Goal: Task Accomplishment & Management: Use online tool/utility

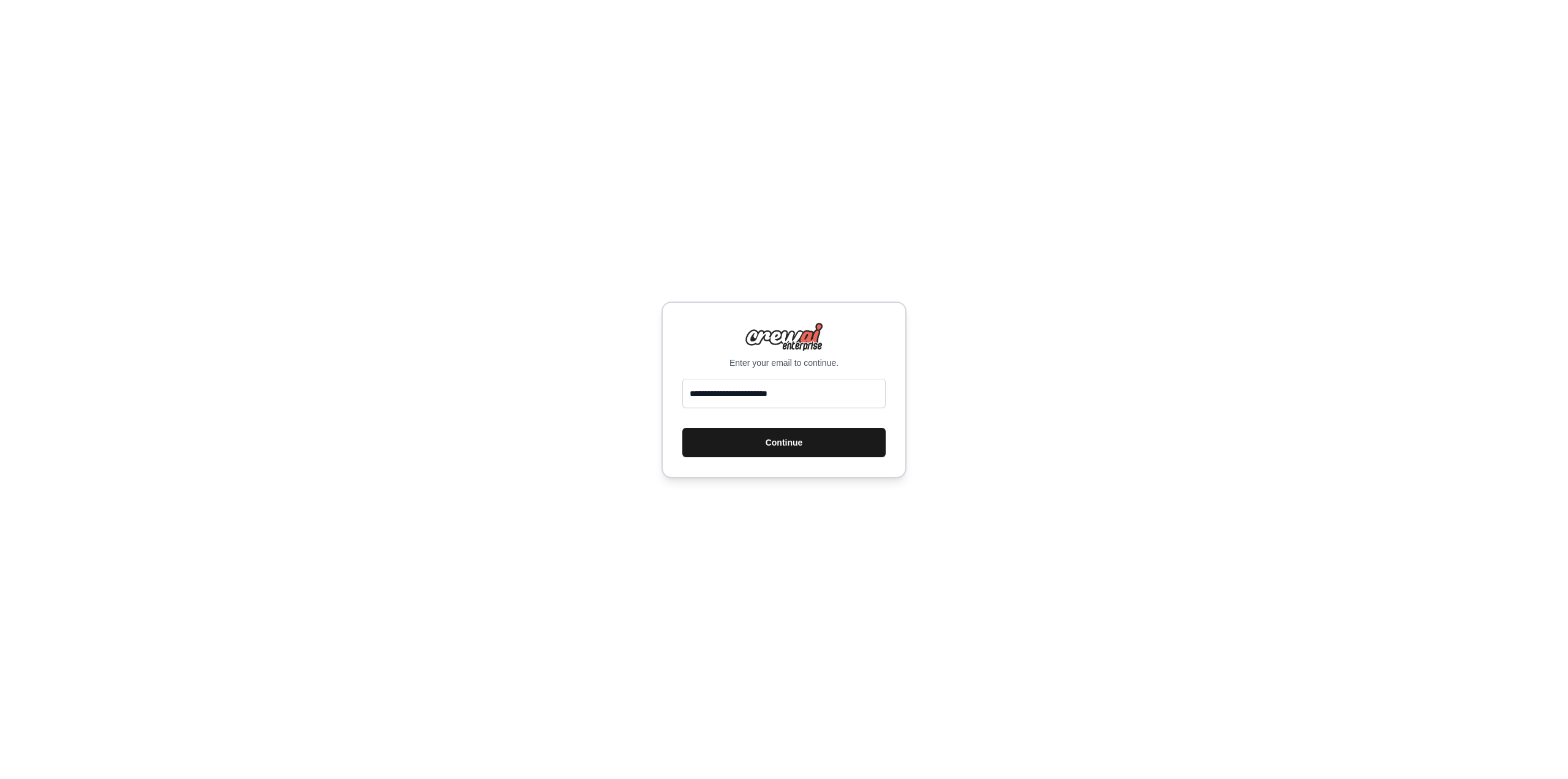
click at [826, 443] on button "Continue" at bounding box center [784, 442] width 203 height 29
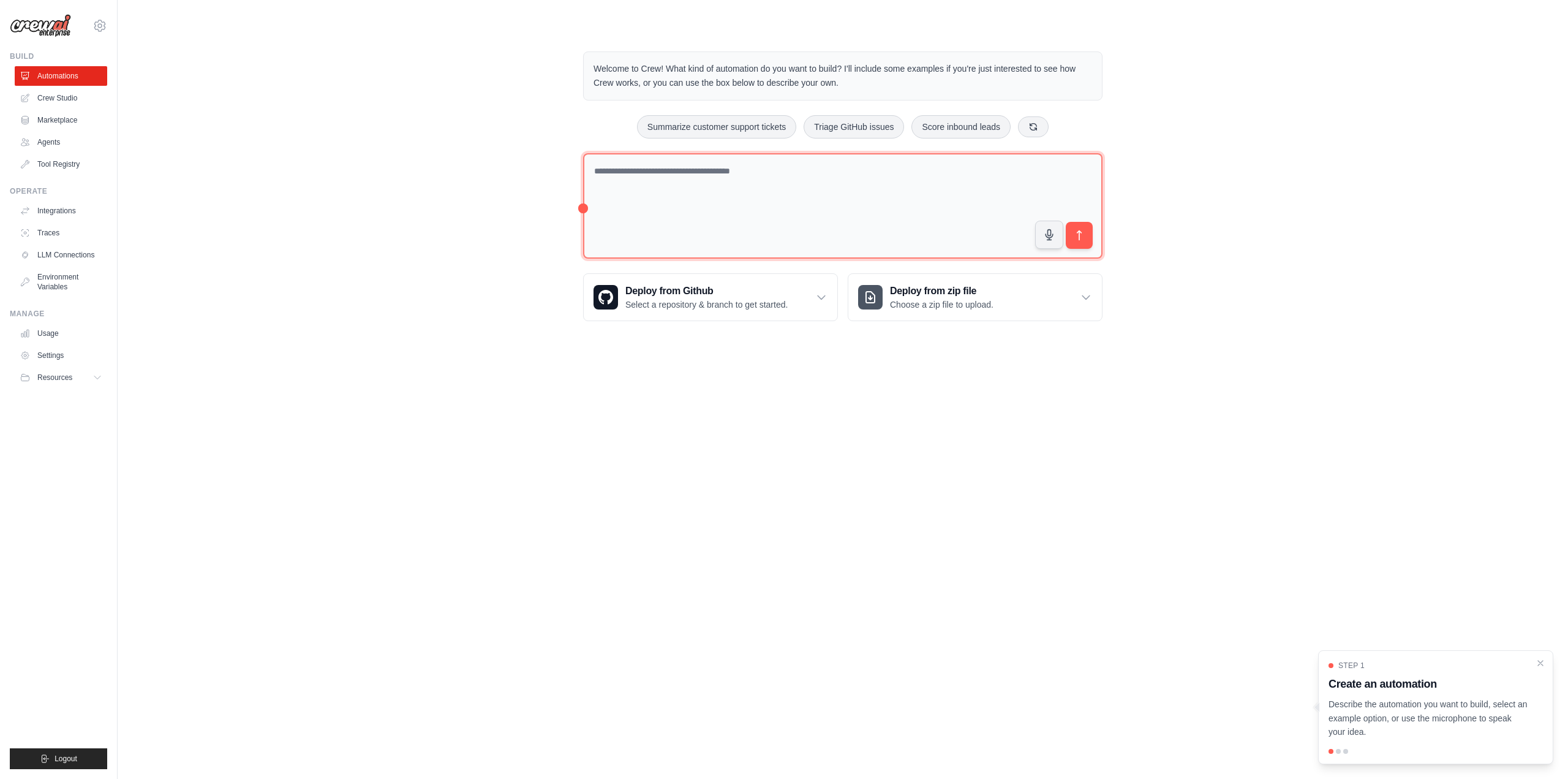
click at [781, 175] on textarea at bounding box center [842, 207] width 519 height 106
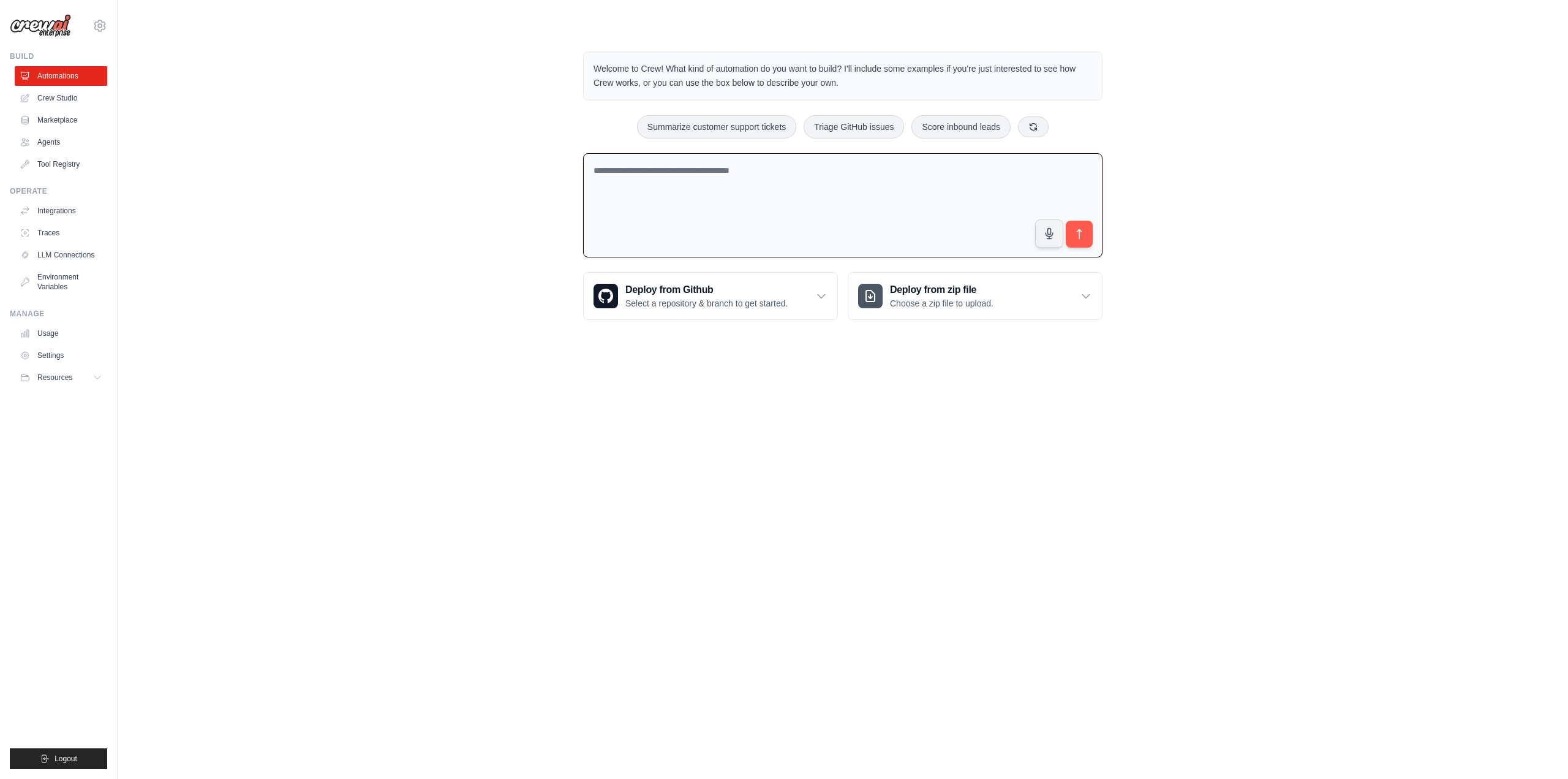
paste textarea "**********"
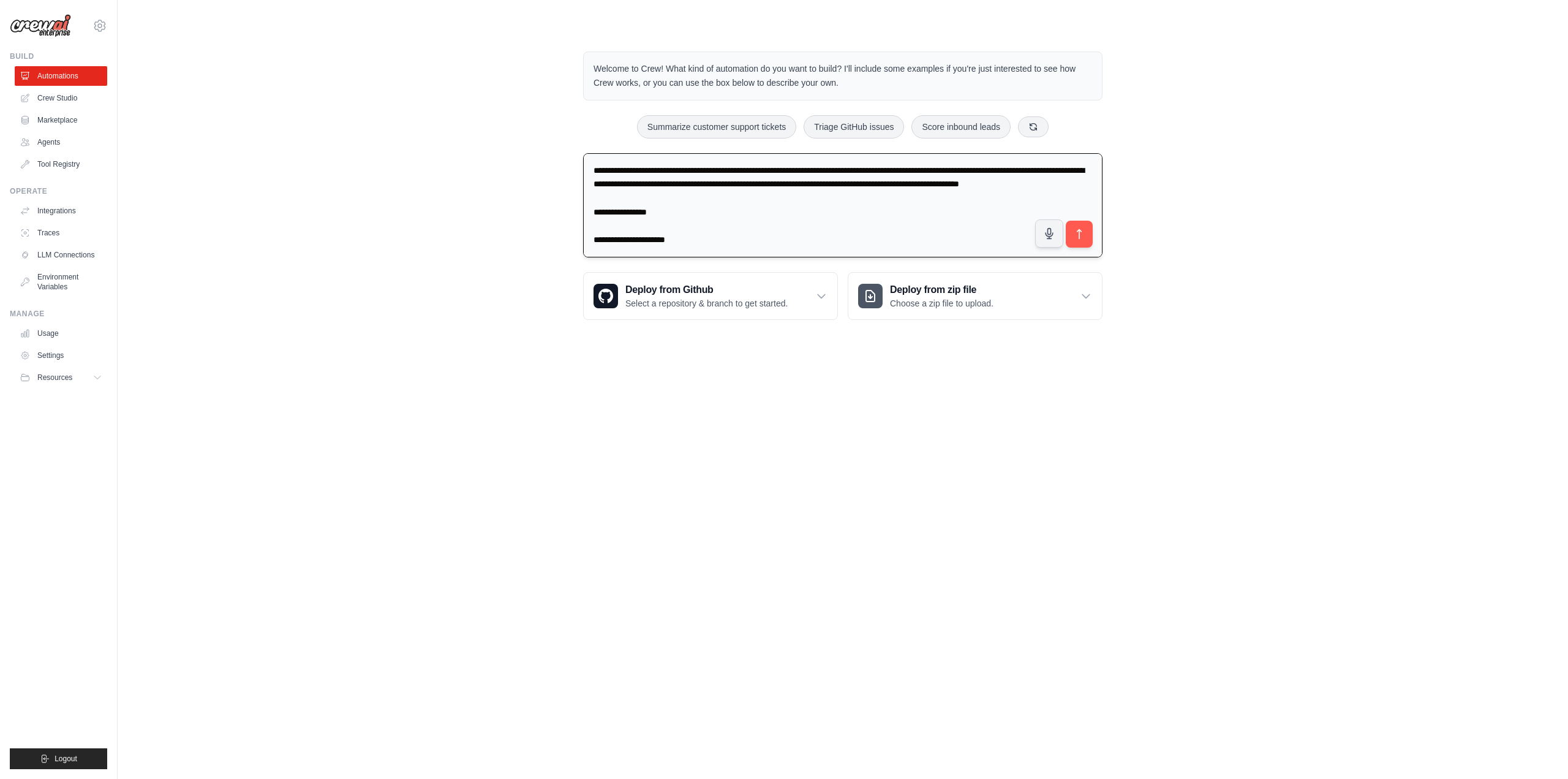
scroll to position [1089, 0]
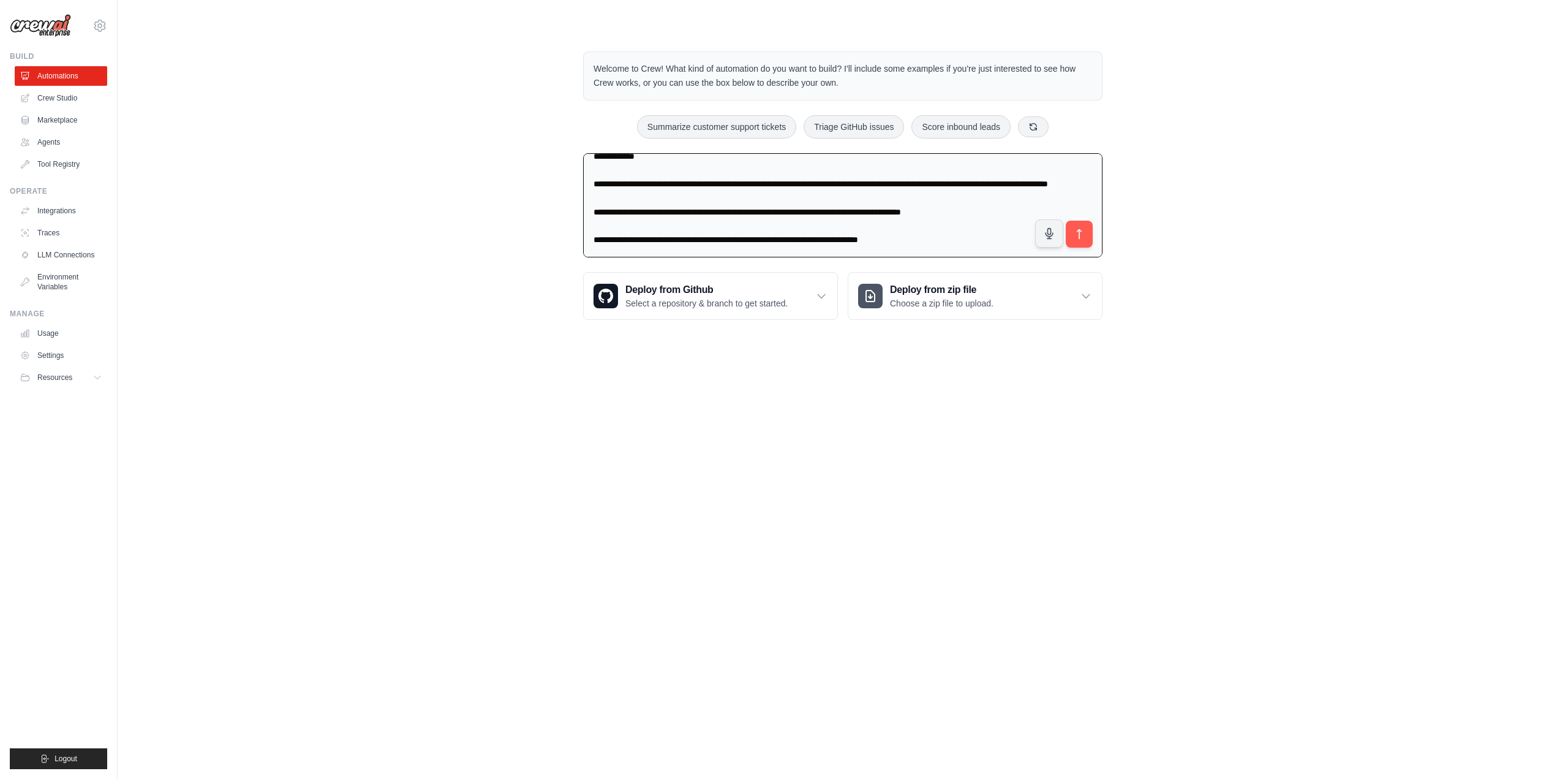
type textarea "**********"
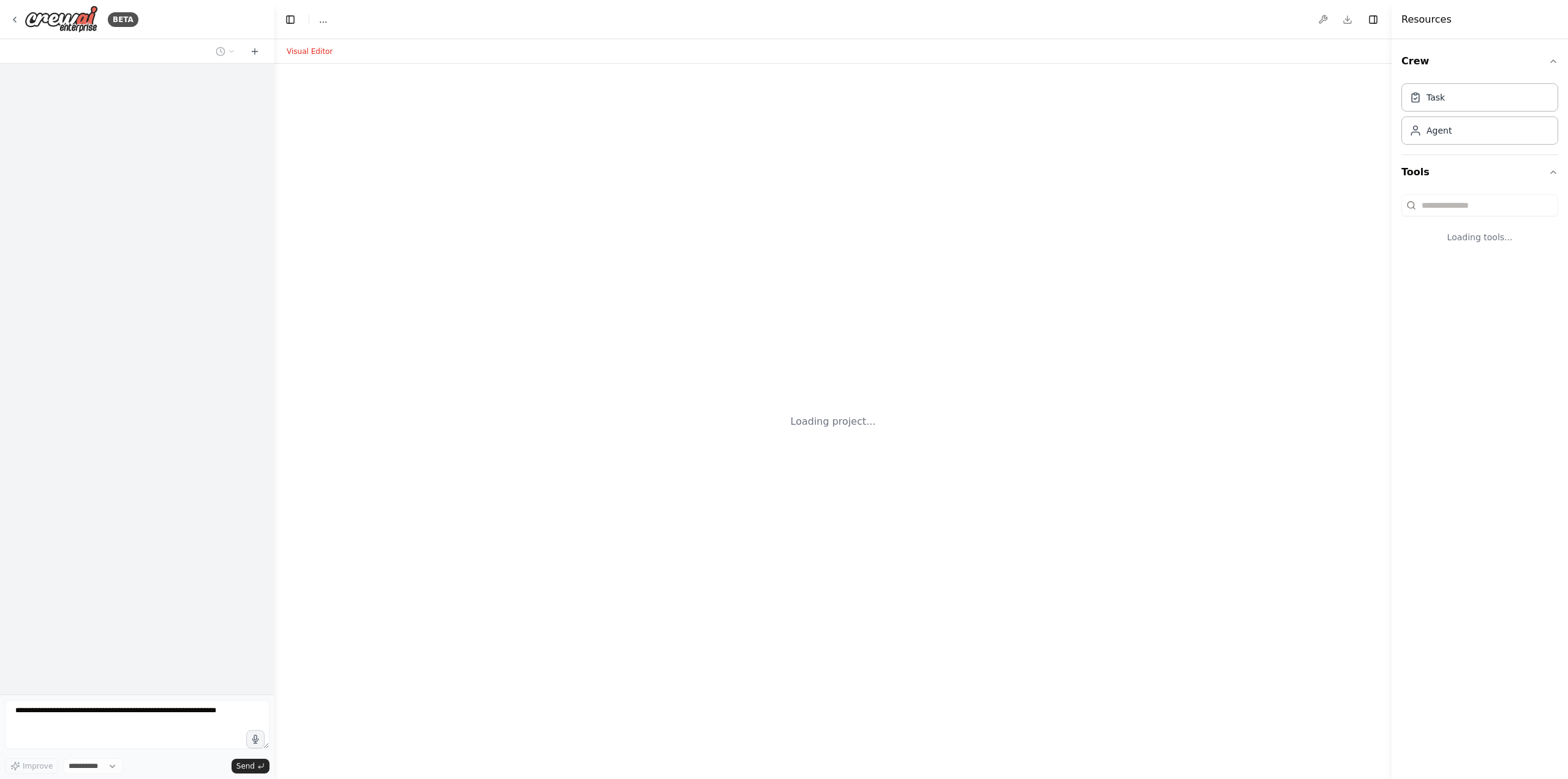
select select "****"
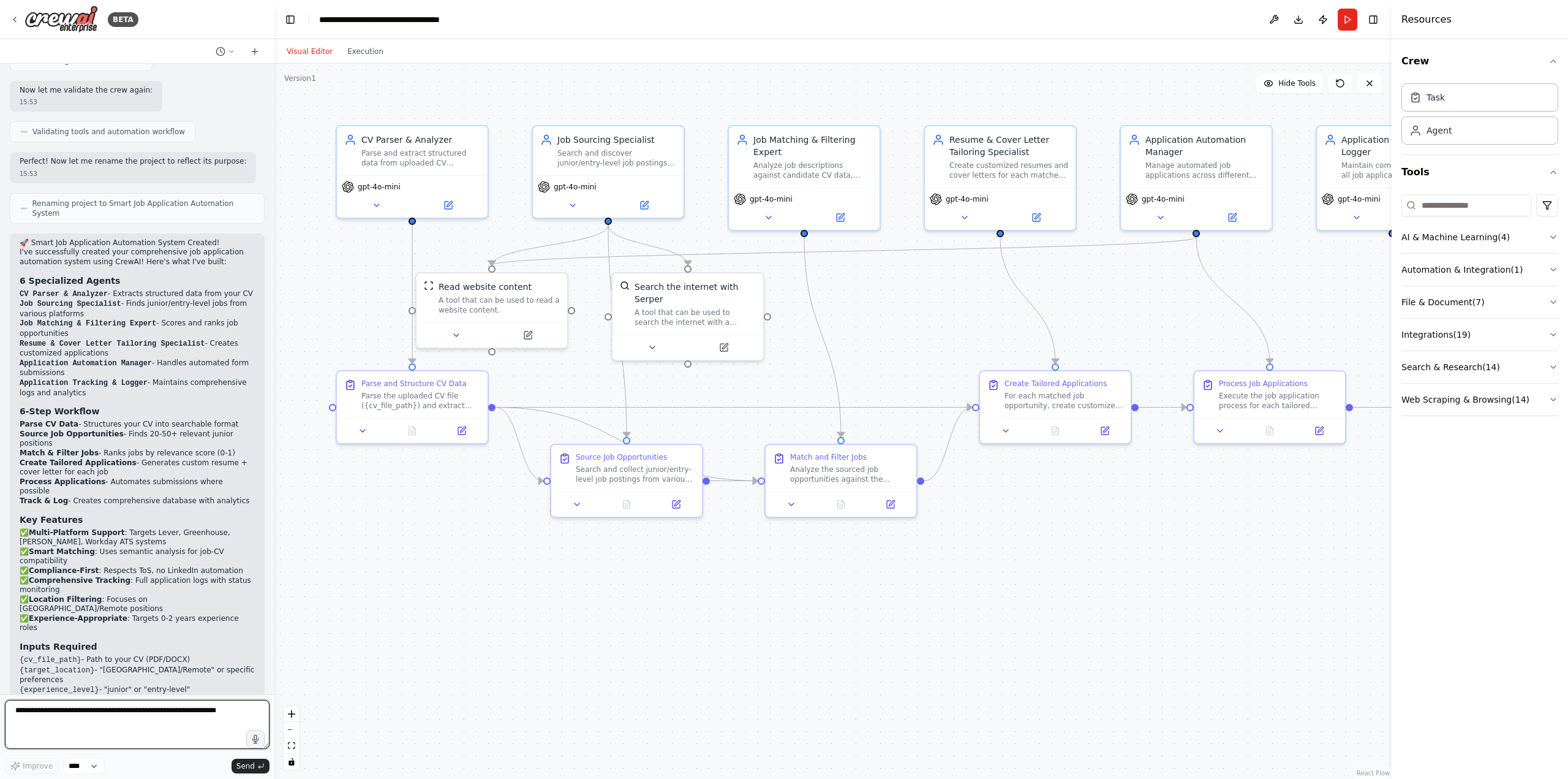
scroll to position [1964, 0]
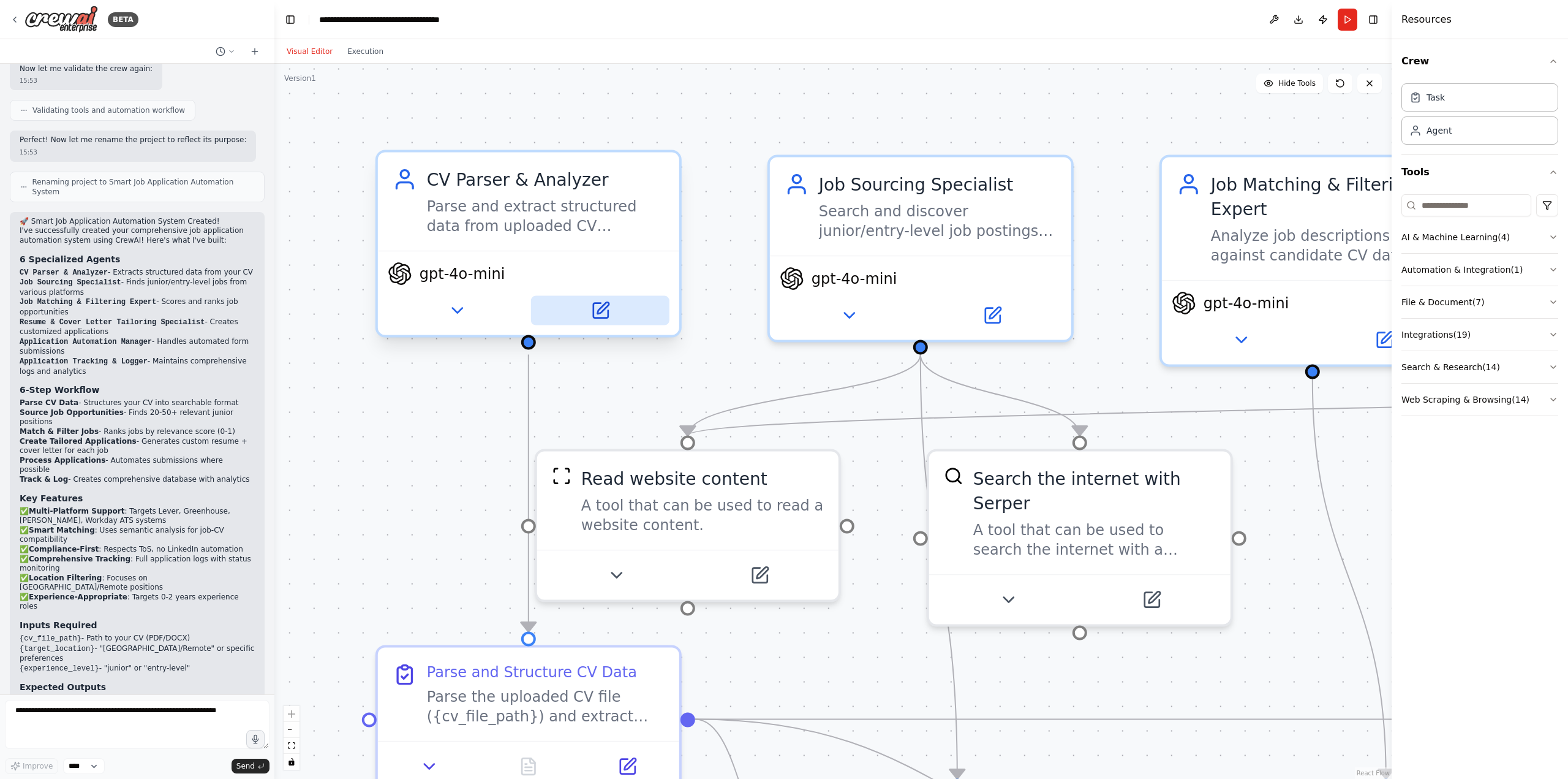
click at [595, 314] on icon at bounding box center [600, 311] width 15 height 15
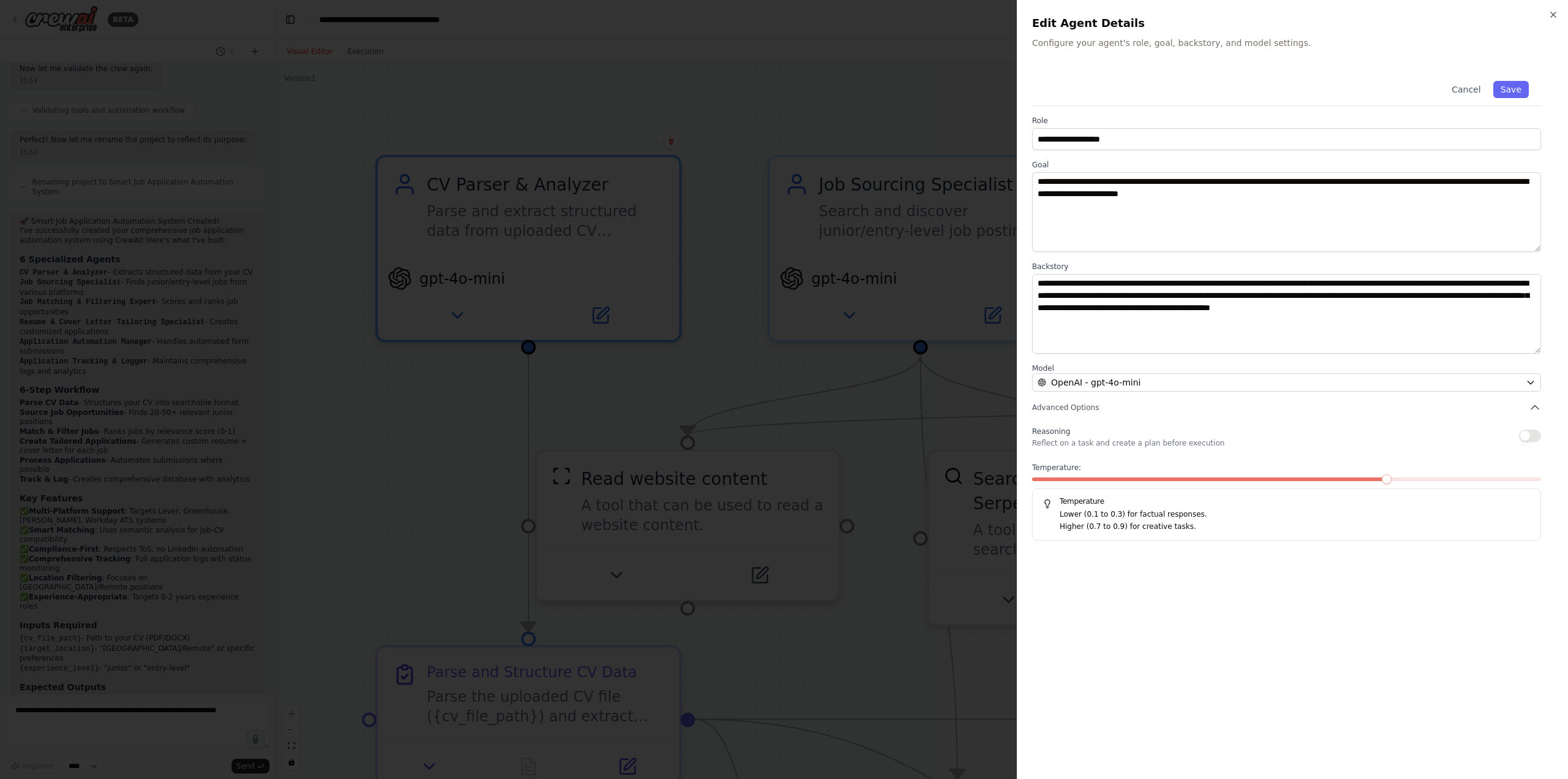
click at [685, 386] on div at bounding box center [784, 389] width 1568 height 779
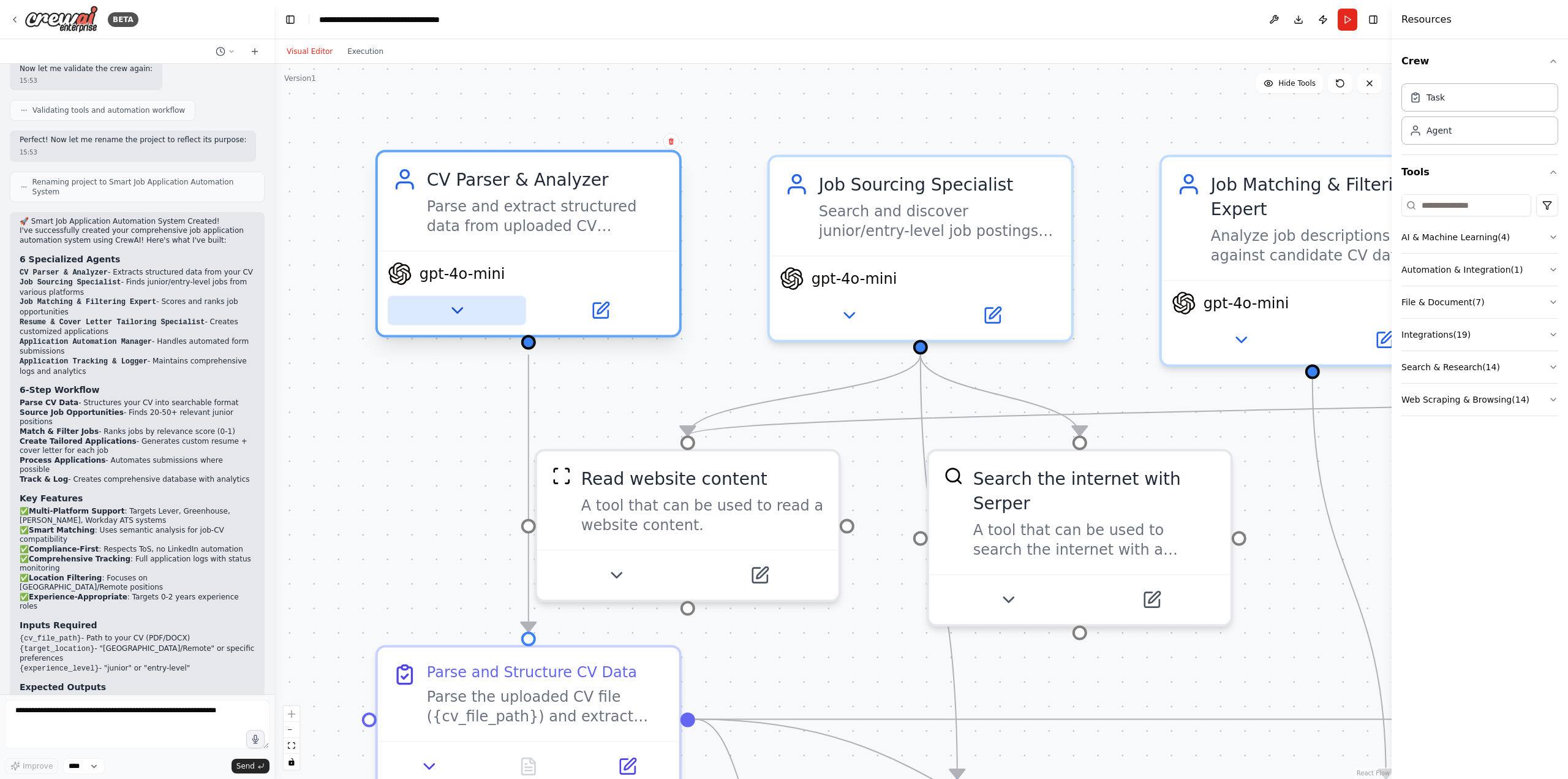
click at [430, 312] on button at bounding box center [457, 311] width 139 height 29
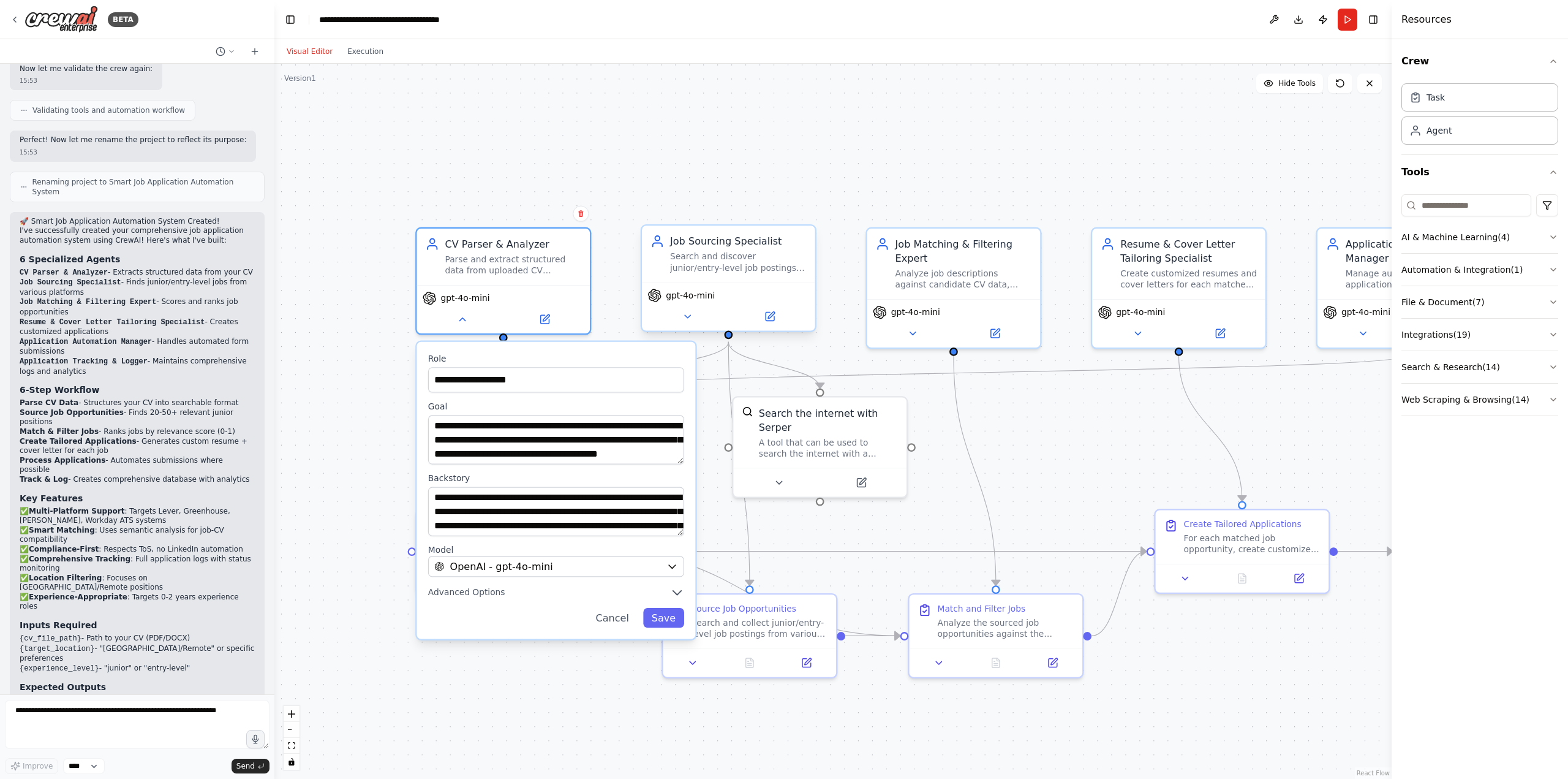
click at [686, 327] on div "gpt-4o-mini" at bounding box center [728, 305] width 173 height 48
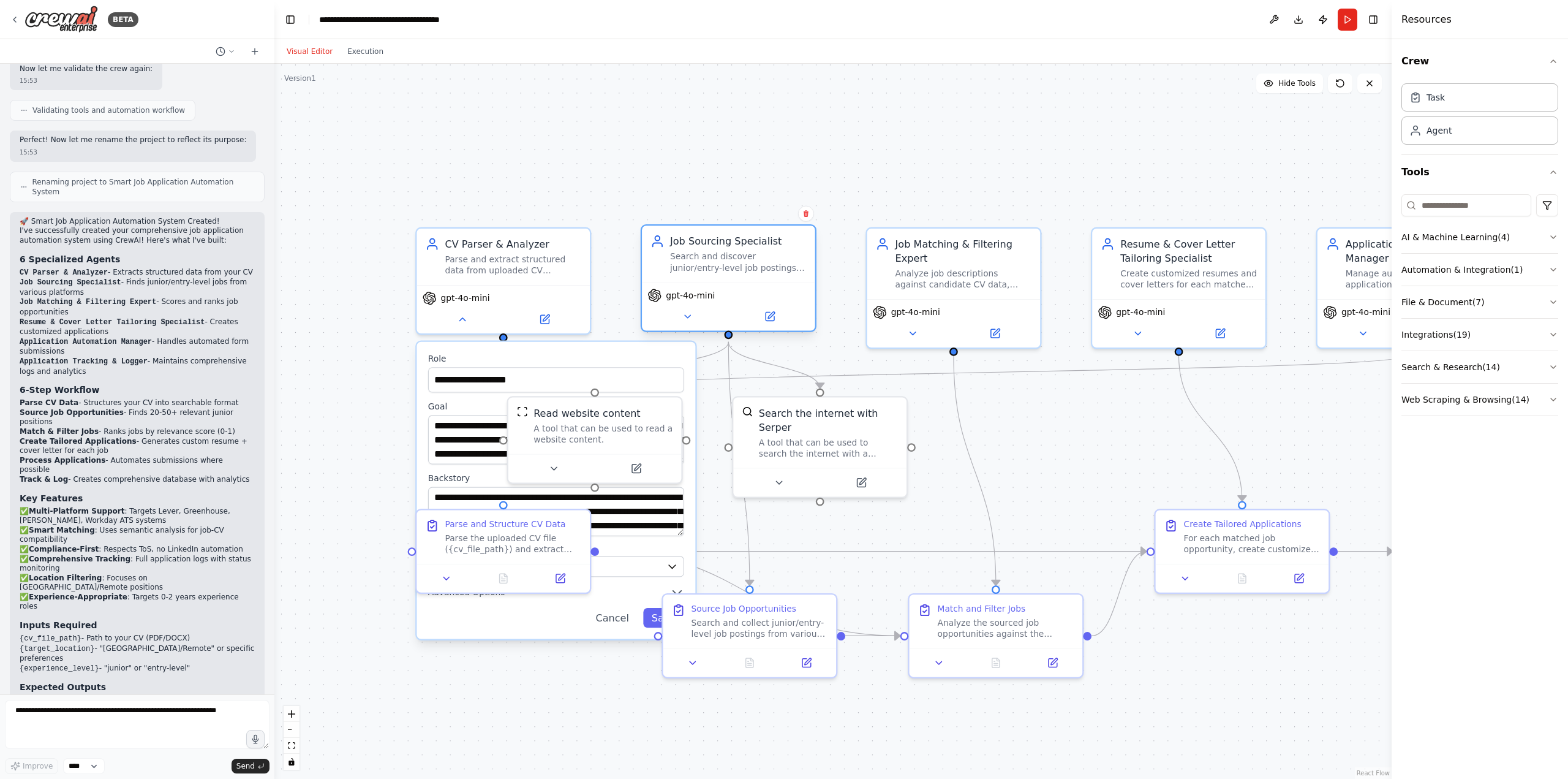
click at [686, 329] on div "gpt-4o-mini" at bounding box center [728, 305] width 173 height 48
click at [682, 321] on icon at bounding box center [687, 316] width 11 height 11
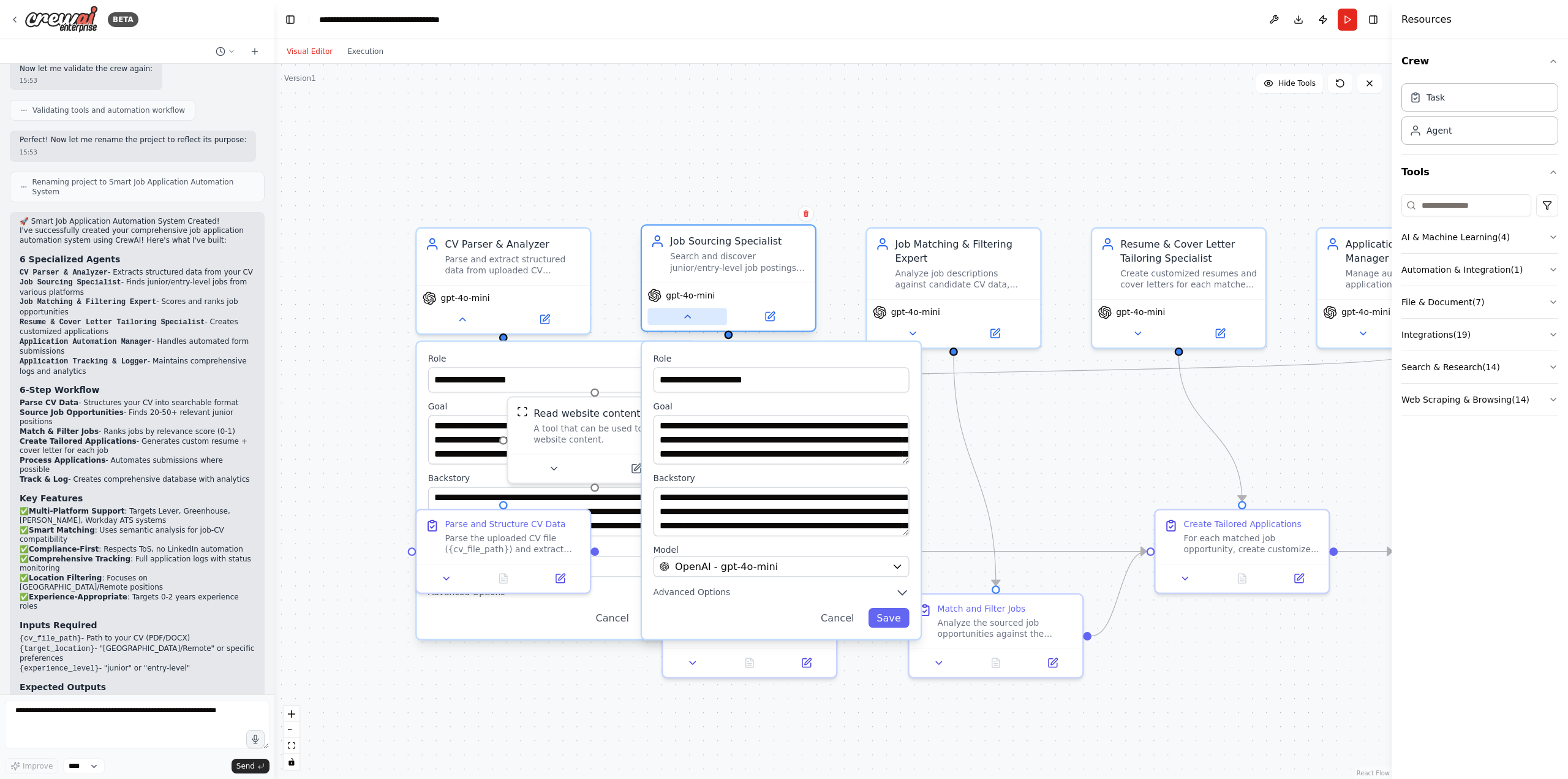
click at [682, 321] on icon at bounding box center [687, 316] width 11 height 11
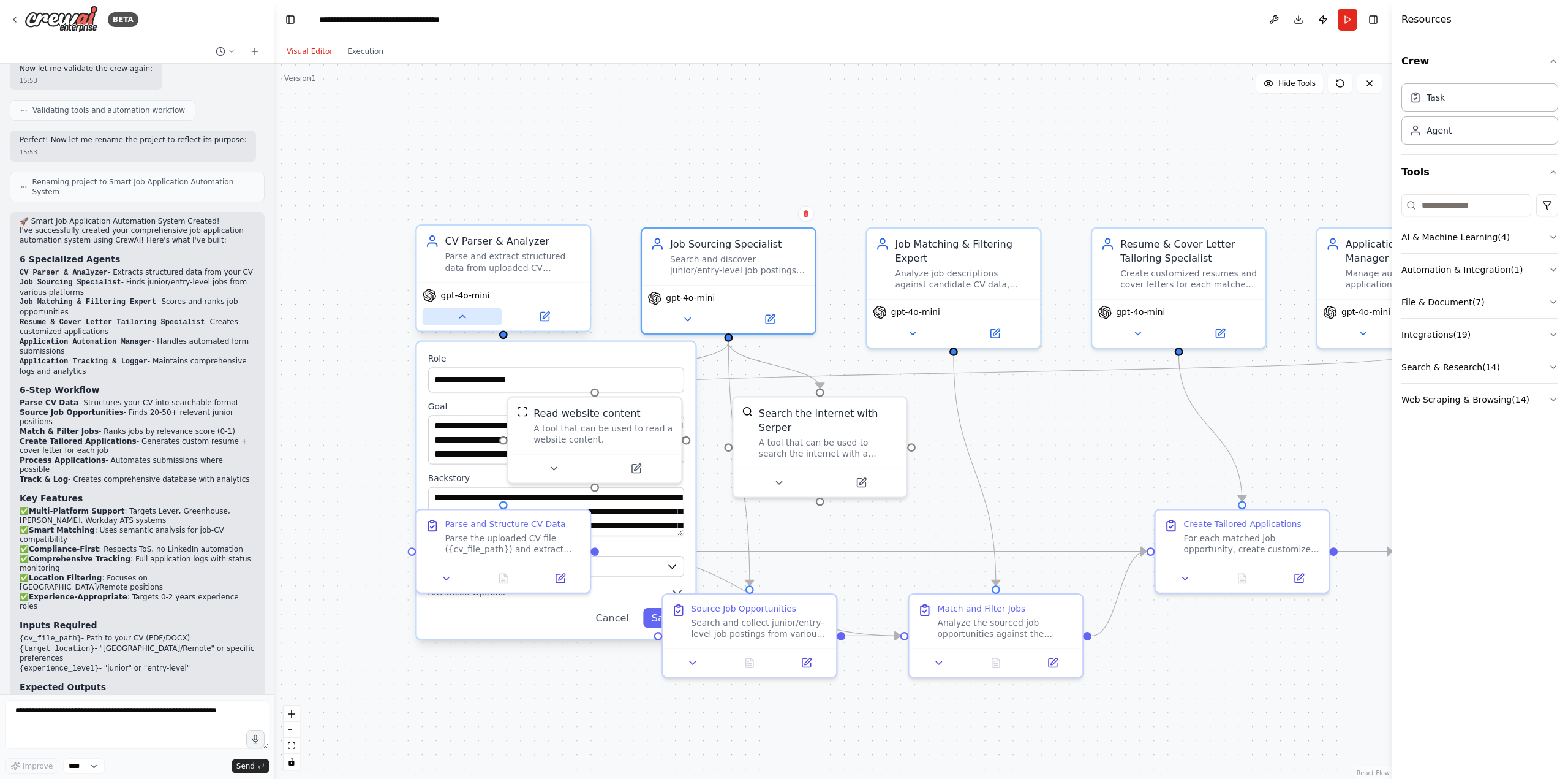
click at [465, 323] on button at bounding box center [463, 317] width 80 height 17
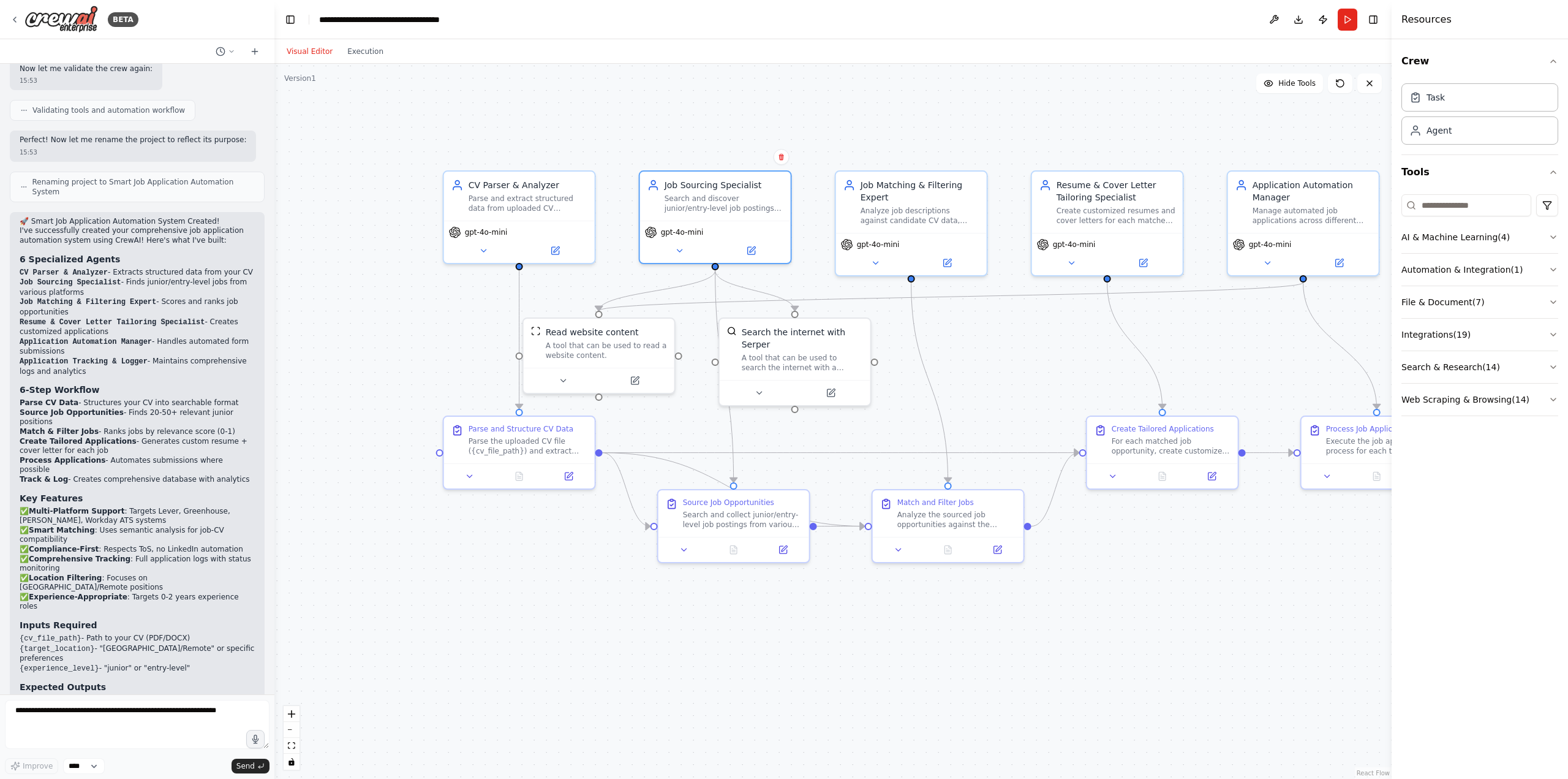
drag, startPoint x: 1106, startPoint y: 400, endPoint x: 1057, endPoint y: 338, distance: 79.0
click at [1057, 338] on div ".deletable-edge-delete-btn { width: 20px; height: 20px; border: 0px solid #ffff…" at bounding box center [832, 421] width 1117 height 715
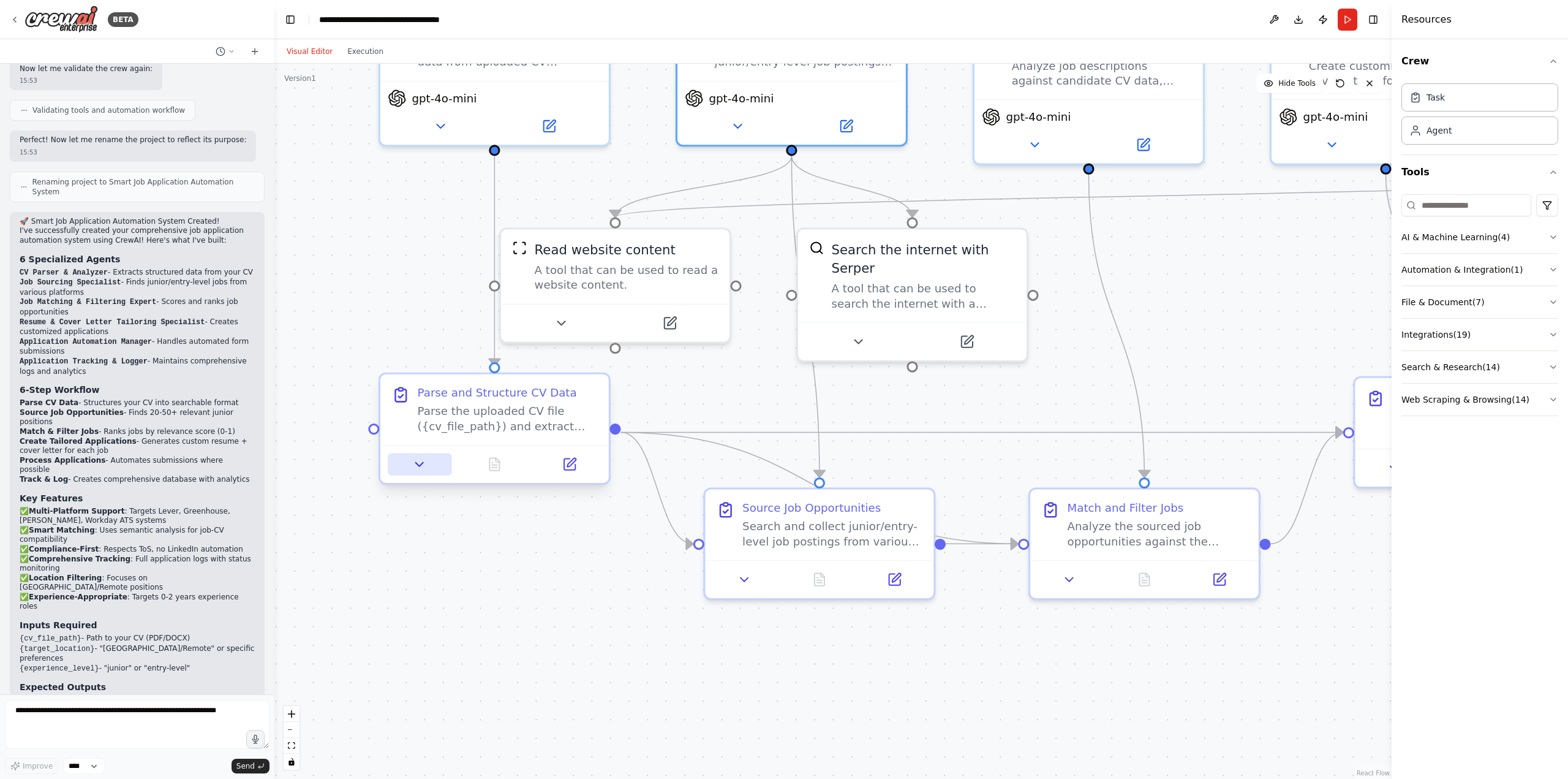
click at [418, 468] on icon at bounding box center [420, 464] width 15 height 15
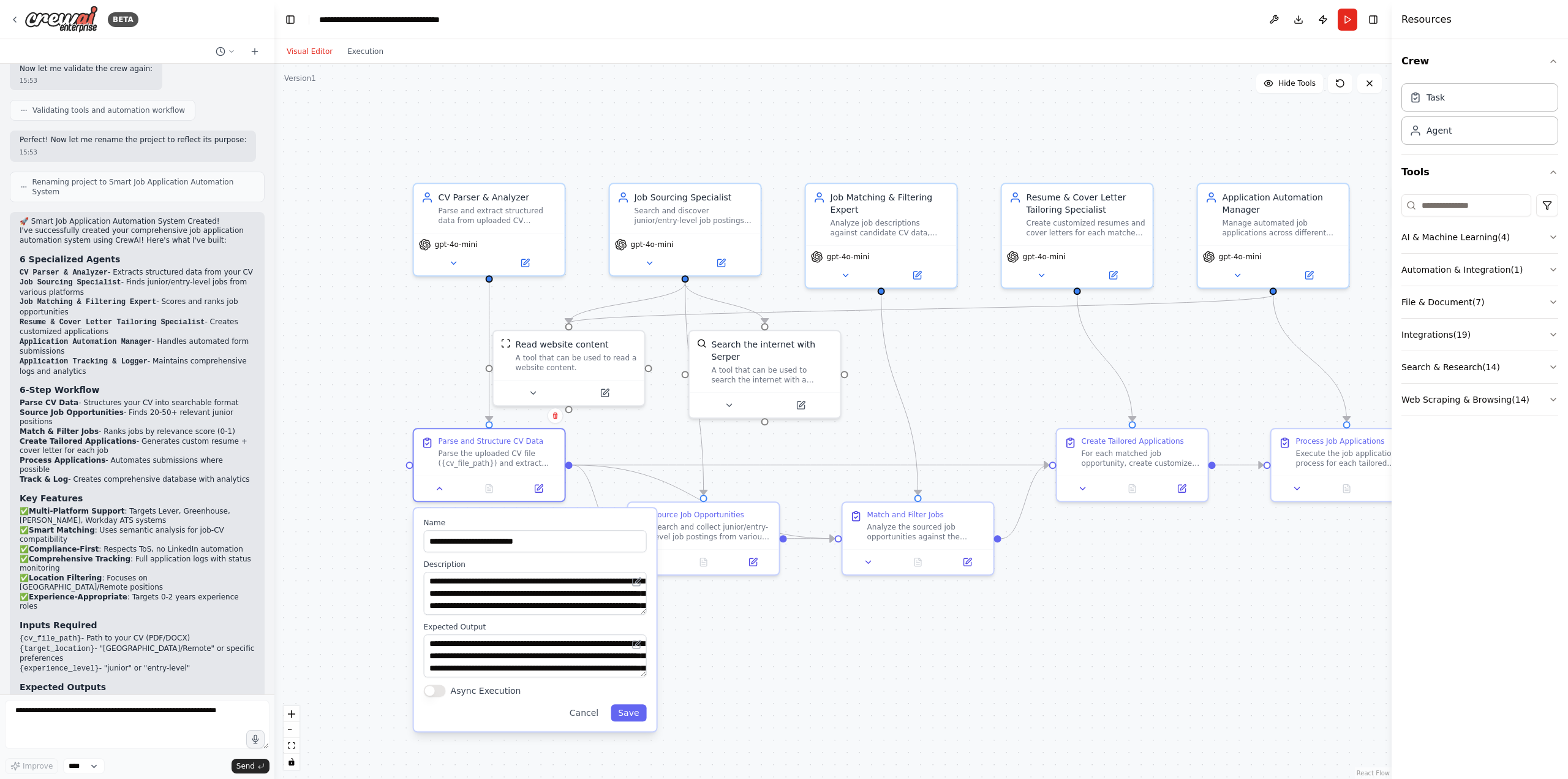
click at [951, 711] on div ".deletable-edge-delete-btn { width: 20px; height: 20px; border: 0px solid #ffff…" at bounding box center [832, 421] width 1117 height 715
click at [442, 492] on button at bounding box center [440, 486] width 42 height 15
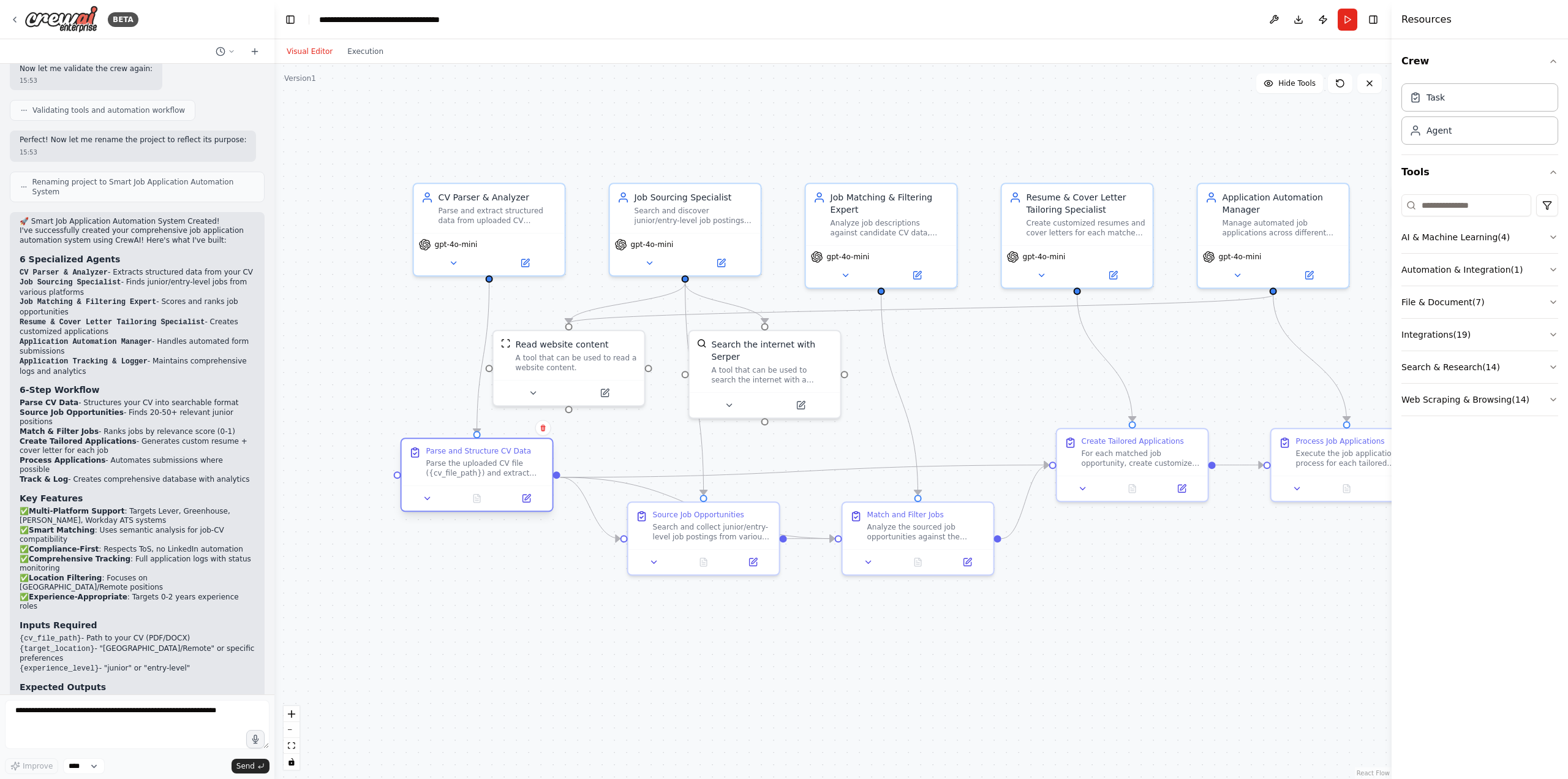
drag, startPoint x: 495, startPoint y: 454, endPoint x: 489, endPoint y: 467, distance: 14.3
click at [489, 467] on div "Parse the uploaded CV file ({cv_file_path}) and extract structured data includi…" at bounding box center [485, 468] width 119 height 20
click at [504, 610] on div ".deletable-edge-delete-btn { width: 20px; height: 20px; border: 0px solid #ffff…" at bounding box center [832, 421] width 1117 height 715
drag, startPoint x: 88, startPoint y: 480, endPoint x: 147, endPoint y: 479, distance: 59.0
click at [147, 634] on li "{cv_file_path} - Path to your CV (PDF/DOCX)" at bounding box center [137, 639] width 235 height 11
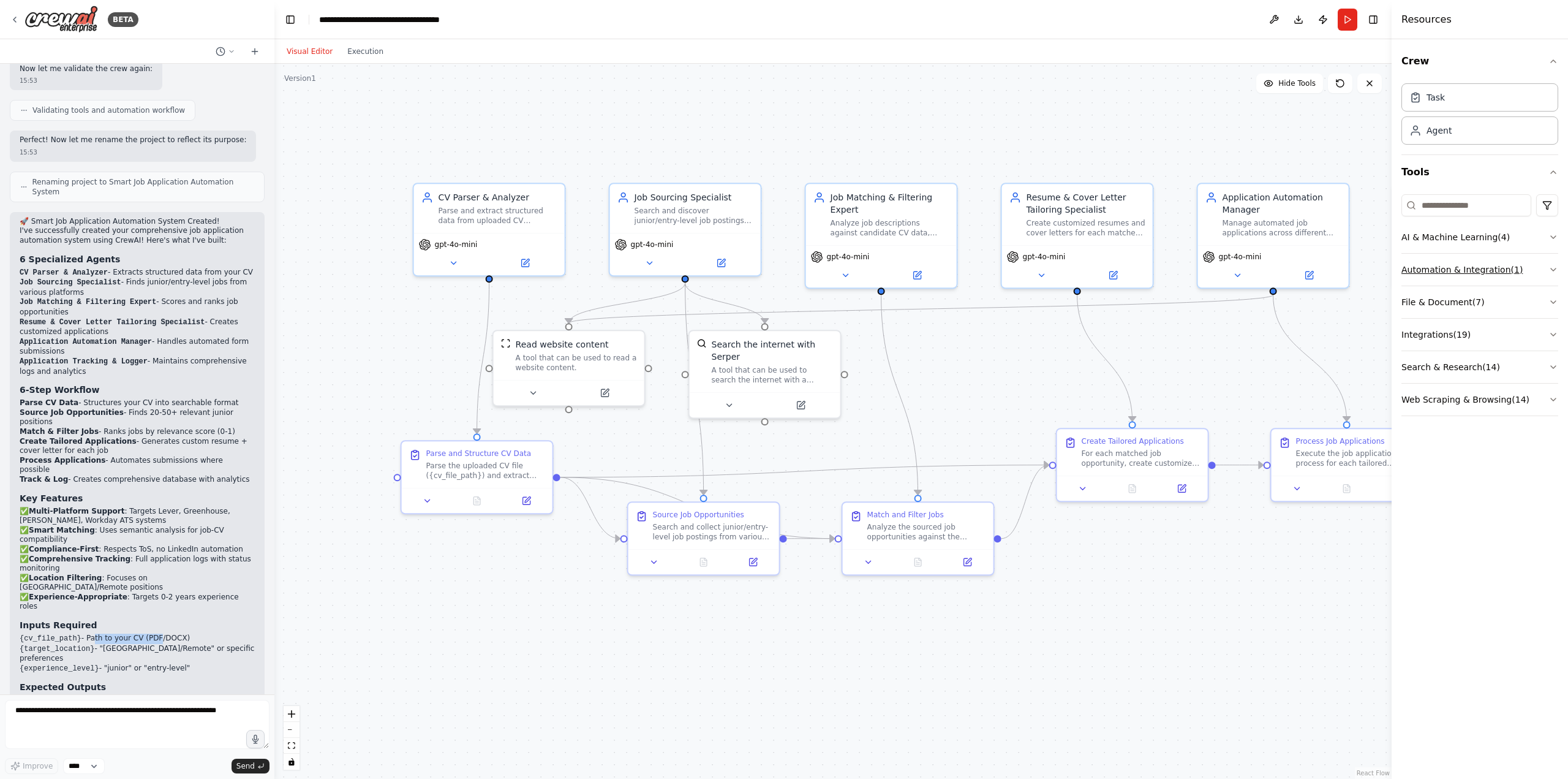
click at [1449, 274] on button "Automation & Integration ( 1 )" at bounding box center [1480, 270] width 157 height 32
click at [1460, 298] on button "File & Document ( 7 )" at bounding box center [1480, 302] width 157 height 32
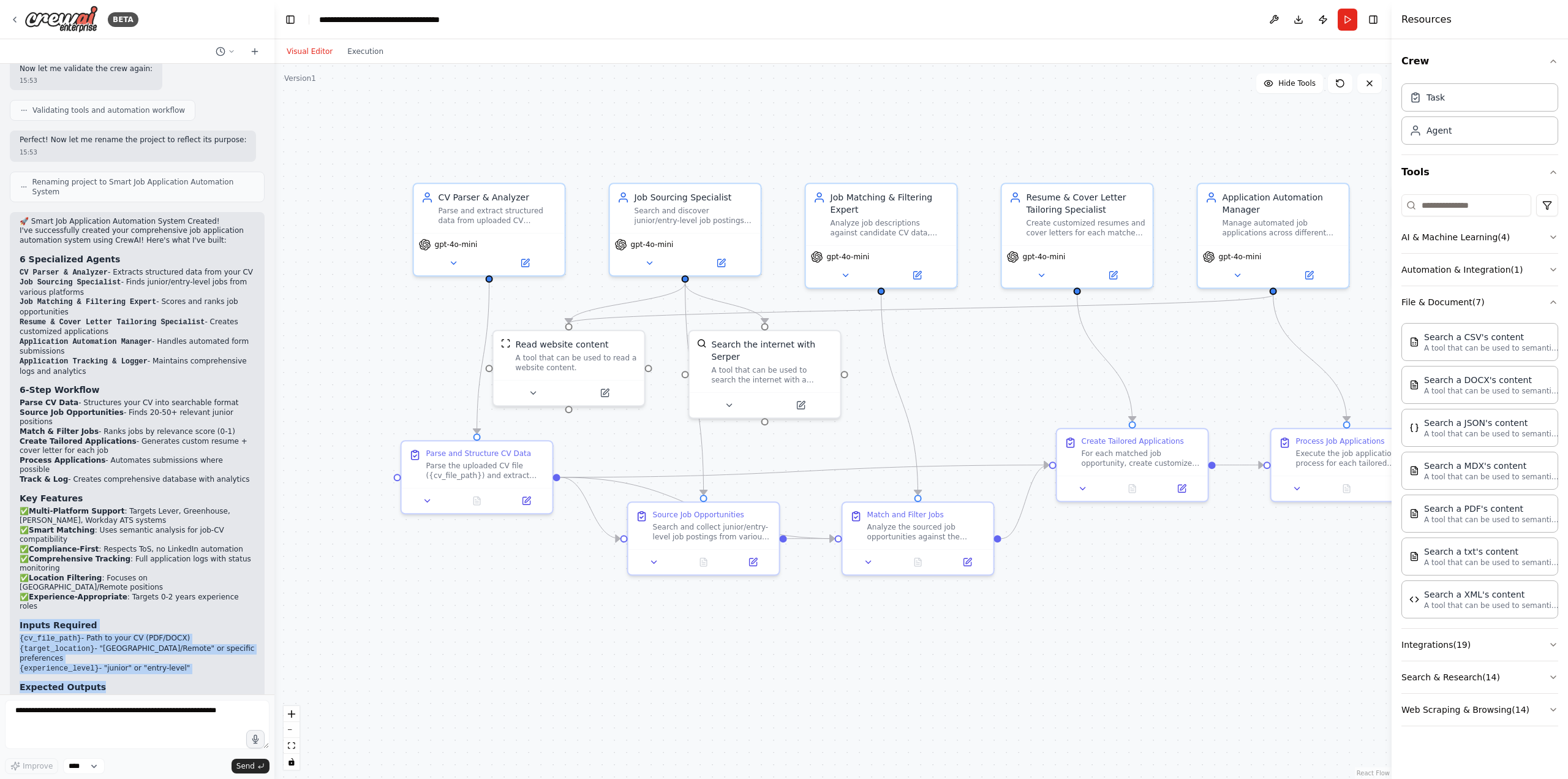
drag, startPoint x: 18, startPoint y: 471, endPoint x: 208, endPoint y: 511, distance: 194.2
click at [208, 511] on div "🚀 Smart Job Application Automation System Created! I've successfully created yo…" at bounding box center [137, 530] width 255 height 637
click at [198, 530] on div "🚀 Smart Job Application Automation System Created! I've successfully created yo…" at bounding box center [137, 525] width 235 height 615
drag, startPoint x: 182, startPoint y: 510, endPoint x: 14, endPoint y: 472, distance: 172.2
click at [14, 472] on div "🚀 Smart Job Application Automation System Created! I've successfully created yo…" at bounding box center [137, 530] width 255 height 637
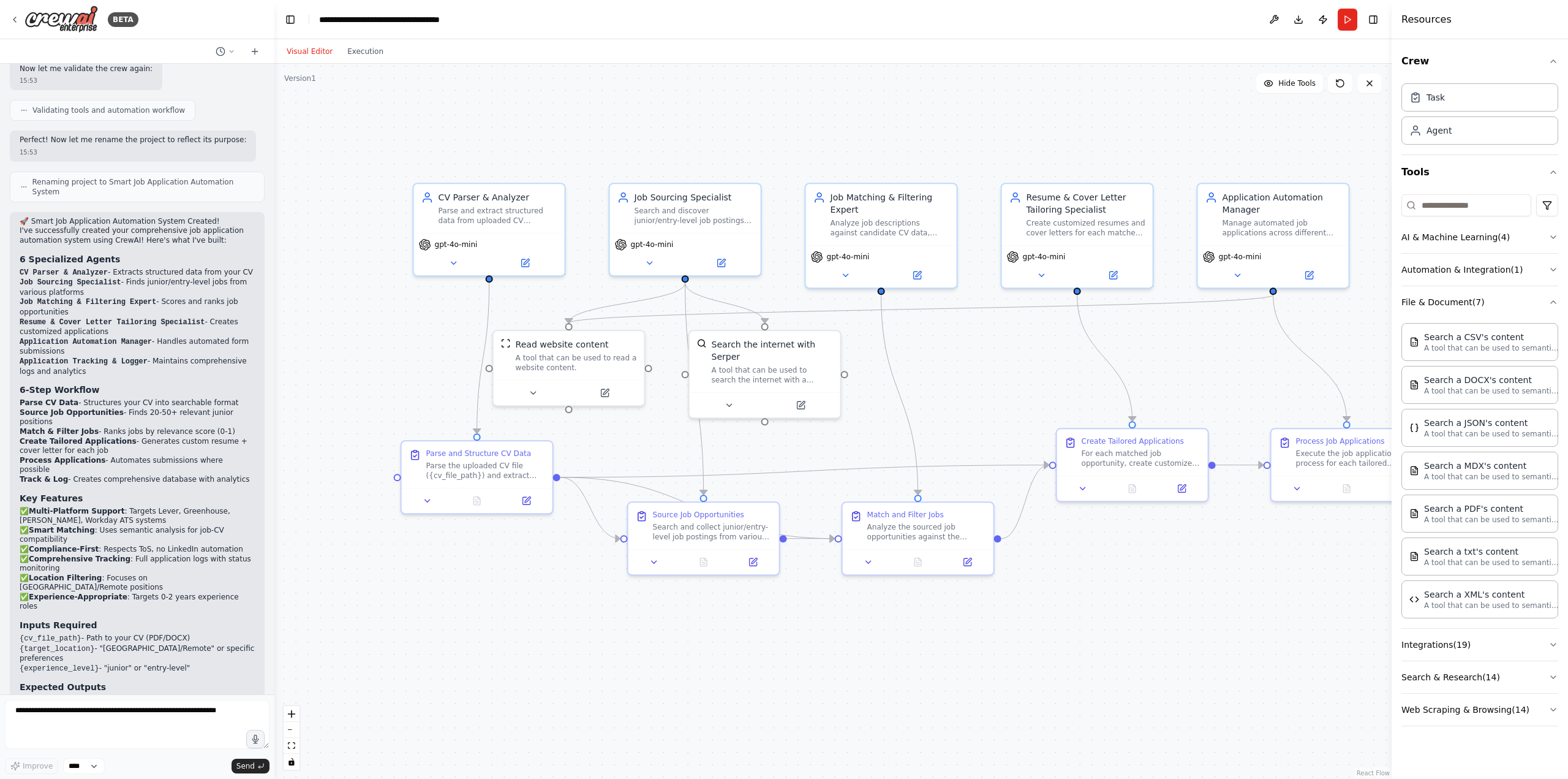
copy div "Inputs Required {cv_file_path} - Path to your CV (PDF/DOCX) {target_location} -…"
click at [59, 722] on textarea at bounding box center [137, 725] width 265 height 49
paste textarea "**********"
type textarea "**********"
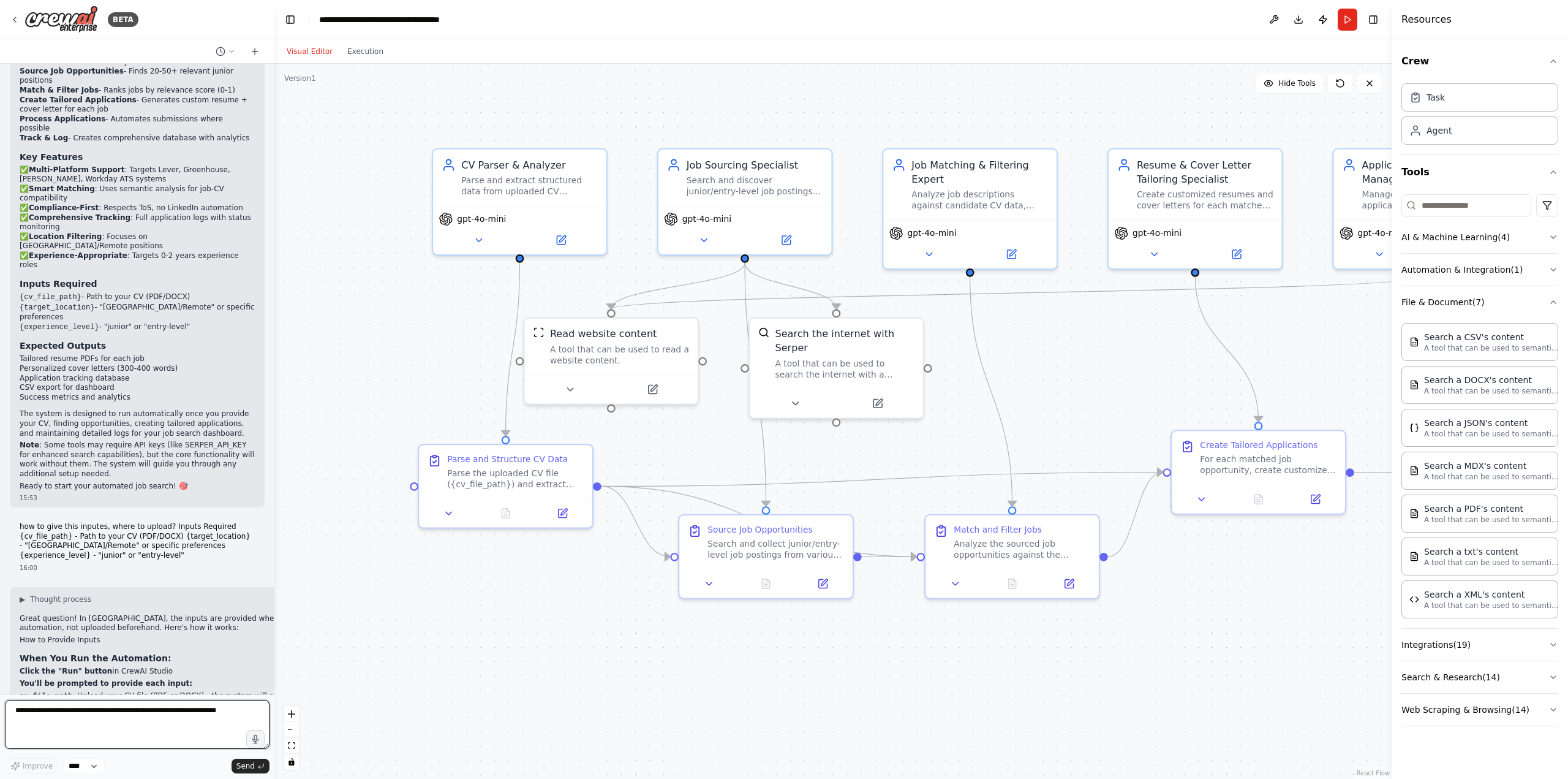
scroll to position [2294, 0]
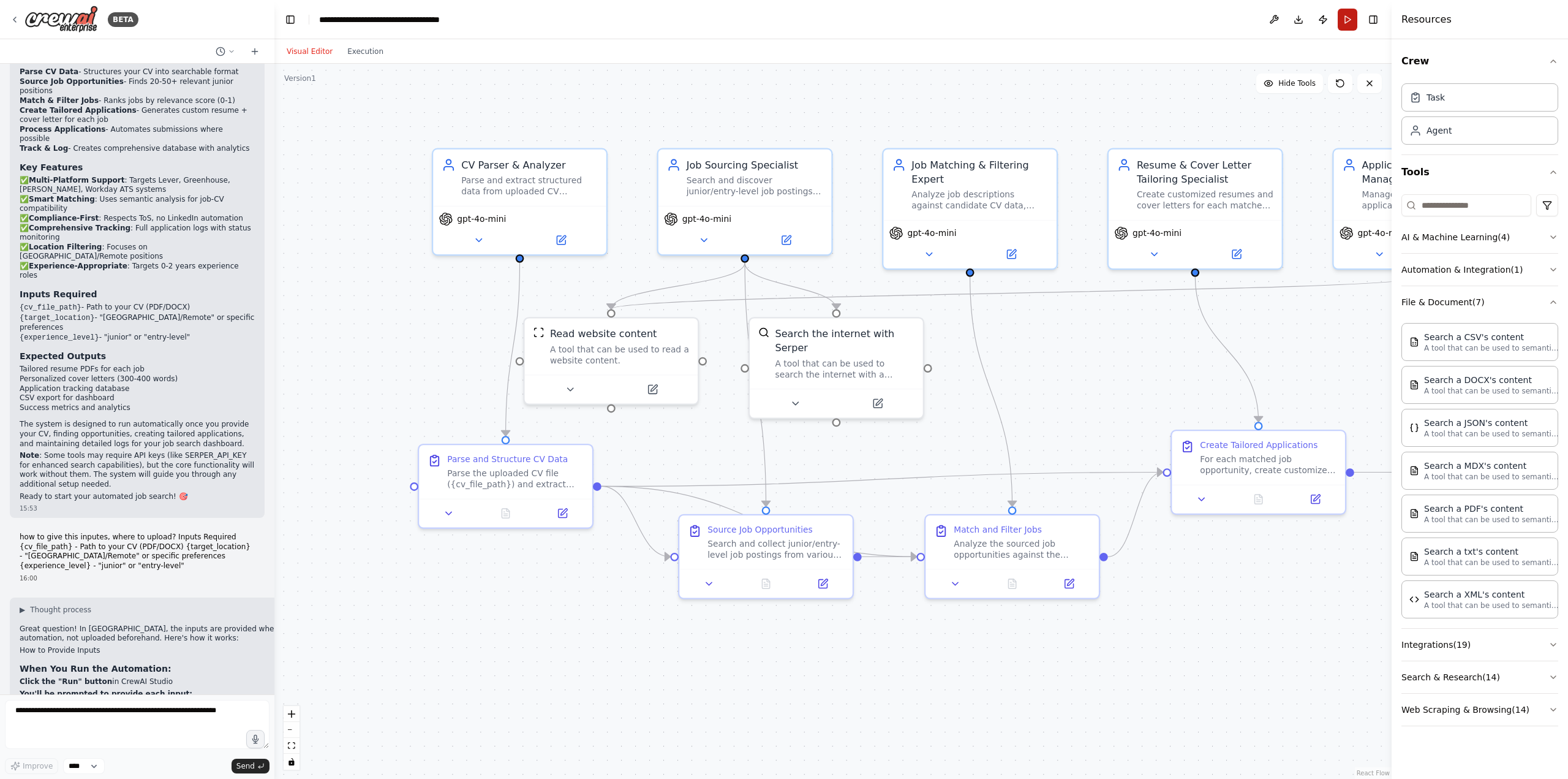
click at [1347, 26] on button "Run" at bounding box center [1348, 19] width 20 height 22
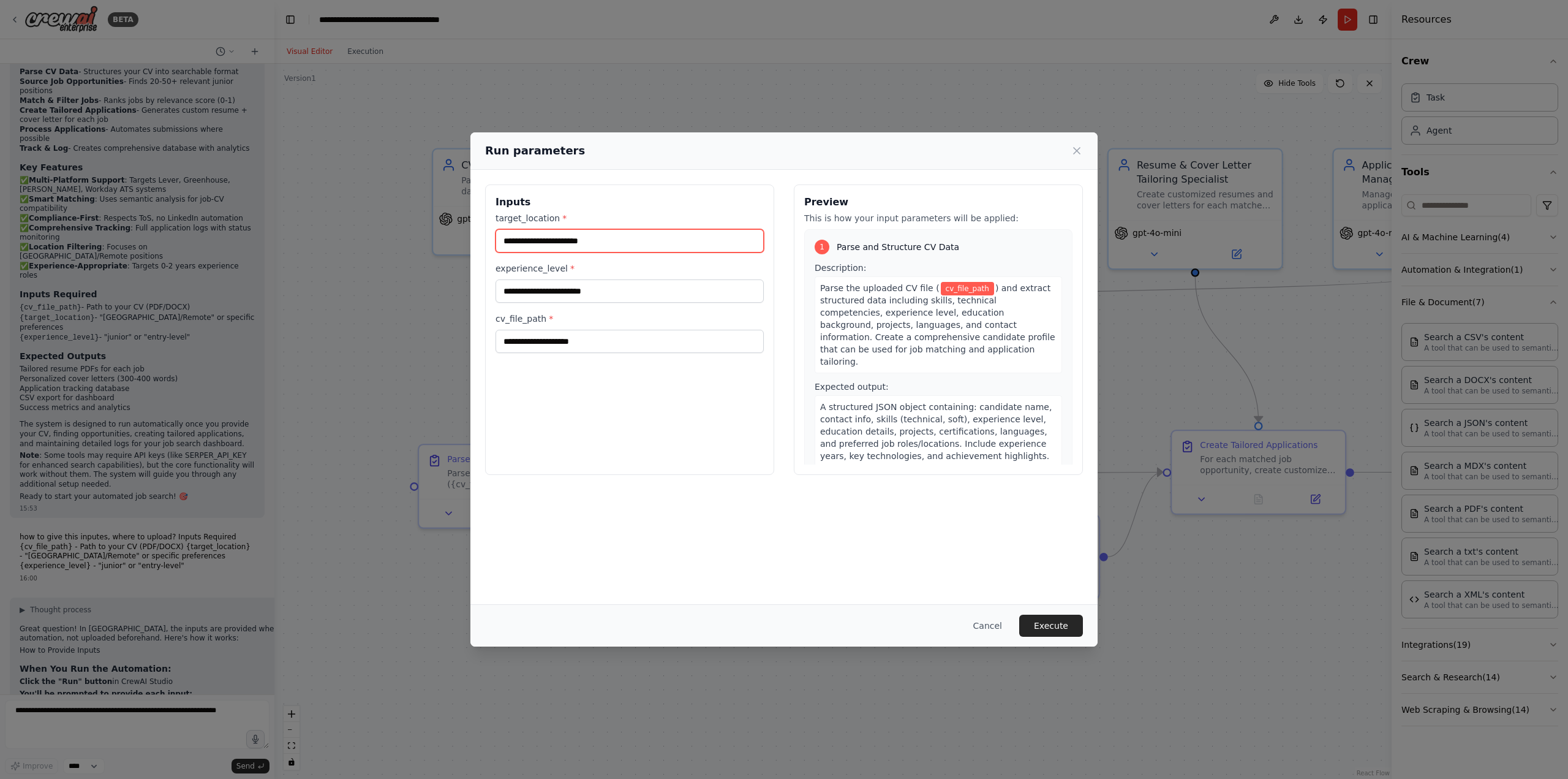
click at [613, 246] on input "target_location *" at bounding box center [629, 240] width 268 height 23
type input "******"
click at [612, 289] on input "experience_level *" at bounding box center [629, 291] width 268 height 23
type input "******"
click at [591, 331] on input "cv_file_path *" at bounding box center [629, 341] width 268 height 23
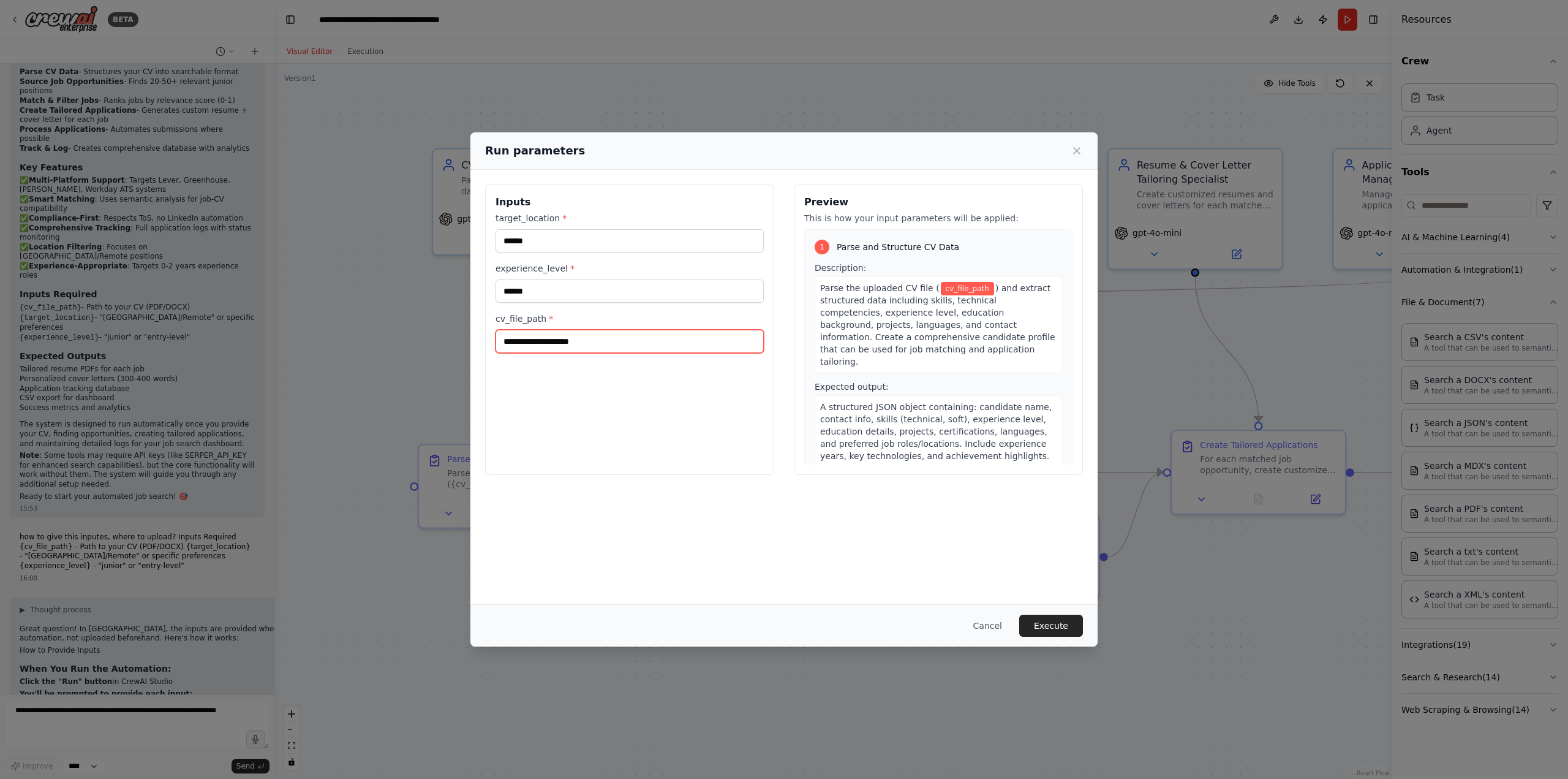
paste input "**********"
type input "**********"
click at [1046, 626] on button "Execute" at bounding box center [1051, 625] width 64 height 22
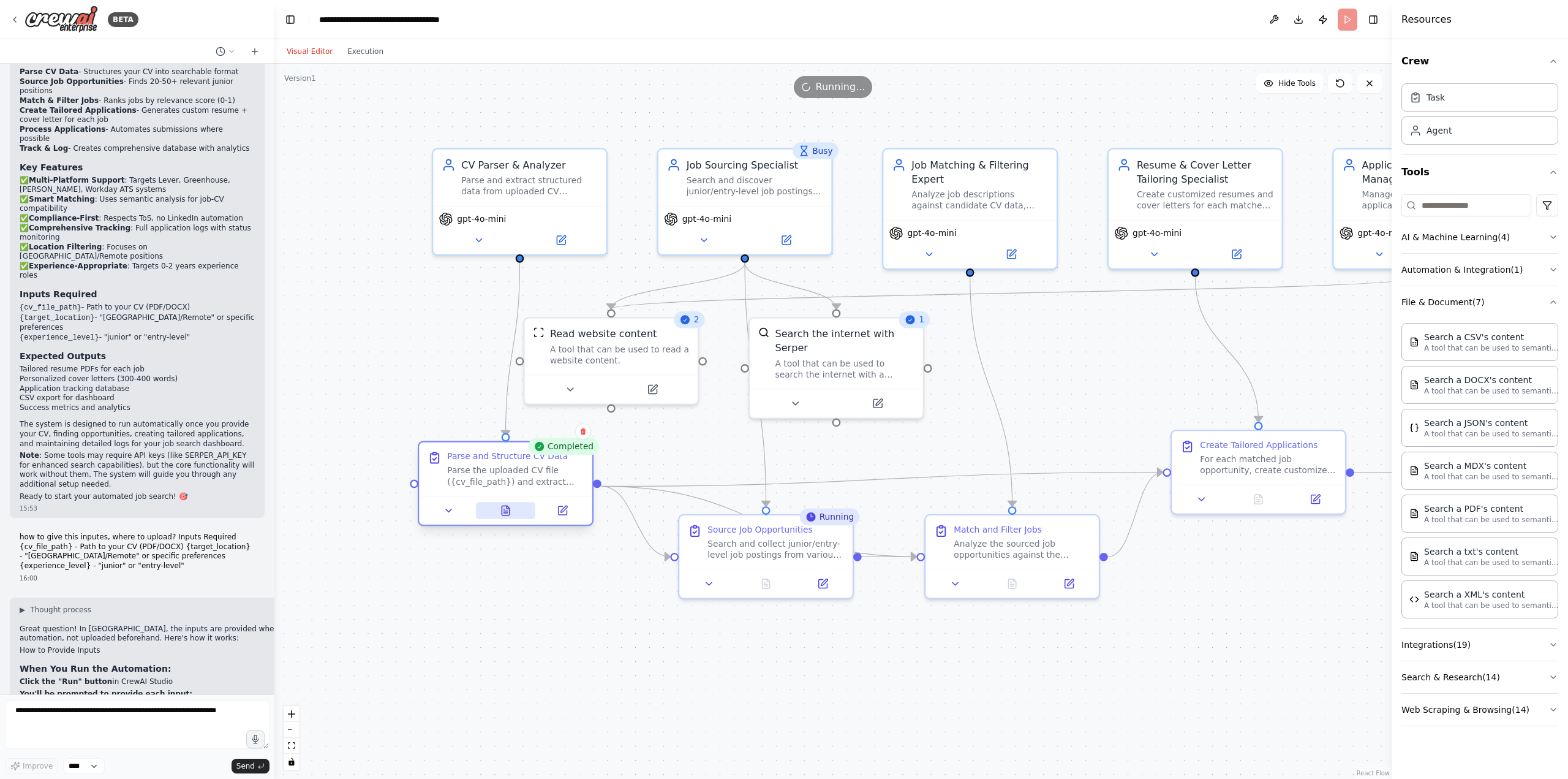
click at [507, 513] on icon at bounding box center [505, 510] width 7 height 9
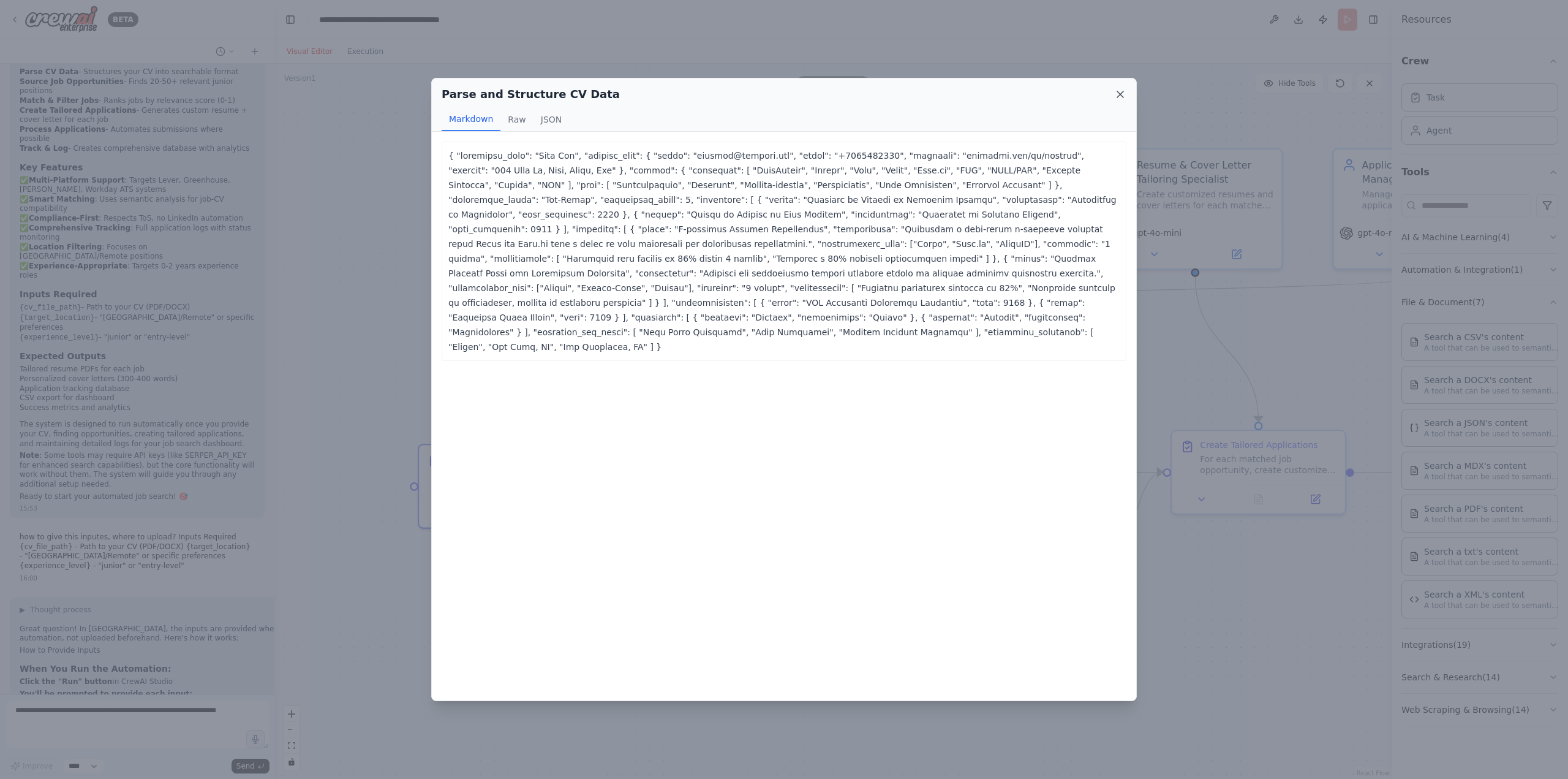
click at [1114, 95] on icon at bounding box center [1120, 94] width 12 height 12
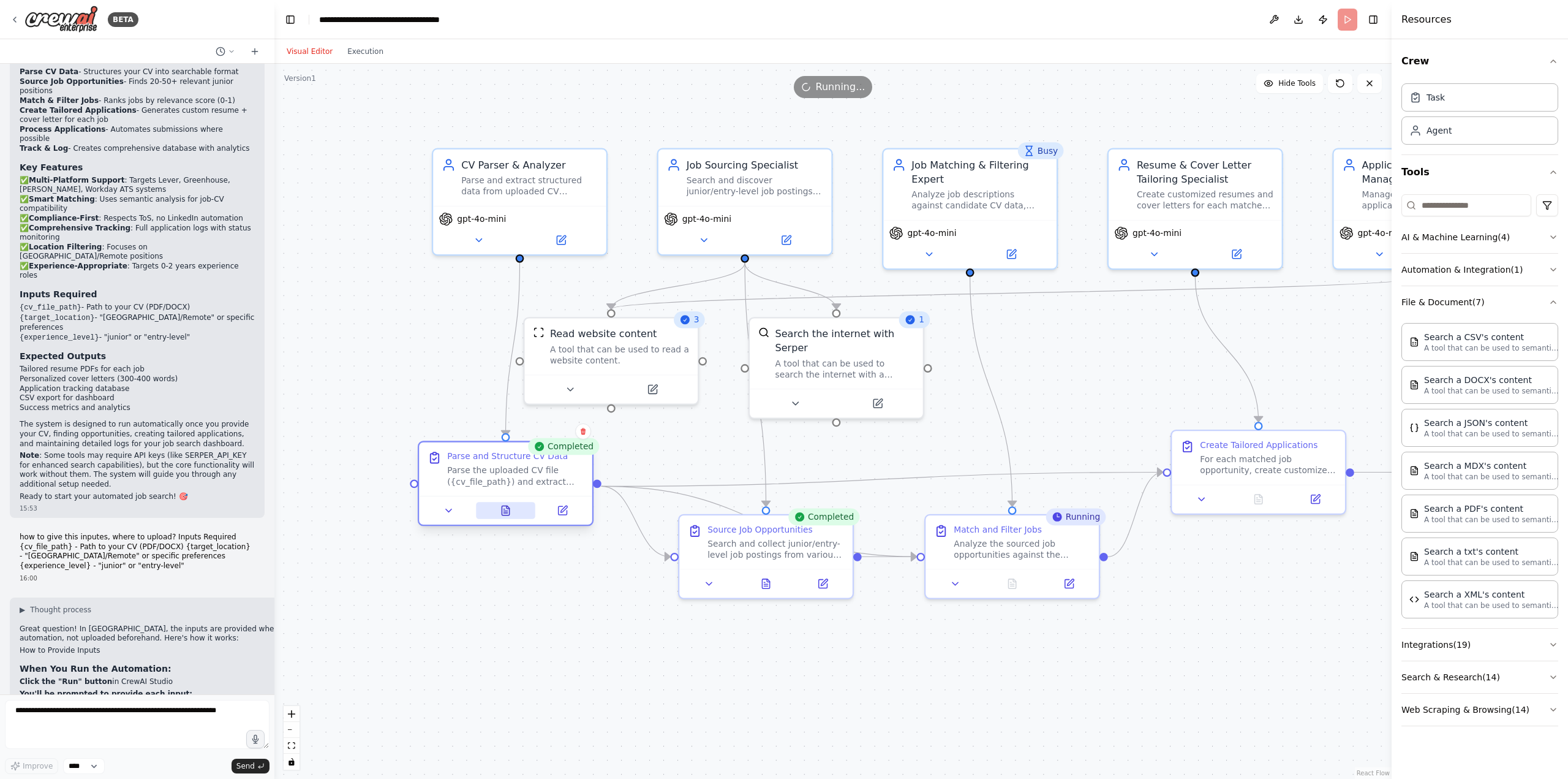
click at [501, 511] on icon at bounding box center [505, 510] width 11 height 11
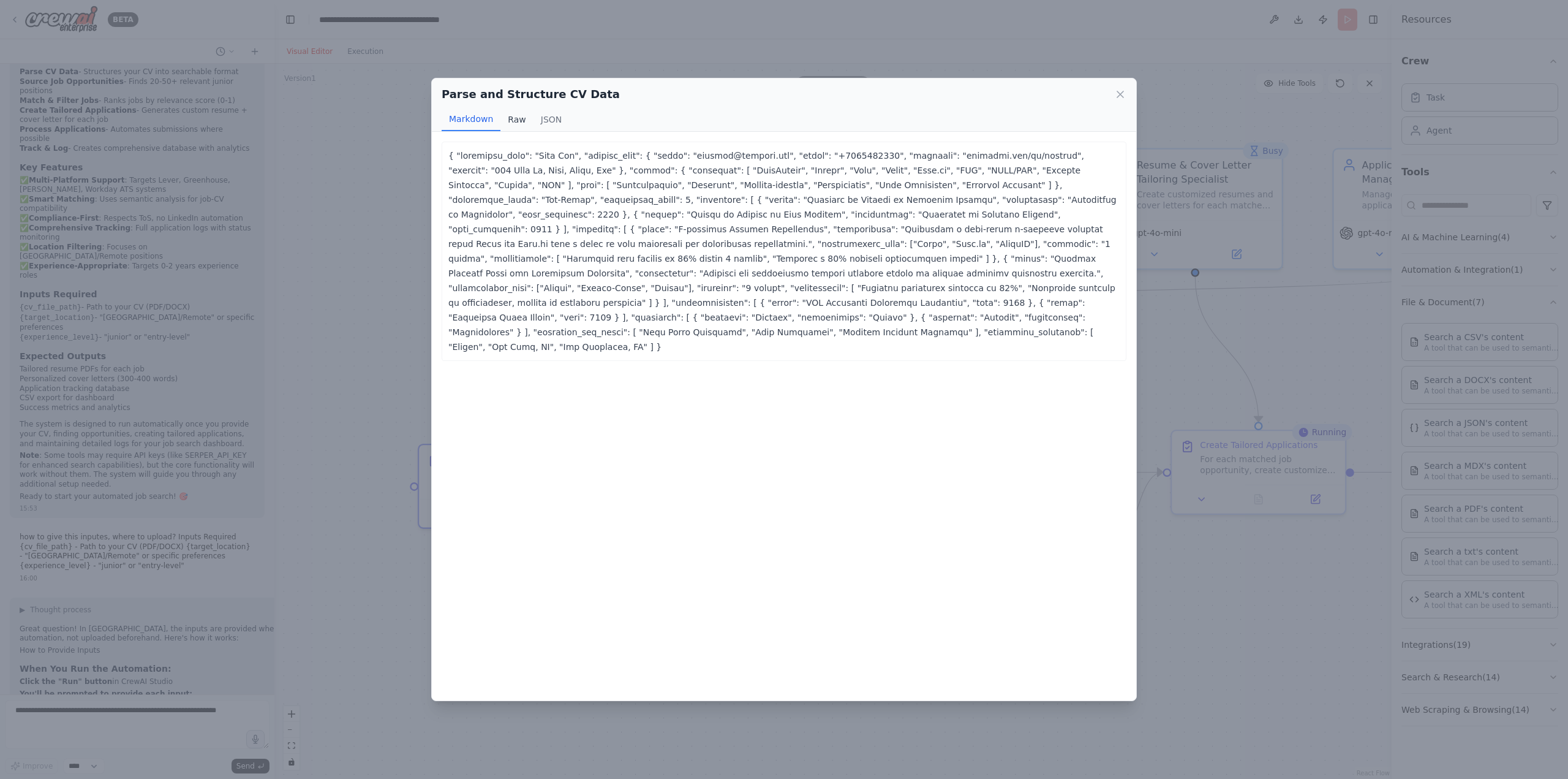
click at [520, 120] on button "Raw" at bounding box center [516, 119] width 33 height 23
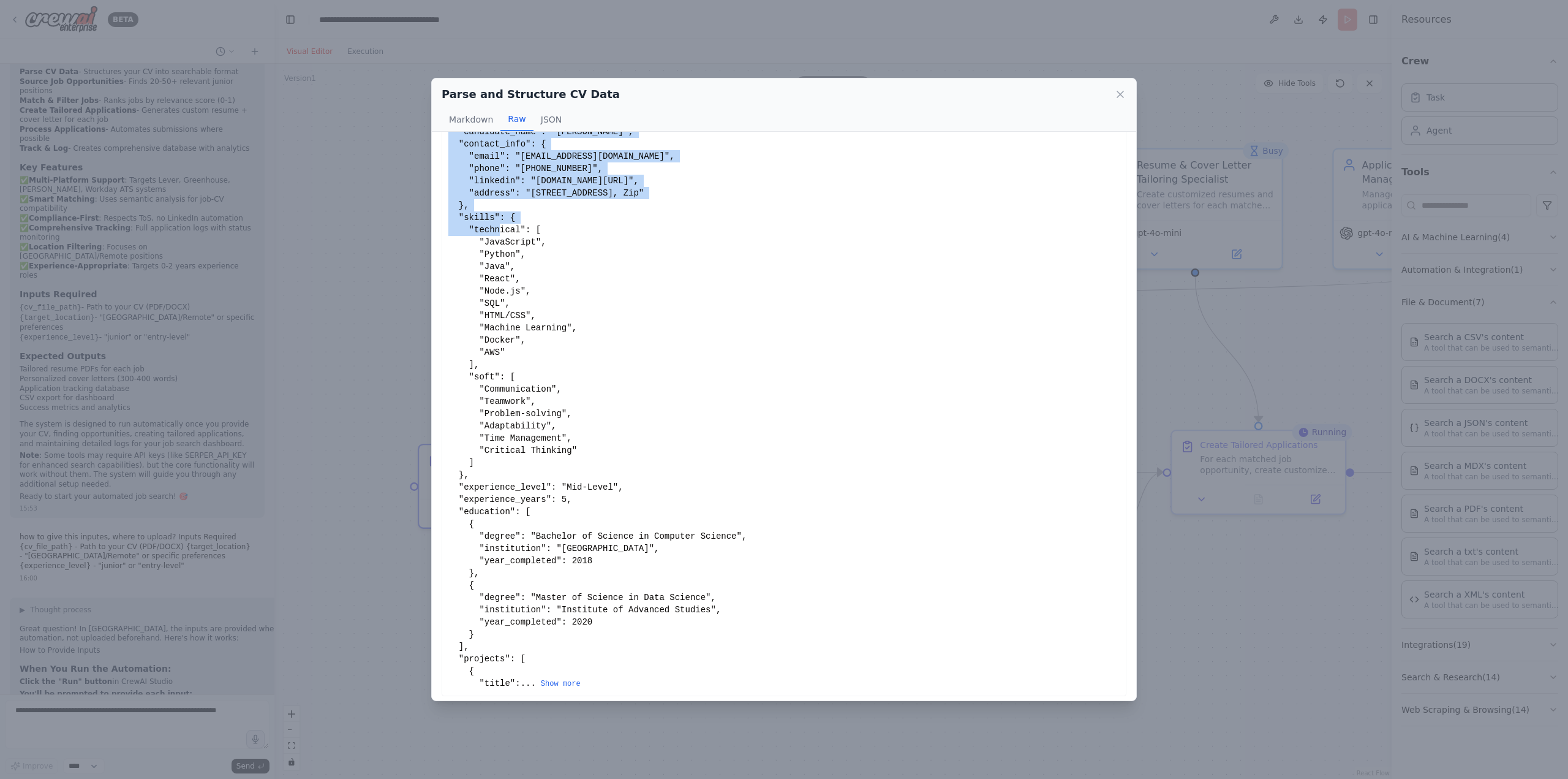
scroll to position [41, 0]
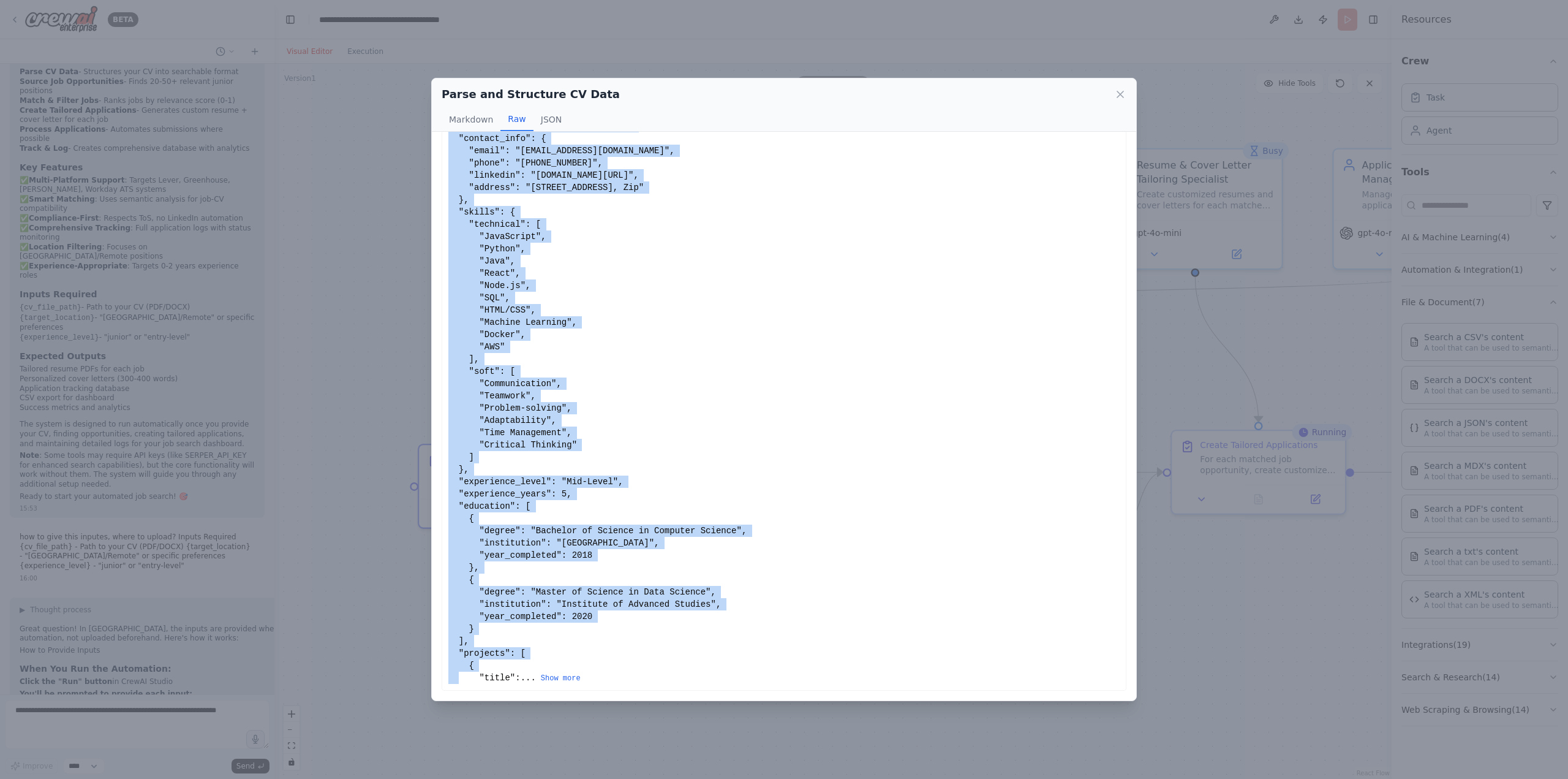
drag, startPoint x: 447, startPoint y: 154, endPoint x: 534, endPoint y: 661, distance: 514.4
click at [534, 661] on div "{ "candidate_name": "John Doe", "contact_info": { "email": "johndoe@example.com…" at bounding box center [784, 396] width 685 height 590
click at [546, 676] on button "Show more" at bounding box center [561, 678] width 40 height 10
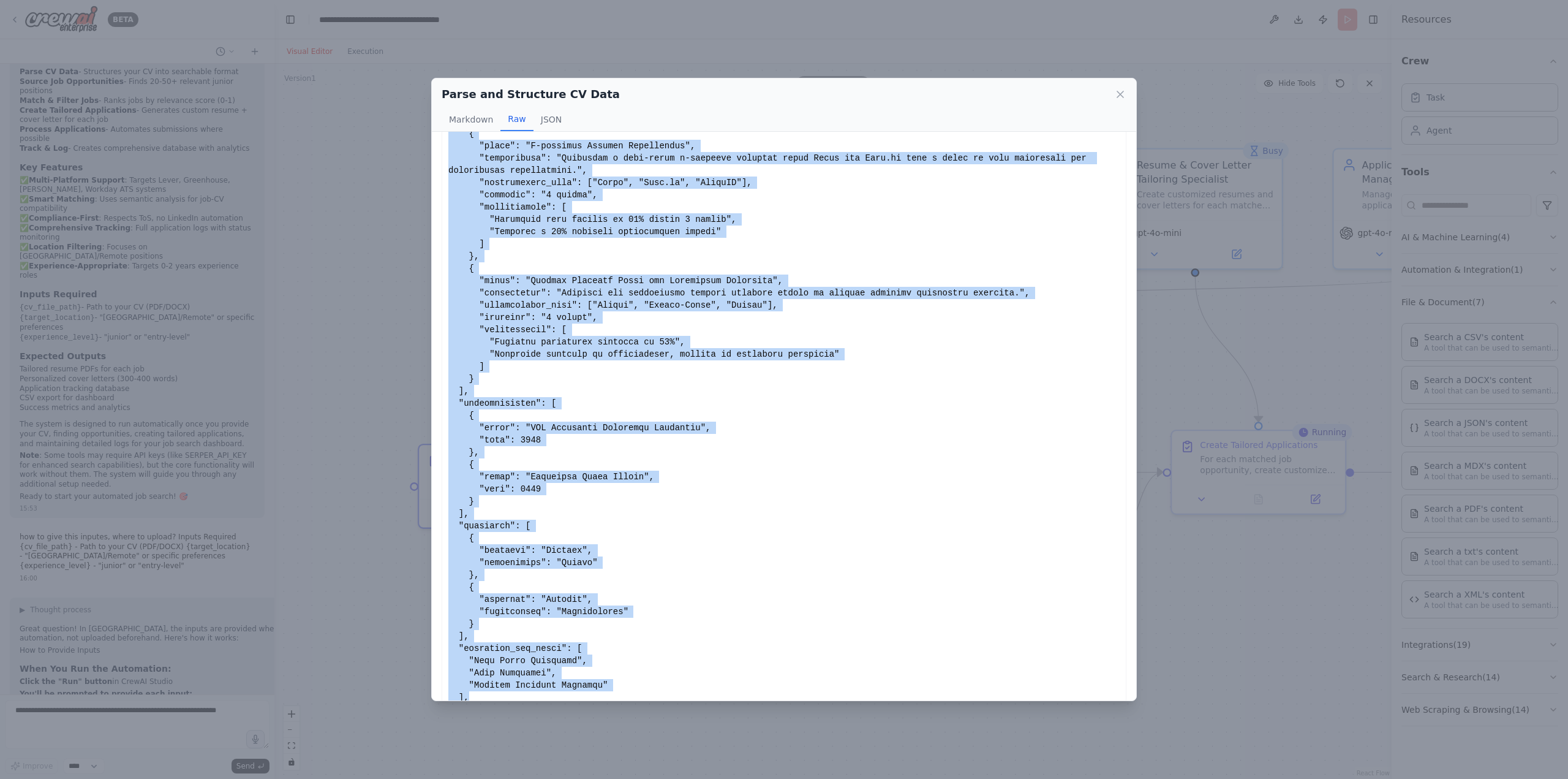
scroll to position [665, 0]
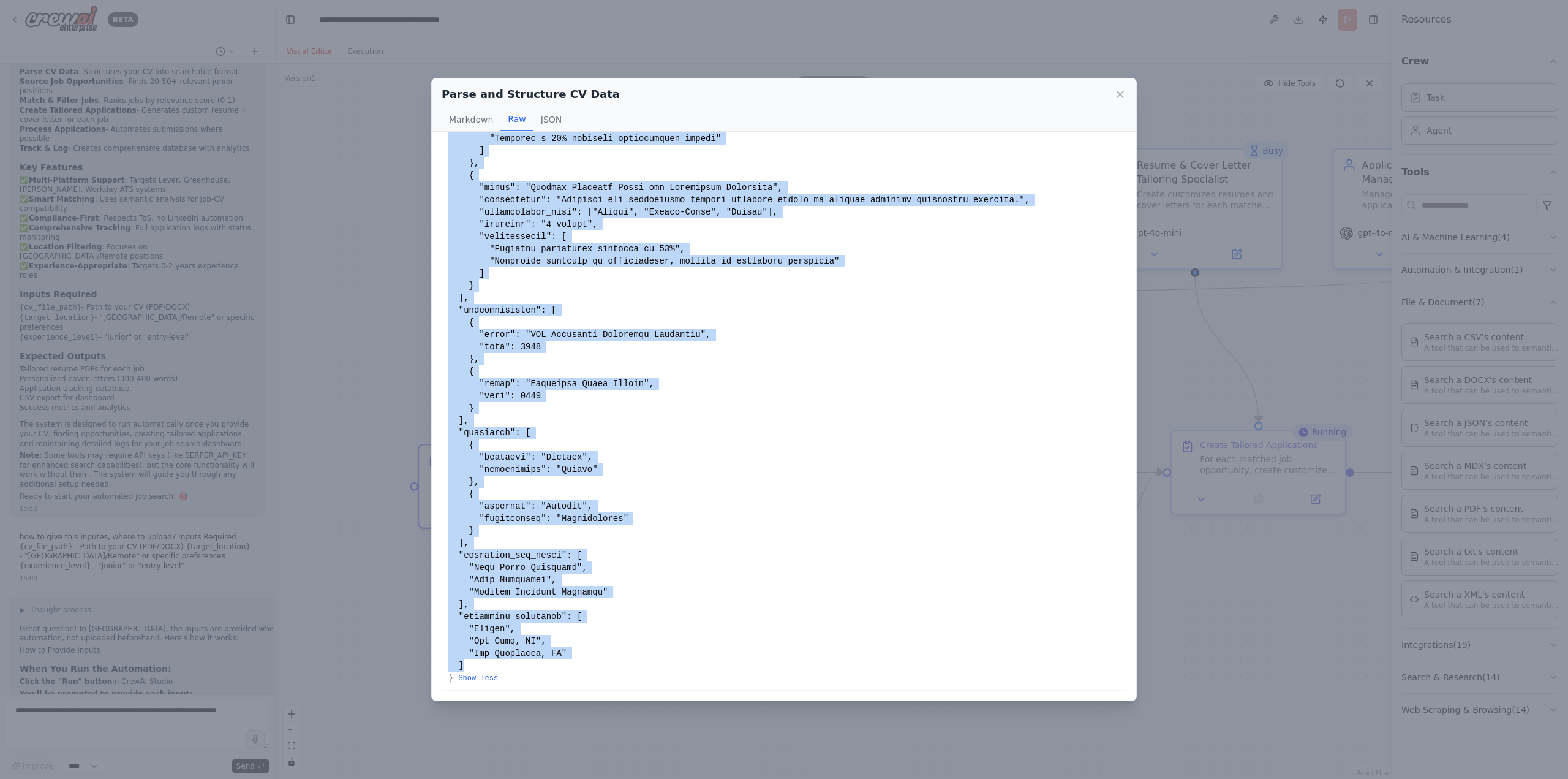
drag, startPoint x: 448, startPoint y: 154, endPoint x: 575, endPoint y: 661, distance: 522.7
click at [575, 663] on div "Show less" at bounding box center [783, 83] width 671 height 1201
click at [558, 661] on div "Show less" at bounding box center [783, 83] width 671 height 1201
drag, startPoint x: 445, startPoint y: 154, endPoint x: 565, endPoint y: 677, distance: 536.6
click at [565, 677] on div "Show less" at bounding box center [784, 83] width 685 height 1215
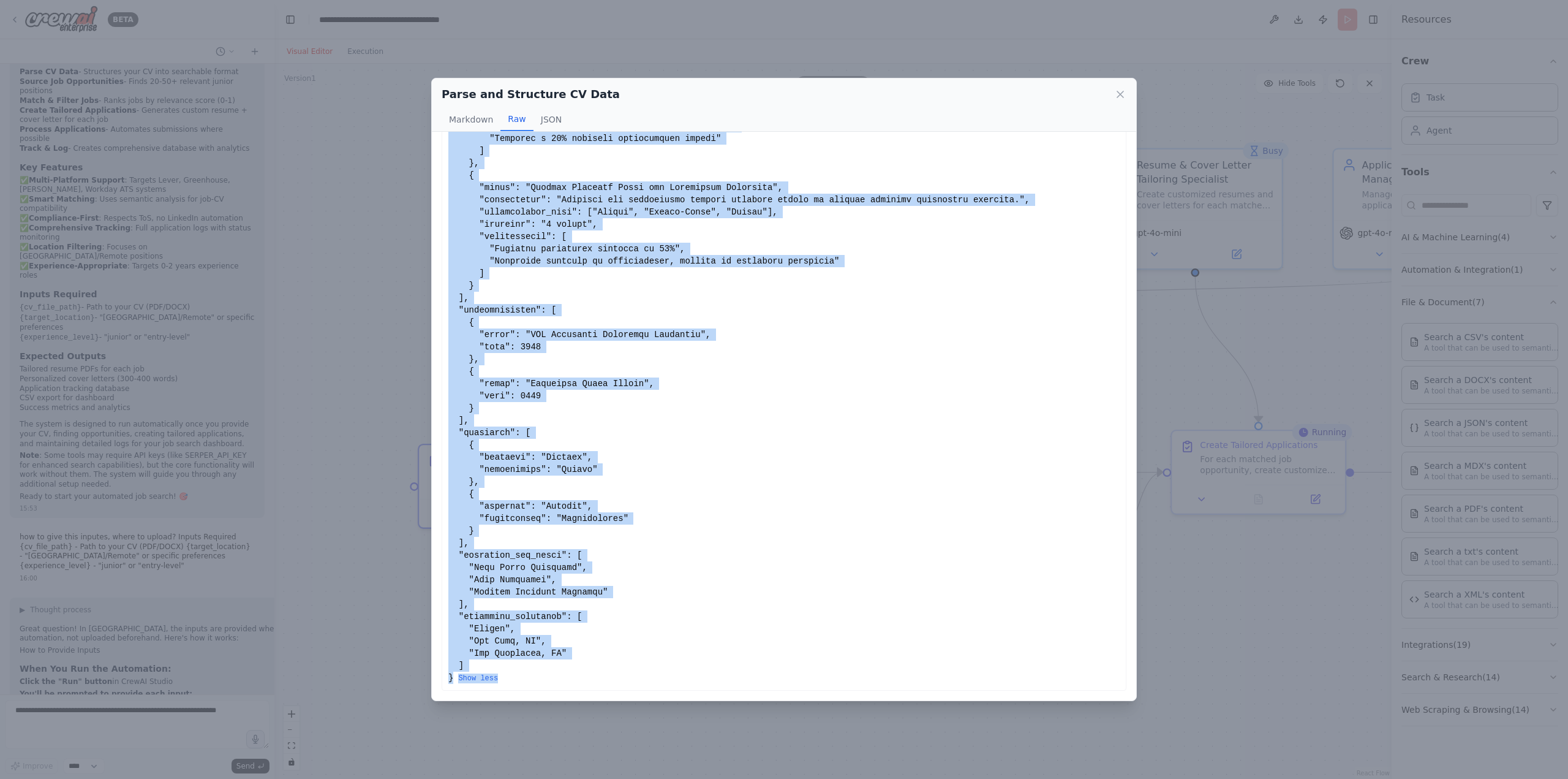
copy div "{ "candidate_name": "John Doe", "contact_info": { "email": "johndoe@example.com…"
click at [1116, 98] on icon at bounding box center [1120, 94] width 12 height 12
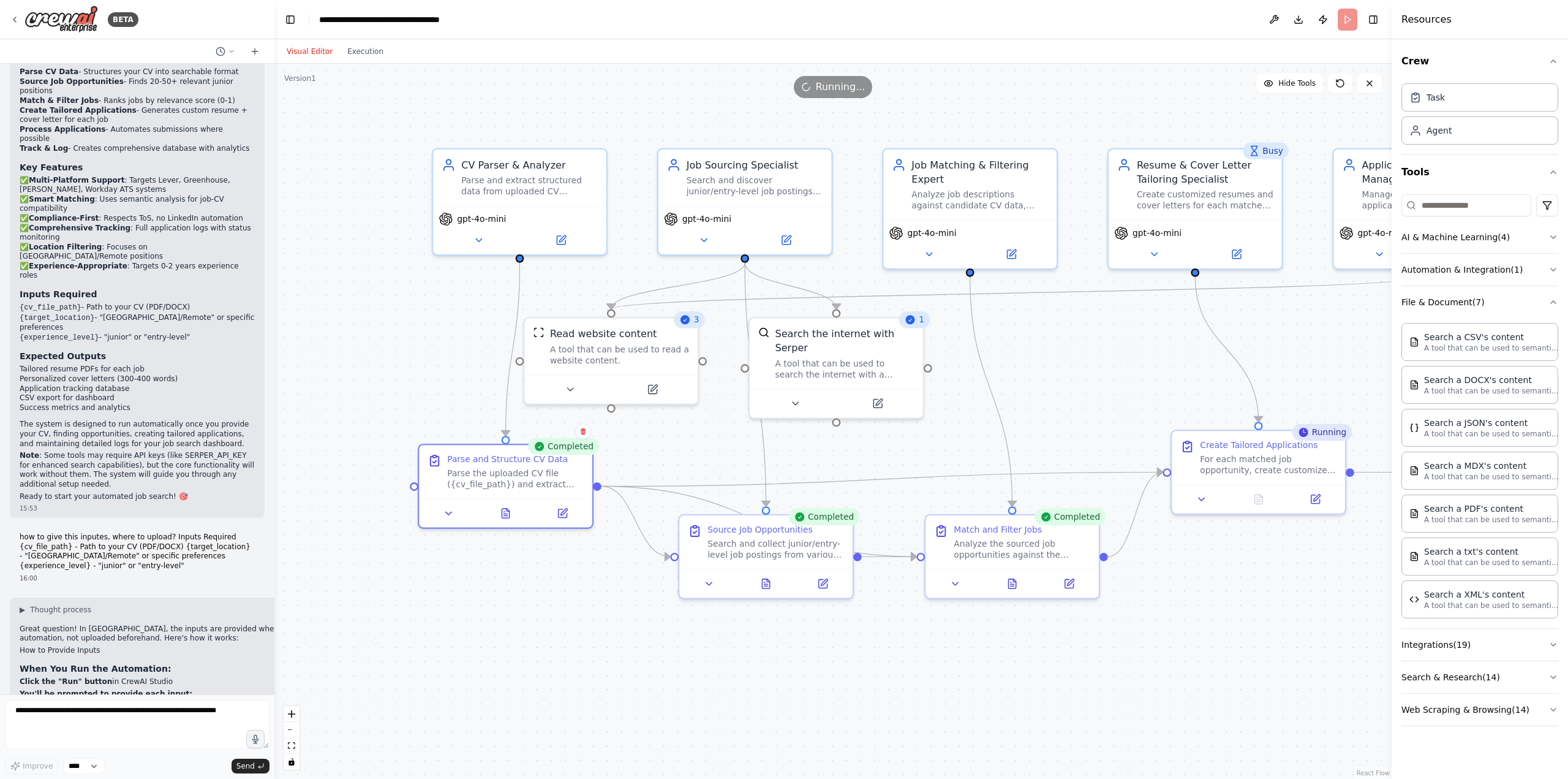
click at [1336, 19] on header "**********" at bounding box center [832, 19] width 1117 height 39
click at [1344, 21] on header "**********" at bounding box center [832, 19] width 1117 height 39
click at [1279, 19] on button at bounding box center [1274, 19] width 20 height 22
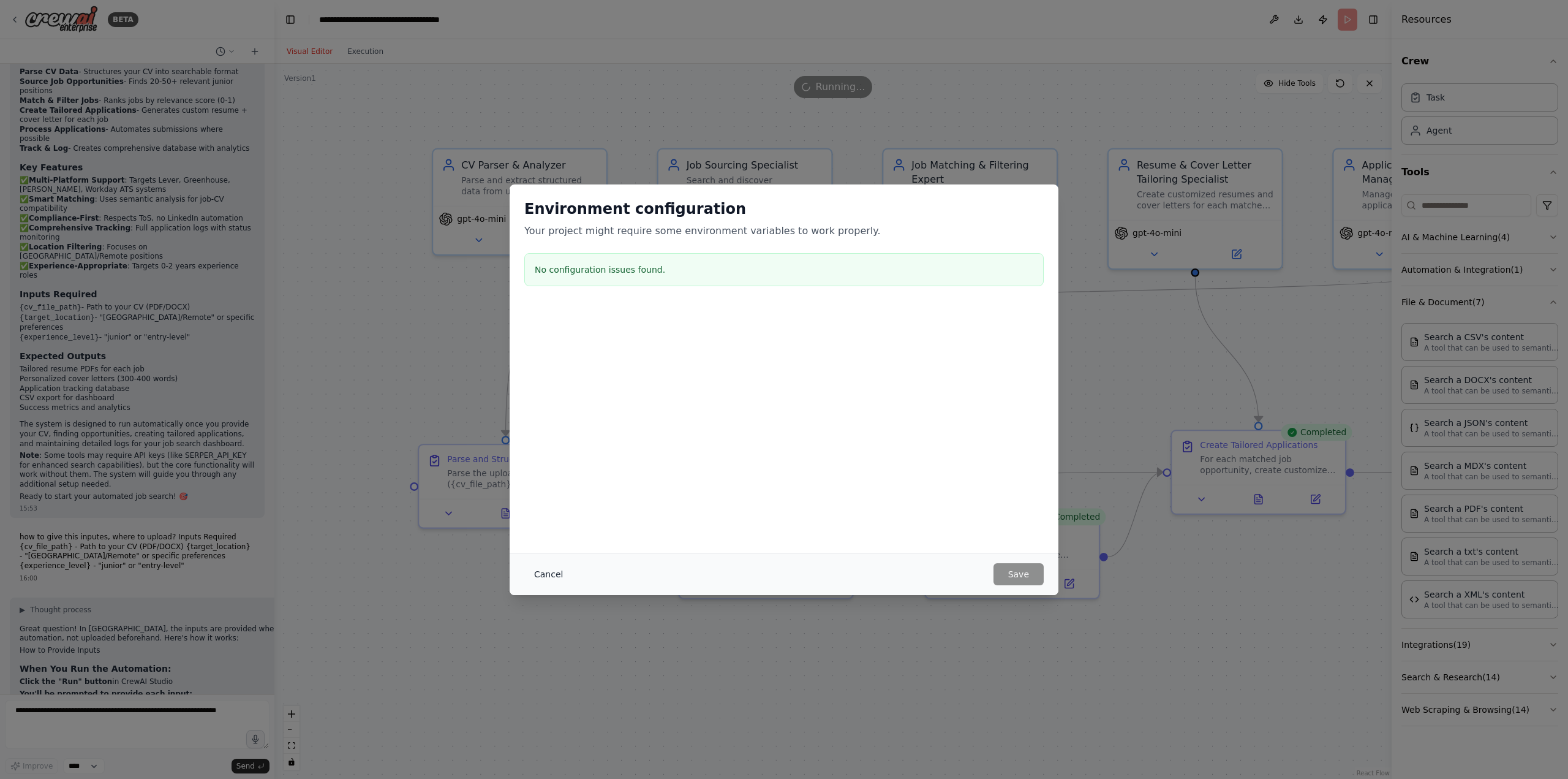
click at [554, 581] on button "Cancel" at bounding box center [548, 574] width 48 height 22
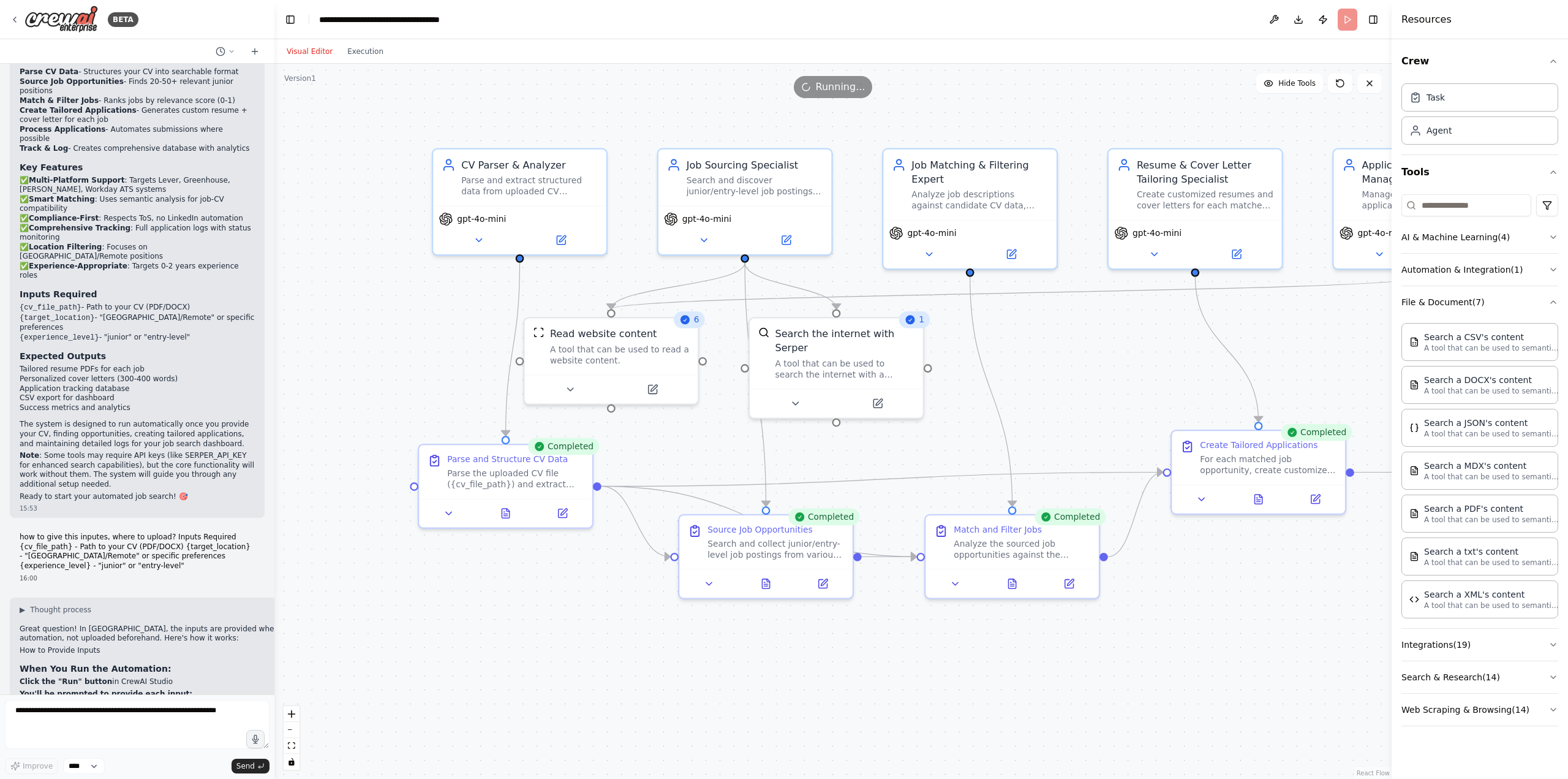
click at [1358, 130] on div ".deletable-edge-delete-btn { width: 20px; height: 20px; border: 0px solid #ffff…" at bounding box center [832, 421] width 1117 height 715
click at [835, 90] on span "Running..." at bounding box center [840, 87] width 50 height 15
click at [1372, 23] on button "Toggle Right Sidebar" at bounding box center [1373, 20] width 17 height 17
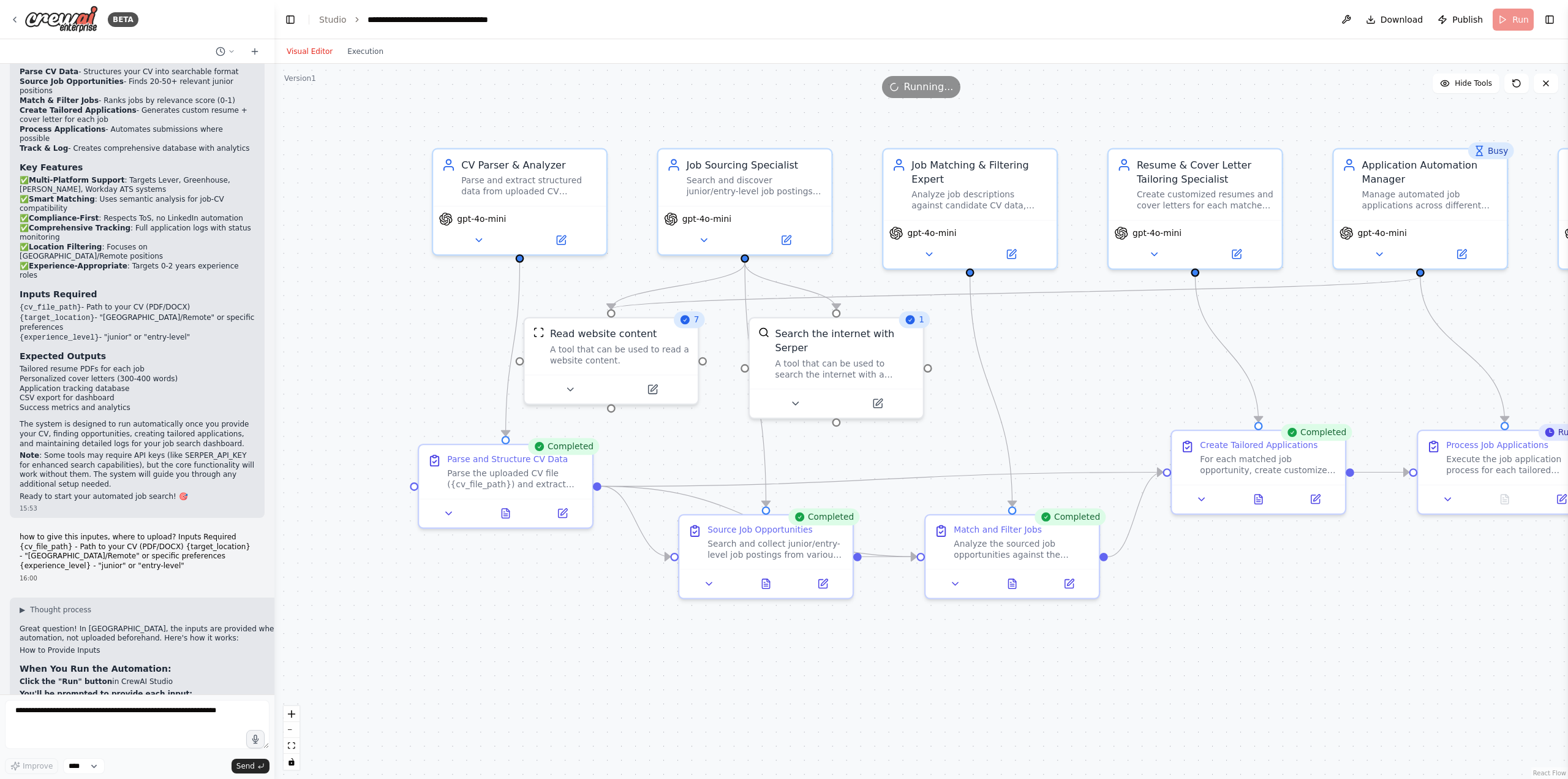
click at [1517, 23] on header "**********" at bounding box center [921, 19] width 1294 height 39
click at [1480, 81] on span "Hide Tools" at bounding box center [1473, 83] width 37 height 10
click at [1480, 81] on span "Show Tools" at bounding box center [1472, 83] width 40 height 10
click at [1514, 83] on icon at bounding box center [1516, 83] width 10 height 10
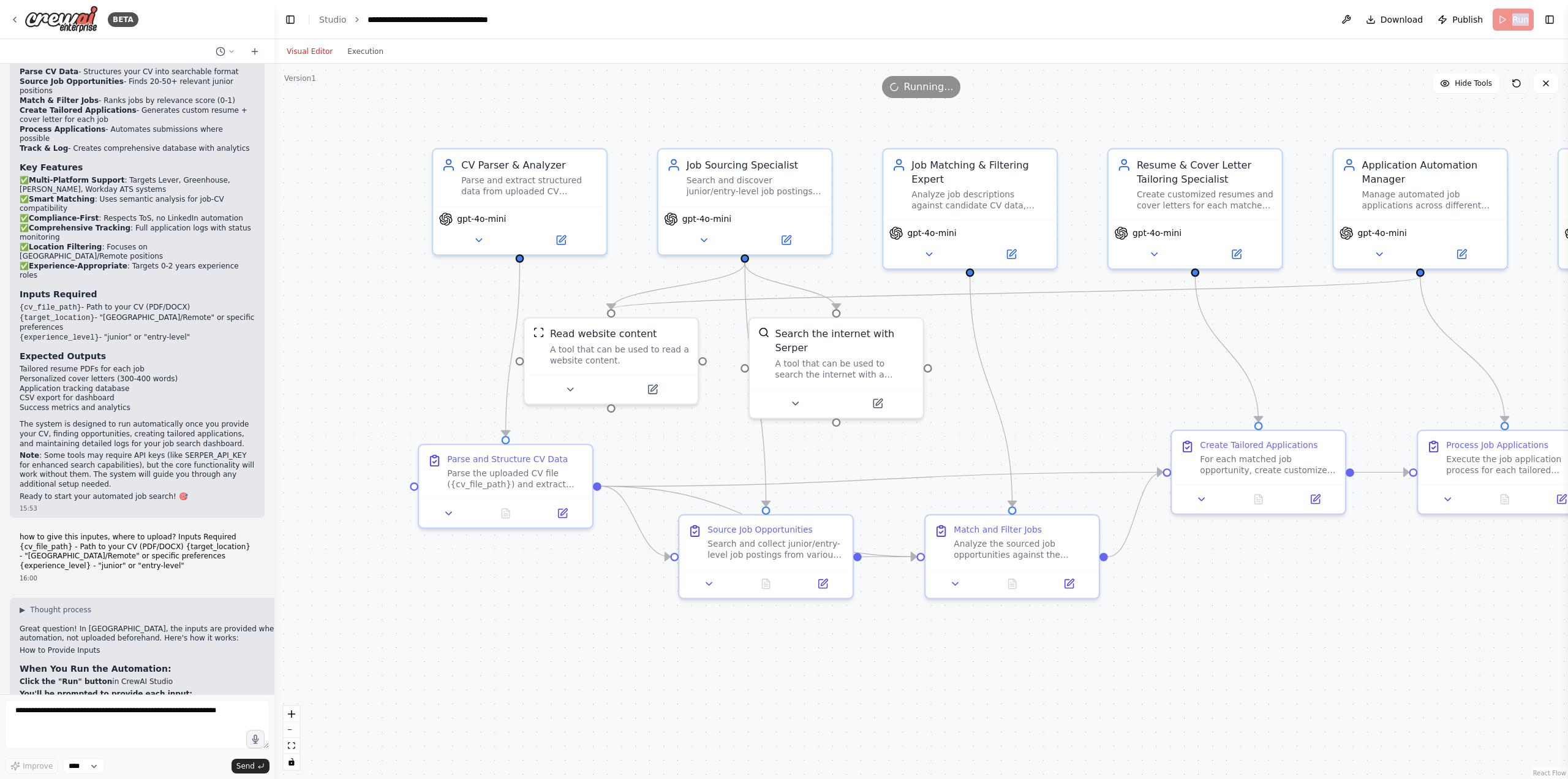
click at [1516, 84] on icon at bounding box center [1516, 83] width 10 height 10
click at [1516, 84] on icon at bounding box center [1516, 83] width 10 height 10
click at [1542, 84] on icon at bounding box center [1545, 83] width 10 height 10
click at [1545, 89] on button at bounding box center [1545, 84] width 25 height 20
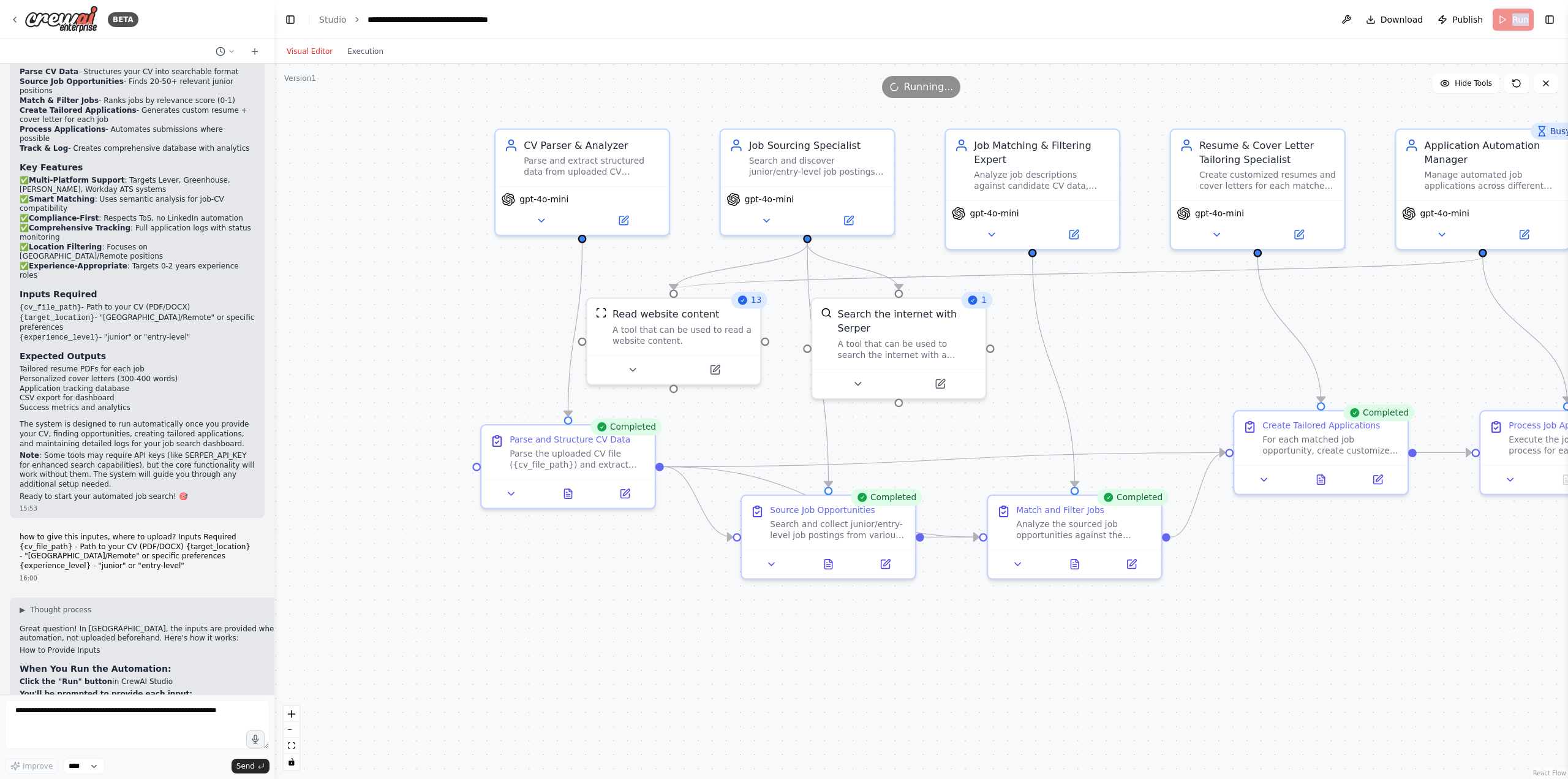
drag, startPoint x: 796, startPoint y: 741, endPoint x: 781, endPoint y: 742, distance: 15.0
click at [862, 721] on div ".deletable-edge-delete-btn { width: 20px; height: 20px; border: 0px solid #ffff…" at bounding box center [921, 421] width 1294 height 715
click at [167, 721] on textarea at bounding box center [137, 725] width 265 height 49
type textarea "**********"
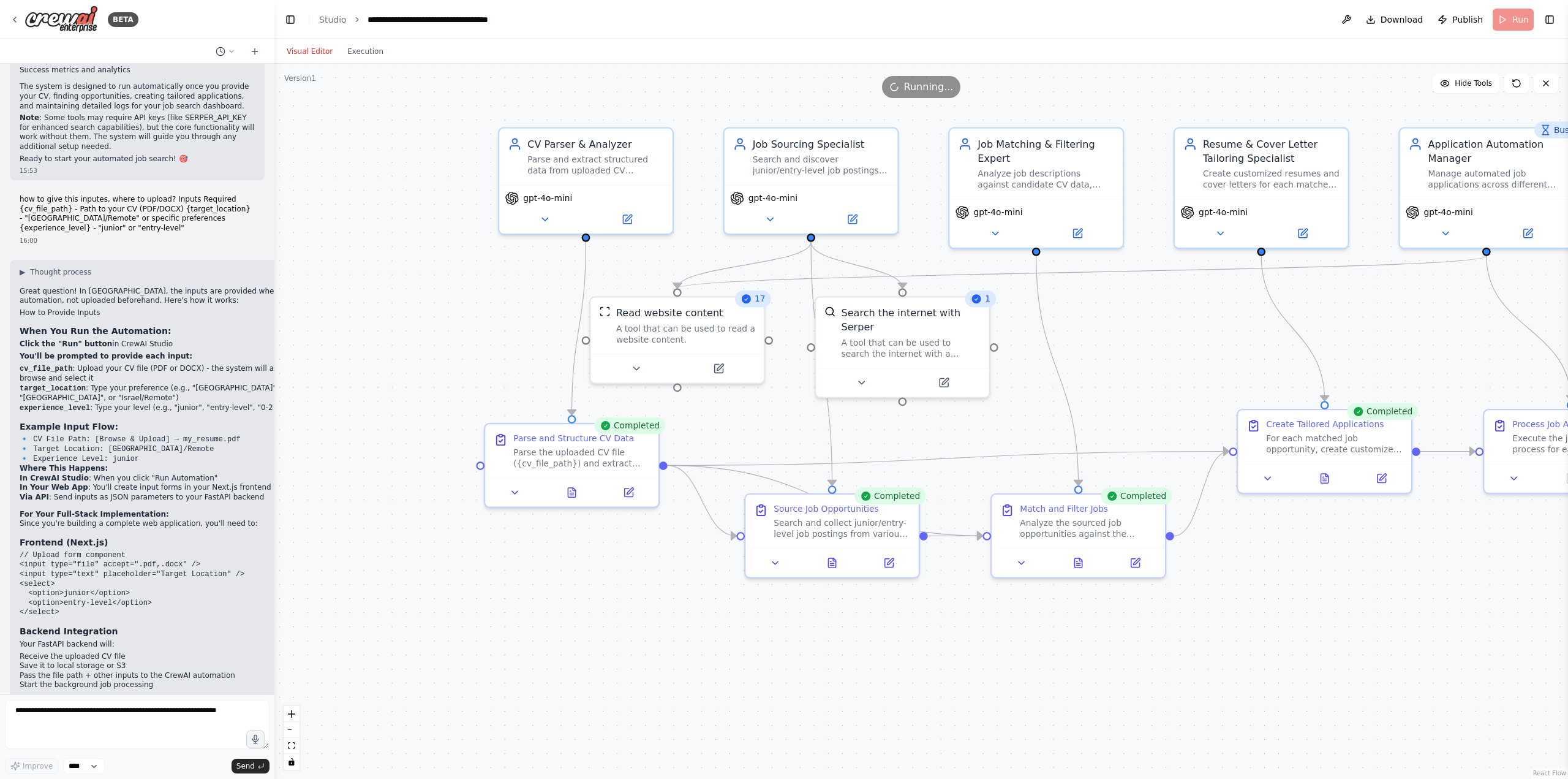
click at [911, 99] on div ".deletable-edge-delete-btn { width: 20px; height: 20px; border: 0px solid #ffff…" at bounding box center [921, 421] width 1294 height 715
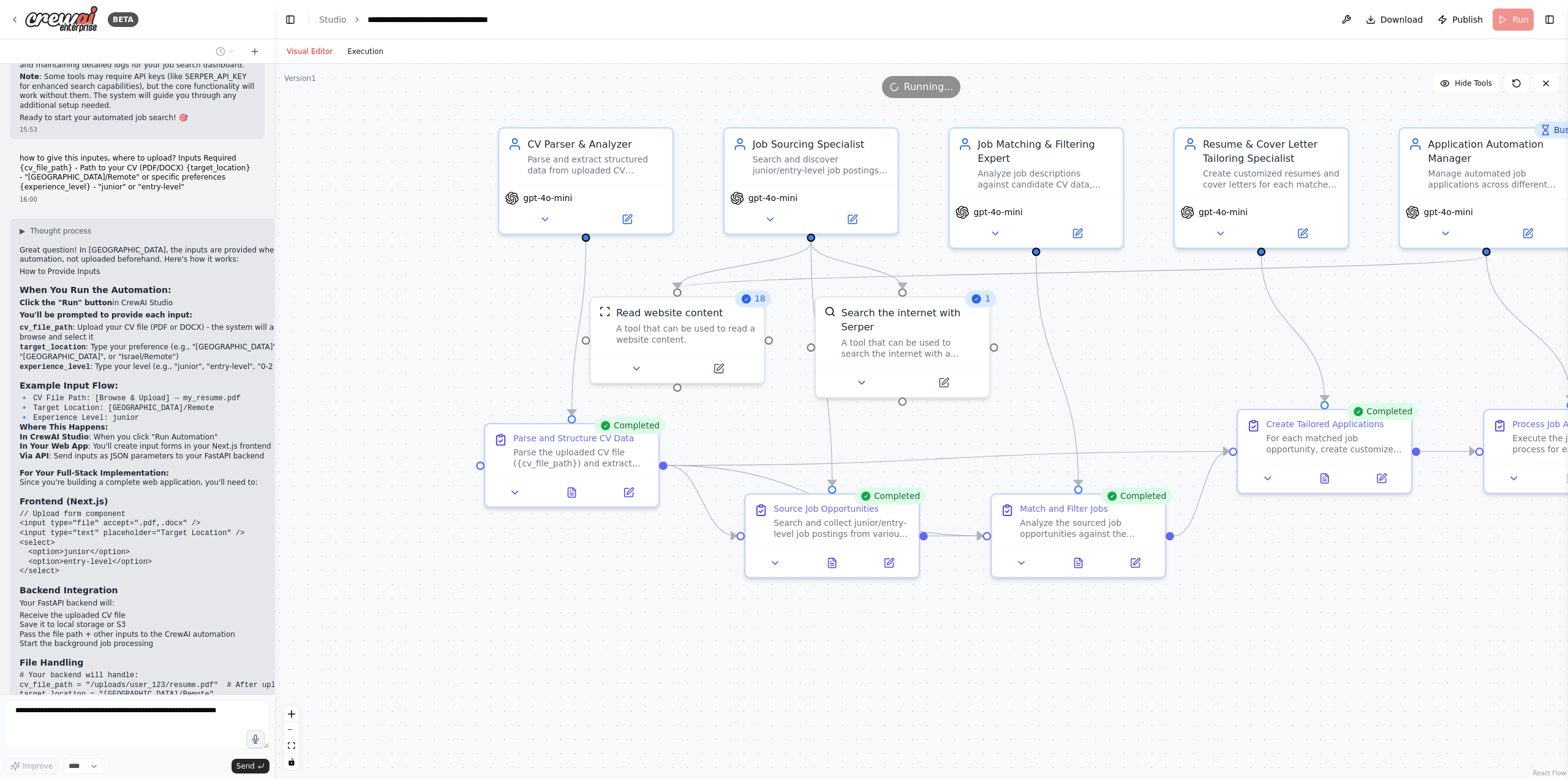
click at [360, 53] on button "Execution" at bounding box center [365, 51] width 51 height 15
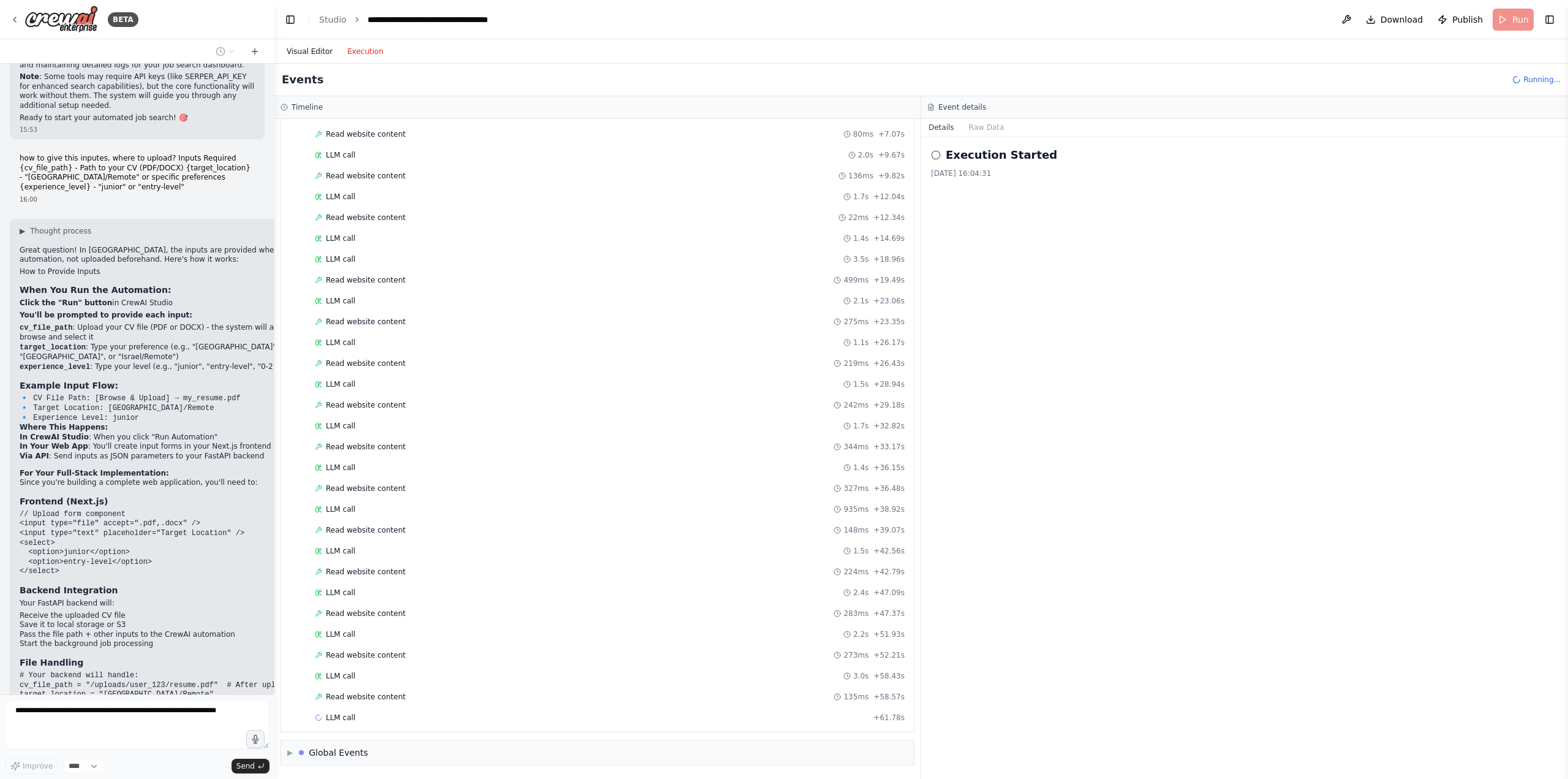
scroll to position [881, 0]
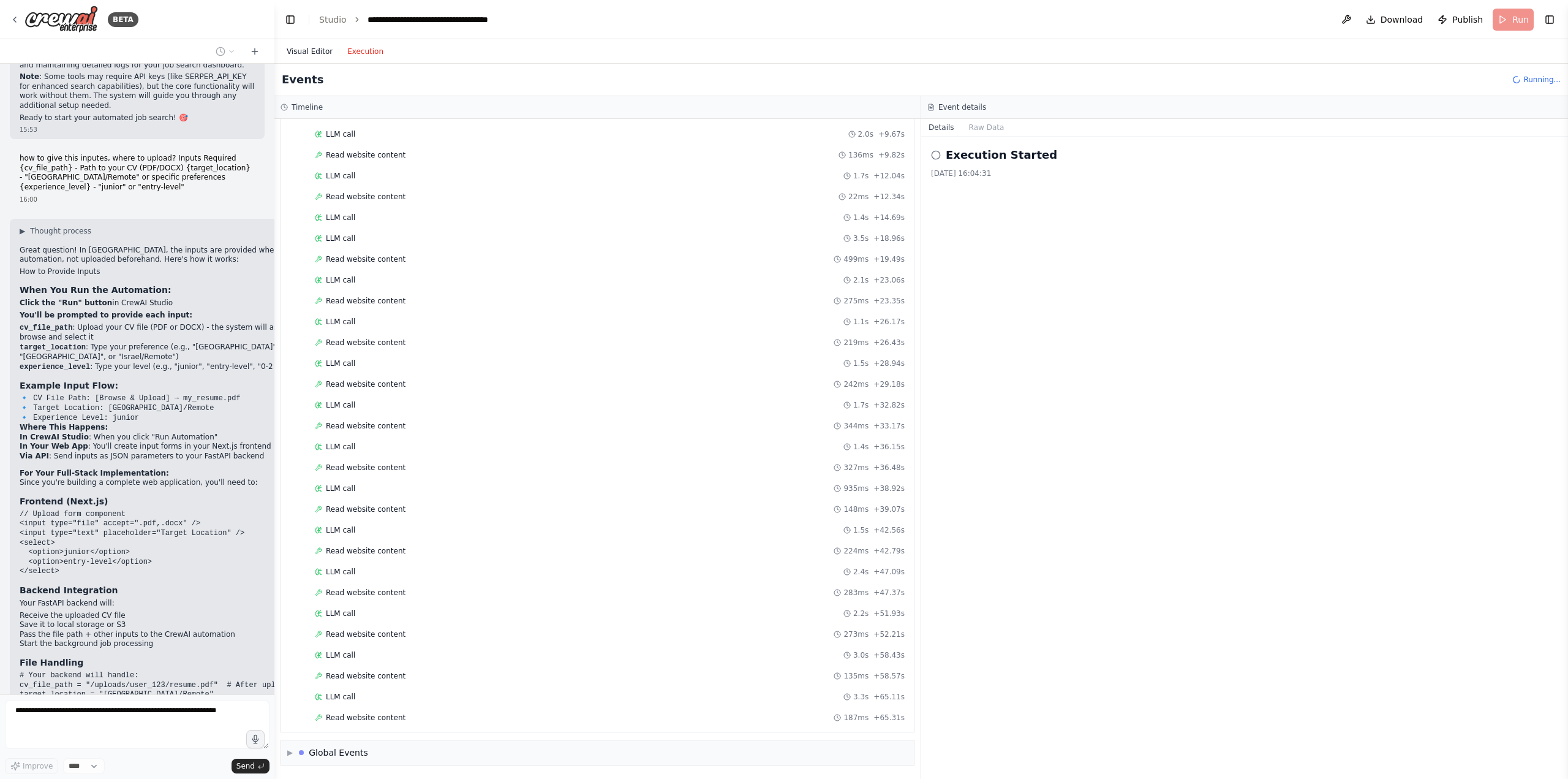
click at [315, 58] on button "Visual Editor" at bounding box center [309, 51] width 60 height 15
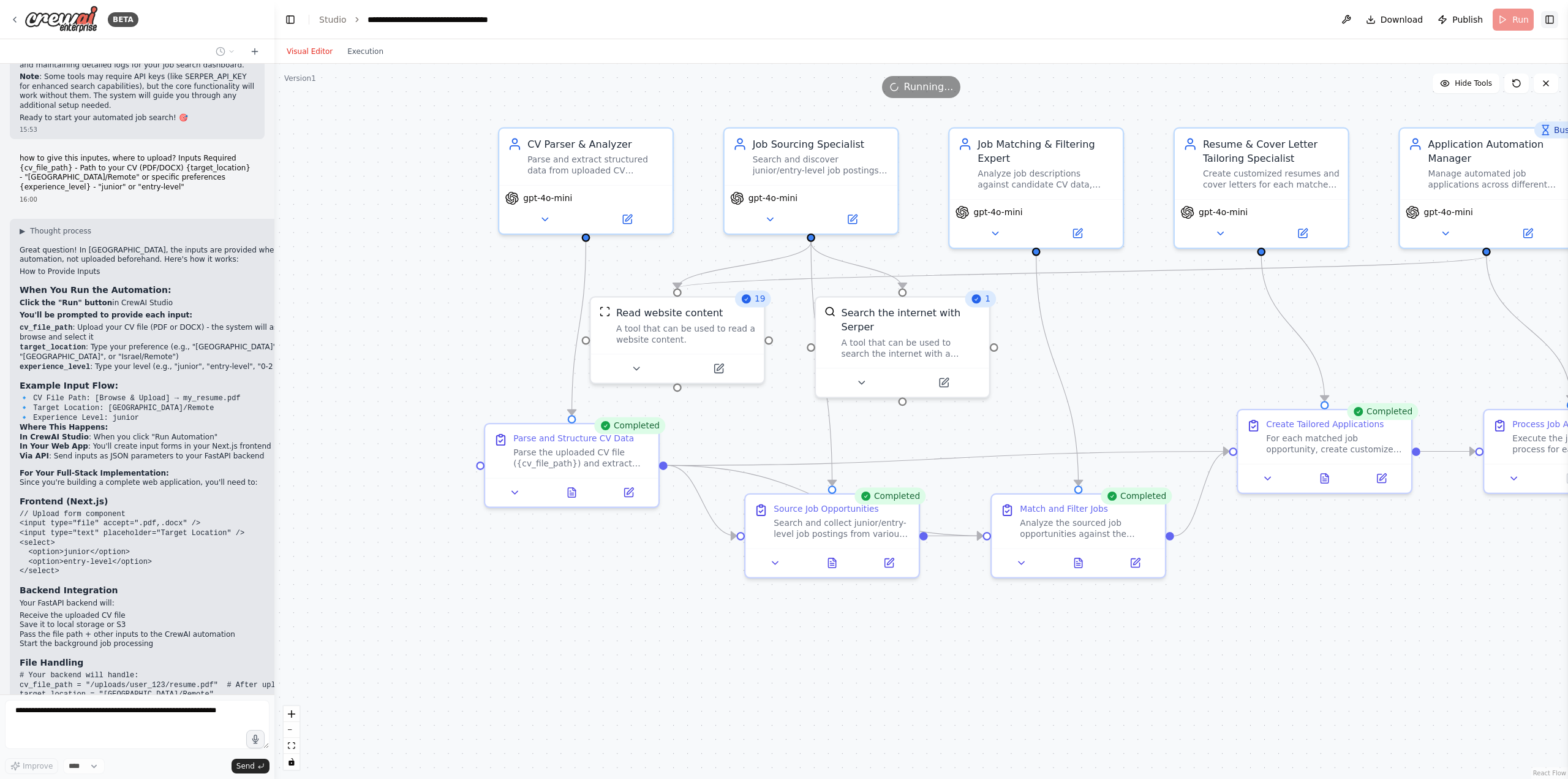
click at [1553, 20] on button "Toggle Right Sidebar" at bounding box center [1549, 20] width 17 height 17
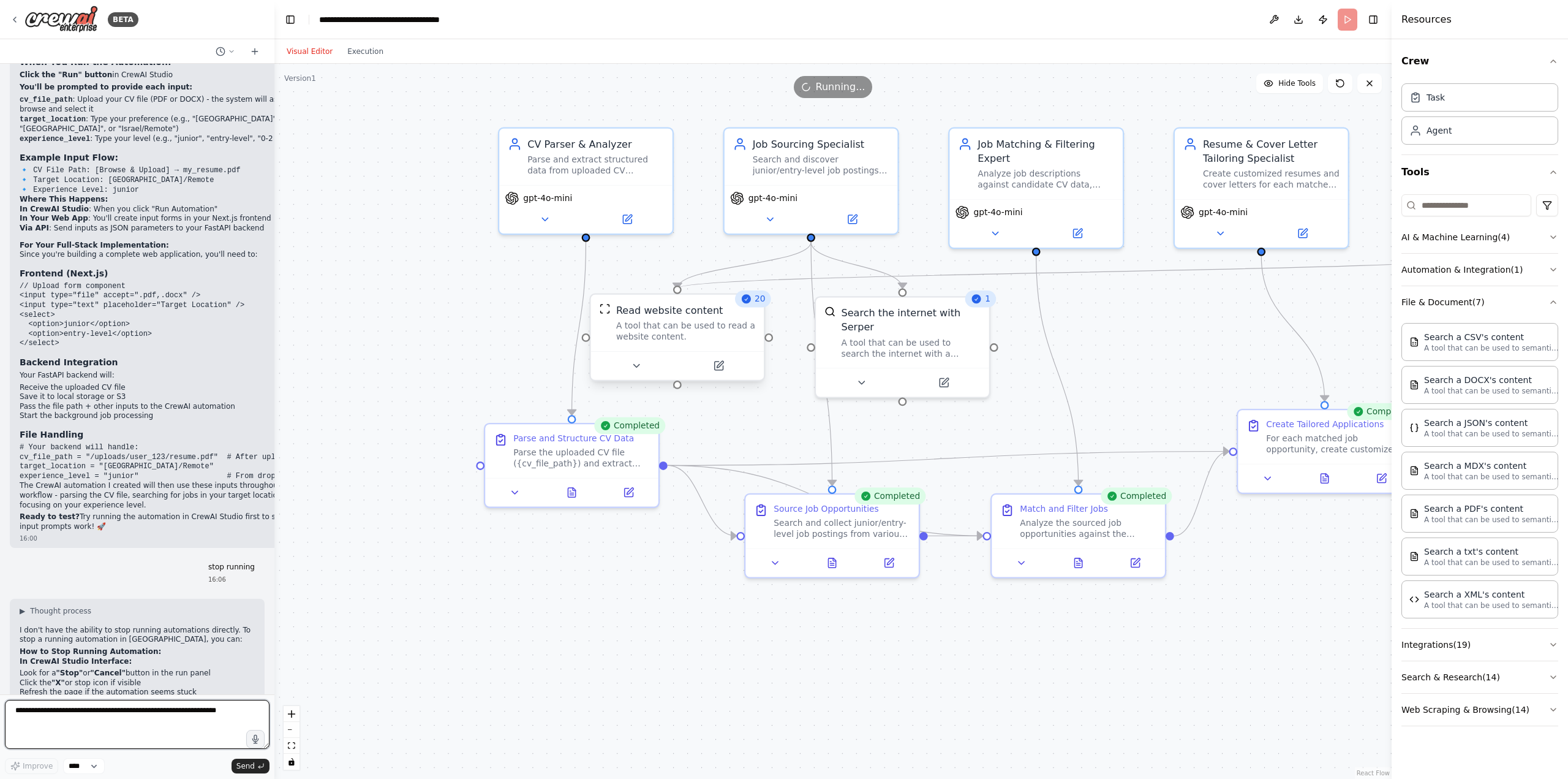
scroll to position [2911, 0]
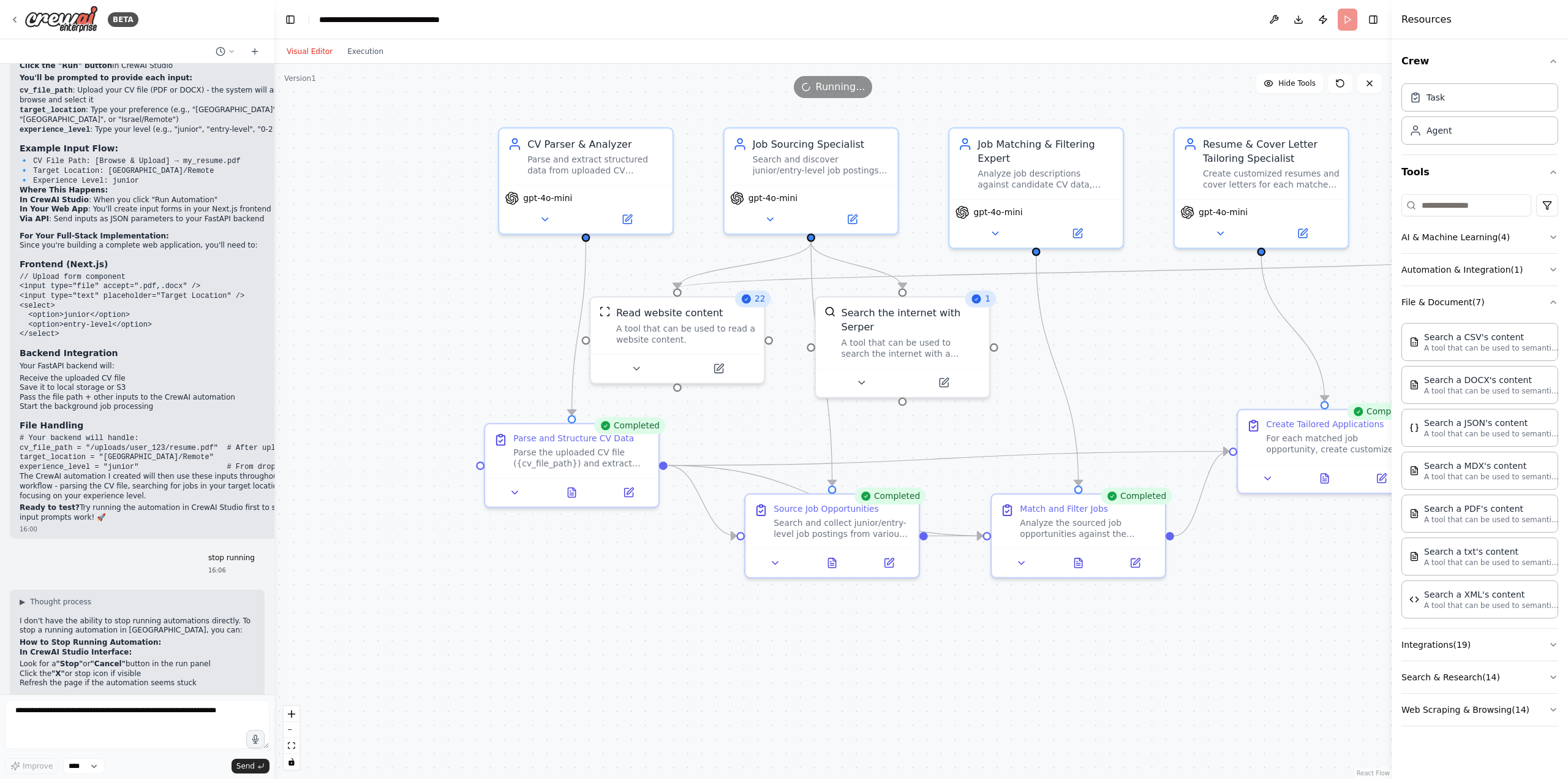
click at [1354, 25] on header "**********" at bounding box center [832, 19] width 1117 height 39
click at [1323, 23] on button "Publish" at bounding box center [1323, 19] width 20 height 22
click at [1367, 80] on icon at bounding box center [1370, 83] width 10 height 10
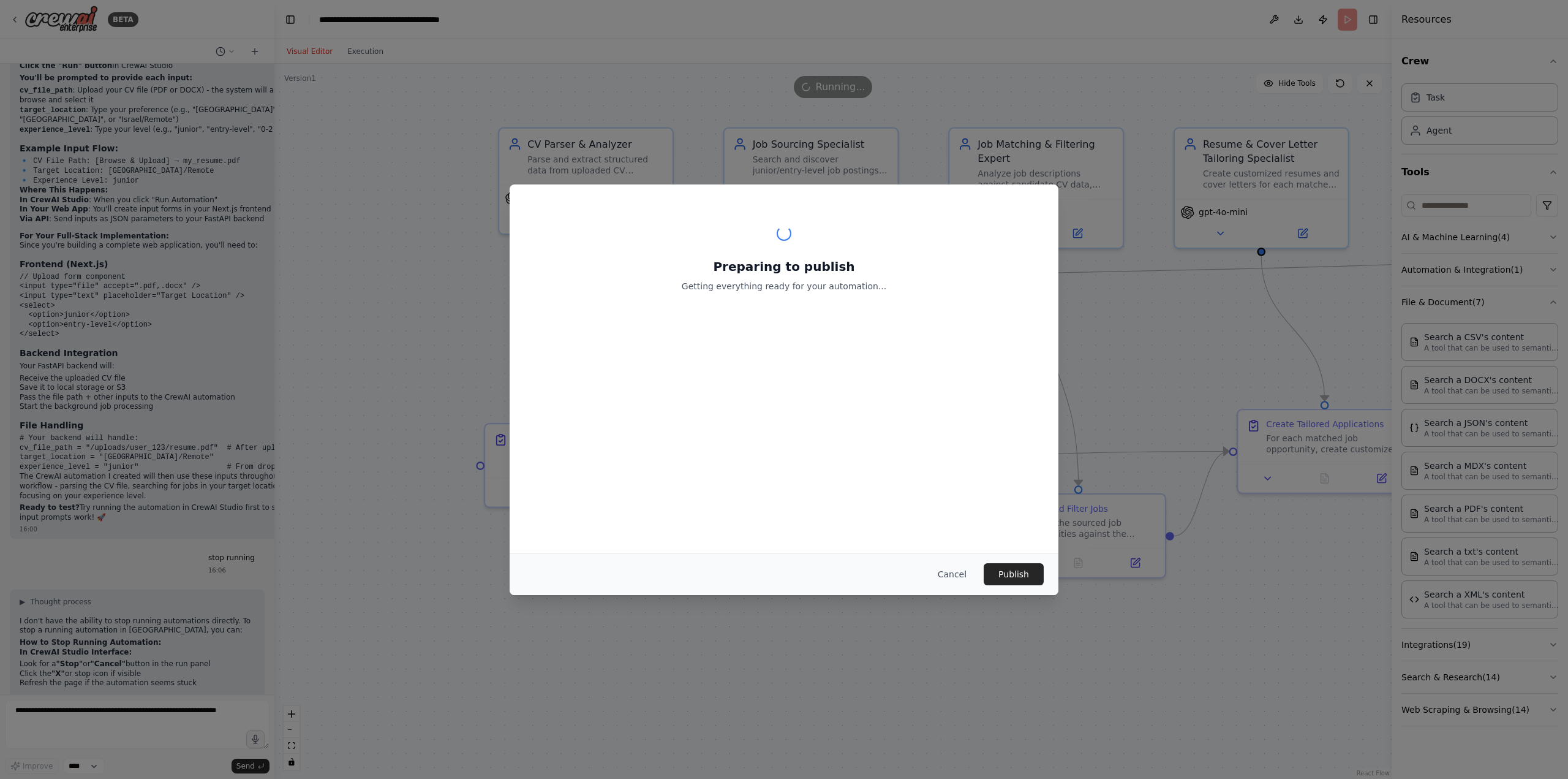
click at [1364, 85] on main "**********" at bounding box center [832, 389] width 1117 height 779
click at [1363, 86] on div "Preparing to publish Getting everything ready for your automation... Cancel Pub…" at bounding box center [784, 389] width 1568 height 779
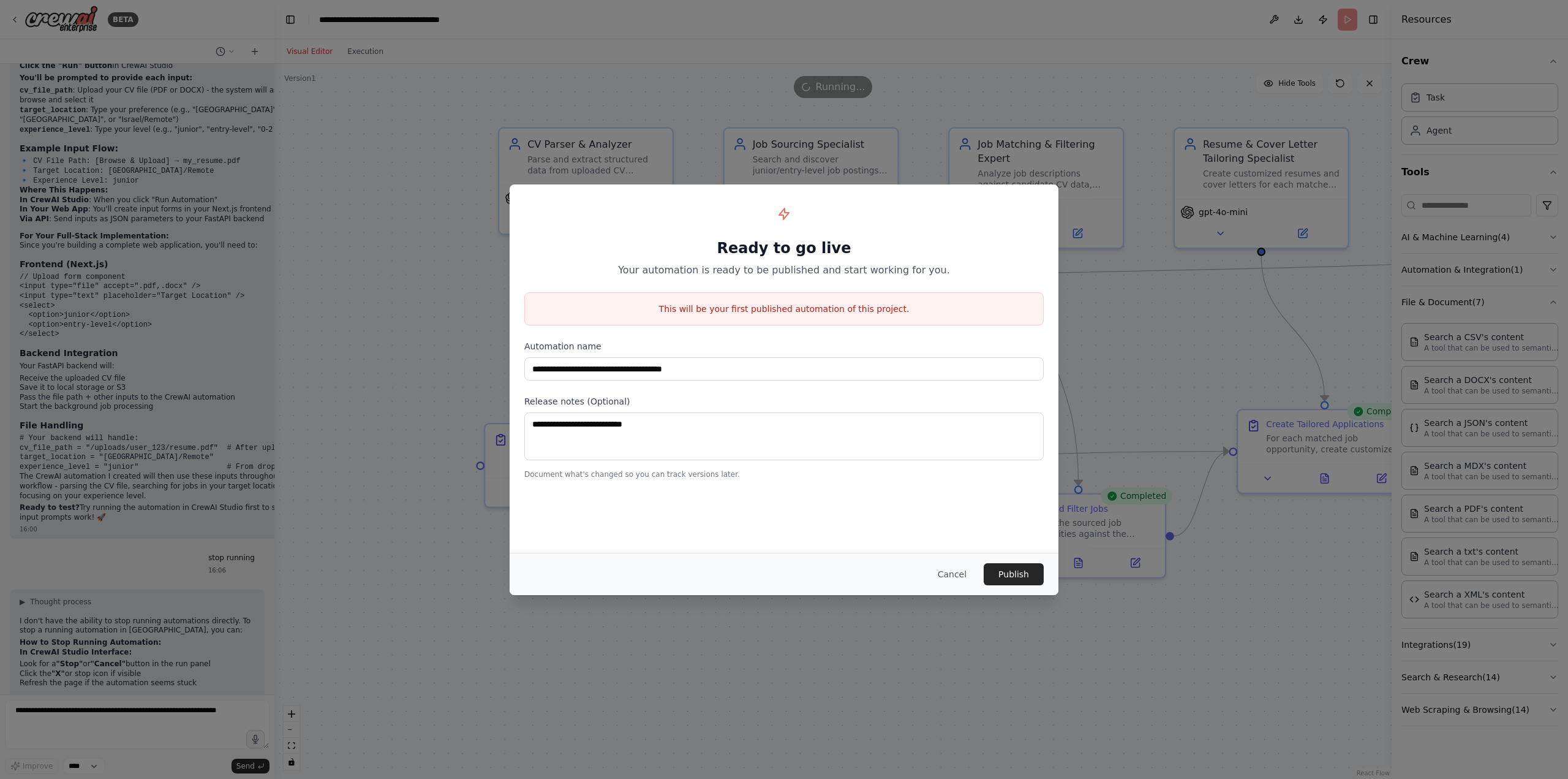
click at [968, 578] on button "Cancel" at bounding box center [952, 574] width 48 height 22
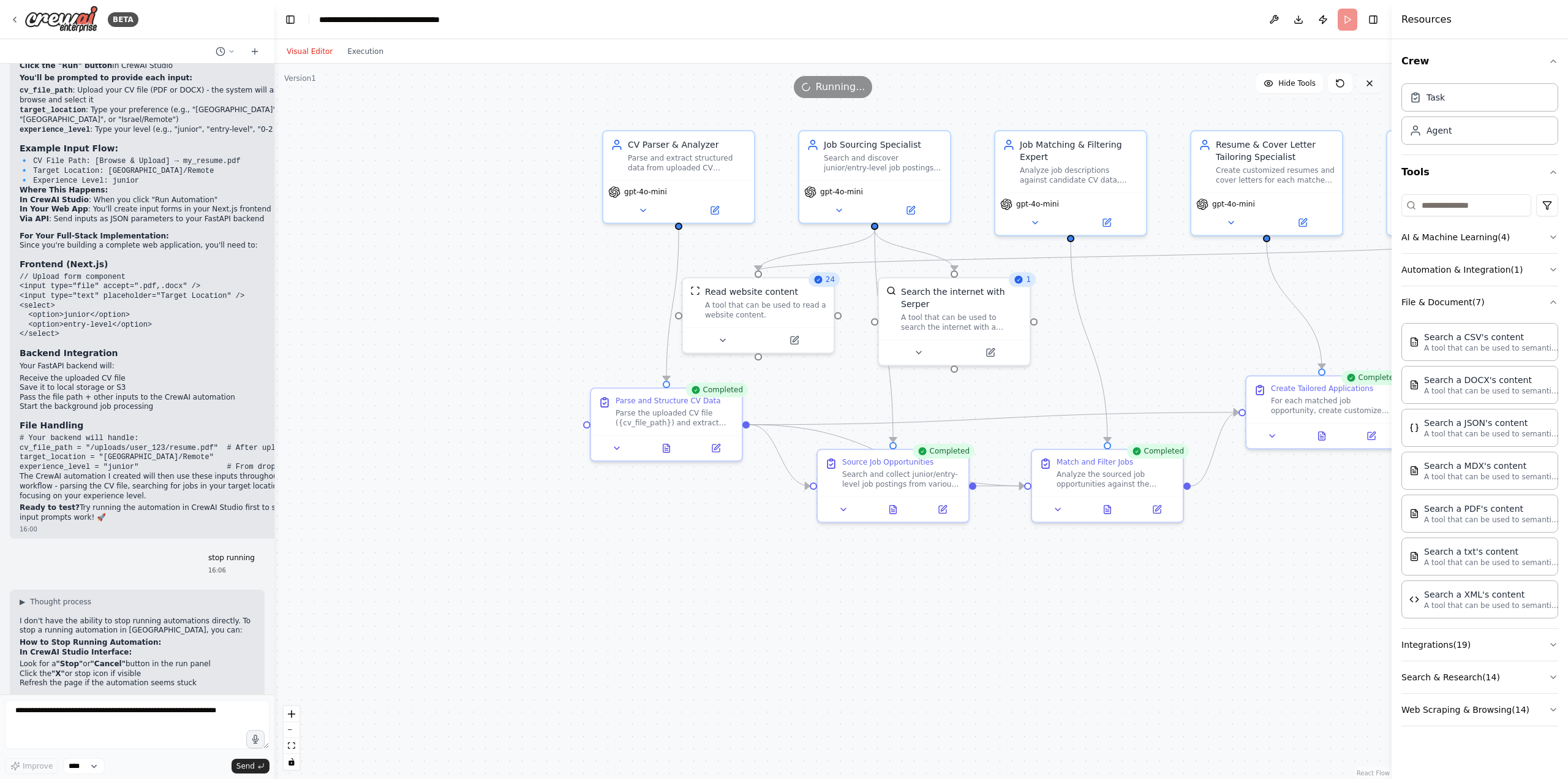
click at [1368, 87] on icon at bounding box center [1370, 83] width 10 height 10
click at [1368, 86] on icon at bounding box center [1370, 83] width 10 height 10
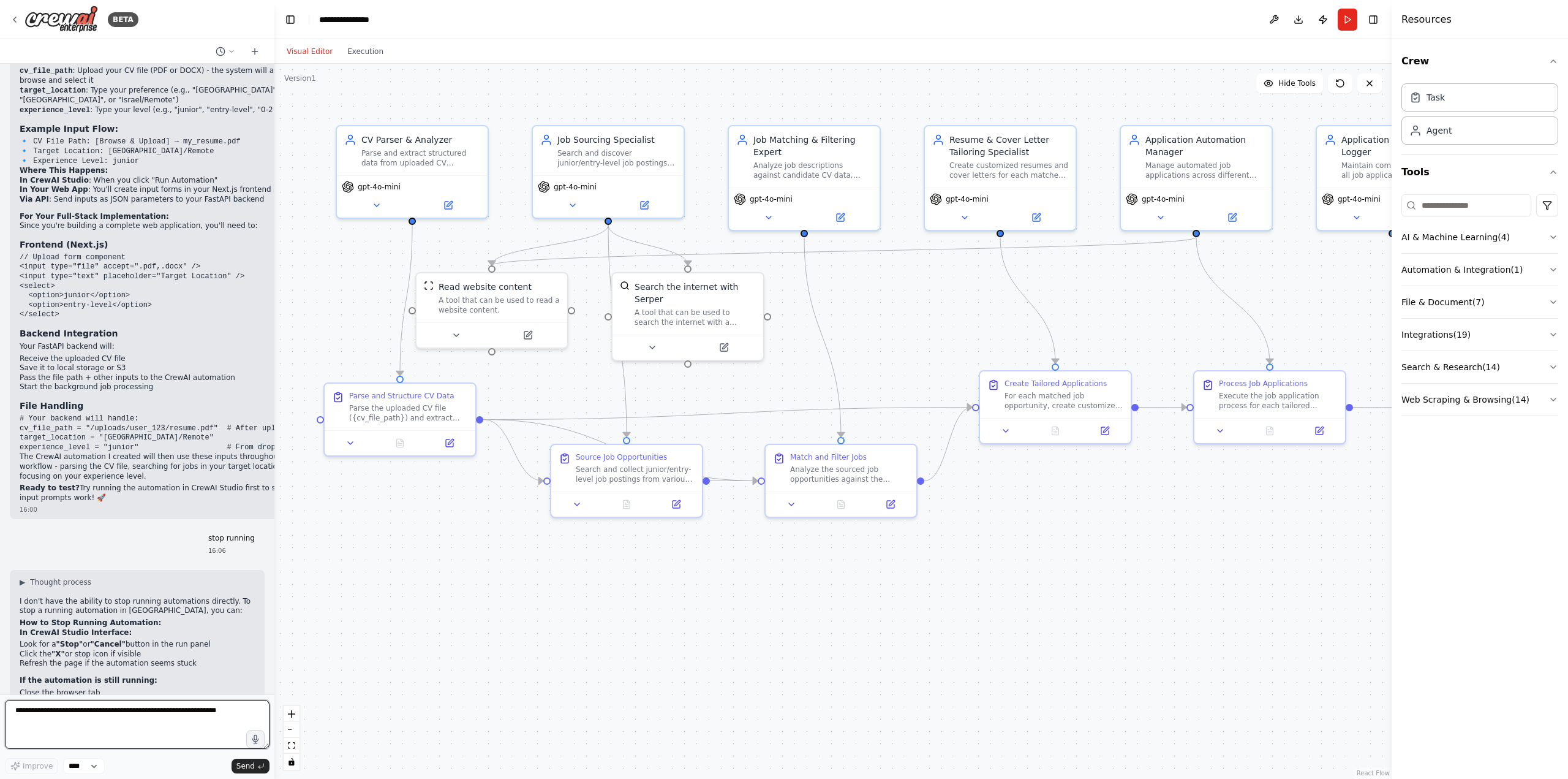
click at [119, 716] on textarea at bounding box center [137, 725] width 265 height 49
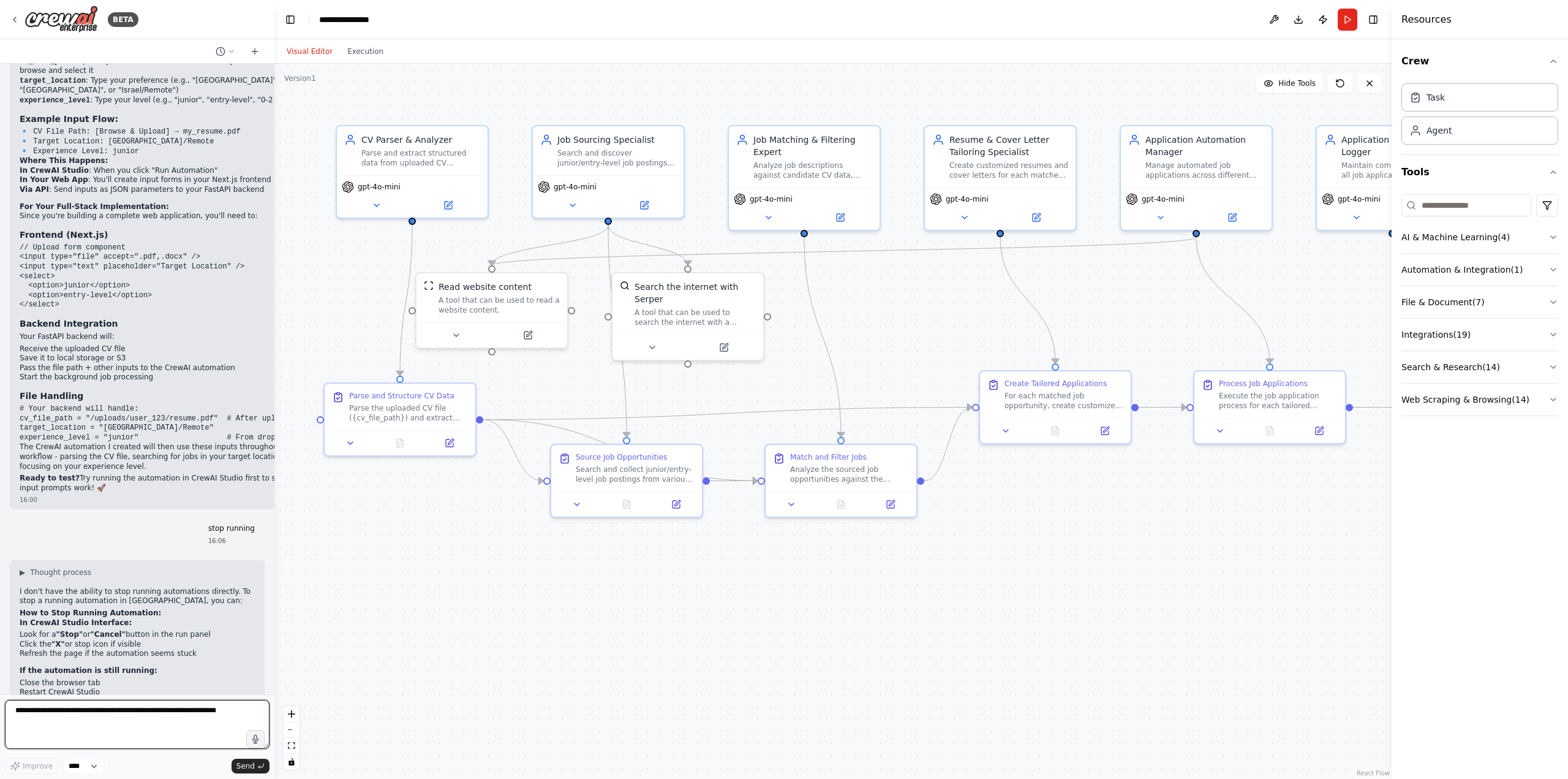
scroll to position [2911, 0]
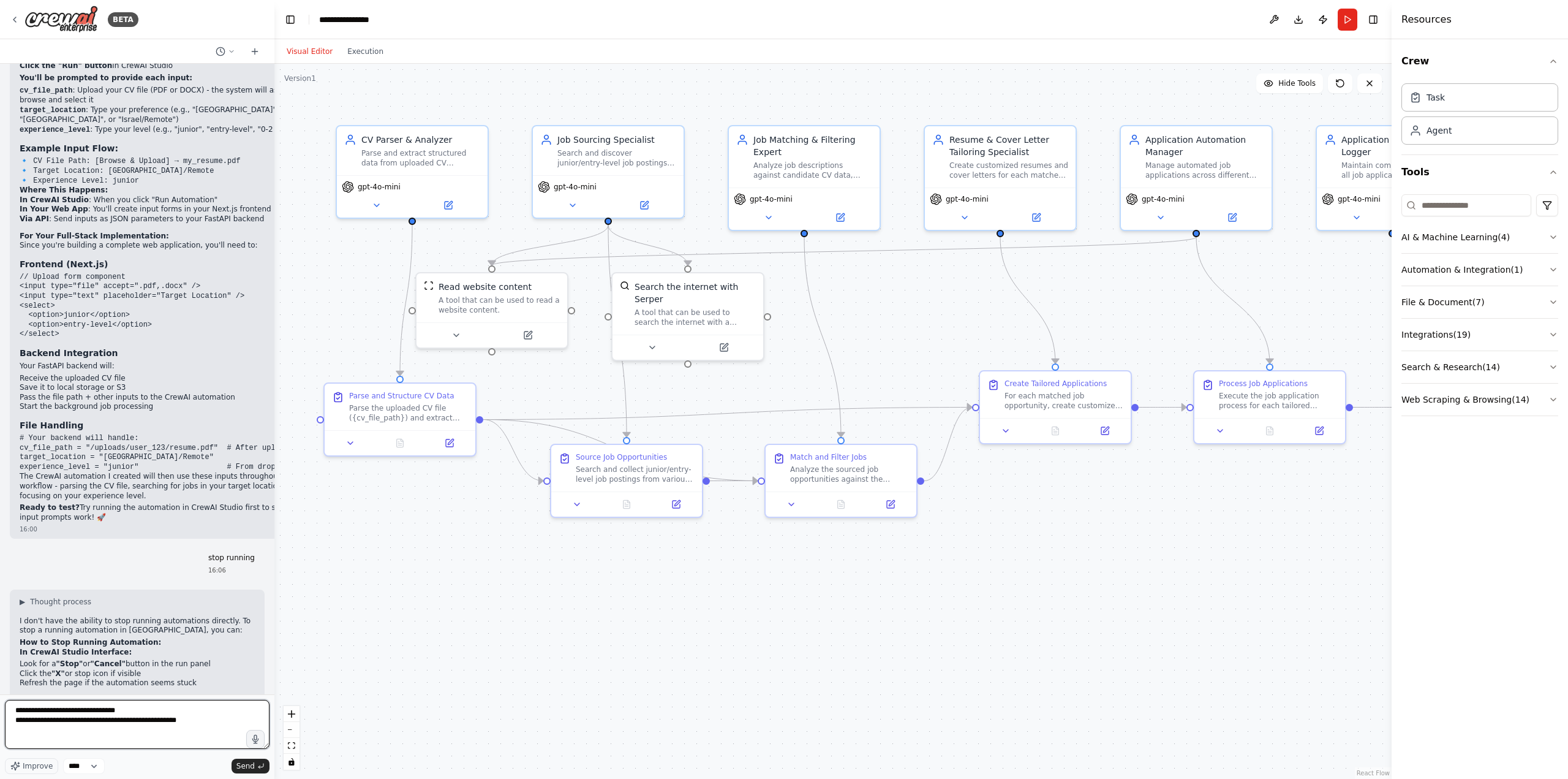
paste textarea "**********"
type textarea "**********"
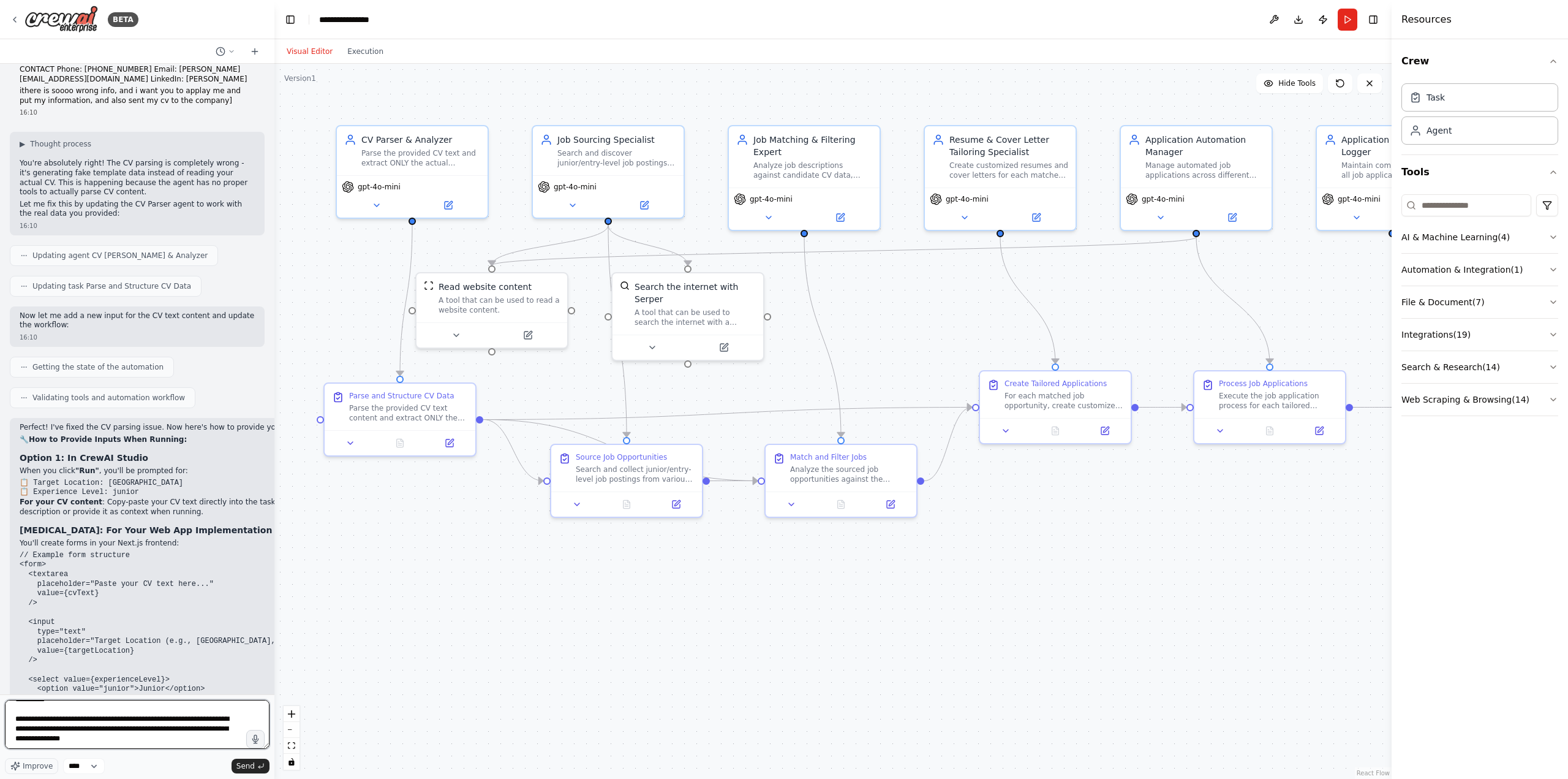
scroll to position [183, 0]
type textarea "**********"
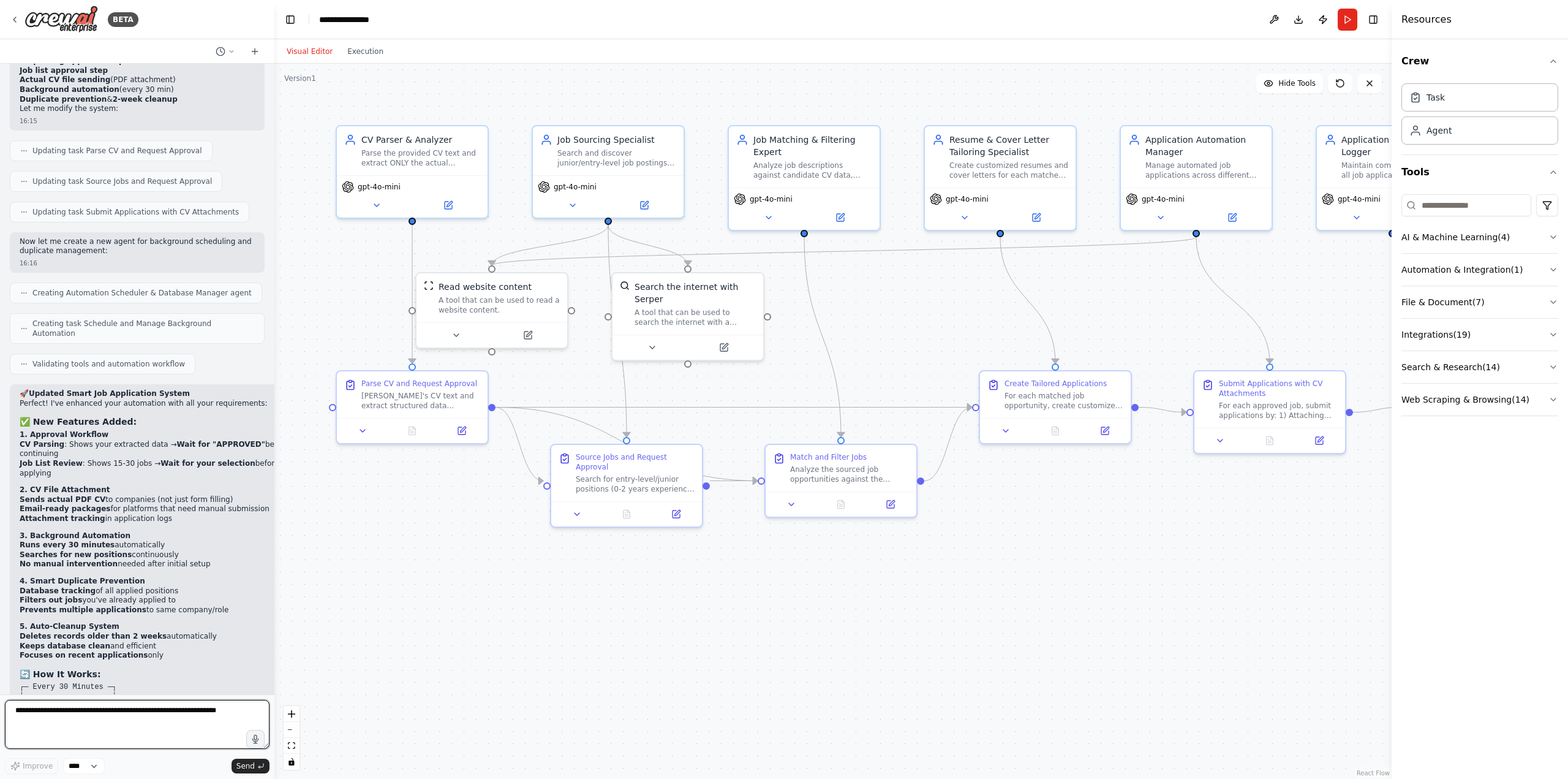
scroll to position [5861, 0]
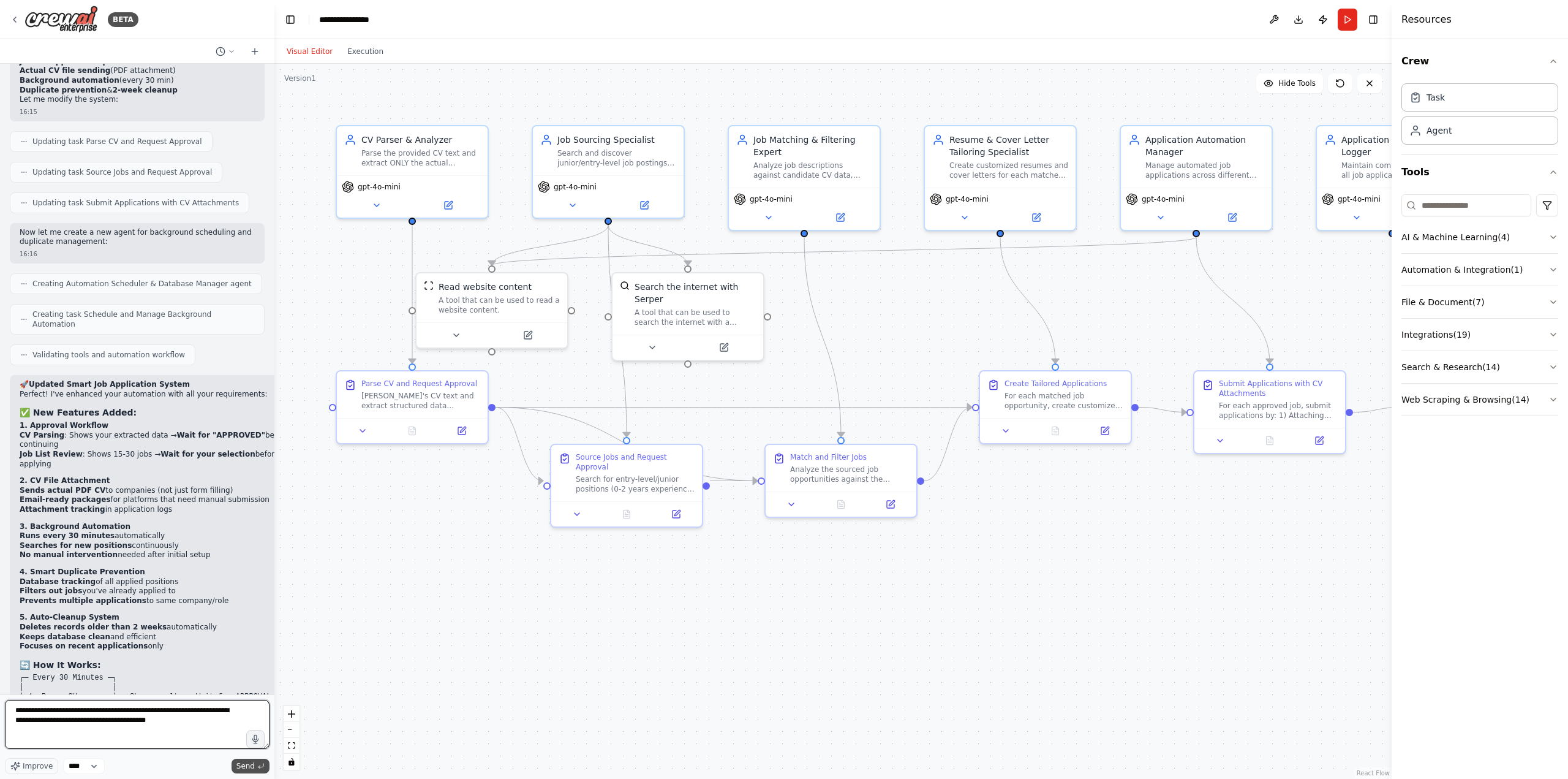
type textarea "**********"
click at [250, 763] on span "Send" at bounding box center [246, 766] width 19 height 10
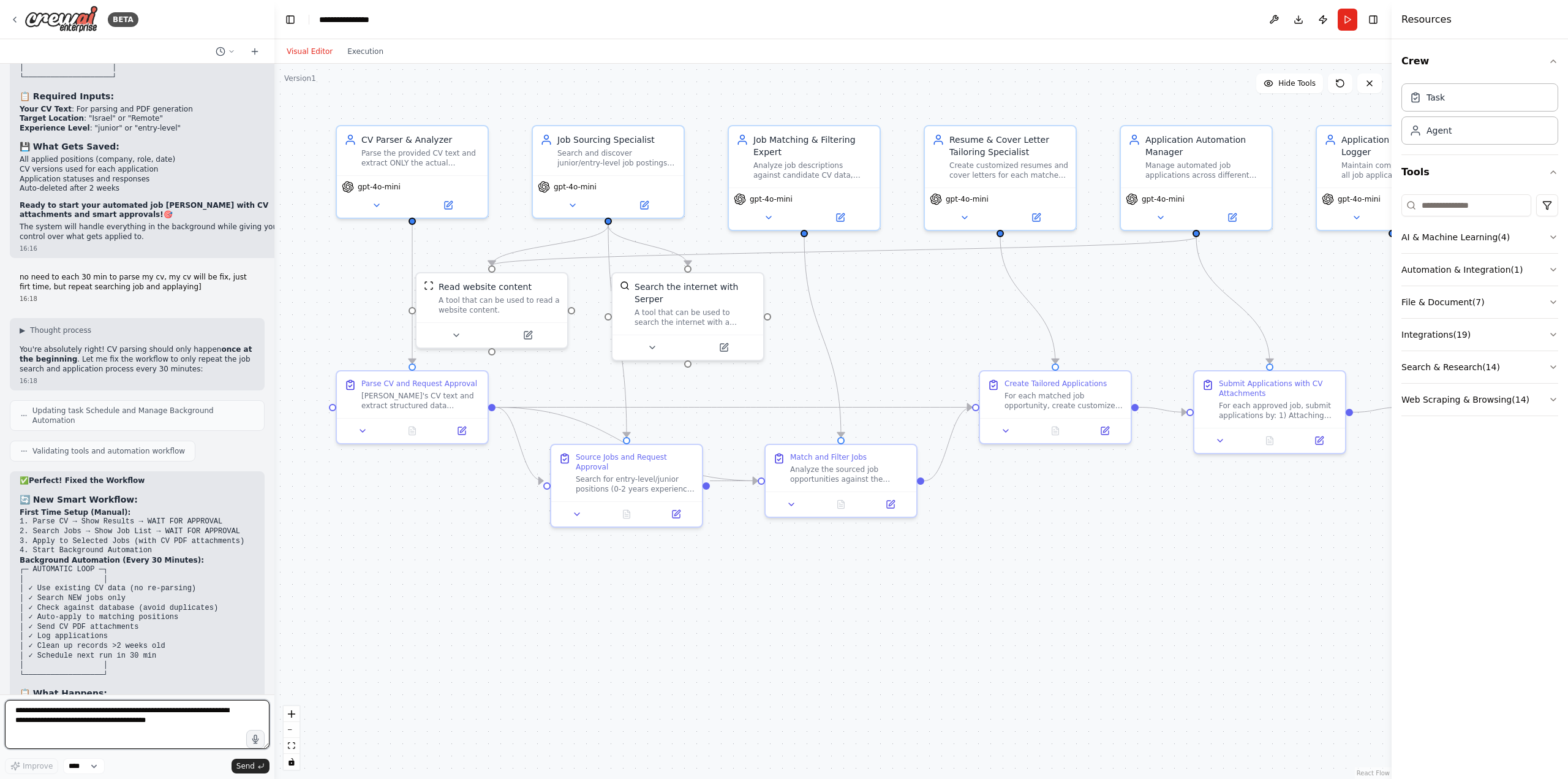
scroll to position [6569, 0]
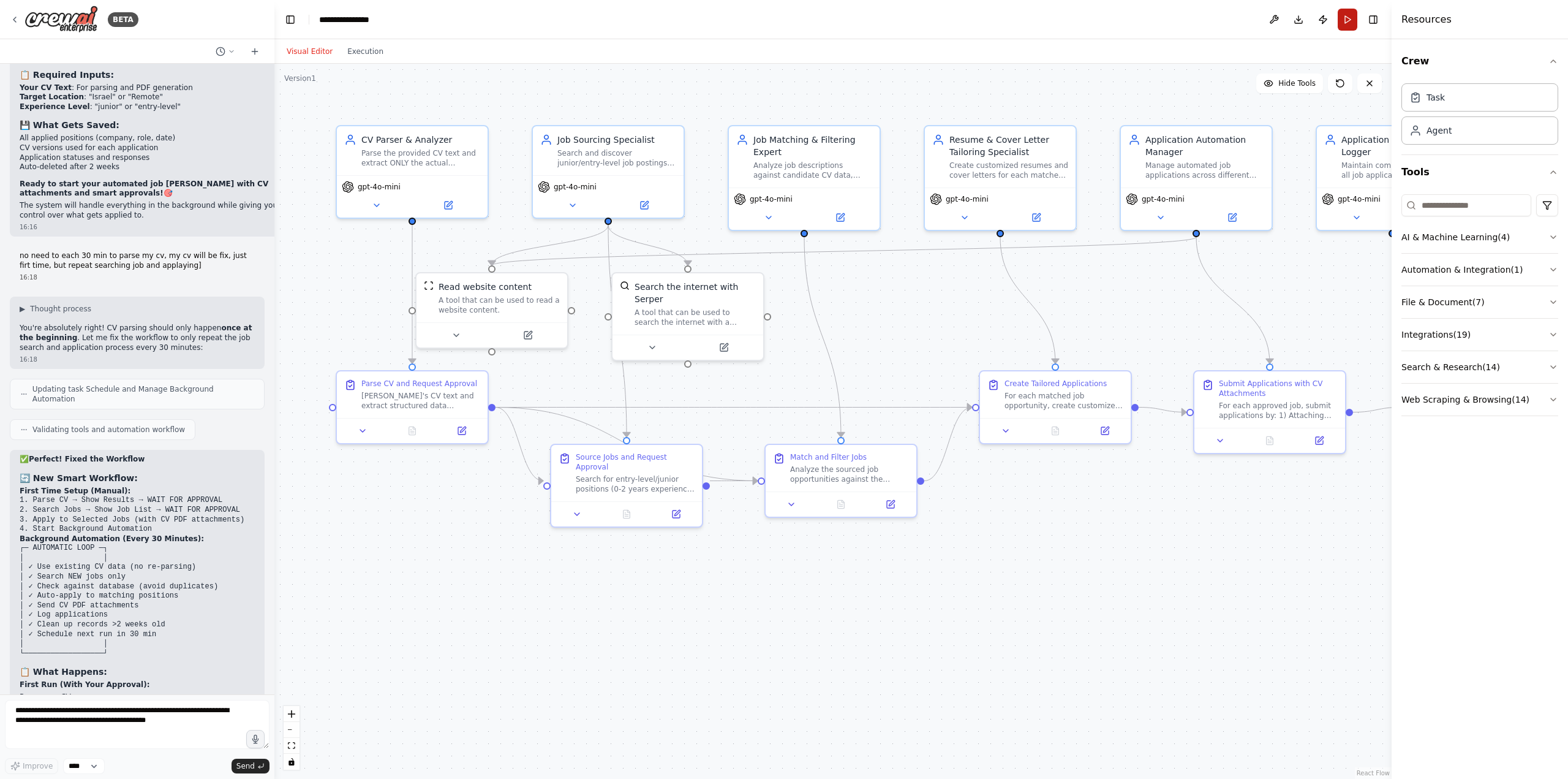
click at [1340, 24] on button "Run" at bounding box center [1348, 19] width 20 height 22
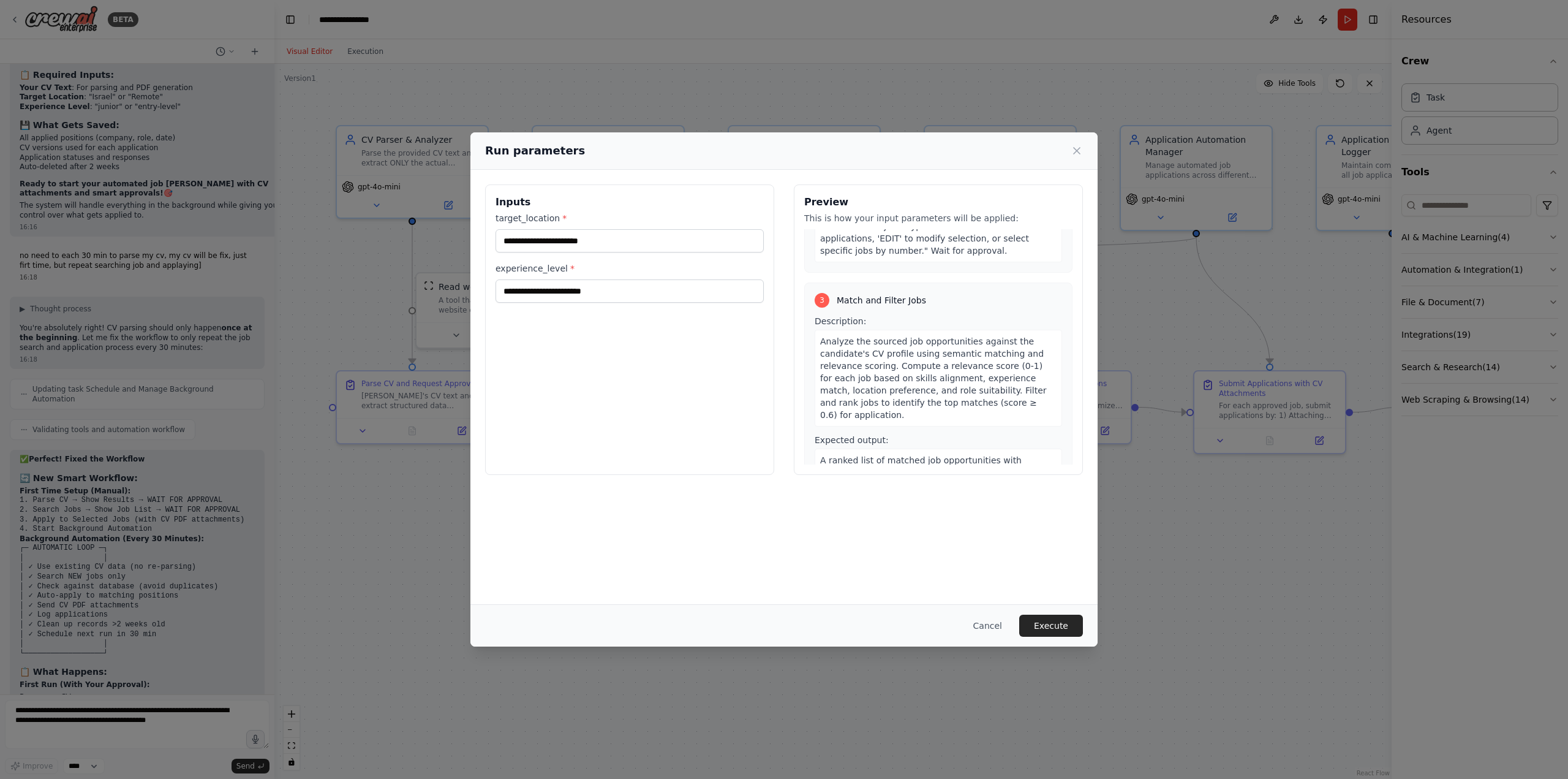
scroll to position [674, 0]
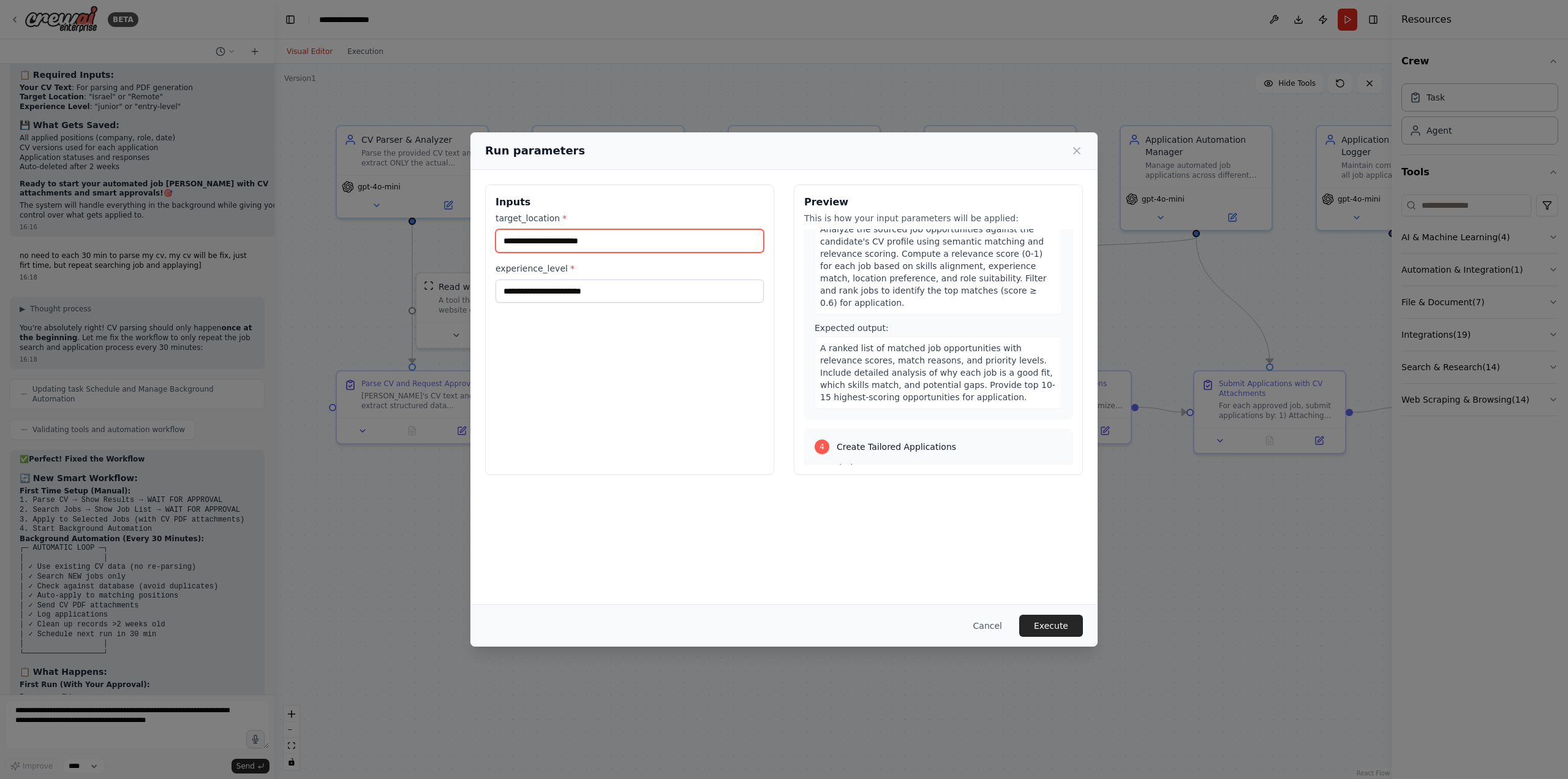
click at [580, 240] on input "target_location *" at bounding box center [629, 240] width 268 height 23
type input "******"
click at [572, 296] on input "experience_level *" at bounding box center [629, 291] width 268 height 23
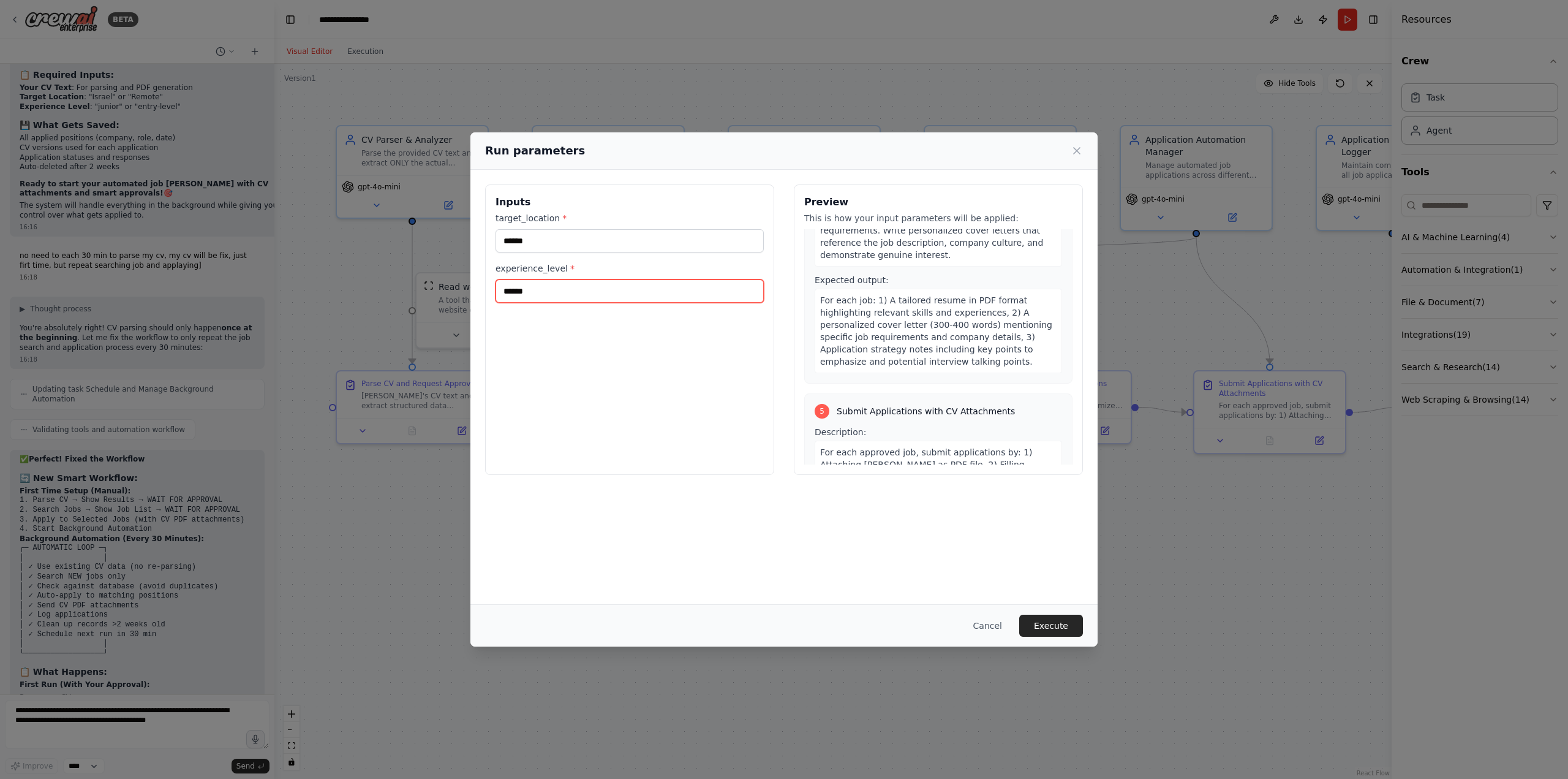
scroll to position [1225, 0]
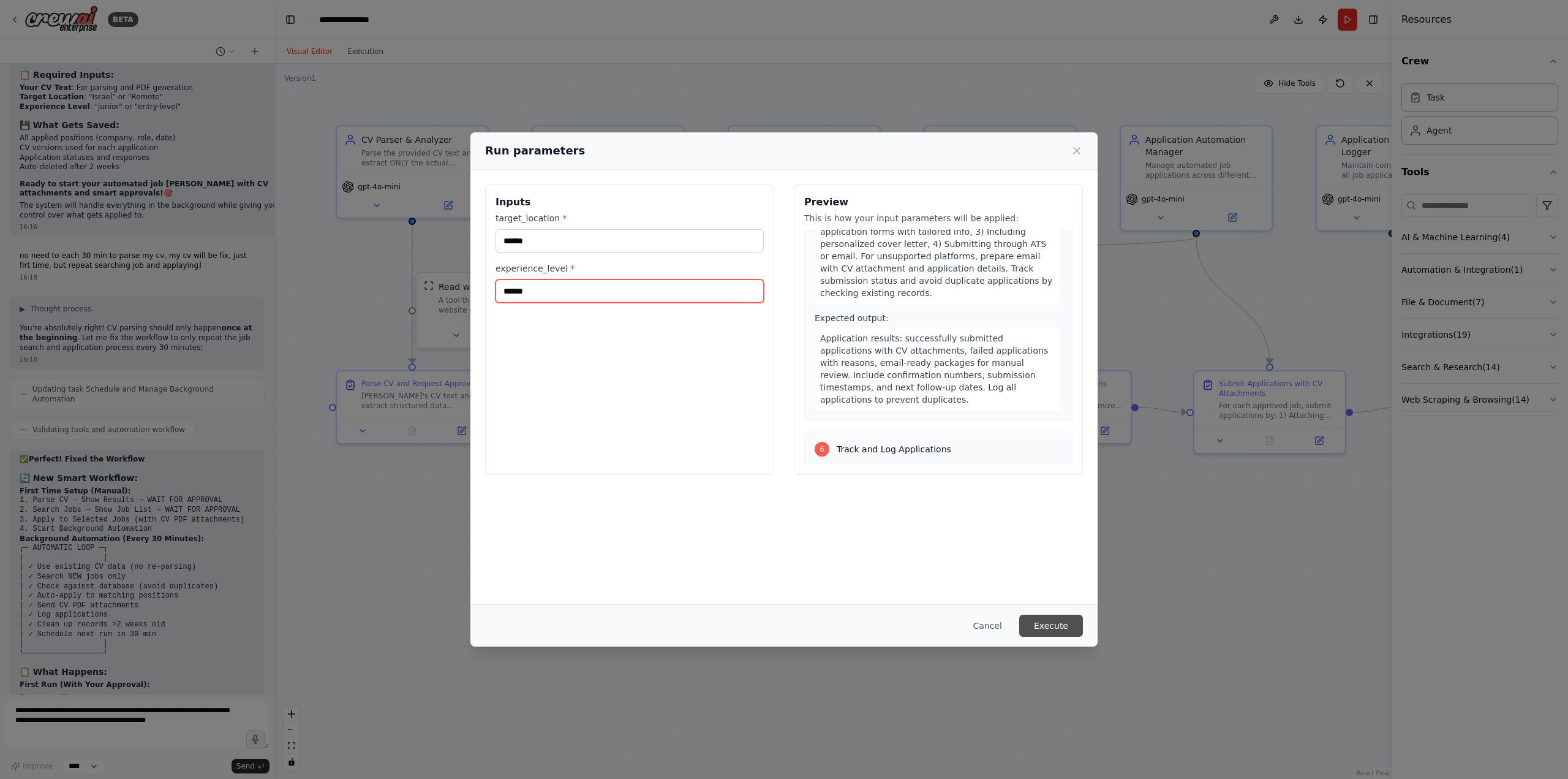
type input "******"
click at [1059, 616] on button "Execute" at bounding box center [1051, 625] width 64 height 22
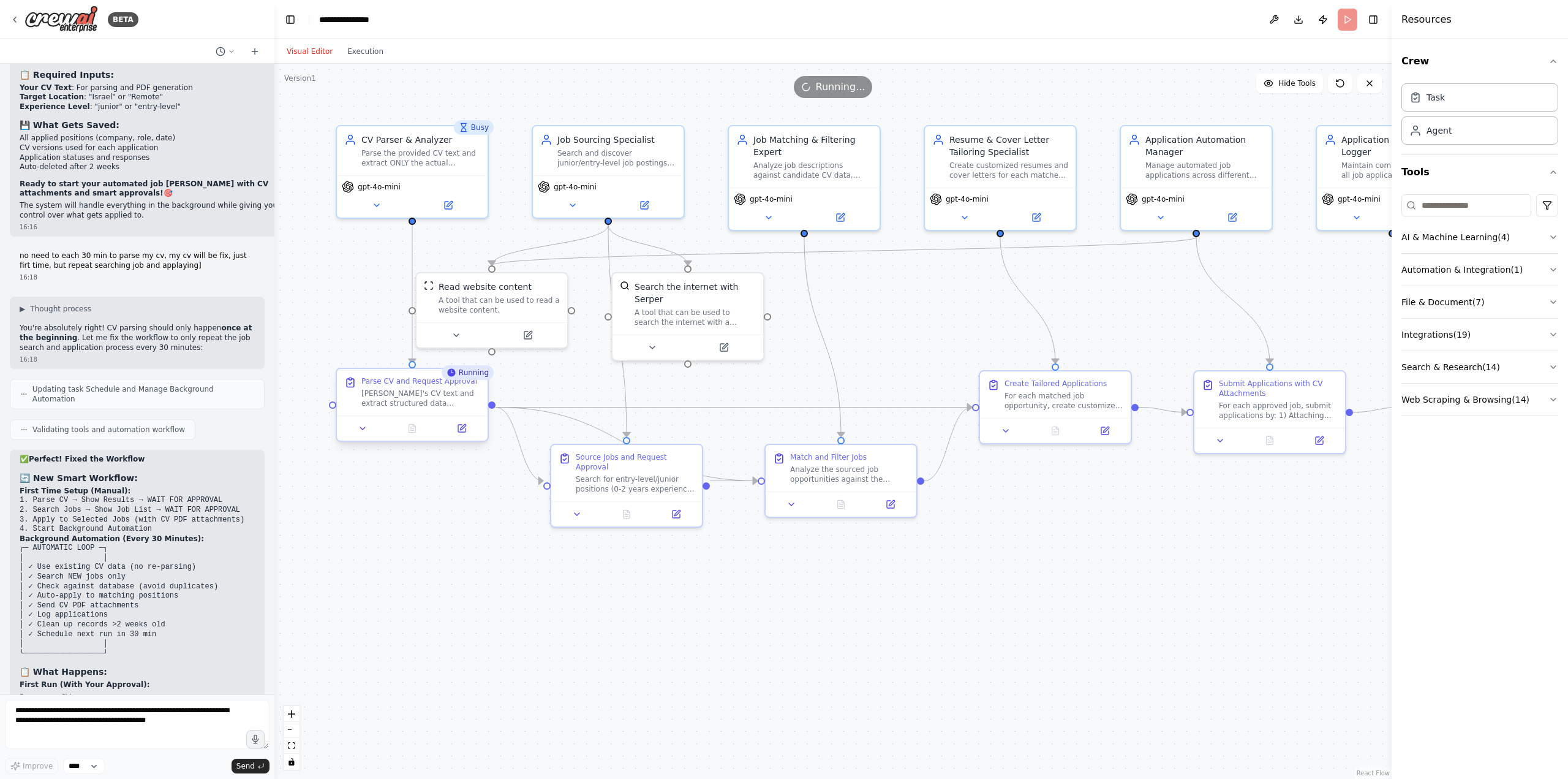
click at [414, 388] on div "Parse CV and Request Approval Parse Mohammed Azaiza's CV text and extract struc…" at bounding box center [420, 392] width 119 height 32
click at [415, 432] on icon at bounding box center [412, 428] width 7 height 8
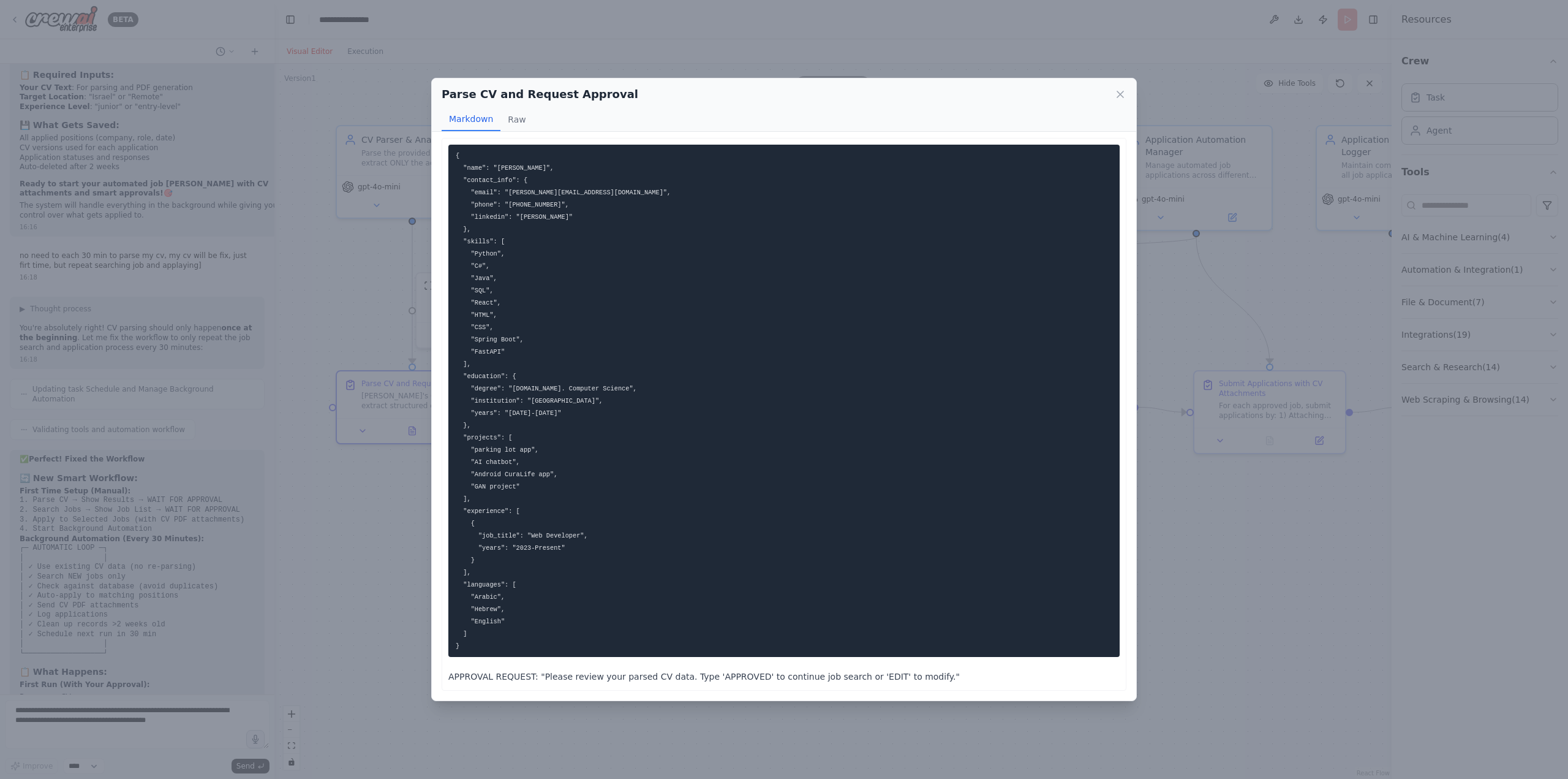
scroll to position [7, 0]
click at [727, 673] on p "APPROVAL REQUEST: "Please review your parsed CV data. Type 'APPROVED' to contin…" at bounding box center [783, 677] width 671 height 15
click at [719, 678] on p "APPROVAL REQUEST: "Please review your parsed CV data. Type 'APPROVED' to contin…" at bounding box center [783, 677] width 671 height 15
click at [507, 114] on button "Raw" at bounding box center [516, 119] width 33 height 23
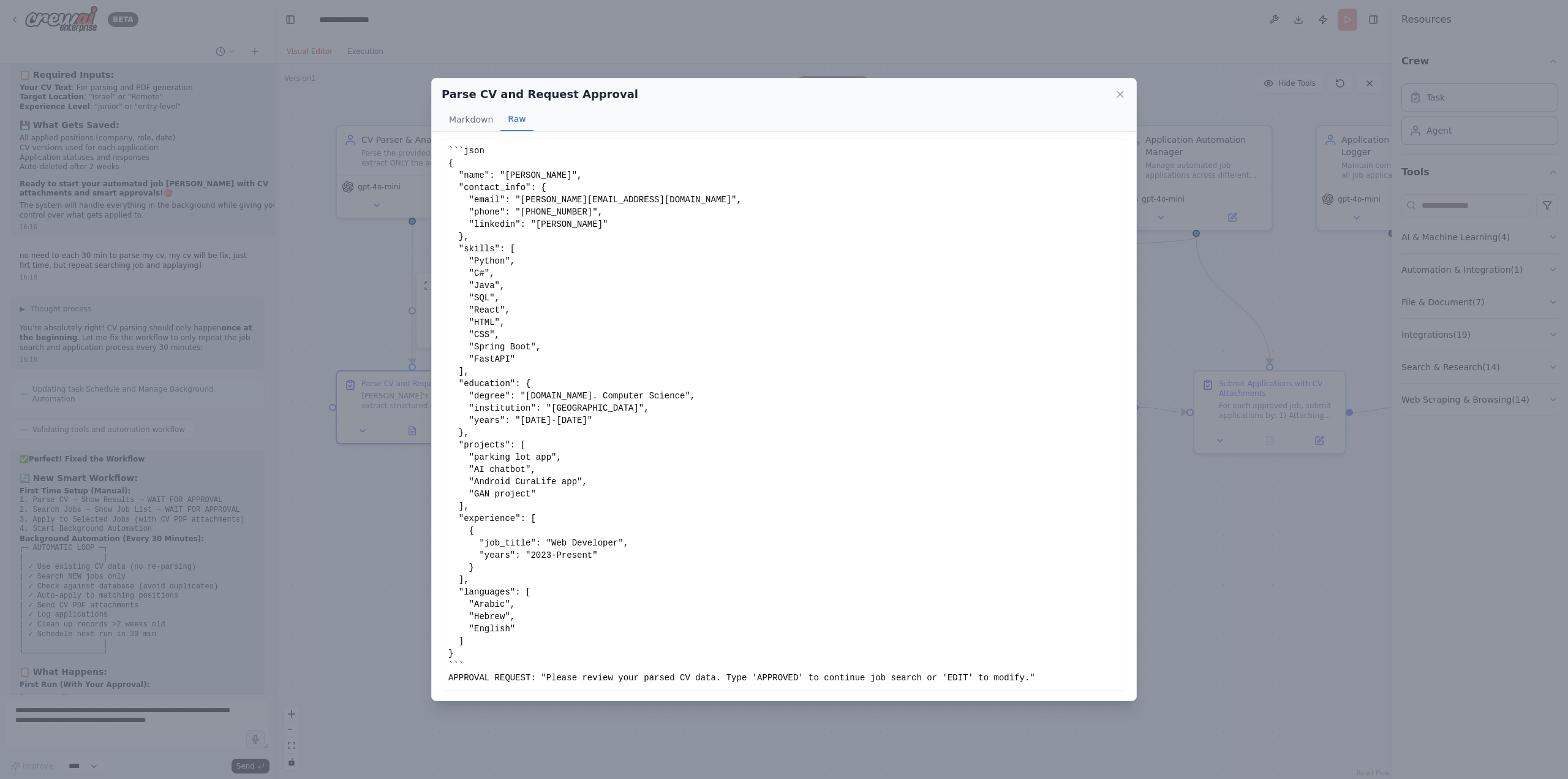
scroll to position [4, 0]
click at [470, 120] on button "Markdown" at bounding box center [471, 119] width 59 height 23
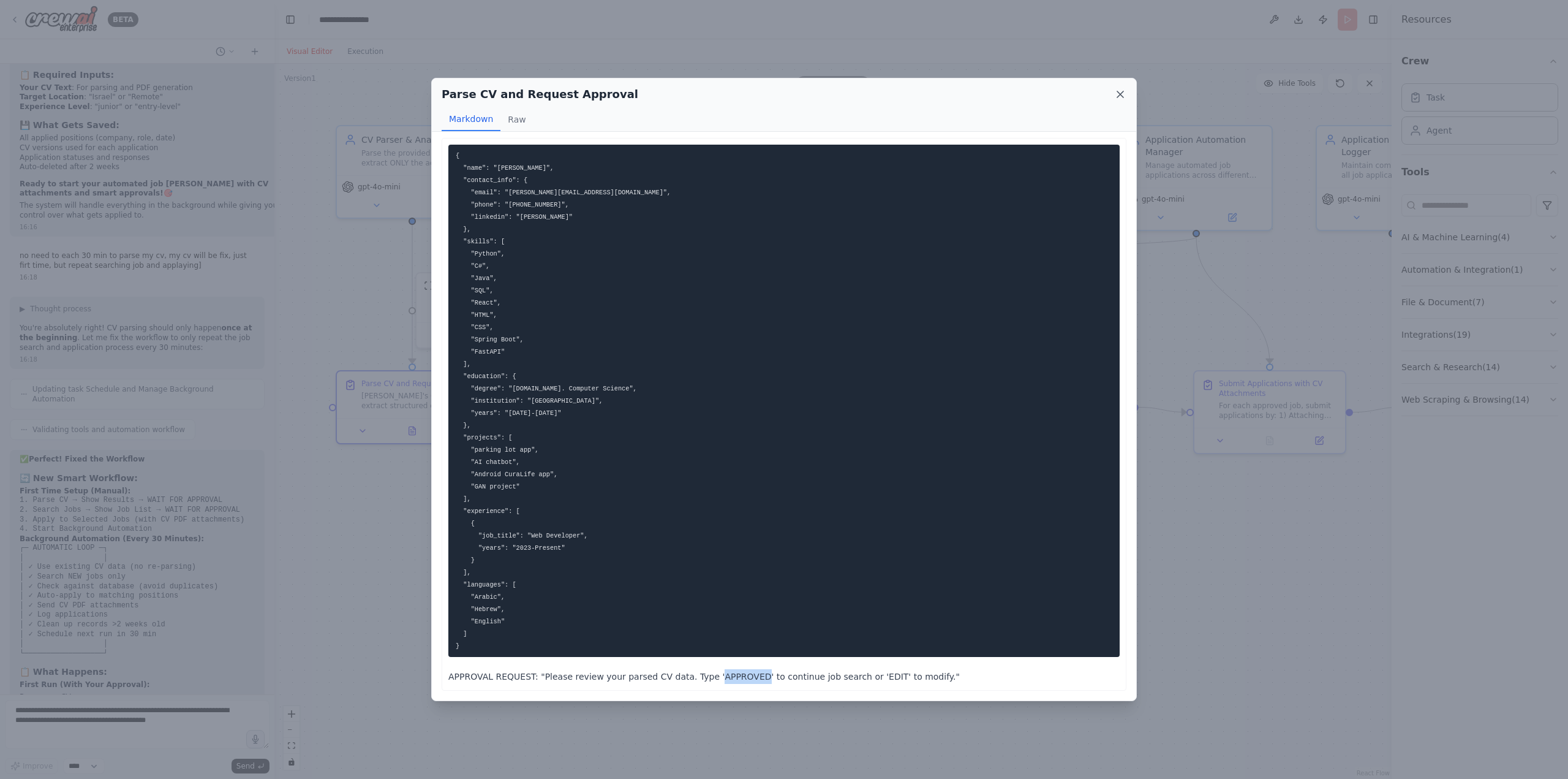
click at [1121, 91] on icon at bounding box center [1120, 94] width 12 height 12
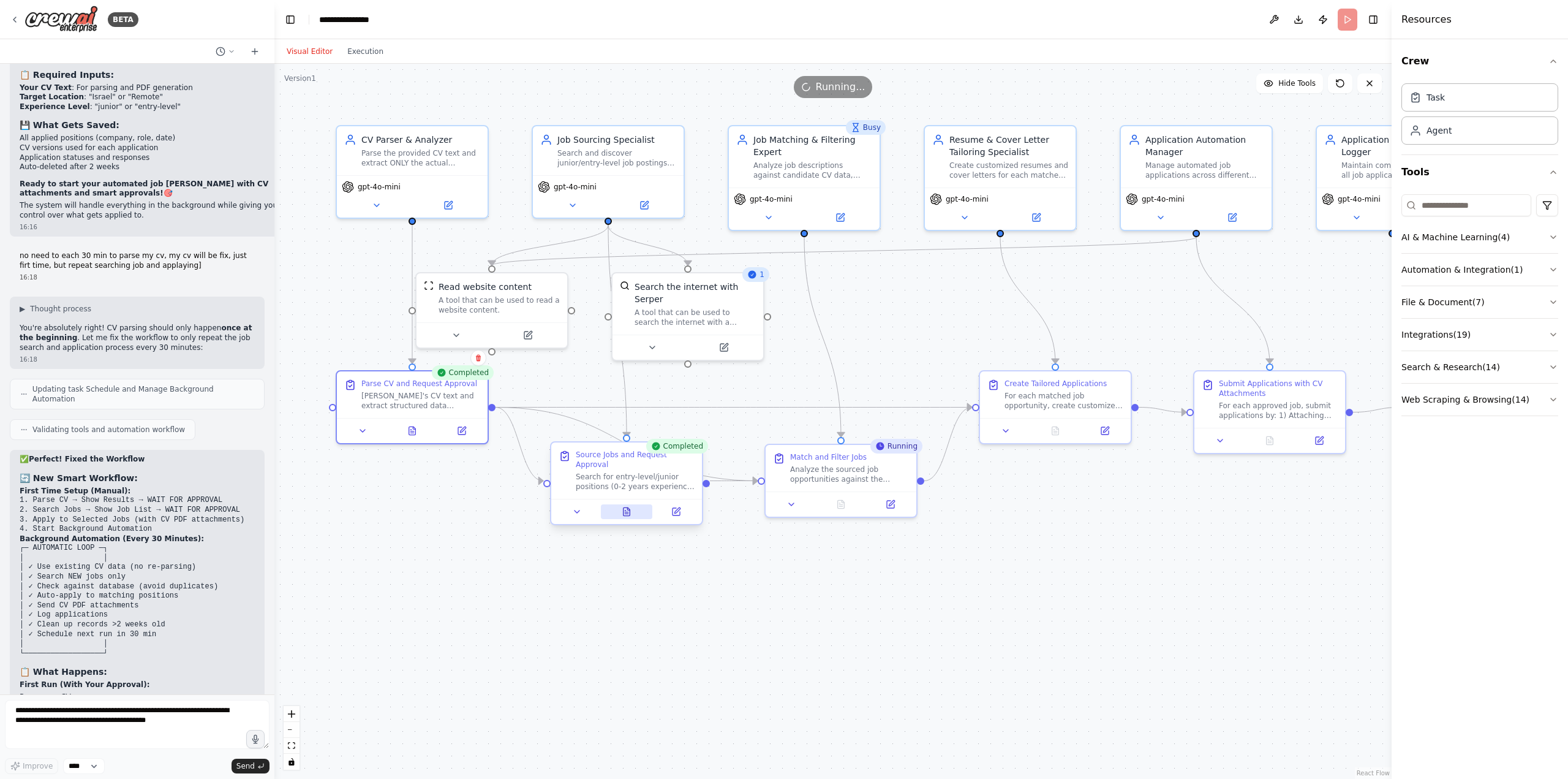
click at [630, 507] on icon at bounding box center [627, 511] width 7 height 8
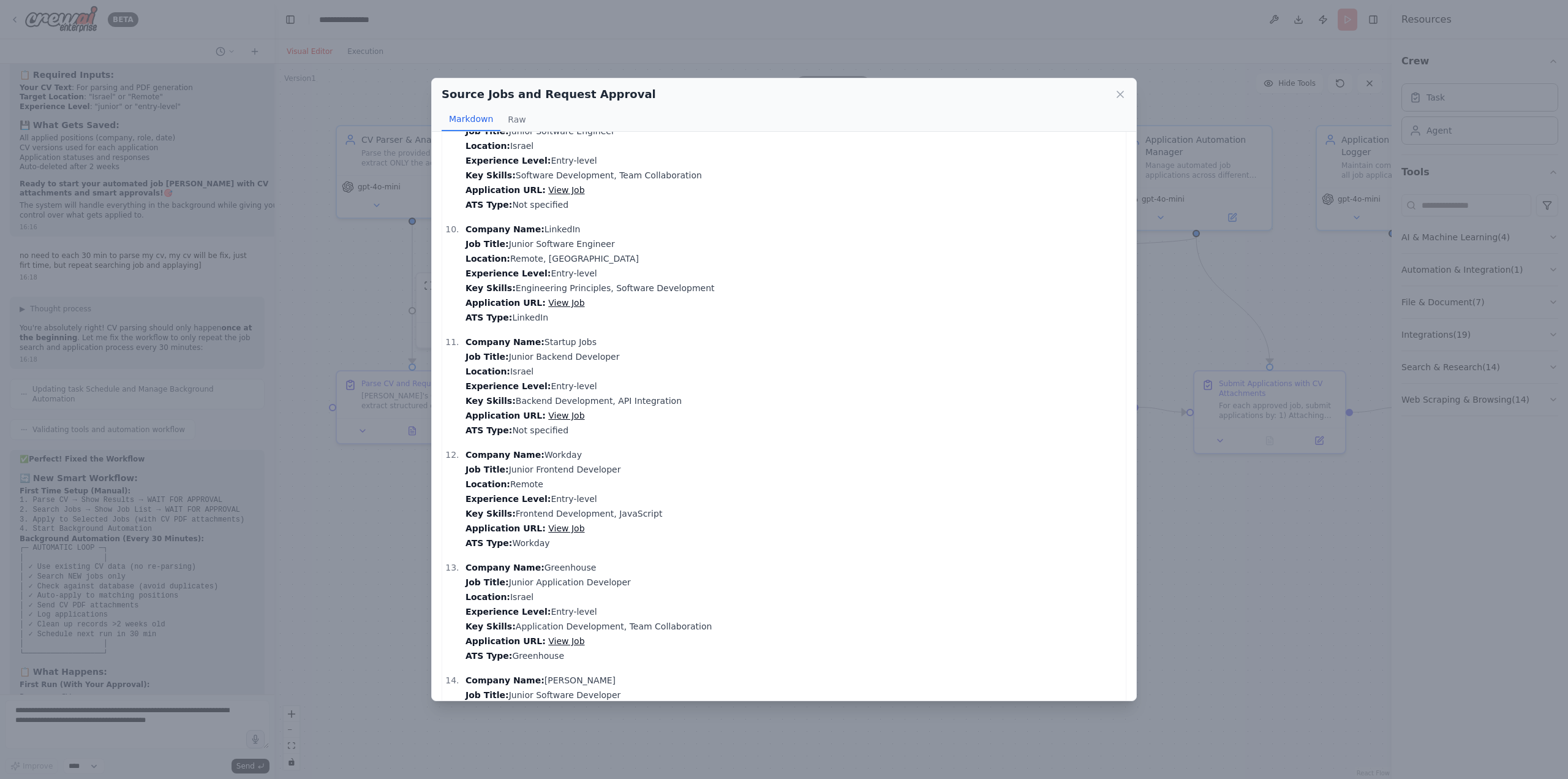
scroll to position [1235, 0]
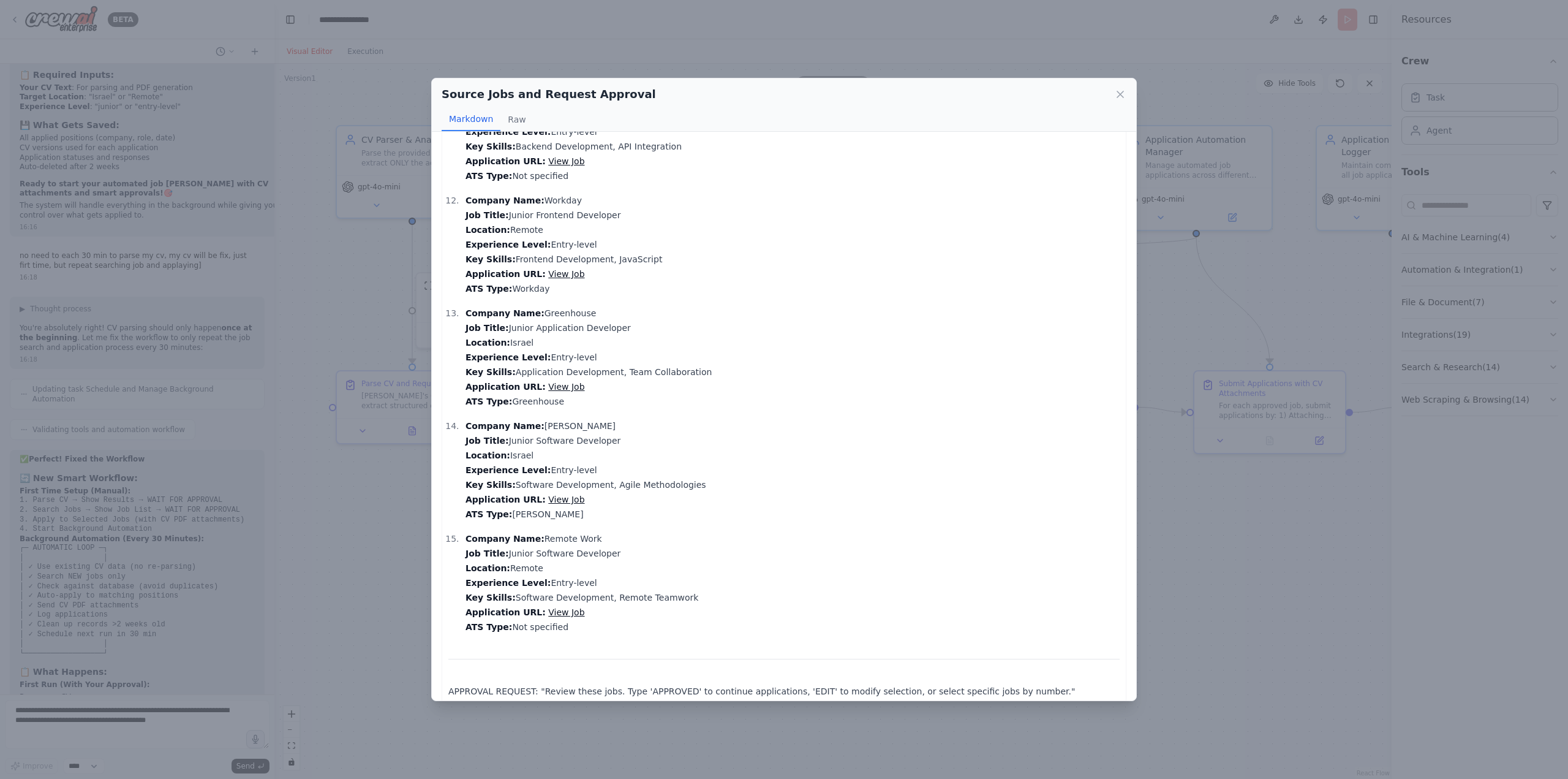
click at [1227, 359] on div "Source Jobs and Request Approval Markdown Raw Based on my search, I found sever…" at bounding box center [784, 389] width 1568 height 779
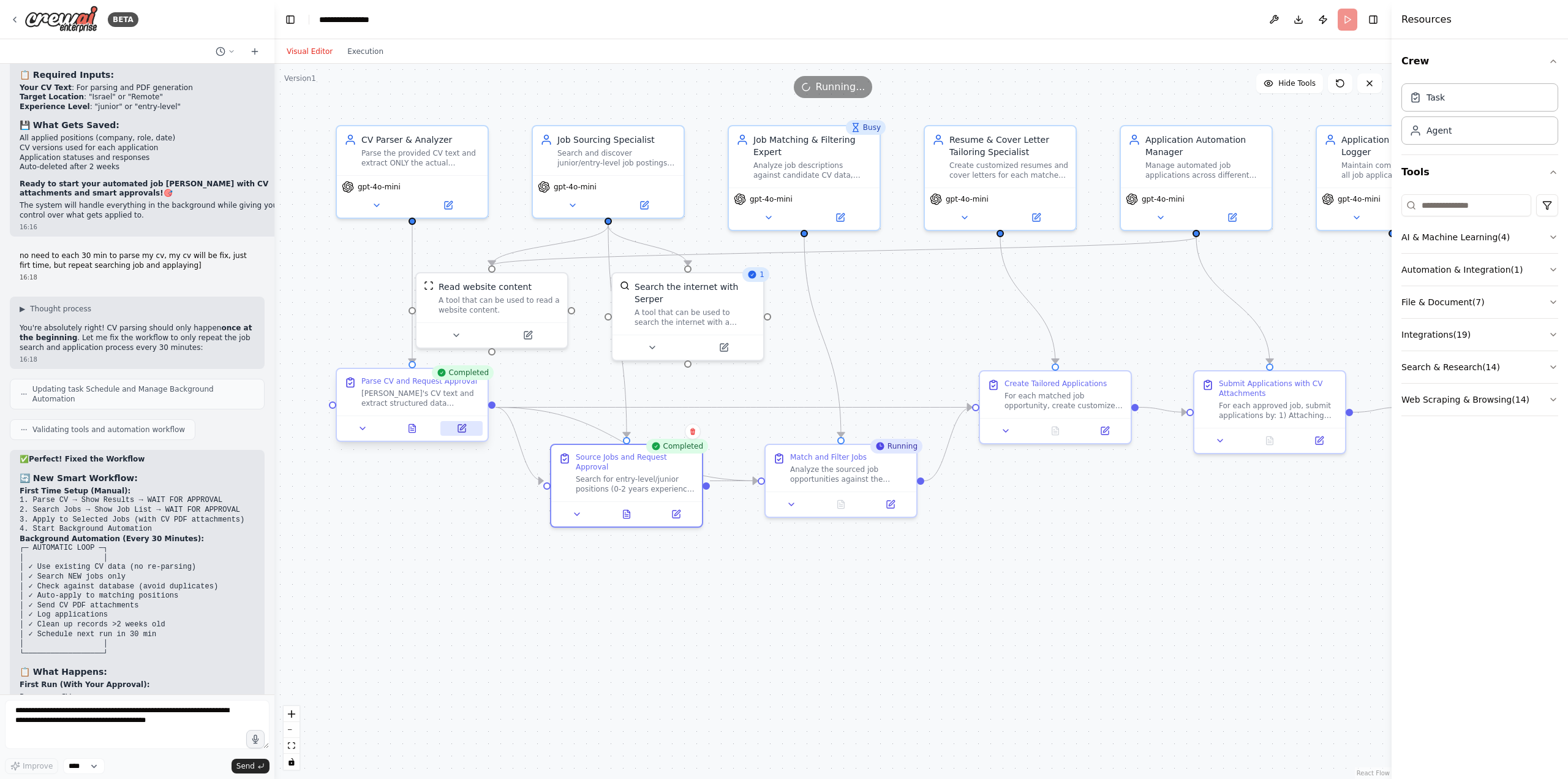
click at [466, 436] on div at bounding box center [412, 428] width 151 height 25
click at [462, 427] on icon at bounding box center [463, 426] width 5 height 5
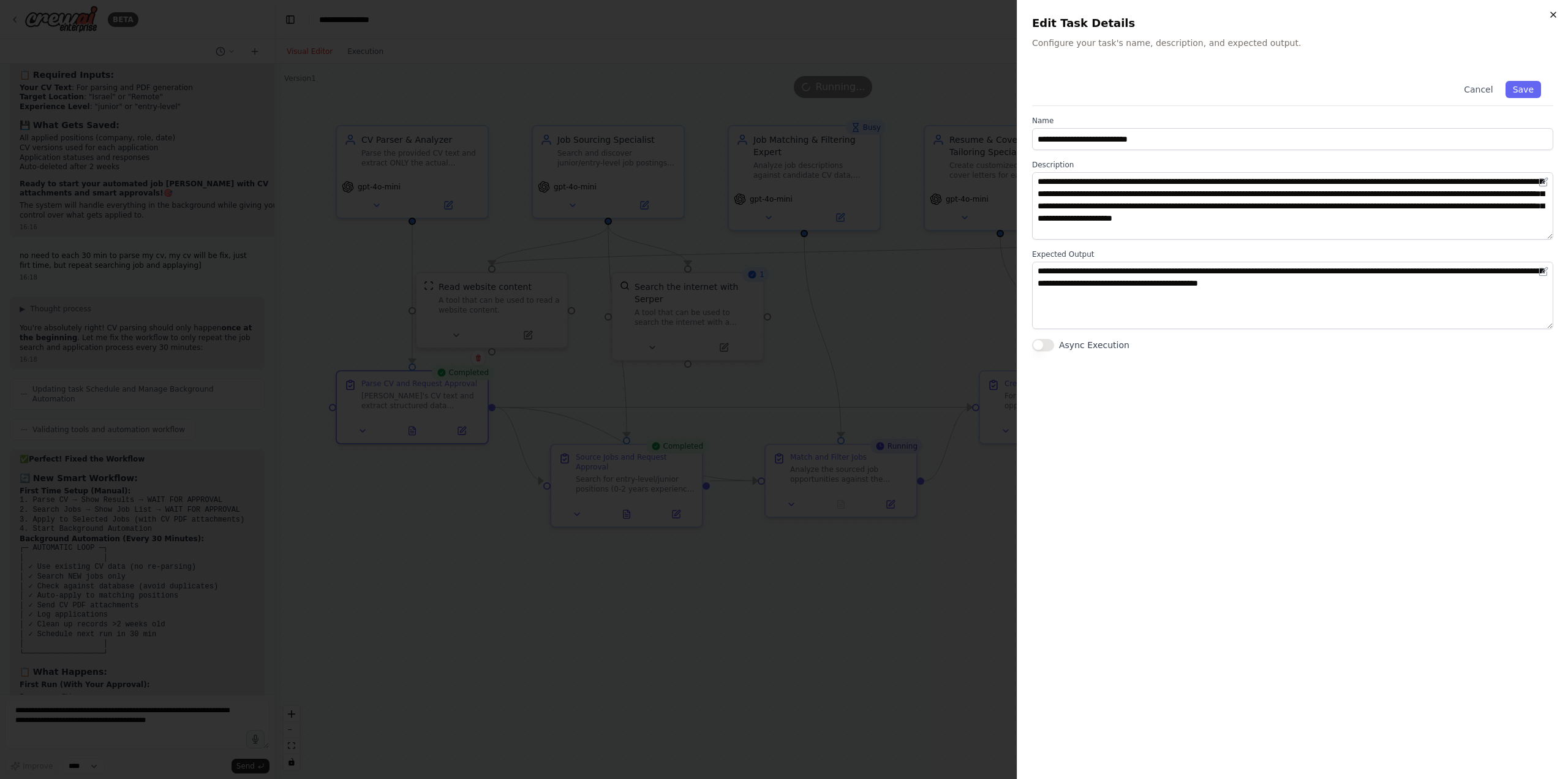
click at [1555, 13] on icon "button" at bounding box center [1553, 15] width 10 height 10
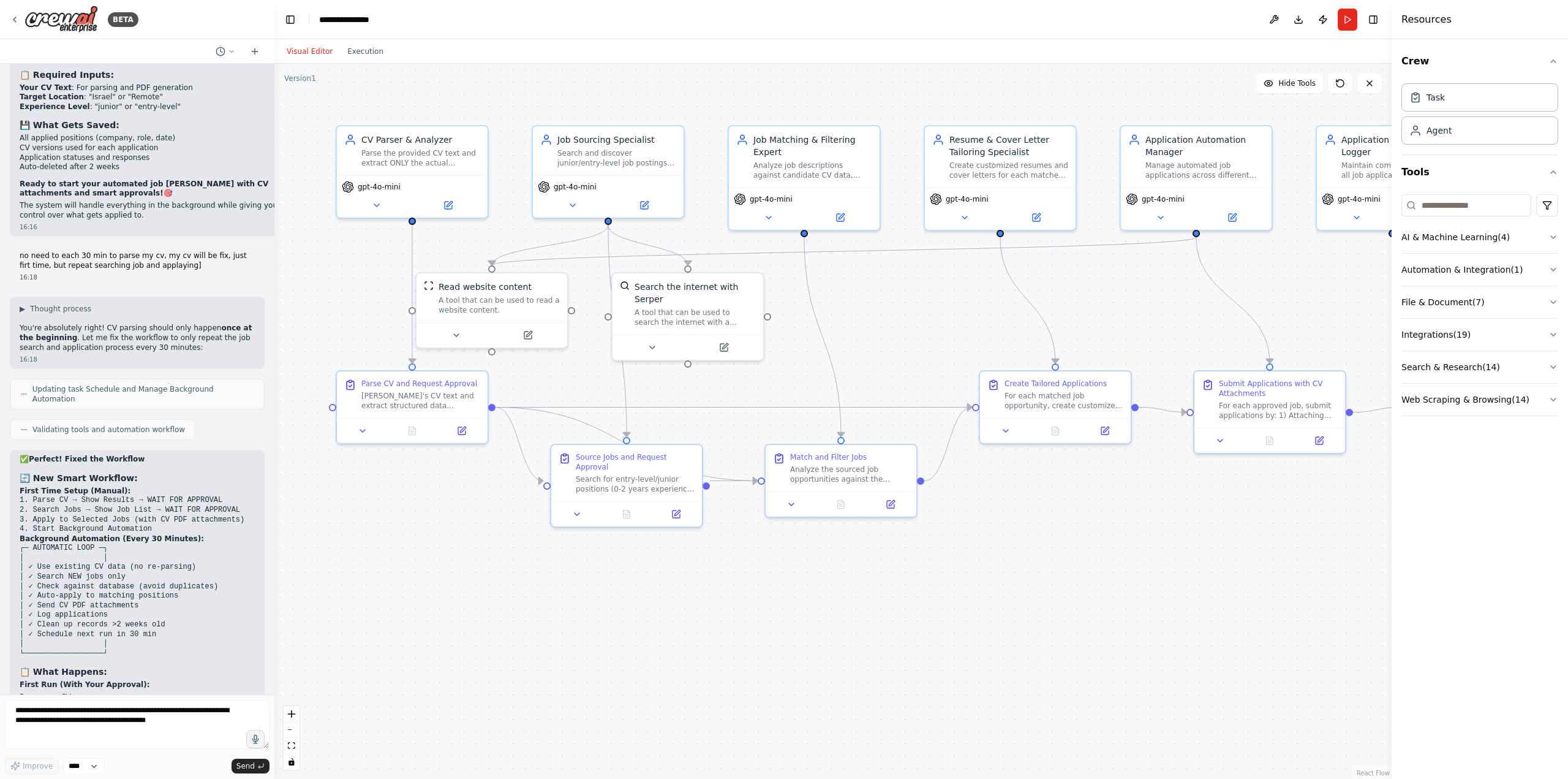
drag, startPoint x: 1222, startPoint y: 312, endPoint x: 1151, endPoint y: 284, distance: 76.3
click at [1151, 284] on div ".deletable-edge-delete-btn { width: 20px; height: 20px; border: 0px solid #ffff…" at bounding box center [832, 421] width 1117 height 715
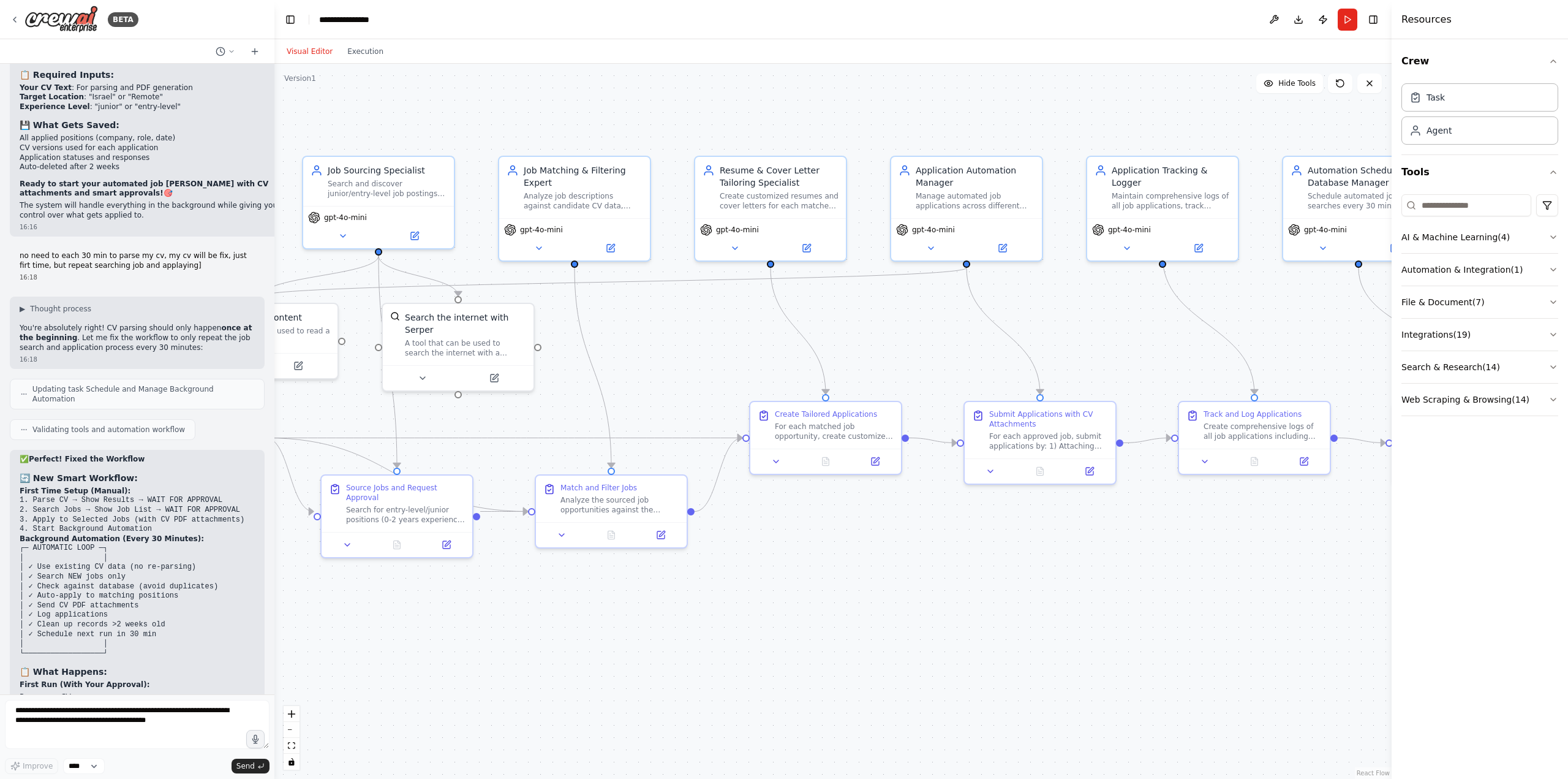
drag, startPoint x: 1151, startPoint y: 284, endPoint x: 921, endPoint y: 313, distance: 231.8
click at [921, 313] on div ".deletable-edge-delete-btn { width: 20px; height: 20px; border: 0px solid #ffff…" at bounding box center [832, 421] width 1117 height 715
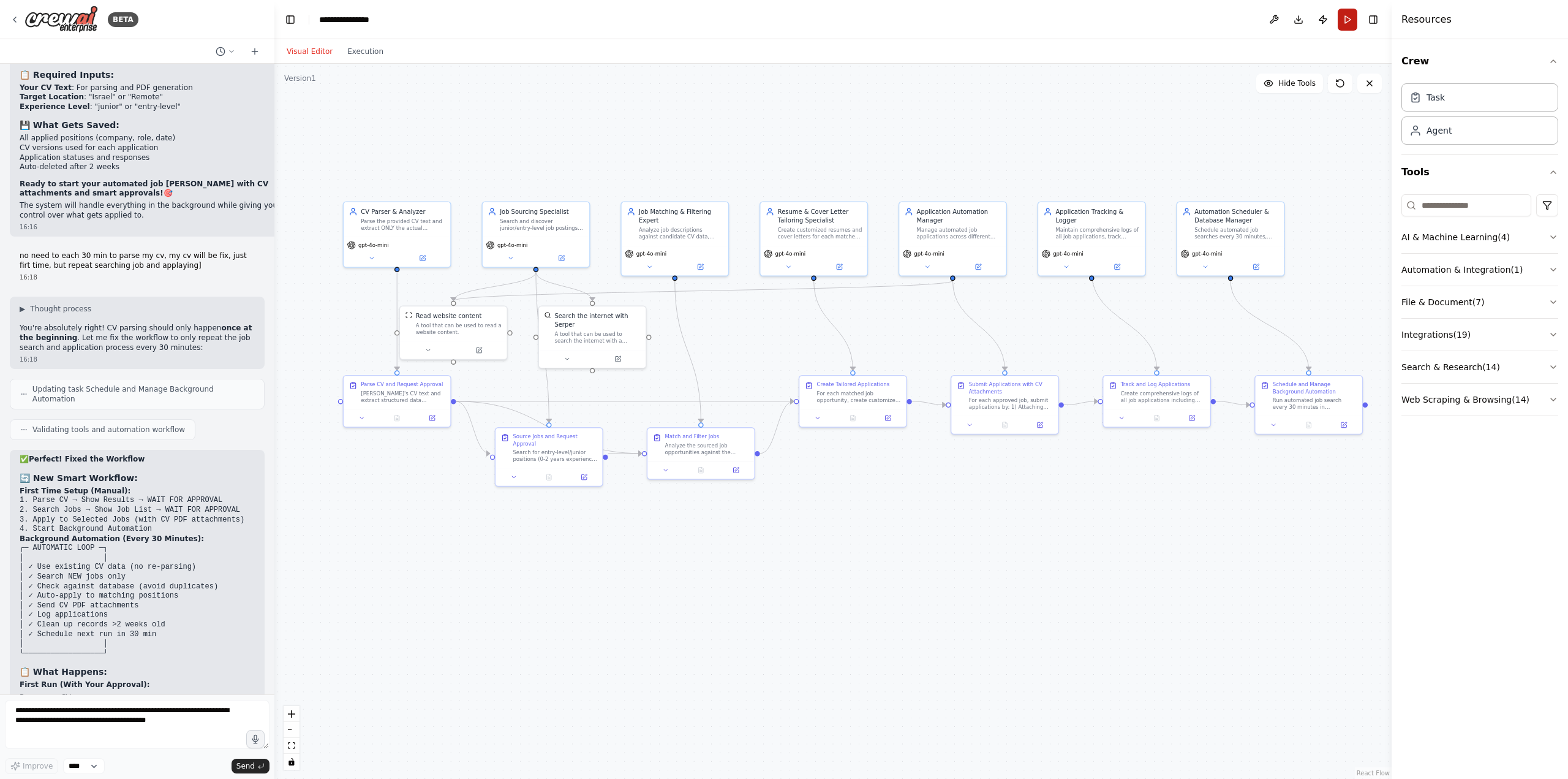
click at [1352, 19] on button "Run" at bounding box center [1348, 19] width 20 height 22
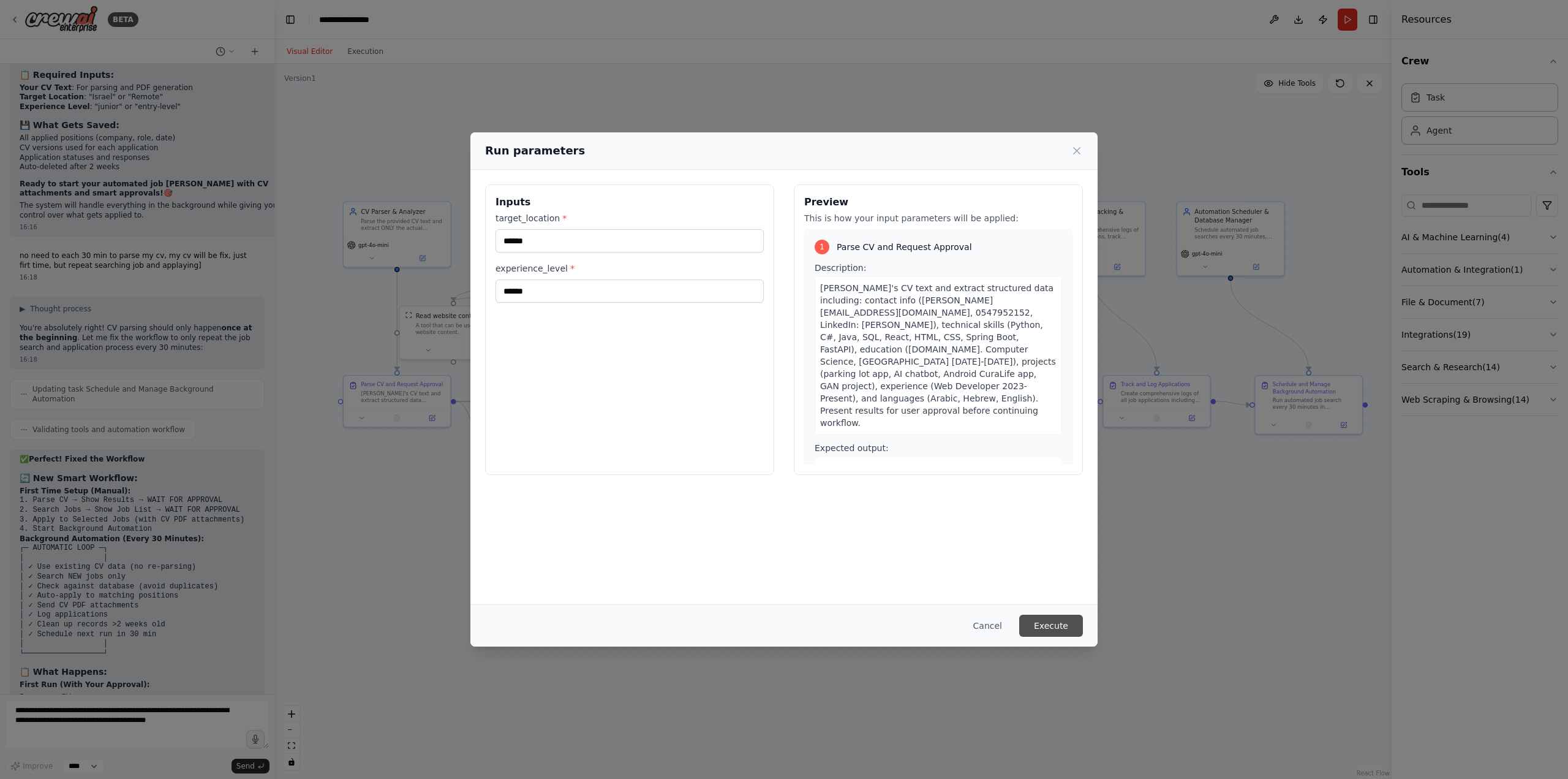
click at [1063, 621] on button "Execute" at bounding box center [1051, 625] width 64 height 22
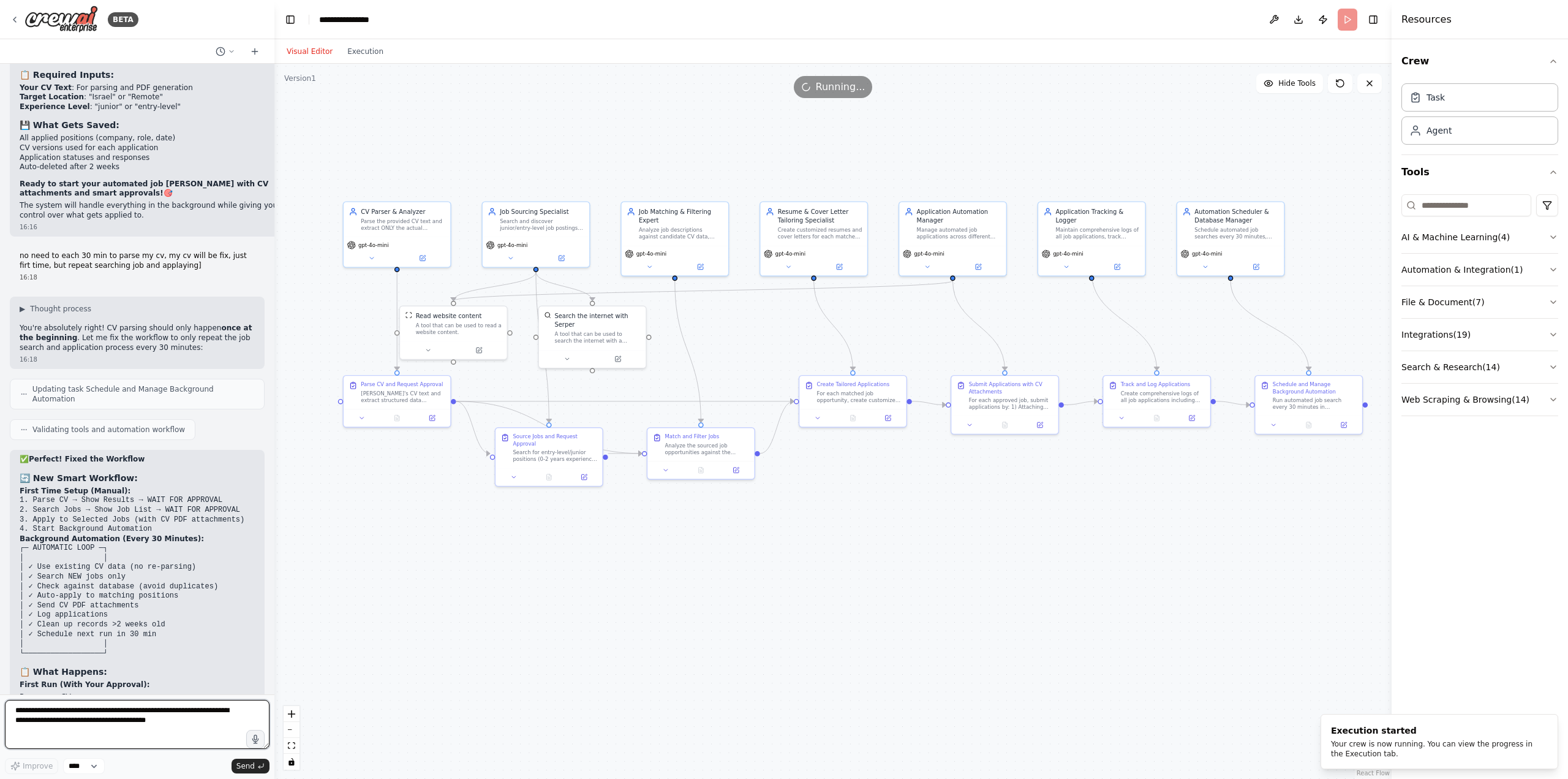
click at [229, 707] on textarea "**********" at bounding box center [137, 725] width 265 height 49
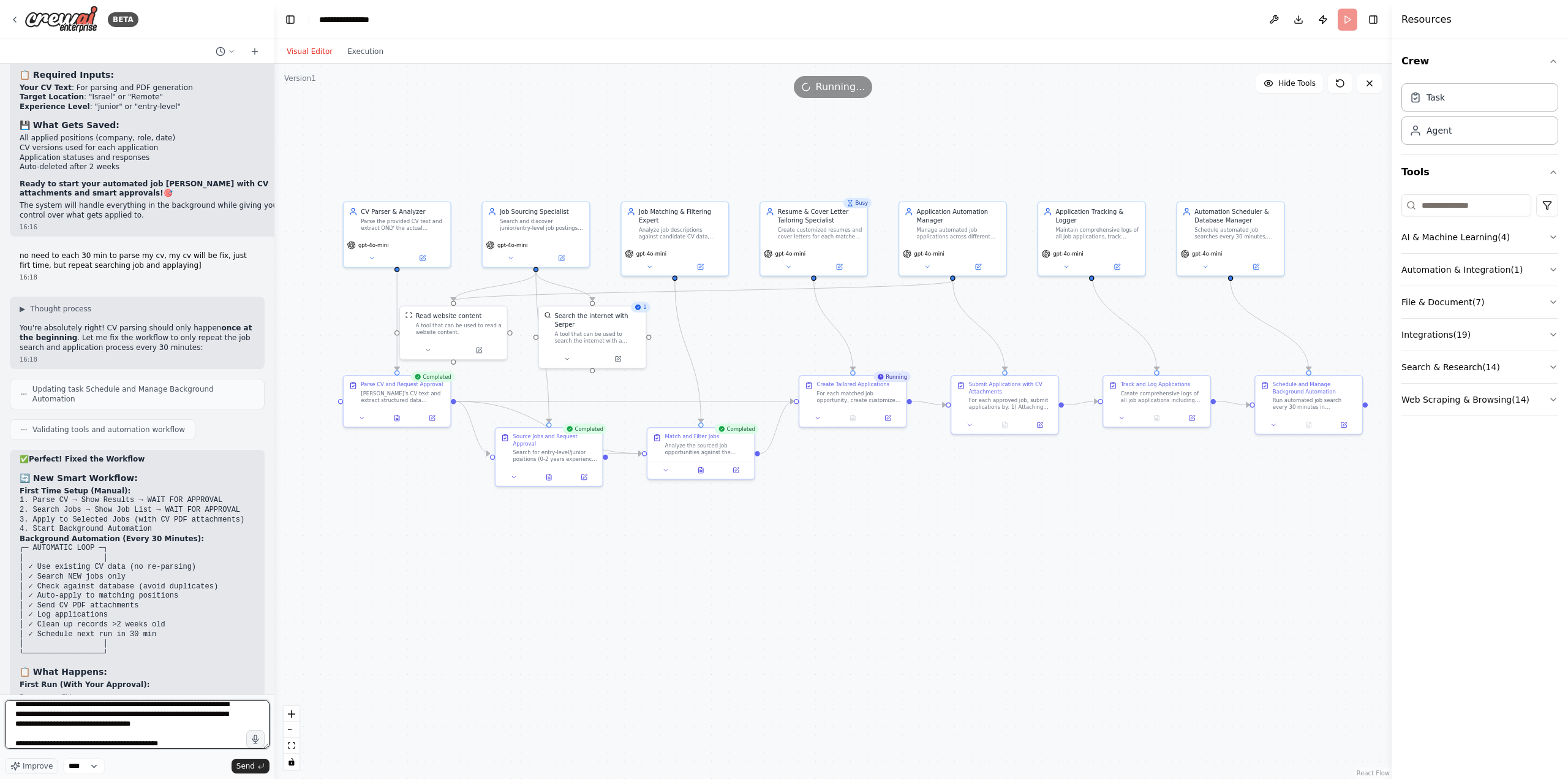
scroll to position [45, 0]
type textarea "**********"
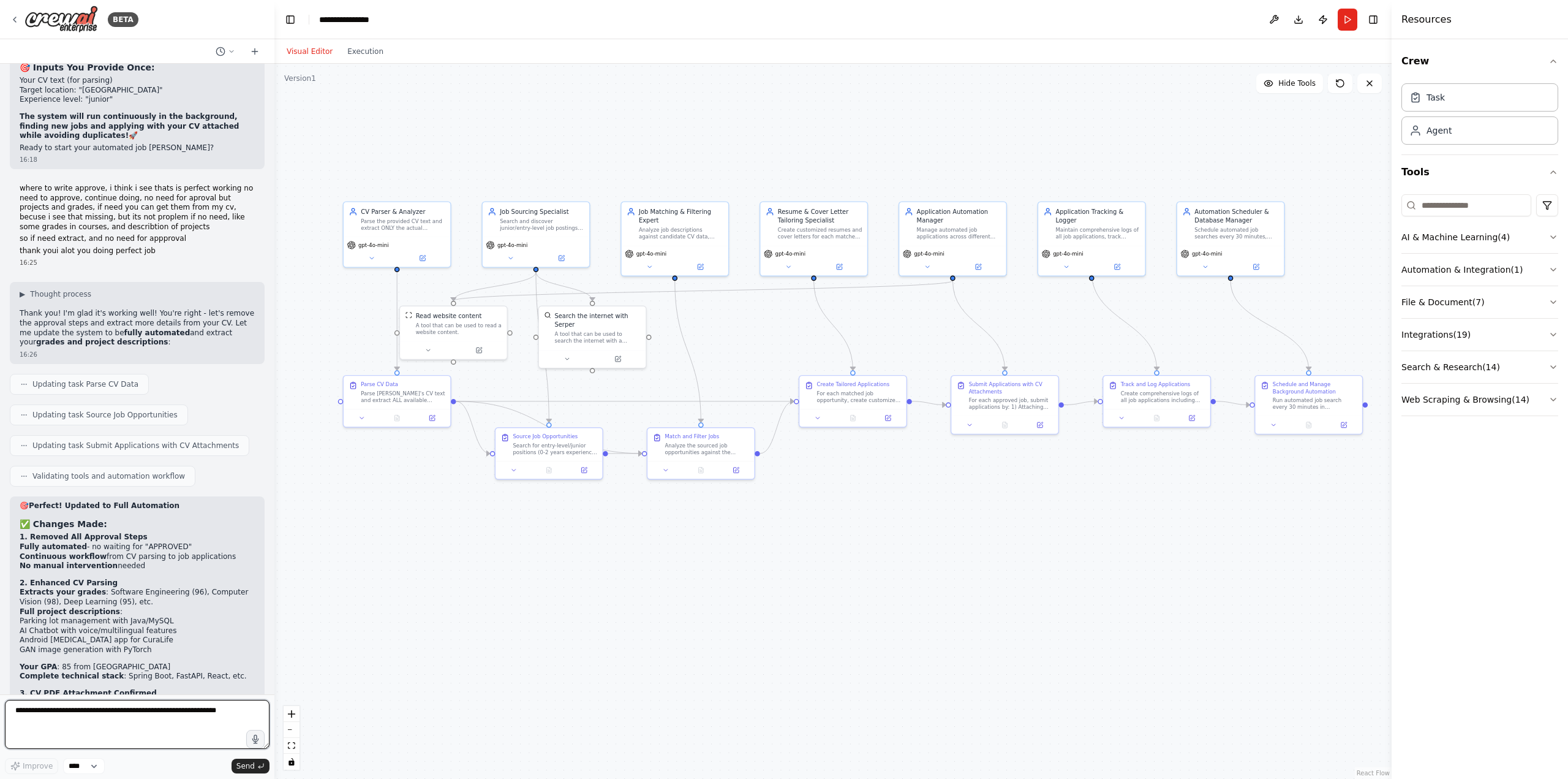
scroll to position [7366, 0]
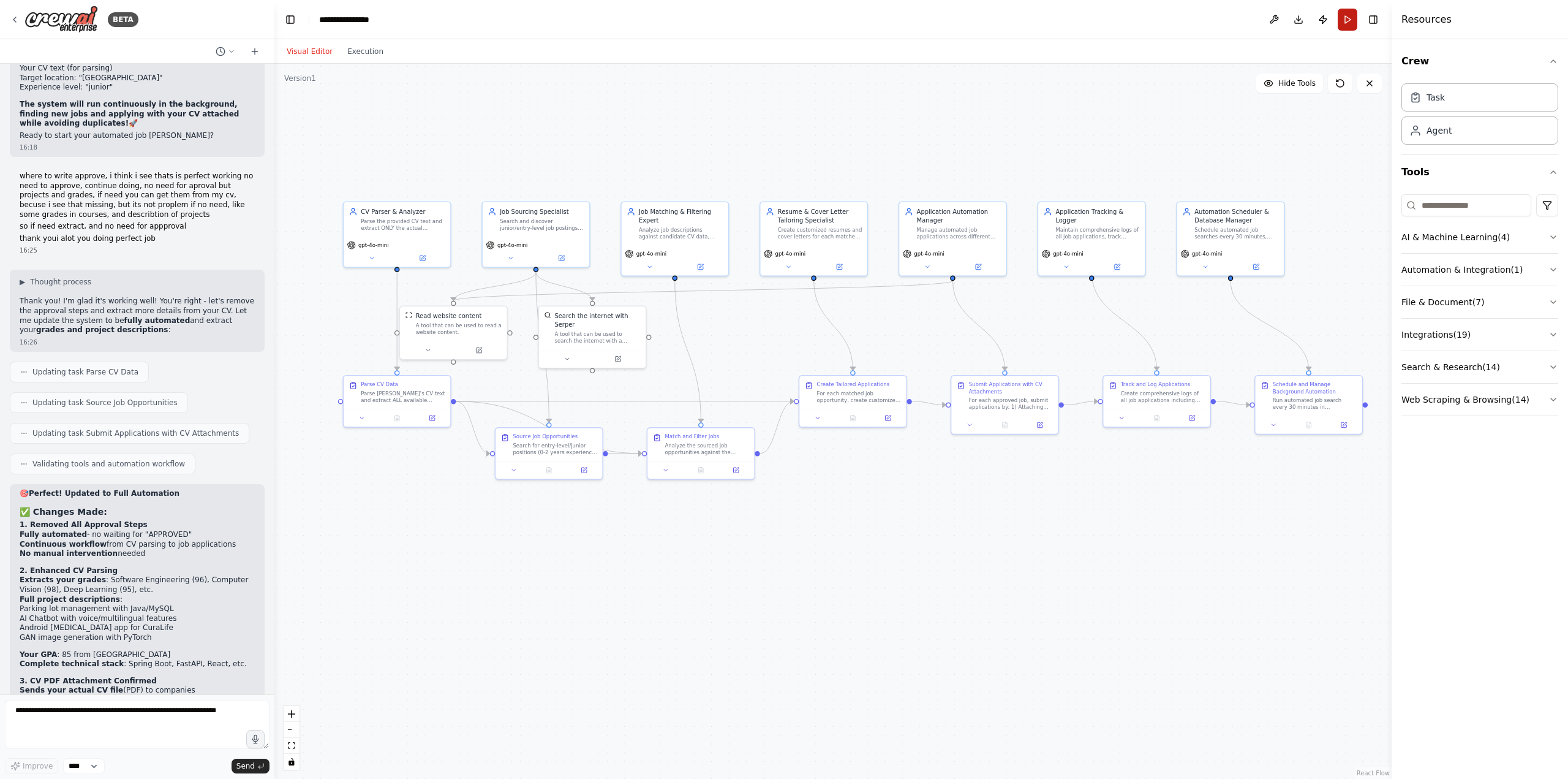
click at [1346, 24] on button "Run" at bounding box center [1348, 19] width 20 height 22
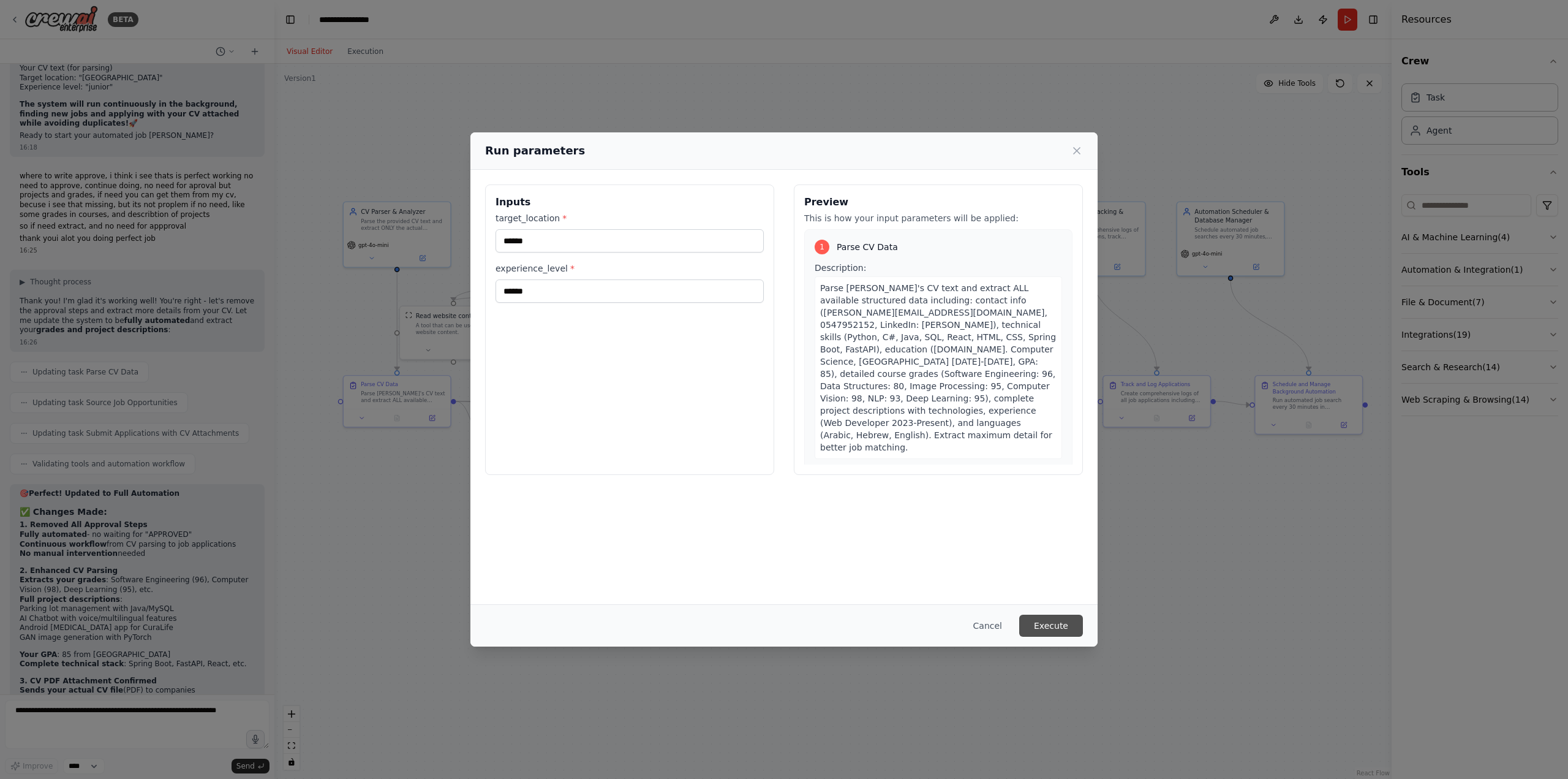
click at [1039, 623] on button "Execute" at bounding box center [1051, 625] width 64 height 22
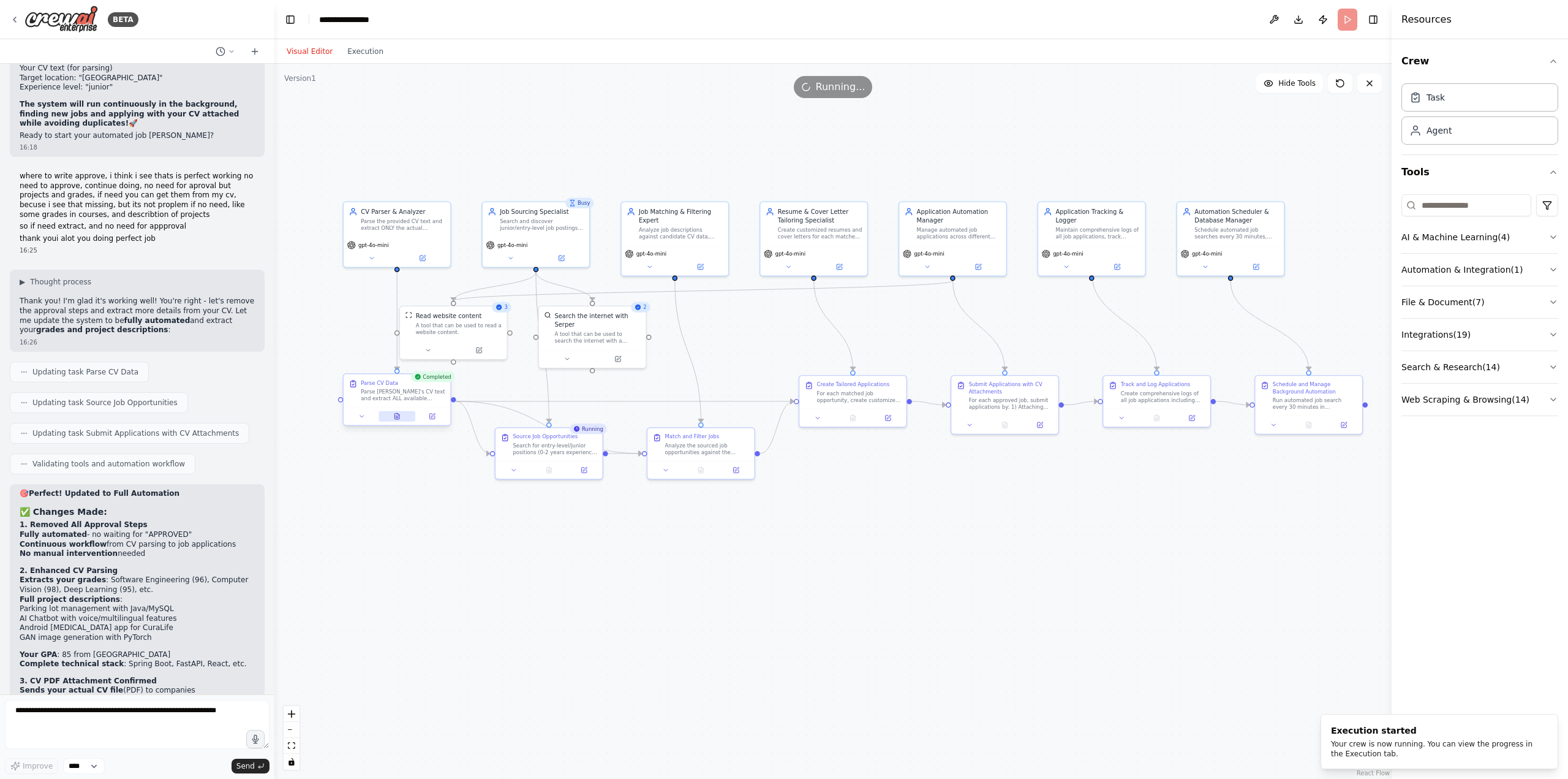
click at [398, 416] on icon at bounding box center [396, 416] width 5 height 5
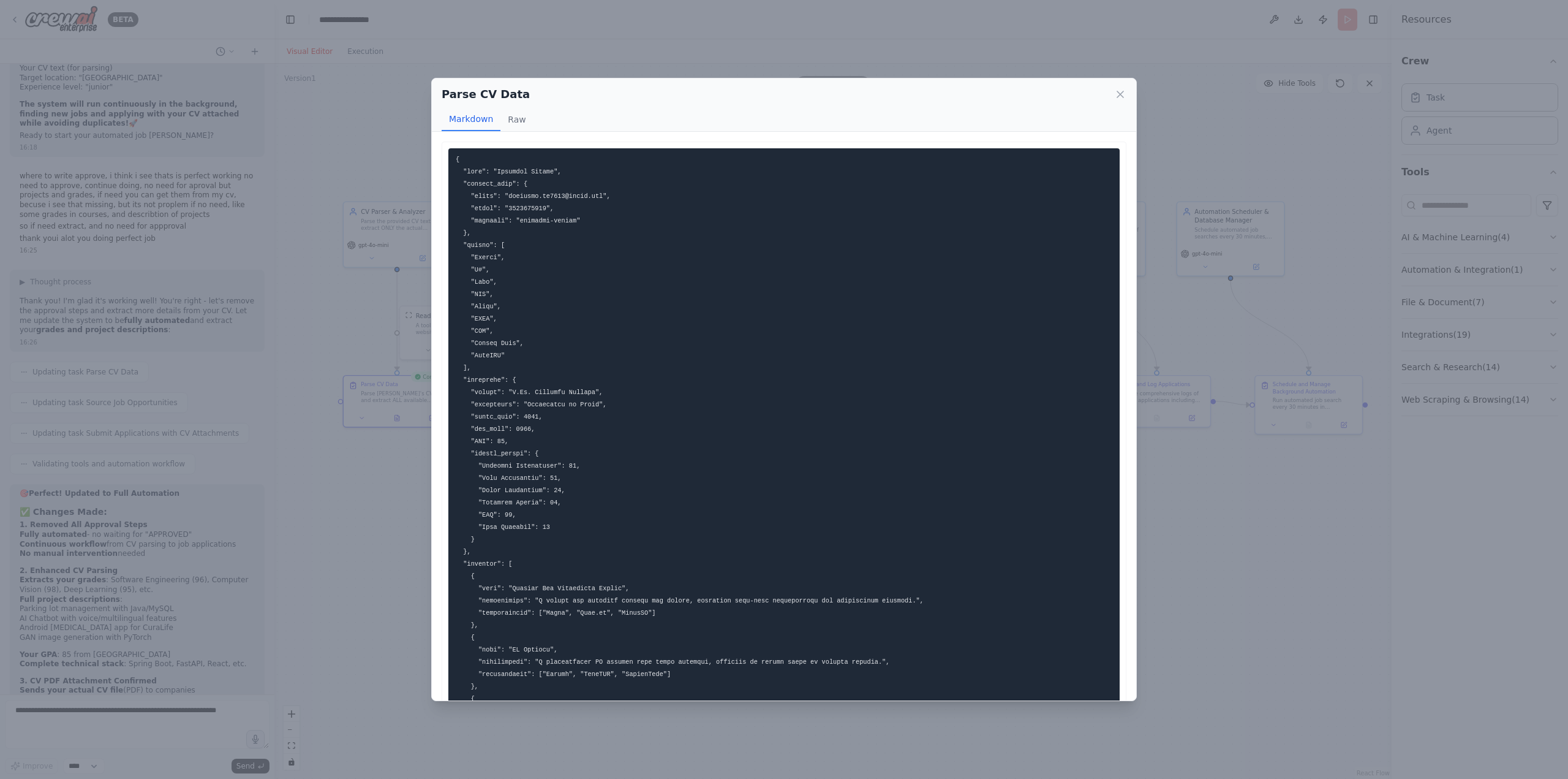
scroll to position [337, 0]
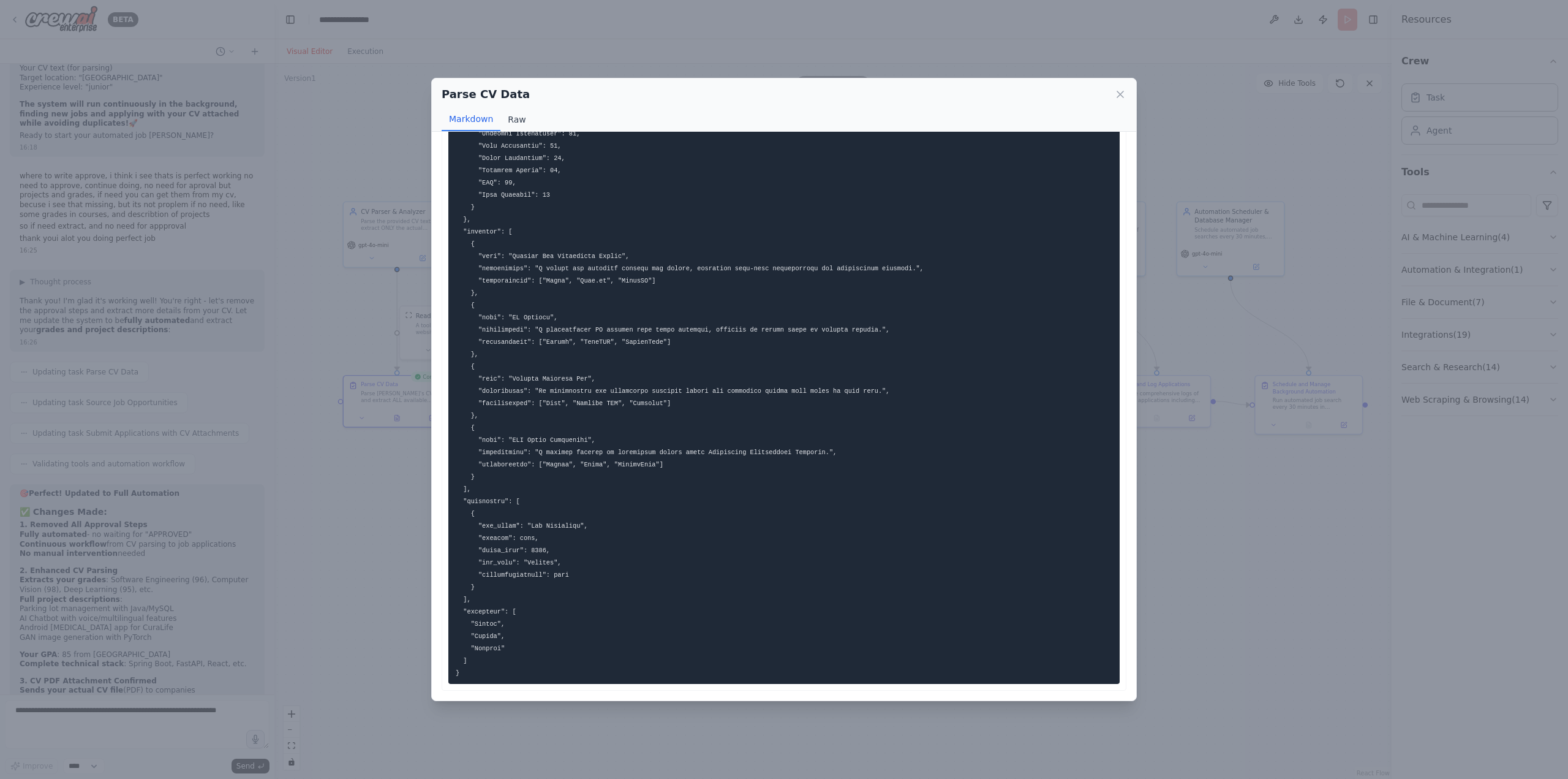
click at [519, 120] on button "Raw" at bounding box center [516, 119] width 33 height 23
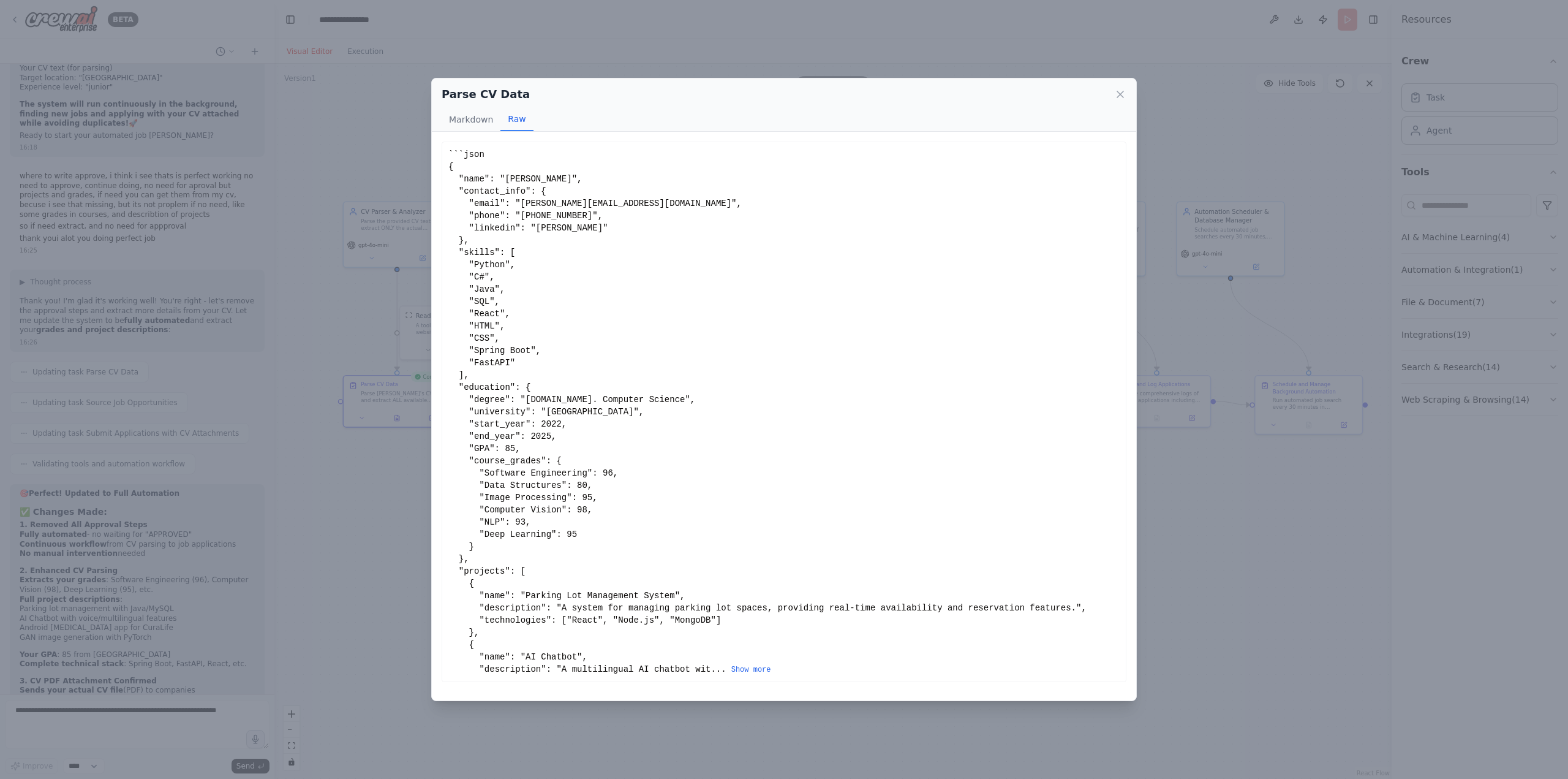
scroll to position [0, 0]
click at [732, 668] on button "Show more" at bounding box center [751, 669] width 40 height 10
click at [732, 669] on button "Show more" at bounding box center [751, 669] width 40 height 10
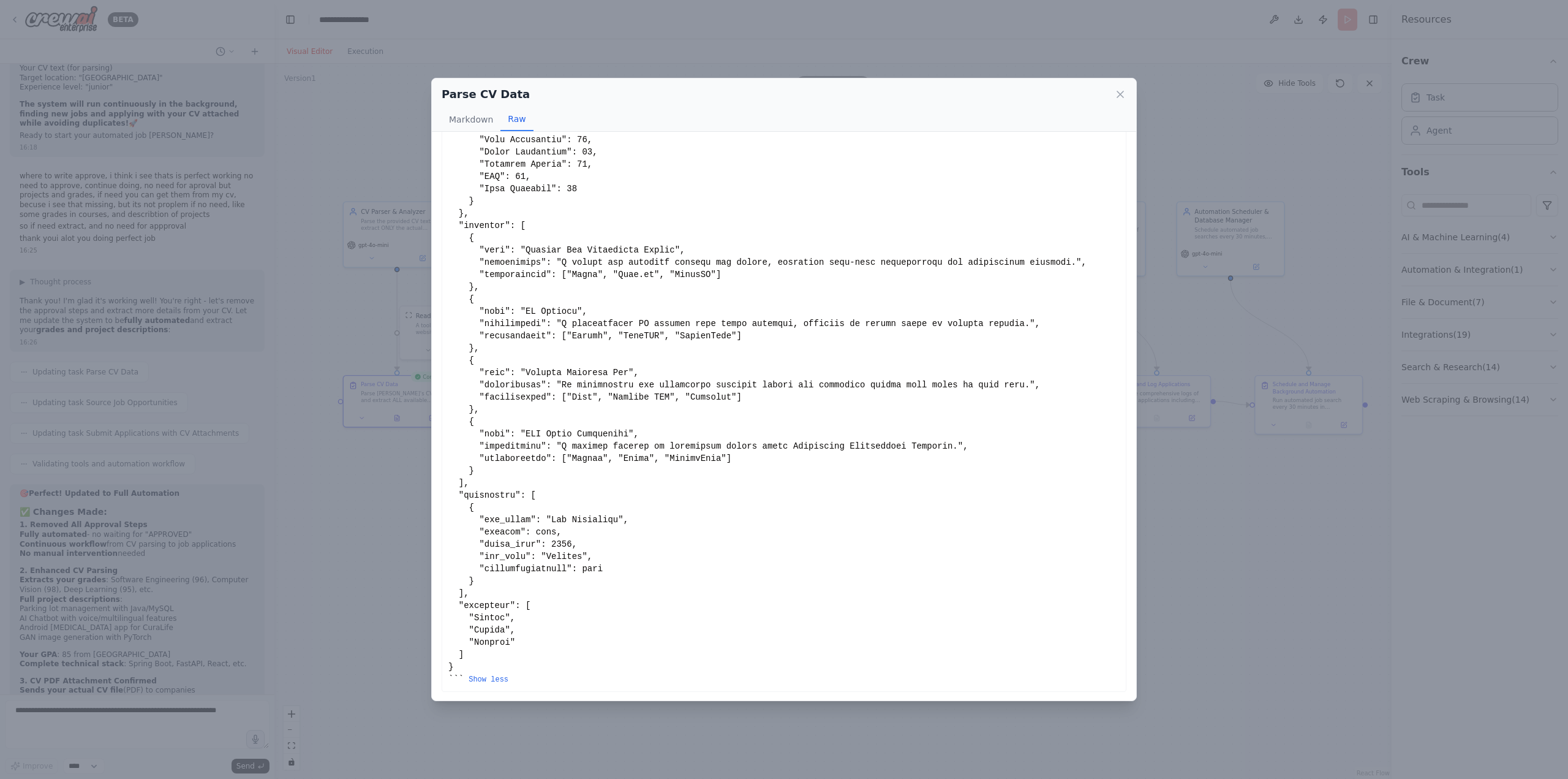
scroll to position [347, 0]
click at [1115, 93] on icon at bounding box center [1120, 94] width 12 height 12
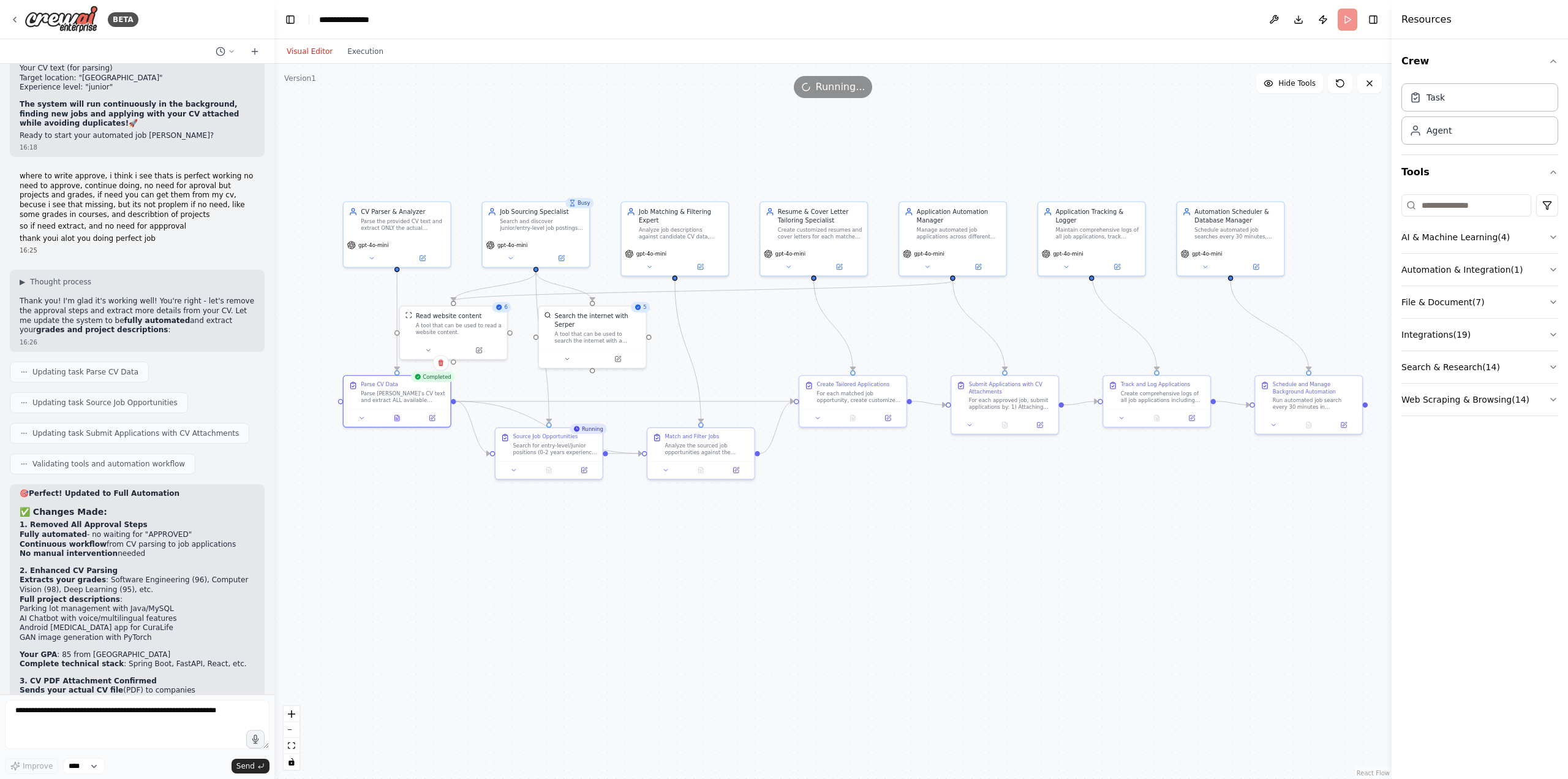
click at [637, 552] on div ".deletable-edge-delete-btn { width: 20px; height: 20px; border: 0px solid #ffff…" at bounding box center [832, 421] width 1117 height 715
click at [546, 469] on icon at bounding box center [549, 468] width 7 height 7
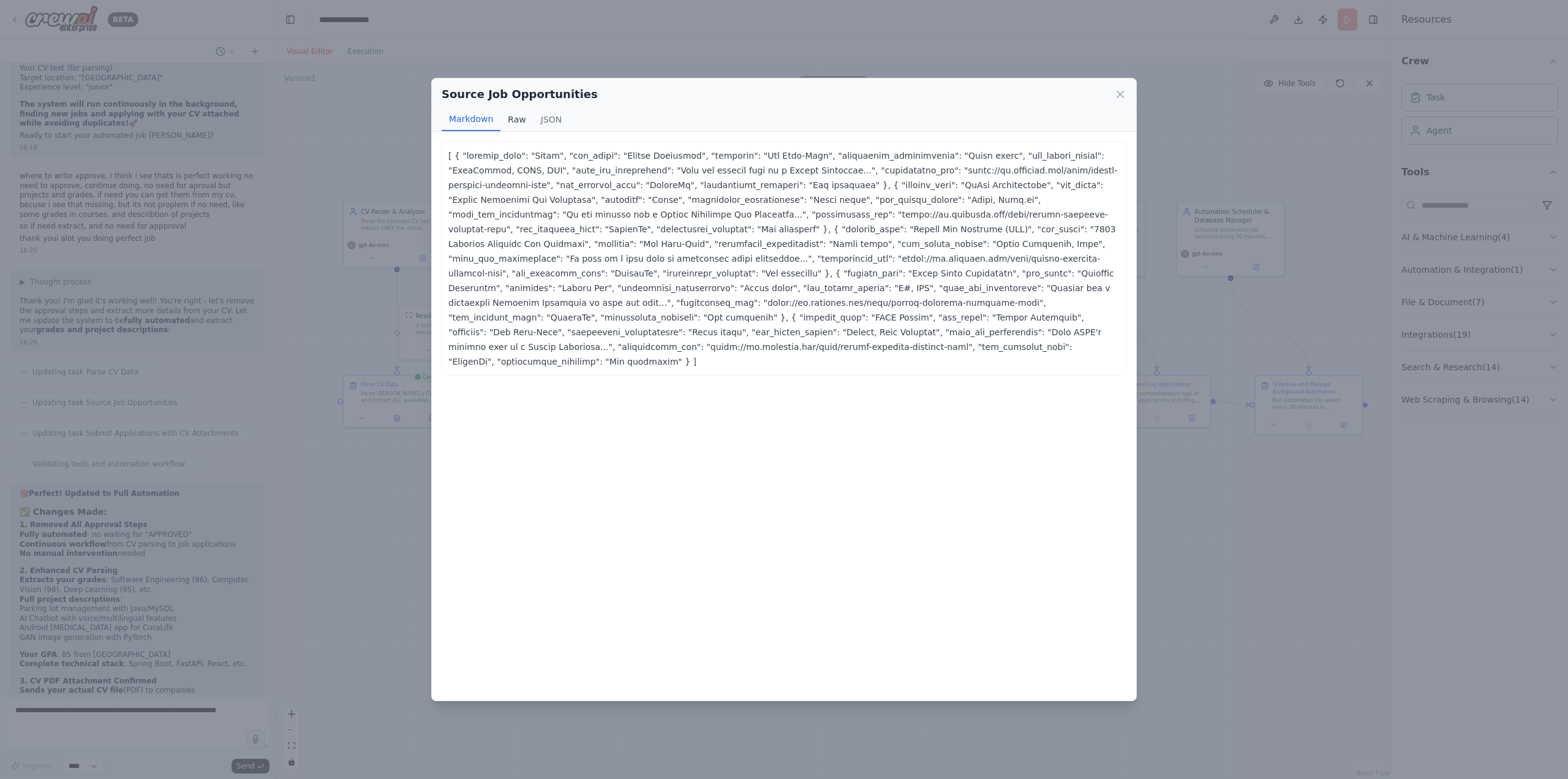
click at [514, 124] on button "Raw" at bounding box center [516, 119] width 33 height 23
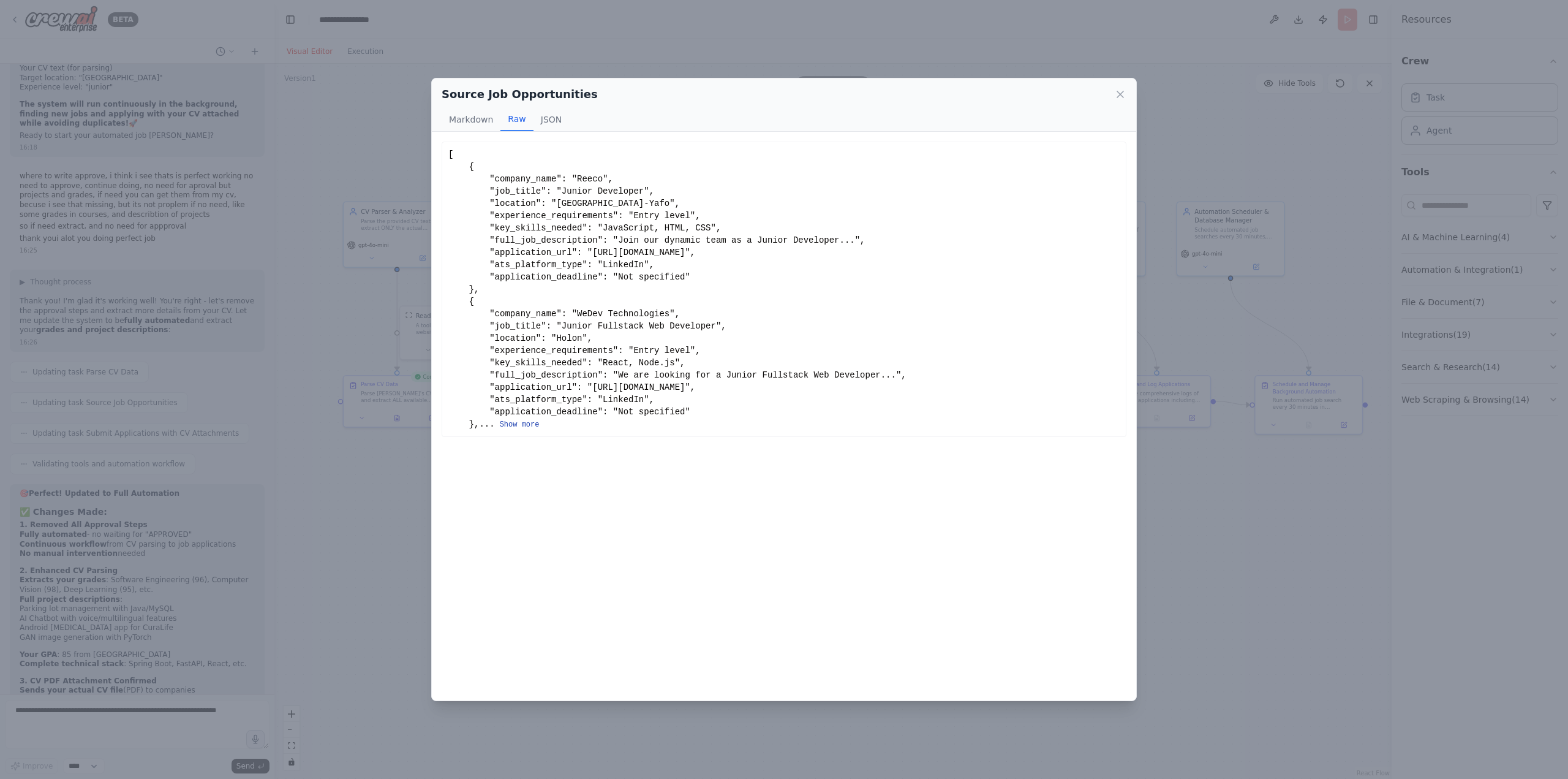
click at [500, 430] on button "Show more" at bounding box center [520, 424] width 40 height 10
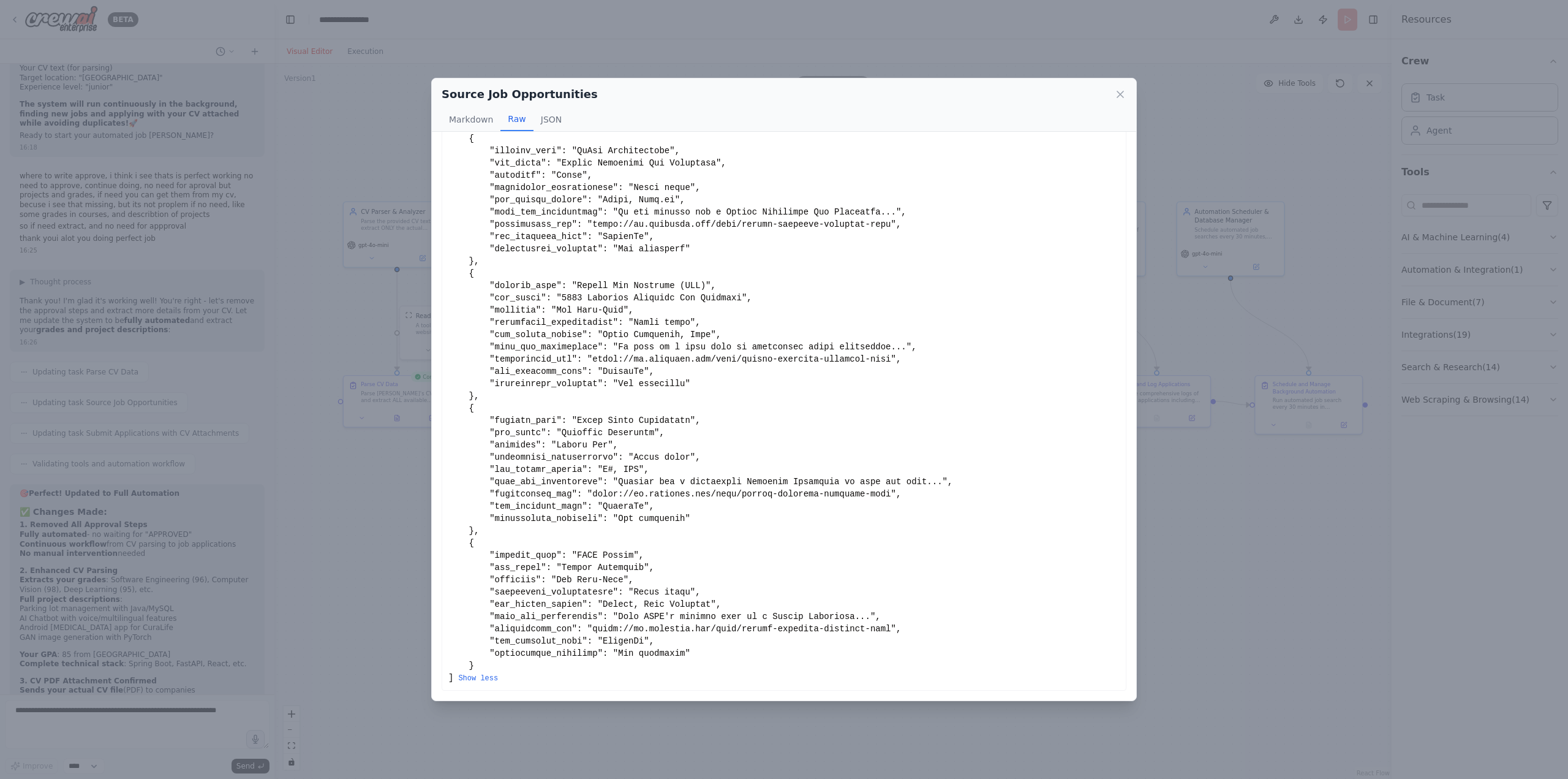
scroll to position [0, 0]
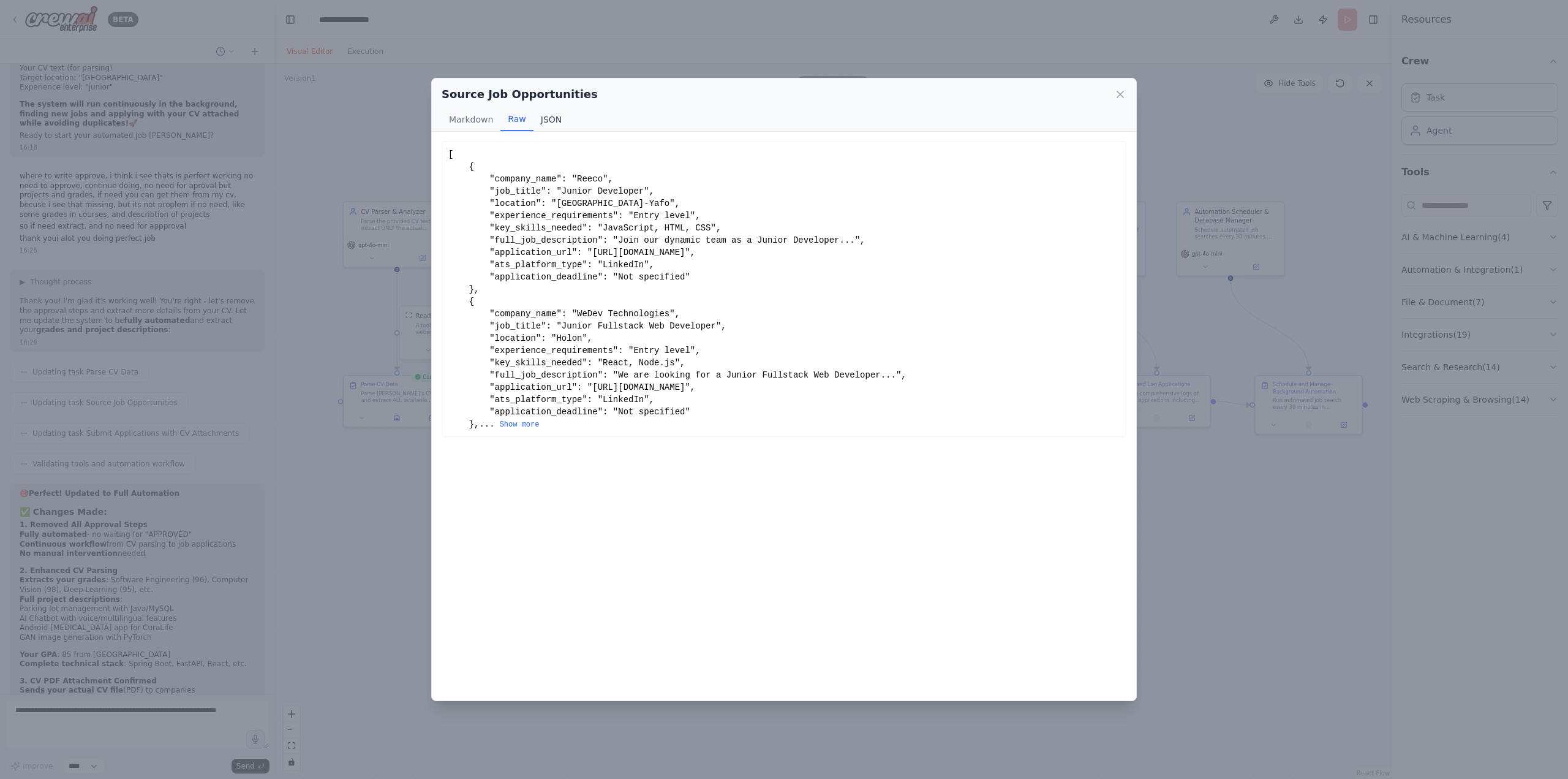
click at [544, 122] on button "JSON" at bounding box center [552, 119] width 36 height 23
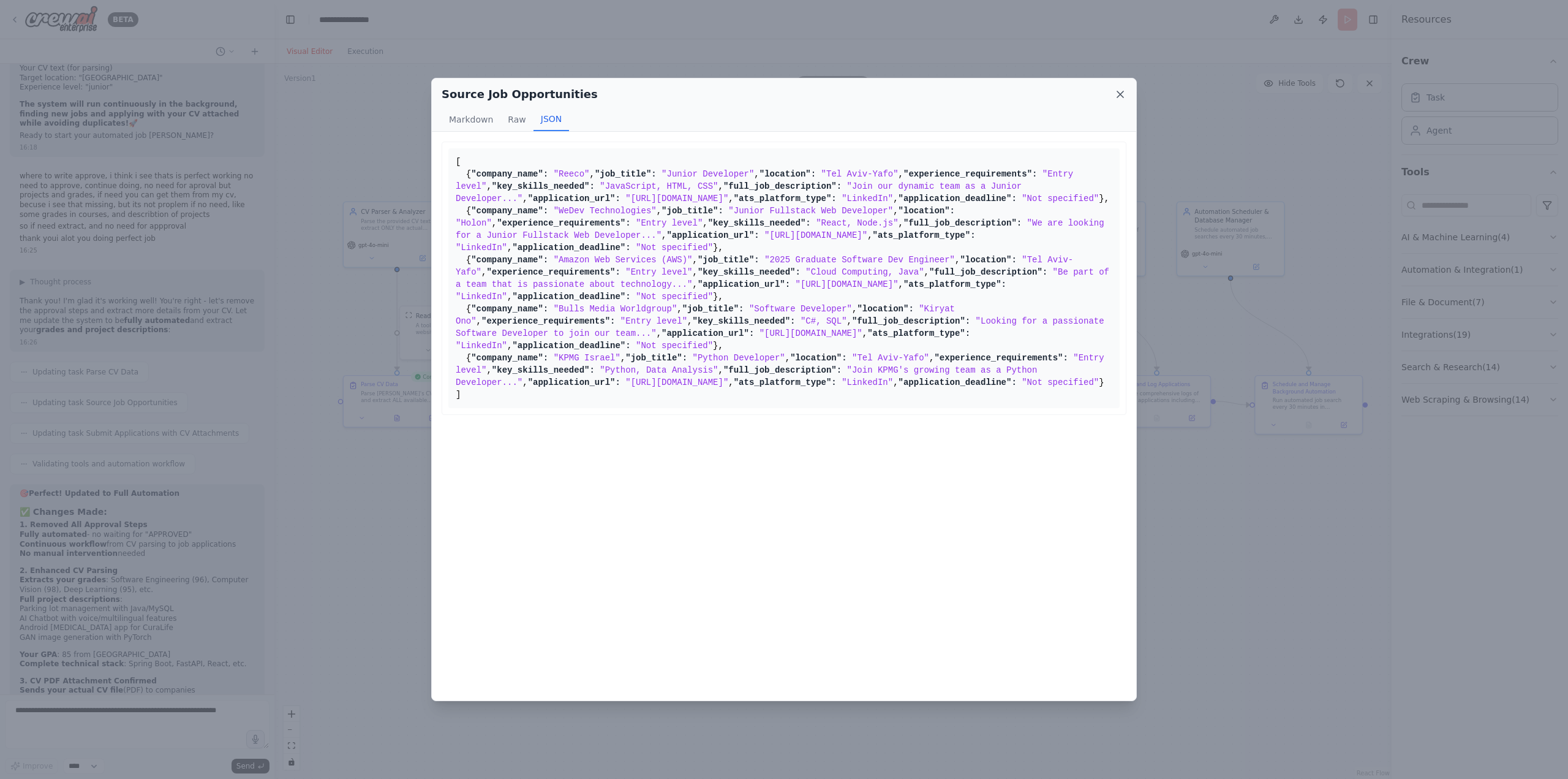
click at [1120, 90] on icon at bounding box center [1120, 94] width 12 height 12
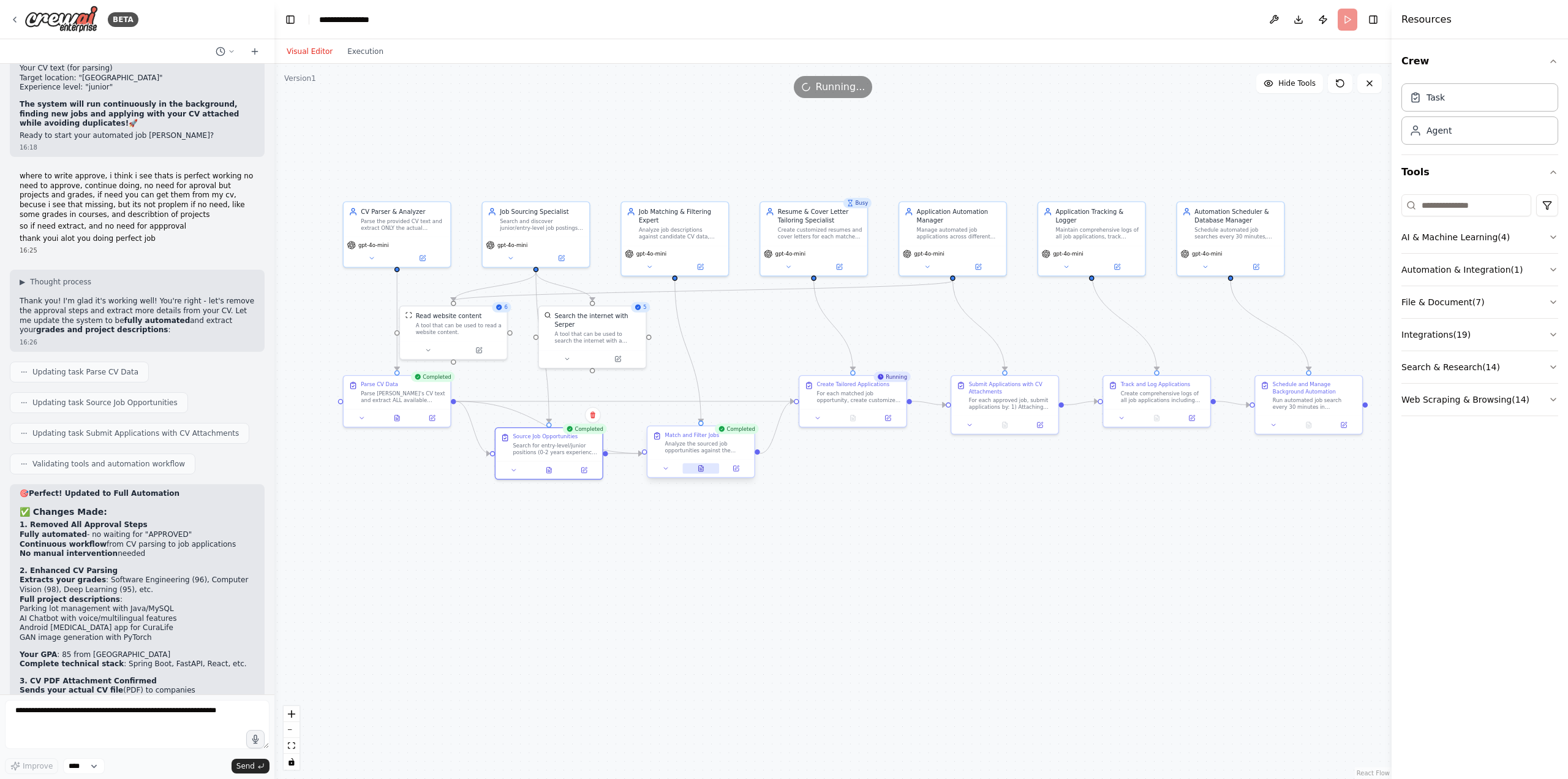
click at [701, 470] on icon at bounding box center [701, 468] width 5 height 5
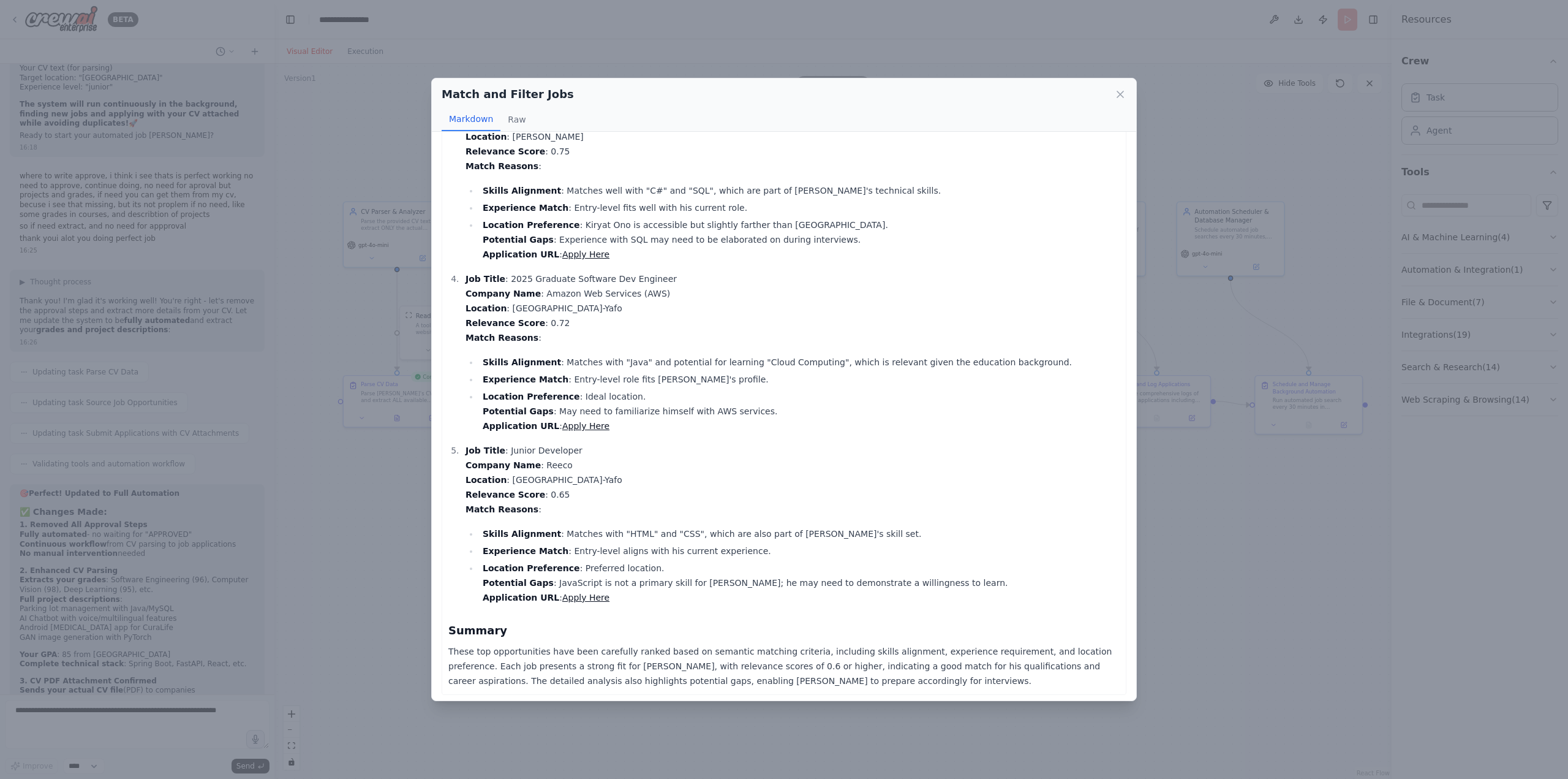
scroll to position [423, 0]
click at [1120, 94] on icon at bounding box center [1120, 94] width 6 height 6
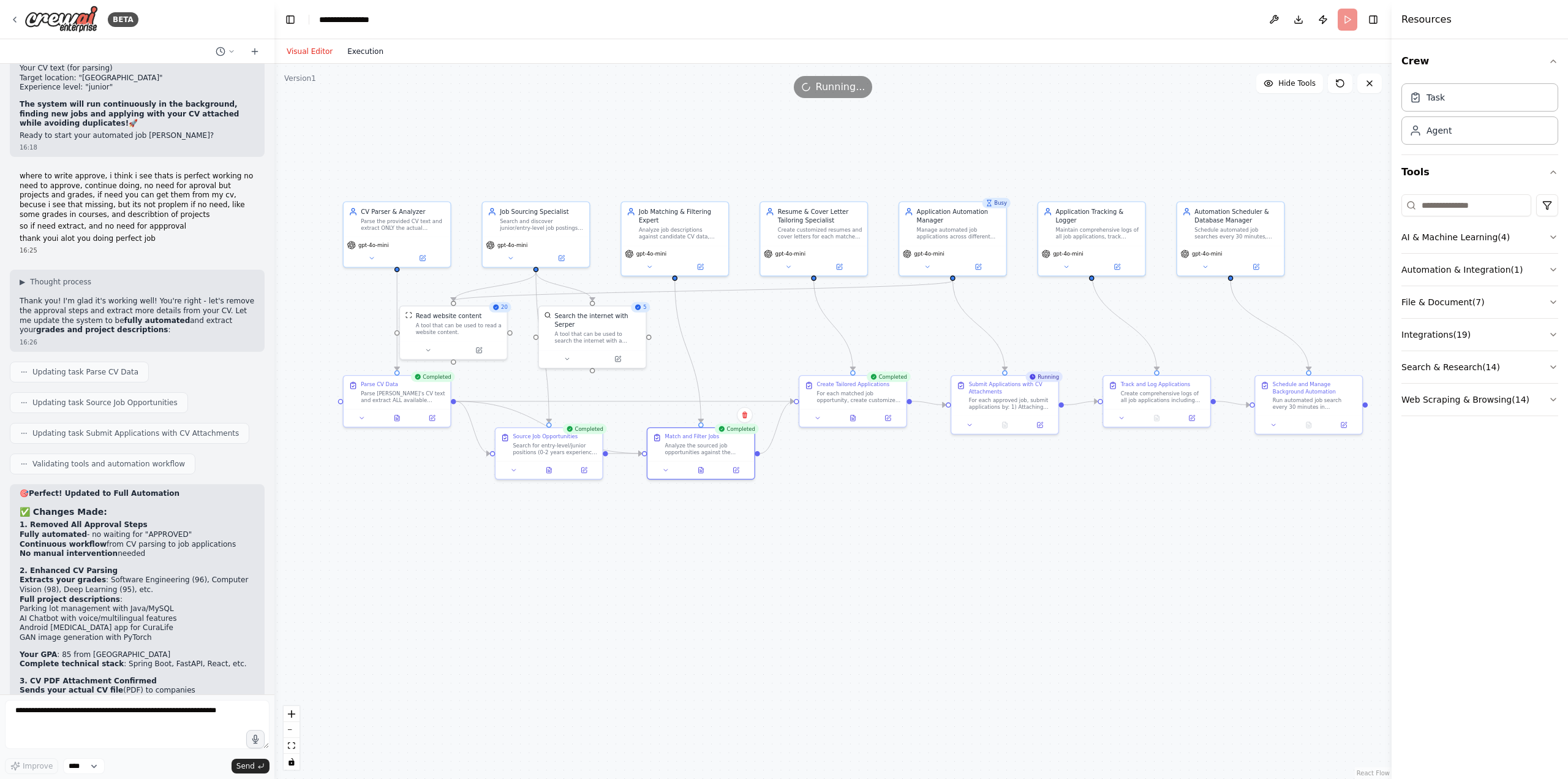
click at [362, 56] on button "Execution" at bounding box center [365, 51] width 51 height 15
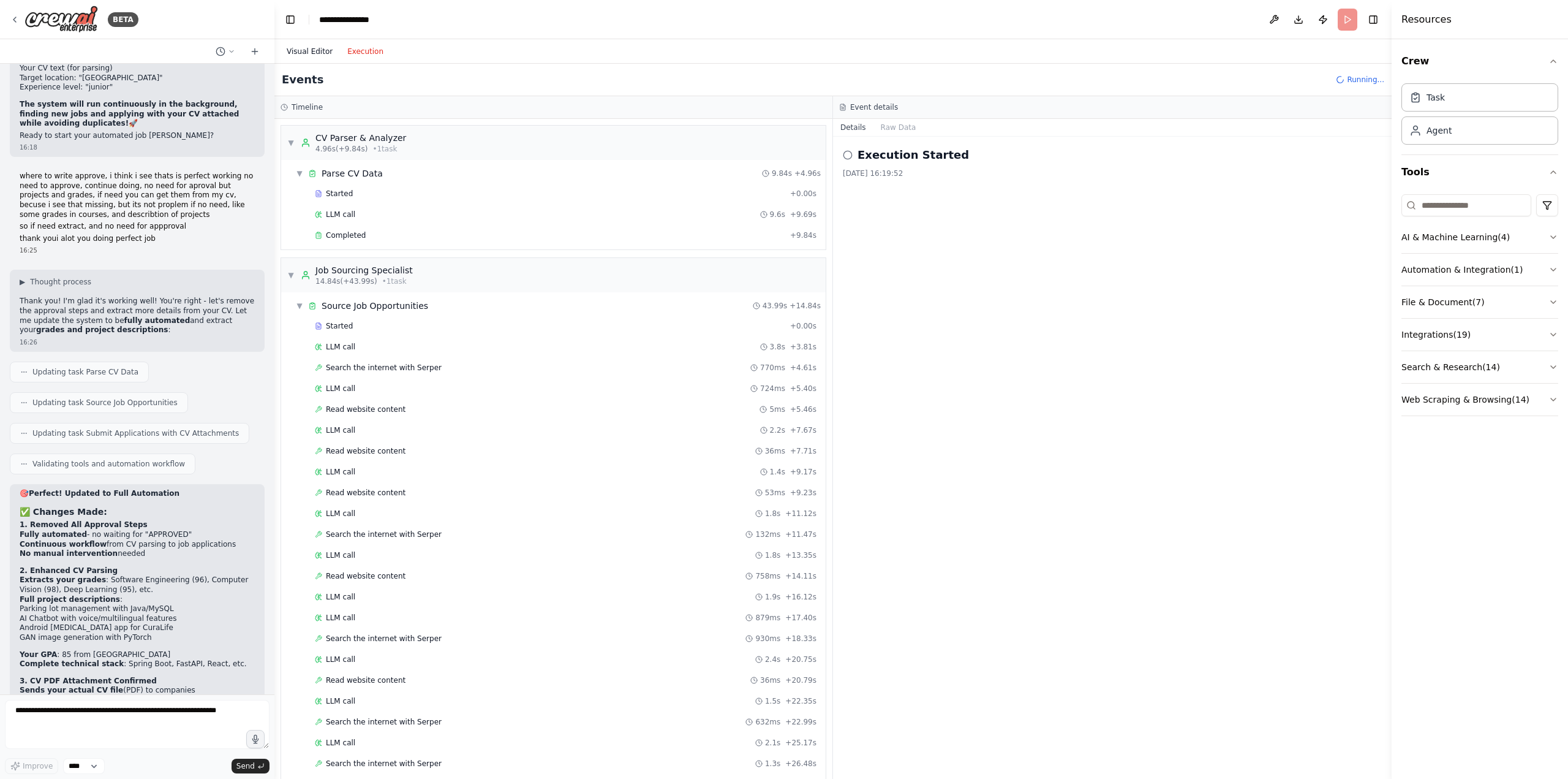
scroll to position [1276, 0]
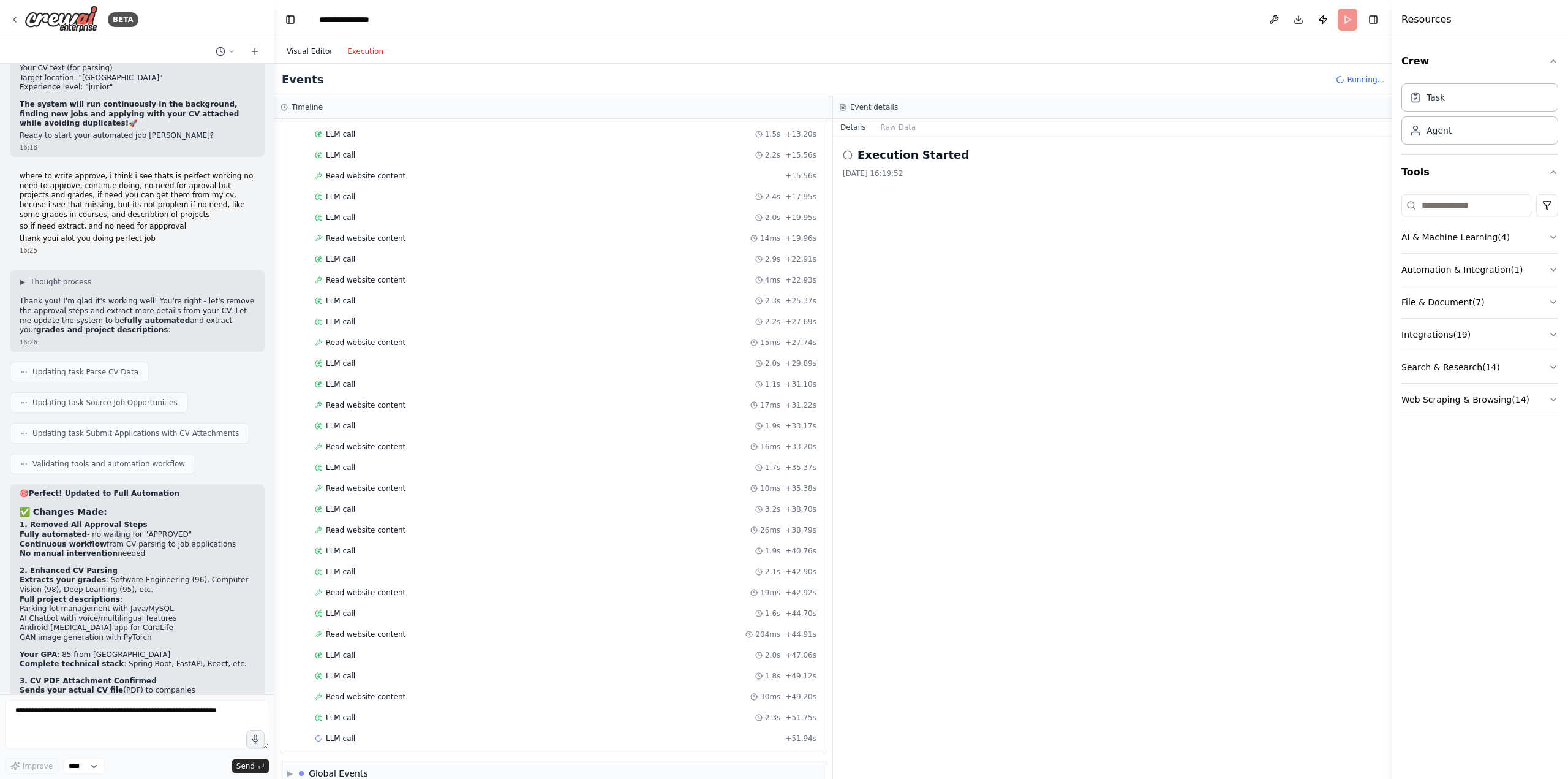
click at [305, 56] on button "Visual Editor" at bounding box center [309, 51] width 60 height 15
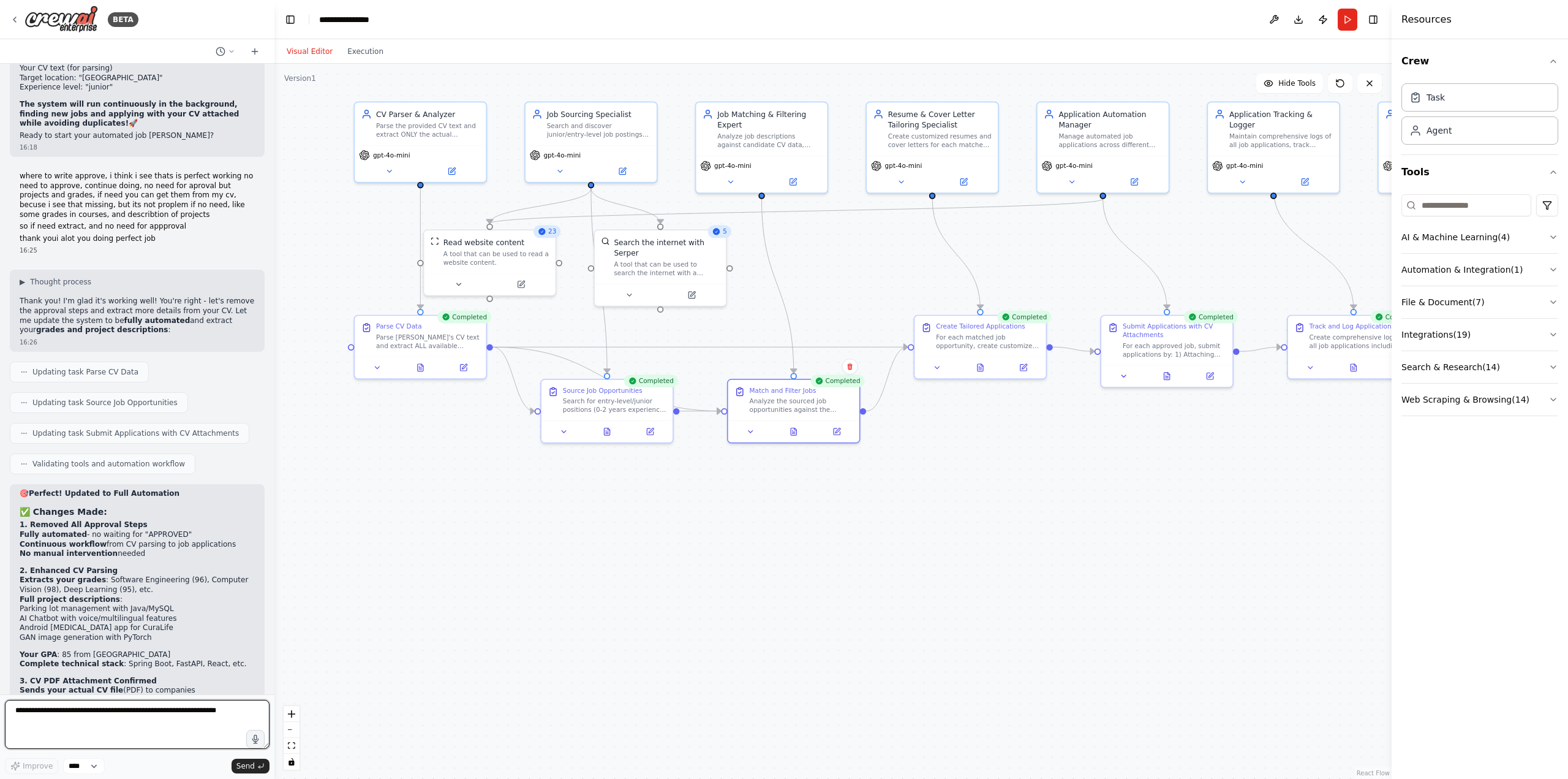
click at [114, 709] on textarea at bounding box center [137, 725] width 265 height 49
type textarea "**********"
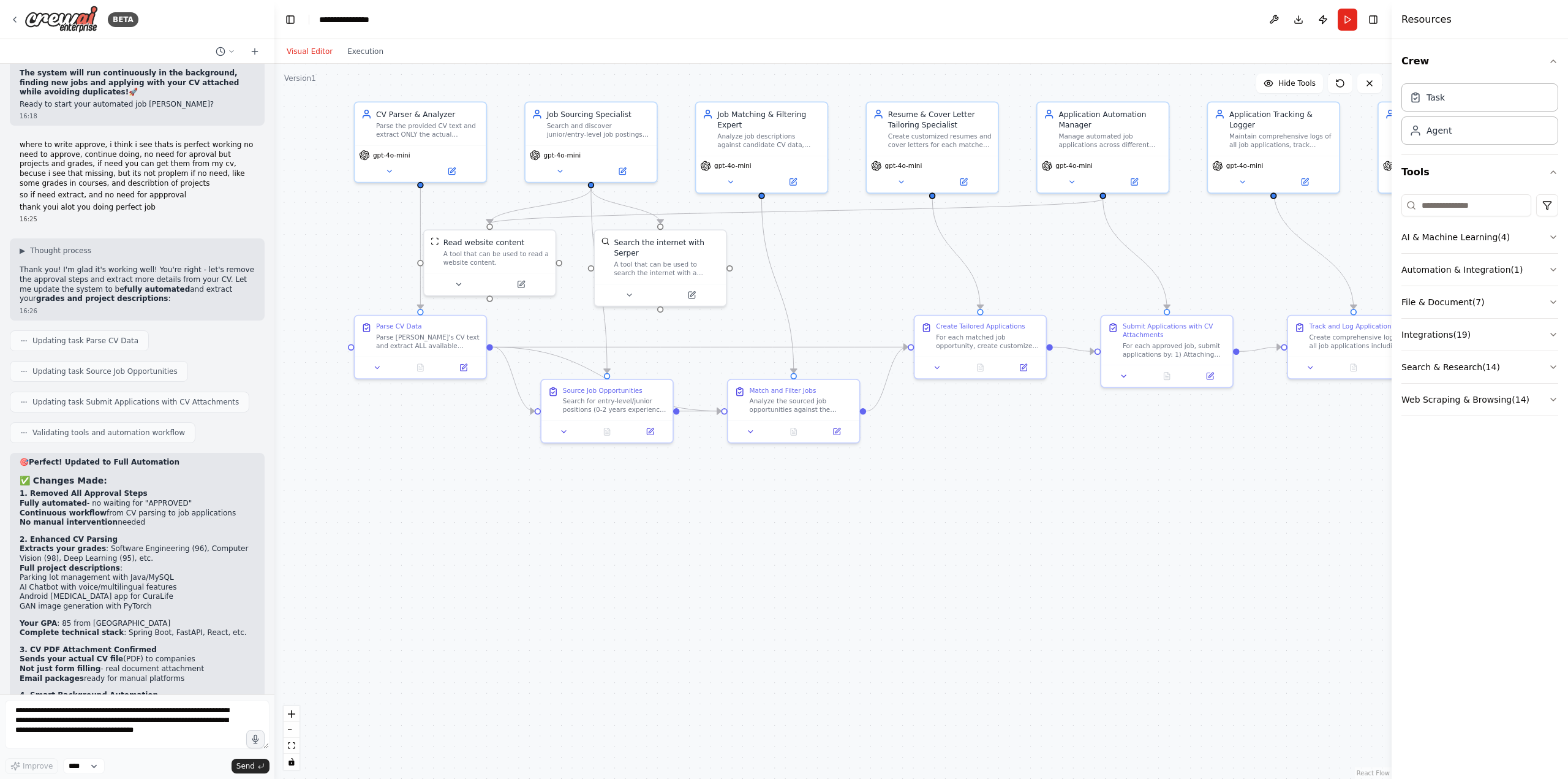
scroll to position [7458, 0]
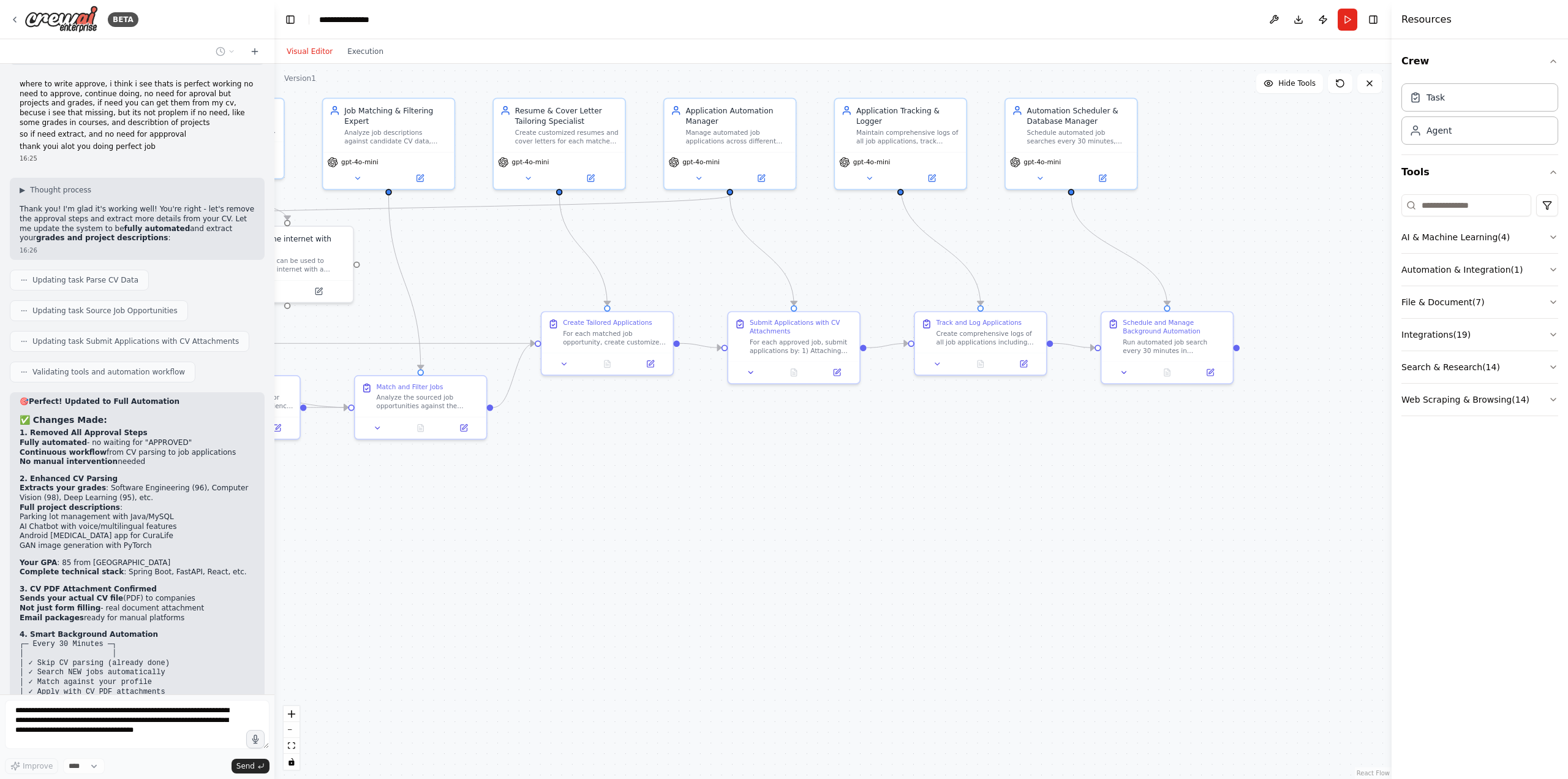
drag, startPoint x: 915, startPoint y: 671, endPoint x: 542, endPoint y: 677, distance: 373.0
click at [542, 677] on div ".deletable-edge-delete-btn { width: 20px; height: 20px; border: 0px solid #ffff…" at bounding box center [832, 421] width 1117 height 715
click at [1212, 380] on icon at bounding box center [1209, 378] width 6 height 6
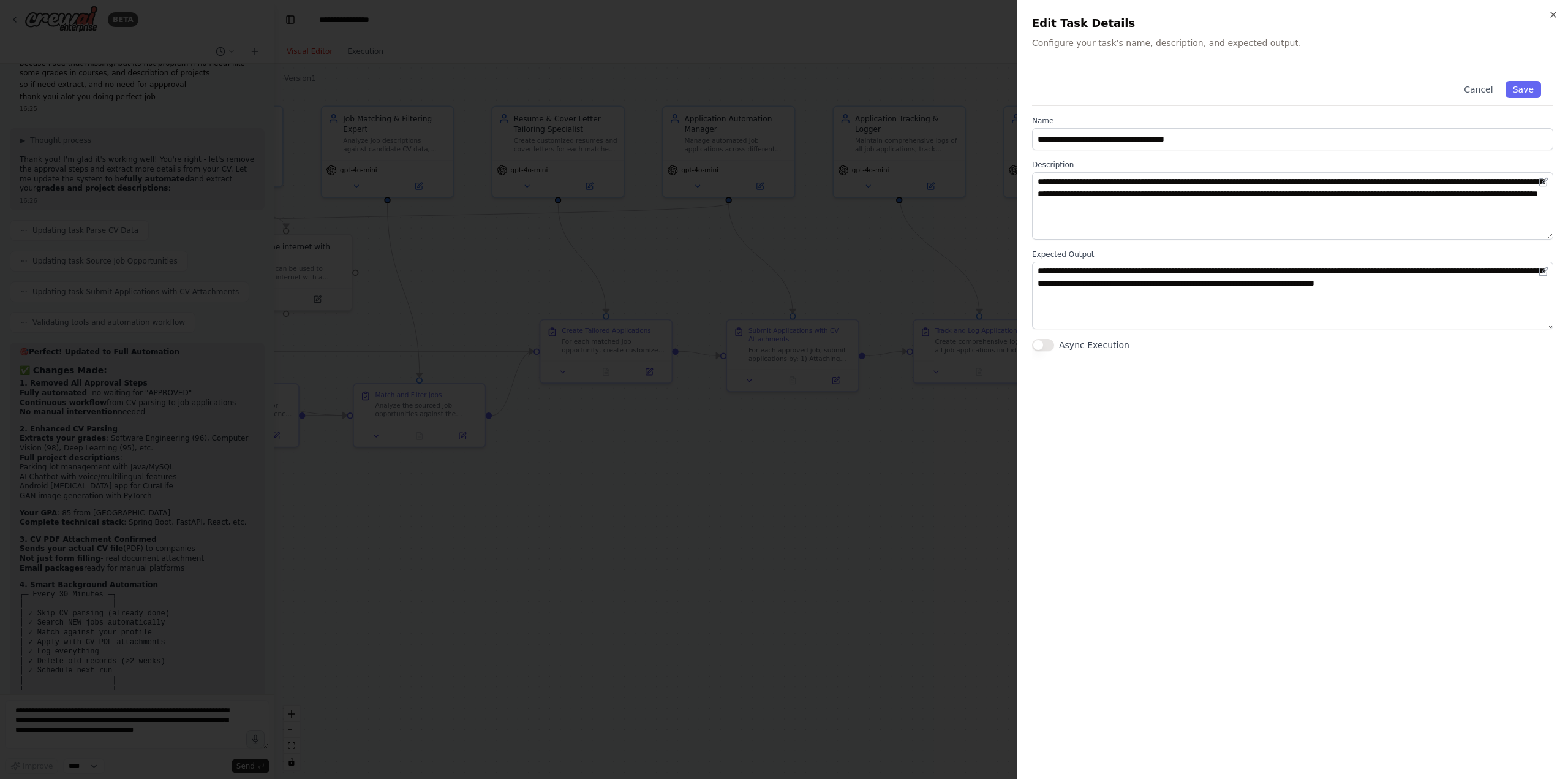
drag, startPoint x: 801, startPoint y: 580, endPoint x: 795, endPoint y: 580, distance: 6.0
click at [801, 581] on div at bounding box center [784, 389] width 1568 height 779
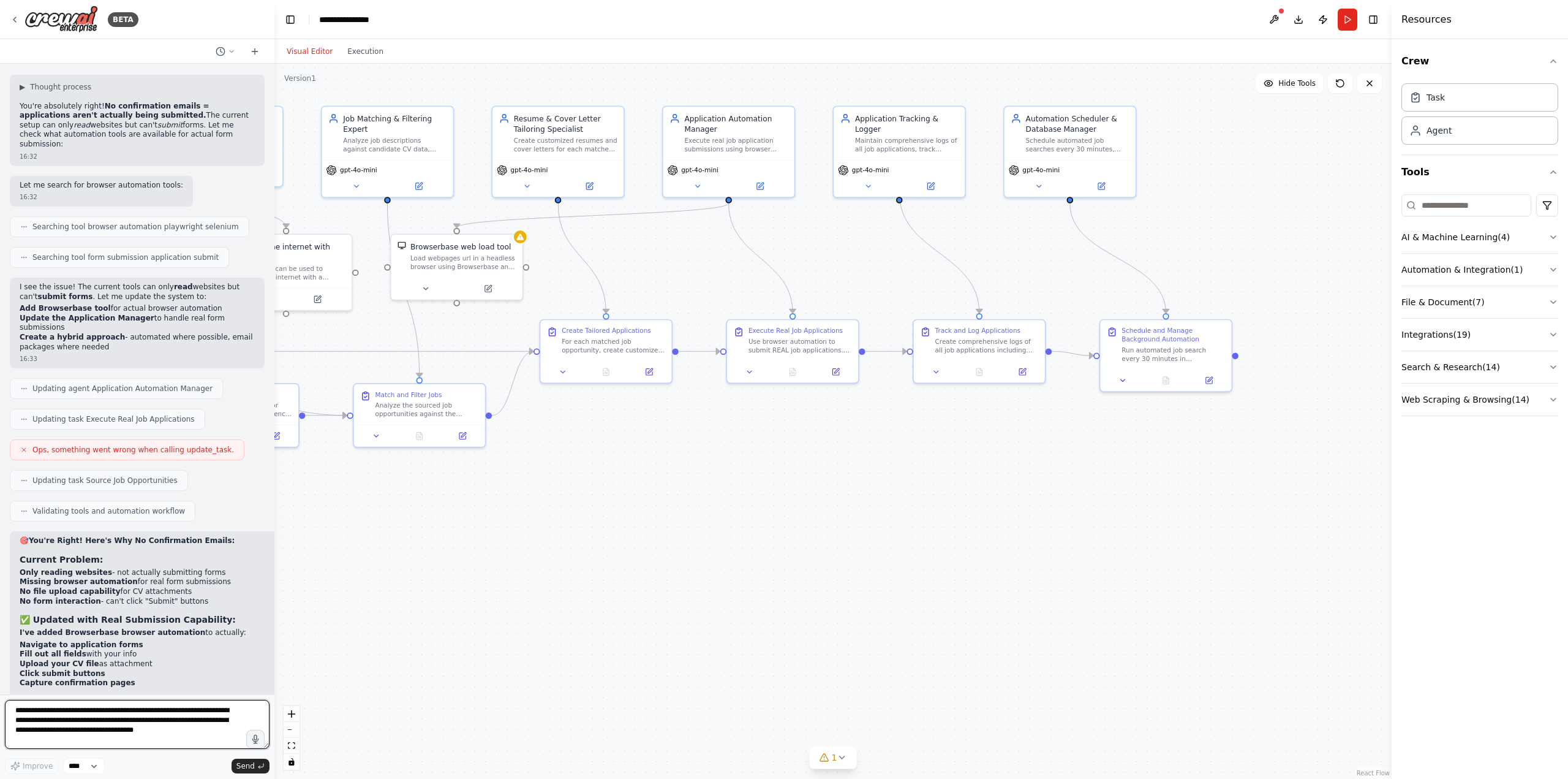
scroll to position [8353, 0]
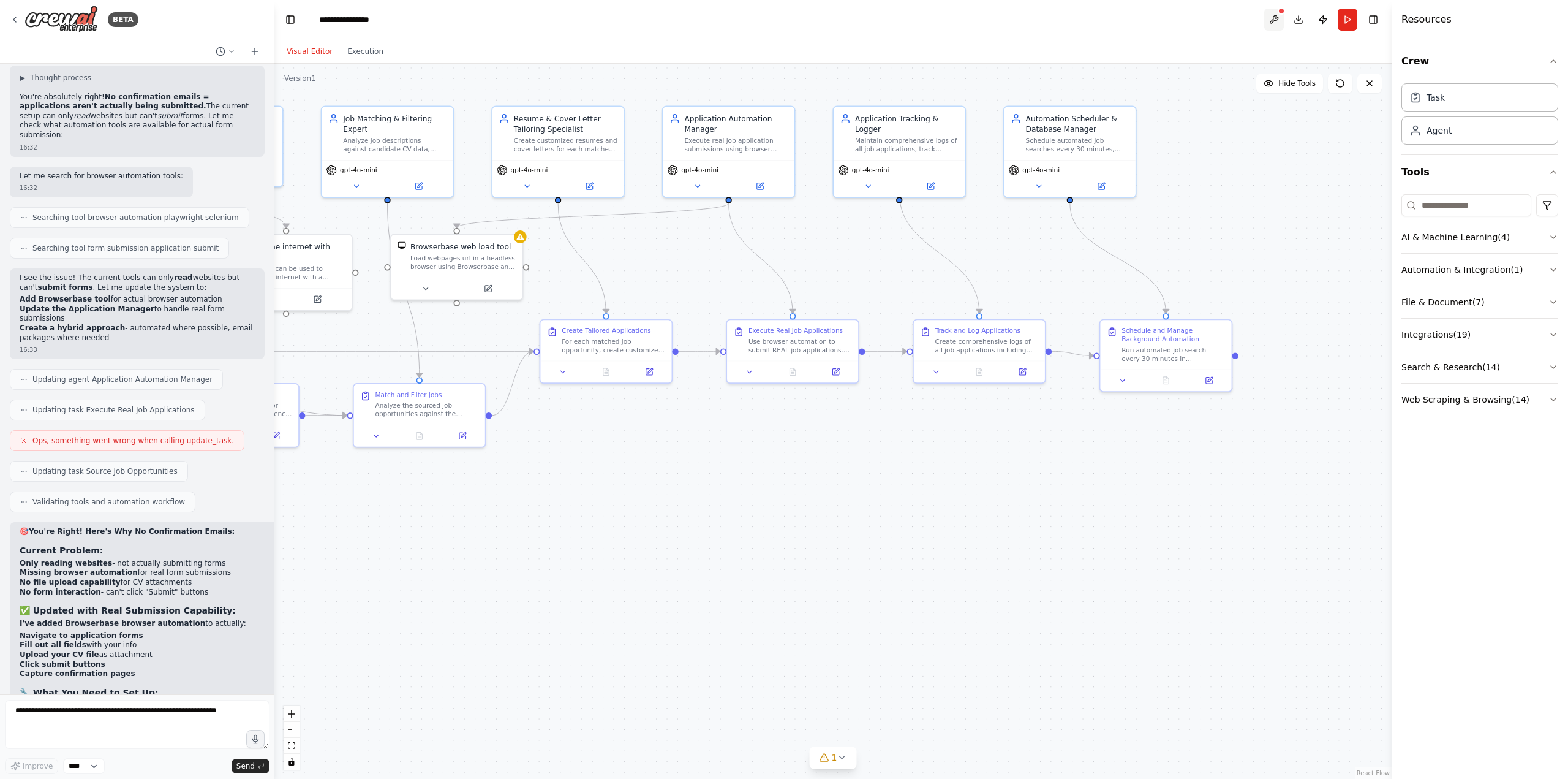
click at [1281, 19] on button at bounding box center [1274, 19] width 20 height 22
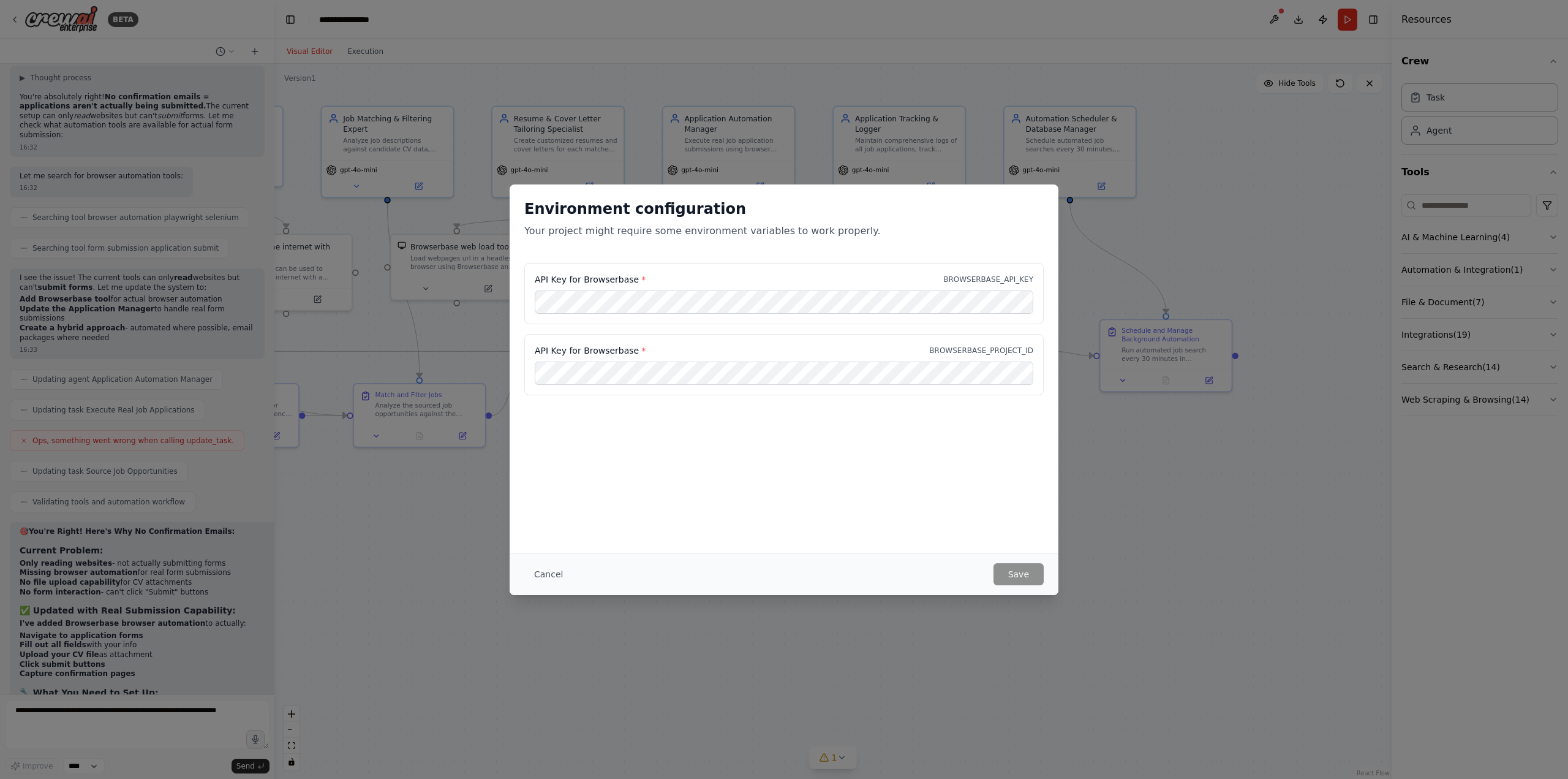
click at [191, 719] on div "Environment configuration Your project might require some environment variables…" at bounding box center [784, 389] width 1568 height 779
click at [538, 569] on button "Cancel" at bounding box center [548, 574] width 48 height 22
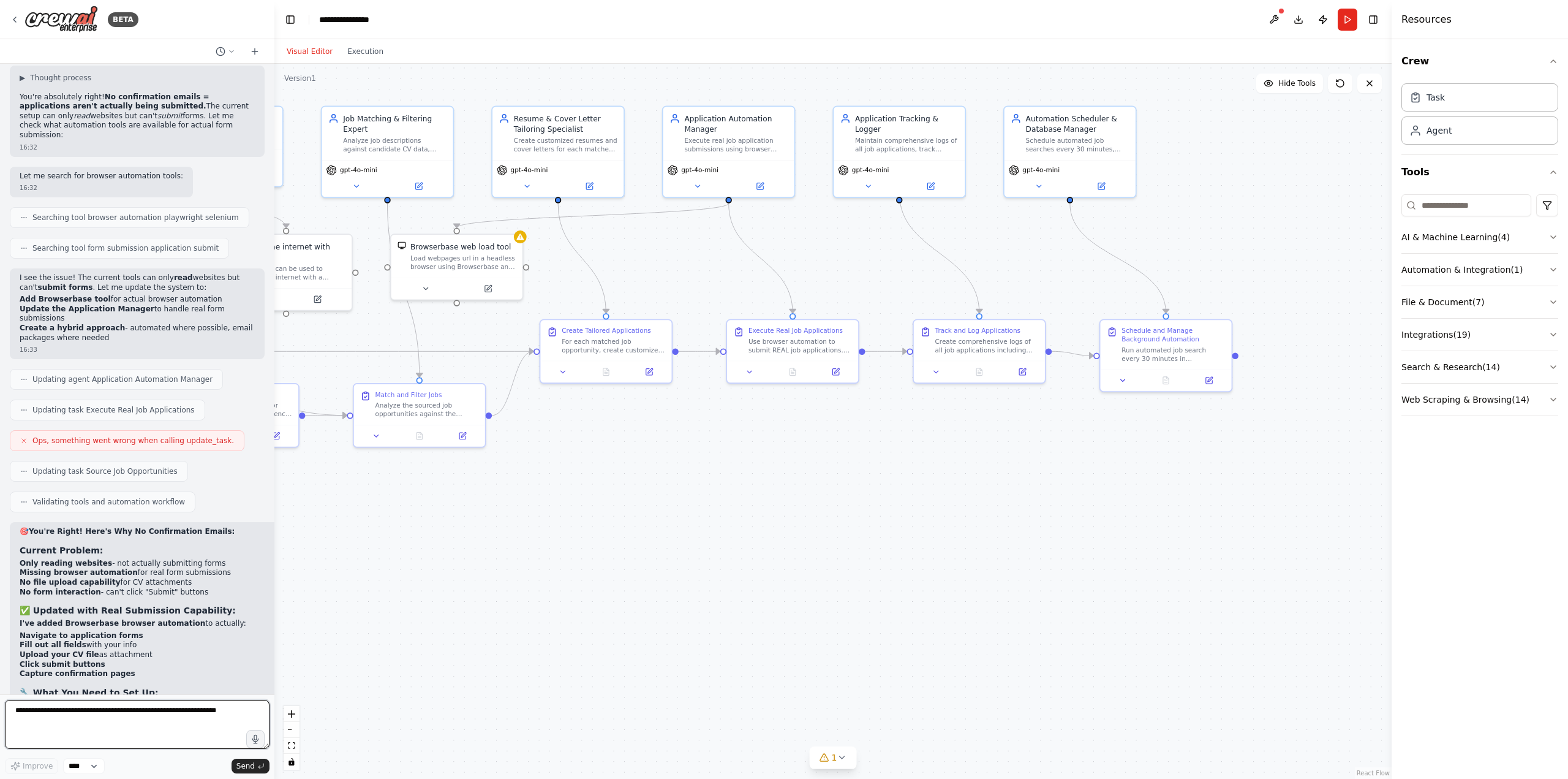
click at [228, 716] on textarea at bounding box center [137, 725] width 265 height 49
click at [225, 716] on textarea at bounding box center [137, 725] width 265 height 49
drag, startPoint x: 161, startPoint y: 711, endPoint x: 160, endPoint y: 717, distance: 6.1
click at [160, 717] on textarea at bounding box center [137, 725] width 265 height 49
click at [147, 716] on textarea at bounding box center [137, 725] width 265 height 49
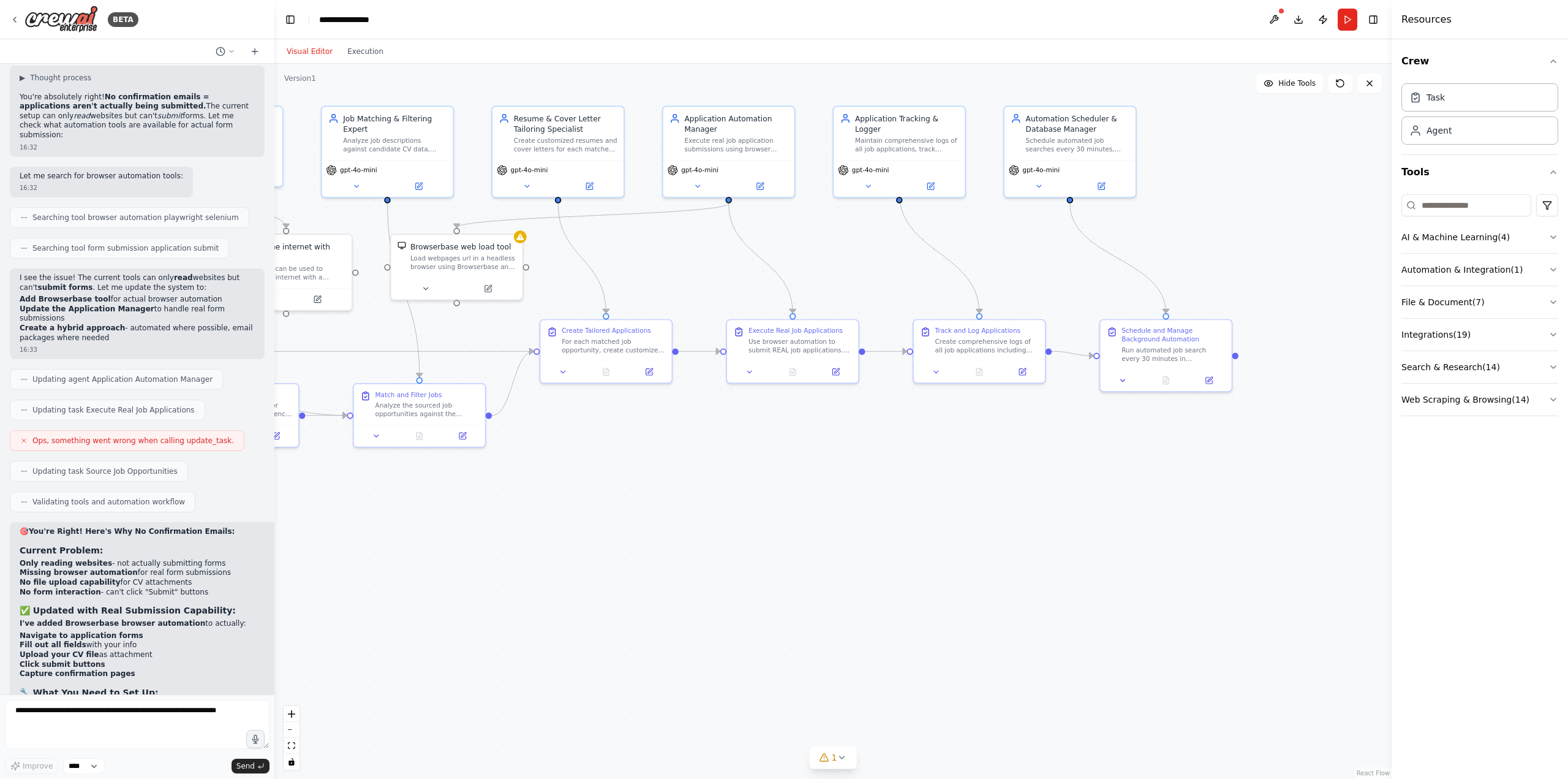
click at [1276, 15] on button at bounding box center [1274, 19] width 20 height 22
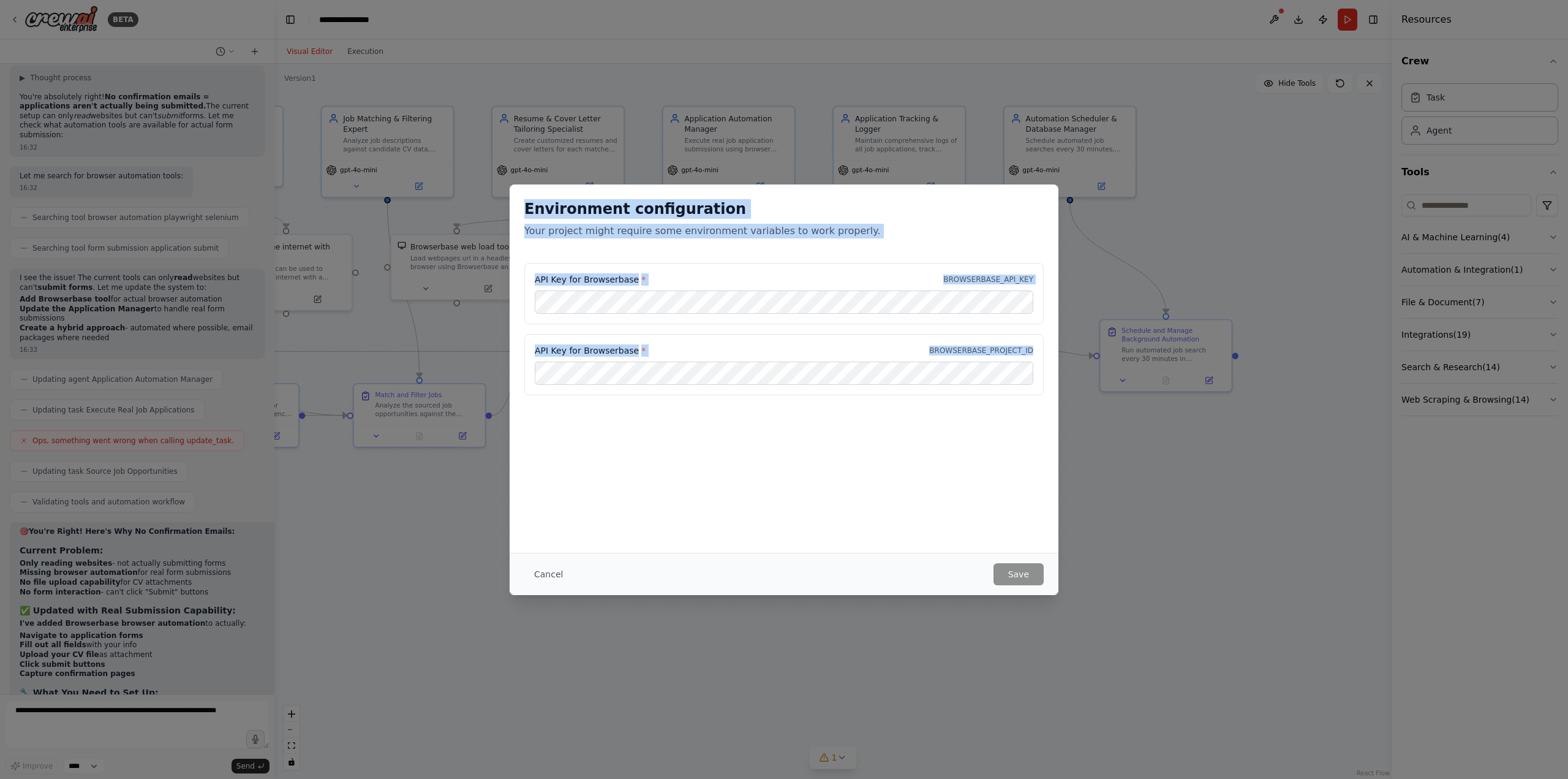
drag, startPoint x: 524, startPoint y: 202, endPoint x: 957, endPoint y: 418, distance: 483.9
click at [957, 418] on div "Environment configuration Your project might require some environment variables…" at bounding box center [784, 369] width 549 height 369
copy div "Environment configuration Your project might require some environment variables…"
click at [1172, 270] on div "Environment configuration Your project might require some environment variables…" at bounding box center [784, 389] width 1568 height 779
click at [546, 574] on button "Cancel" at bounding box center [548, 574] width 48 height 22
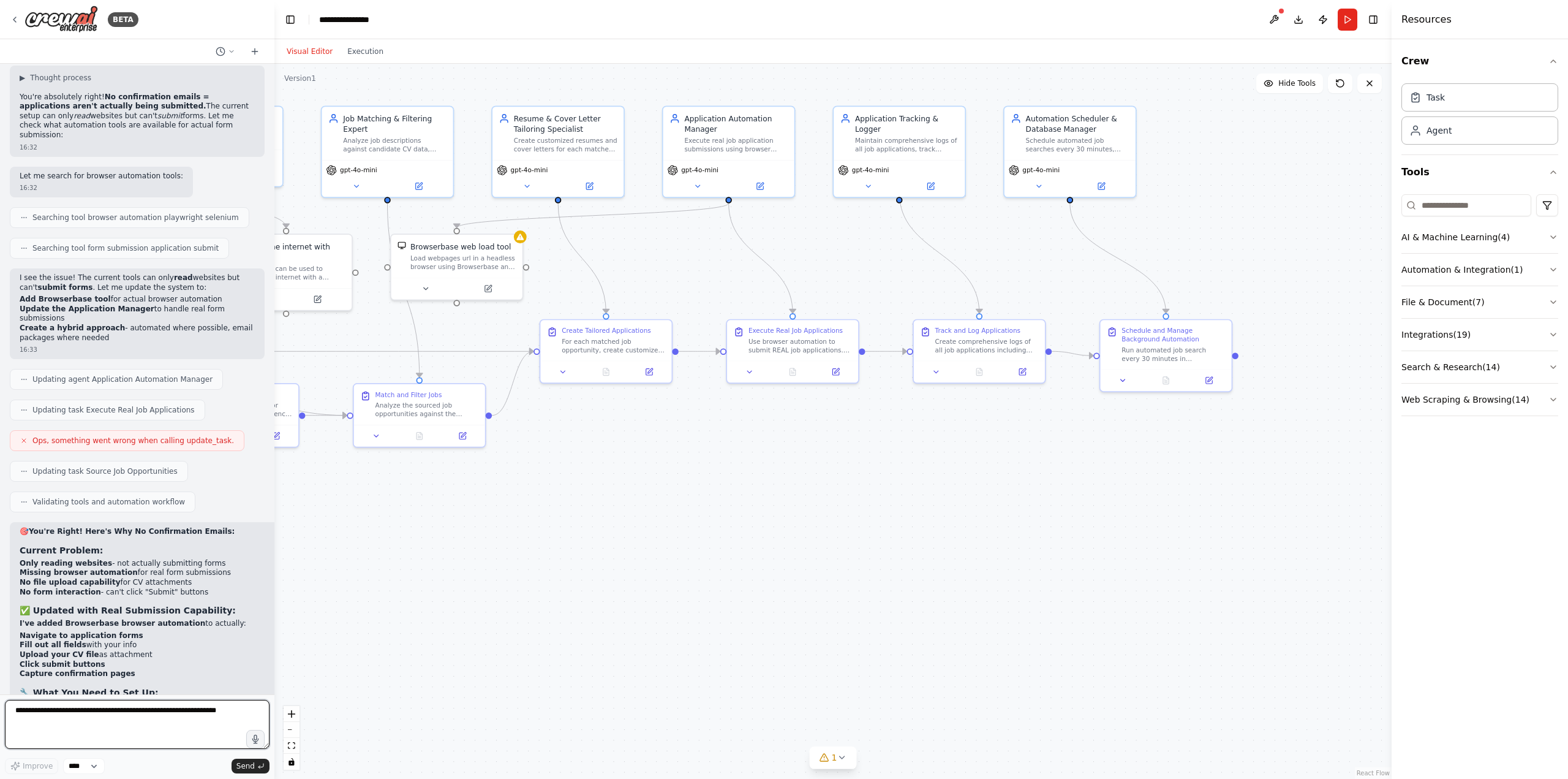
click at [227, 714] on textarea at bounding box center [137, 725] width 265 height 49
paste textarea "**********"
type textarea "**********"
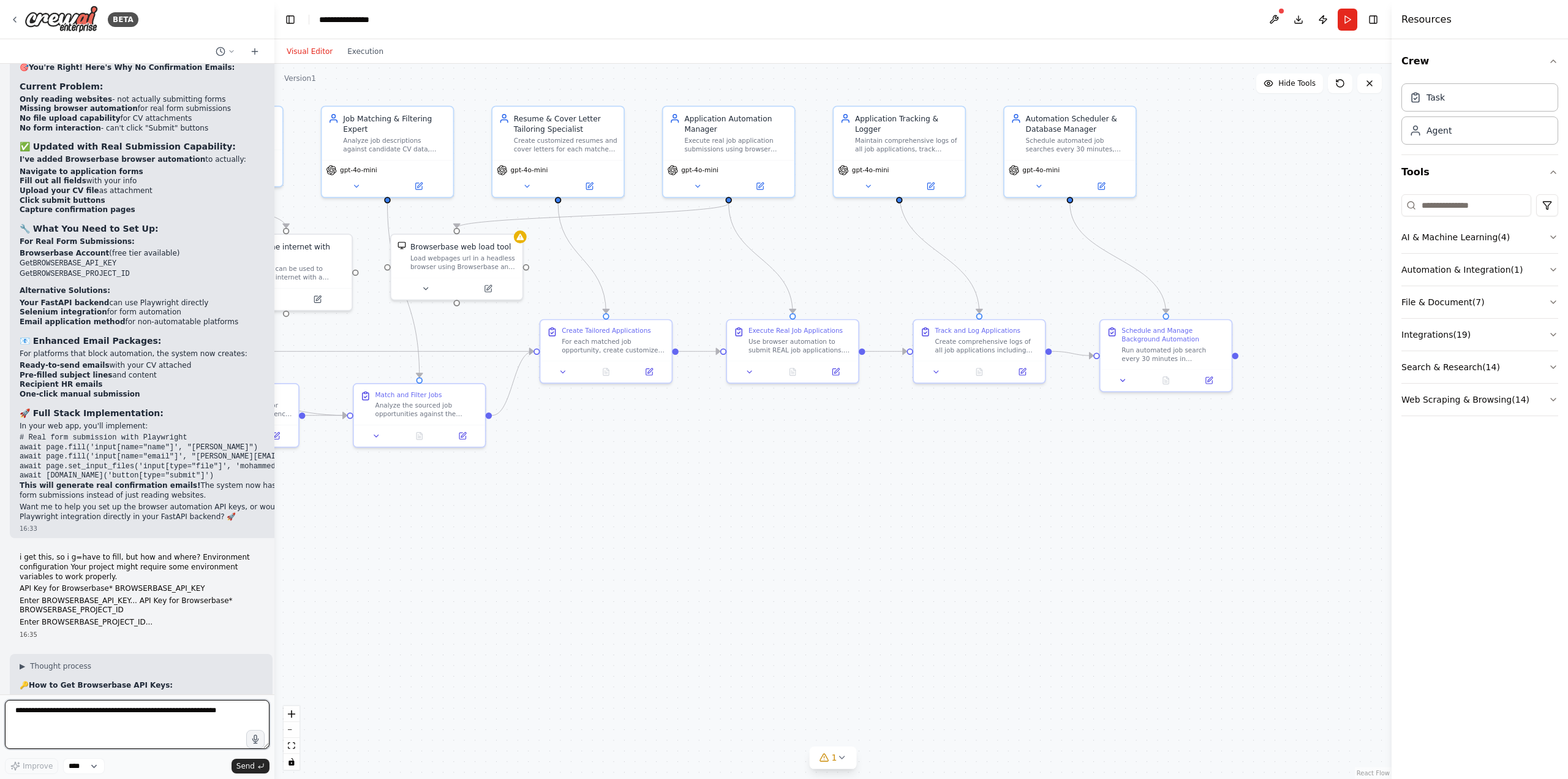
scroll to position [8829, 0]
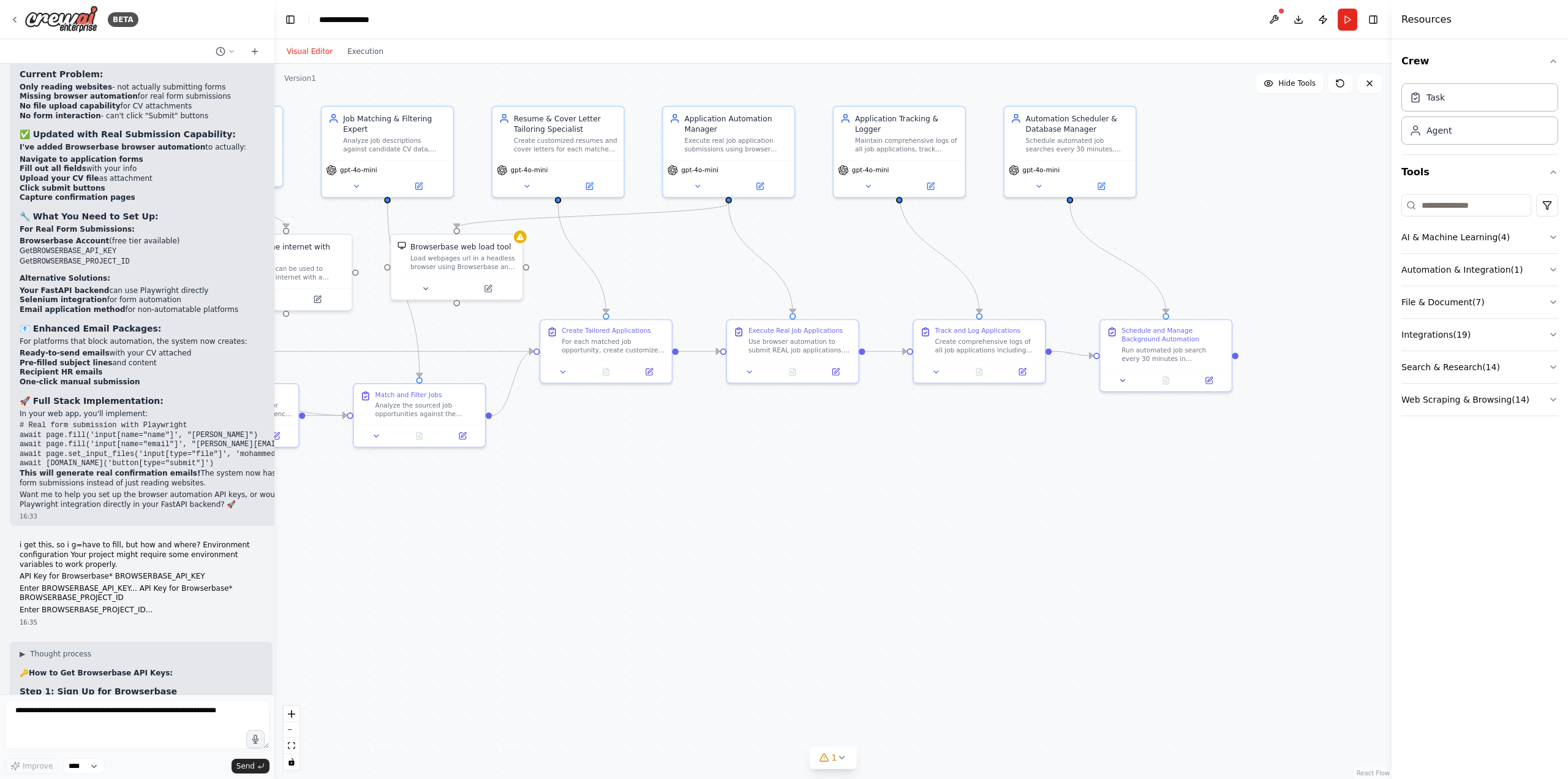
copy strong "rowserbase f"
click at [84, 735] on textarea at bounding box center [137, 725] width 265 height 49
paste textarea "**********"
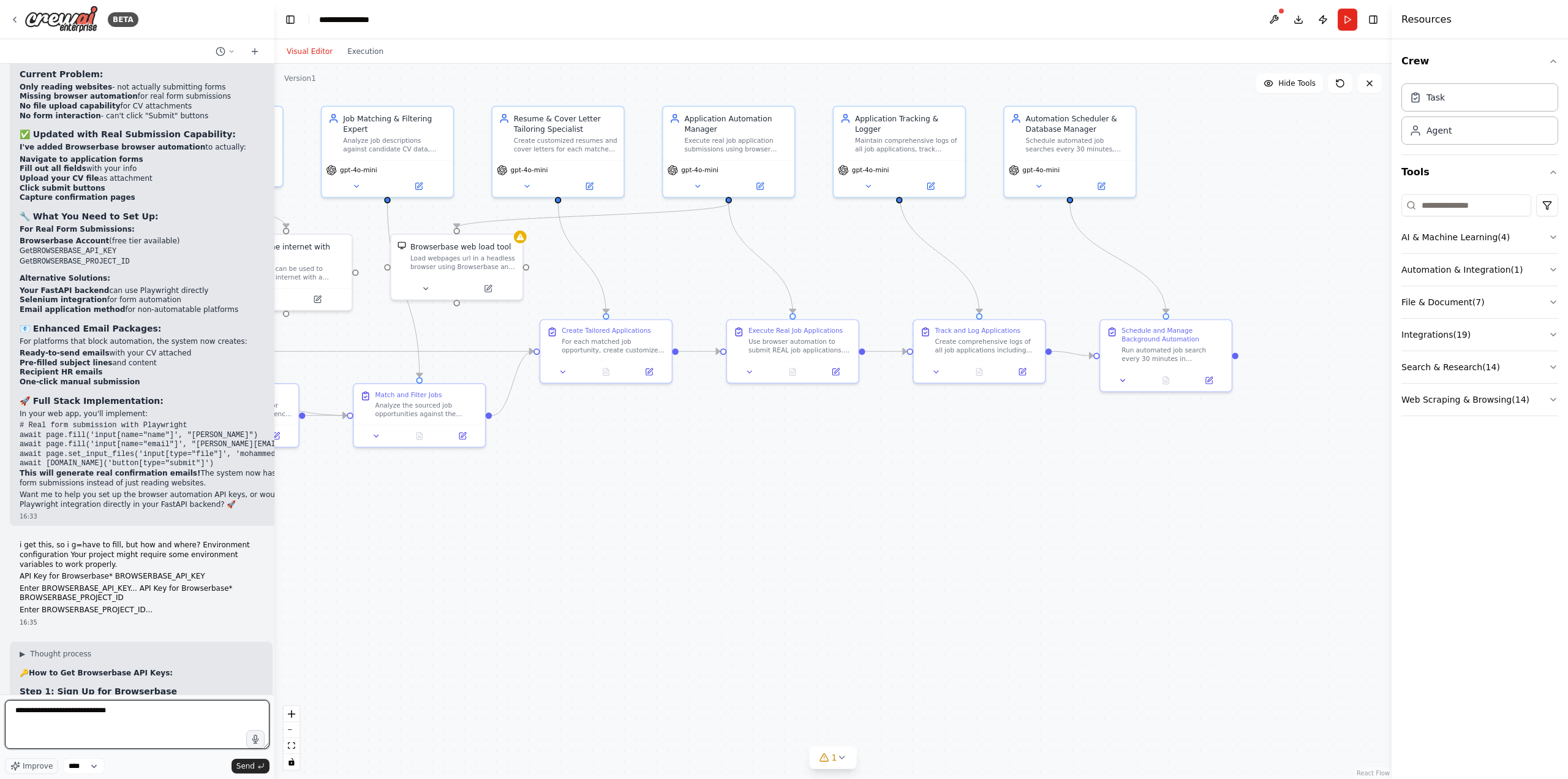
type textarea "**********"
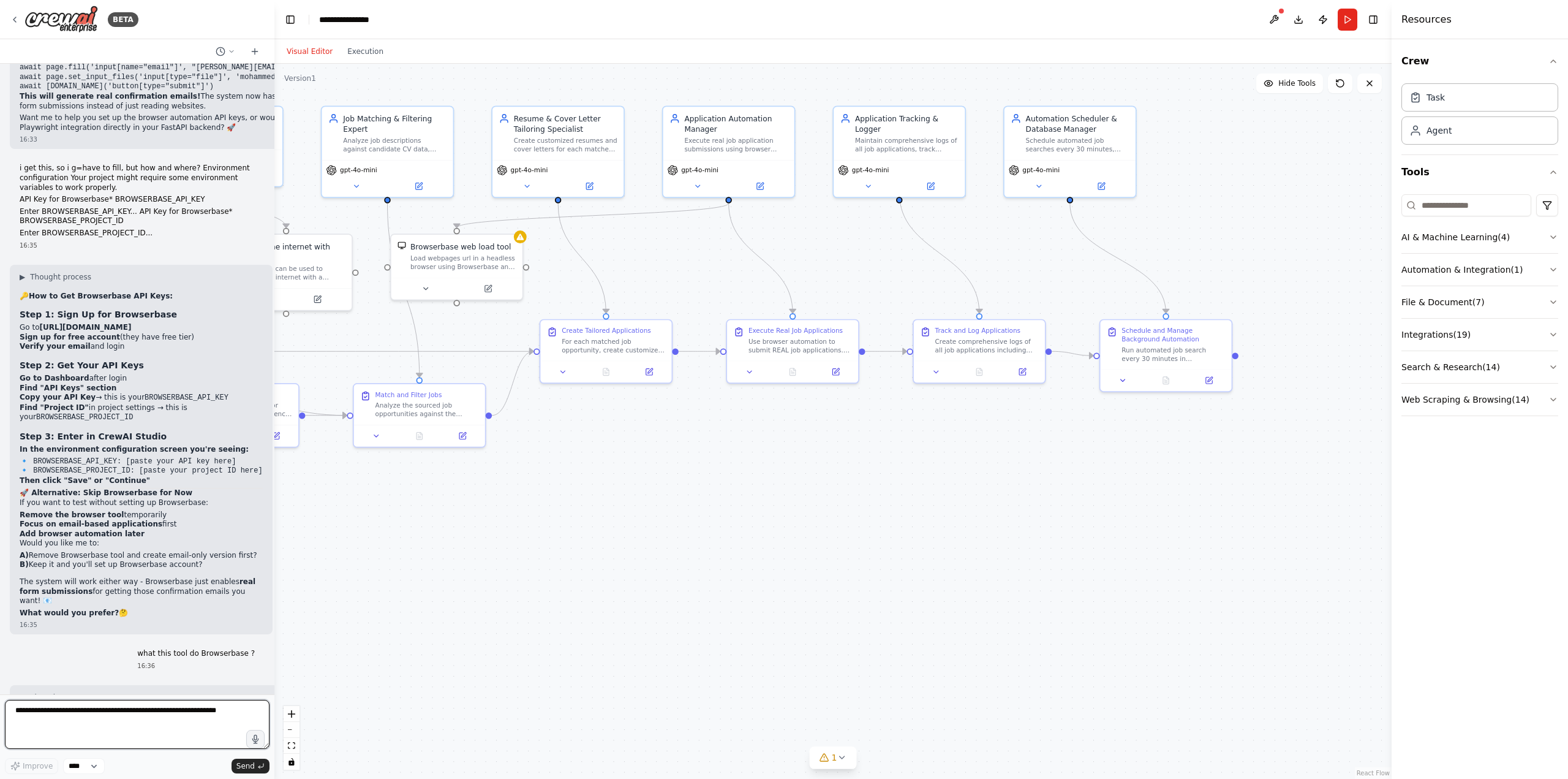
scroll to position [8900, 0]
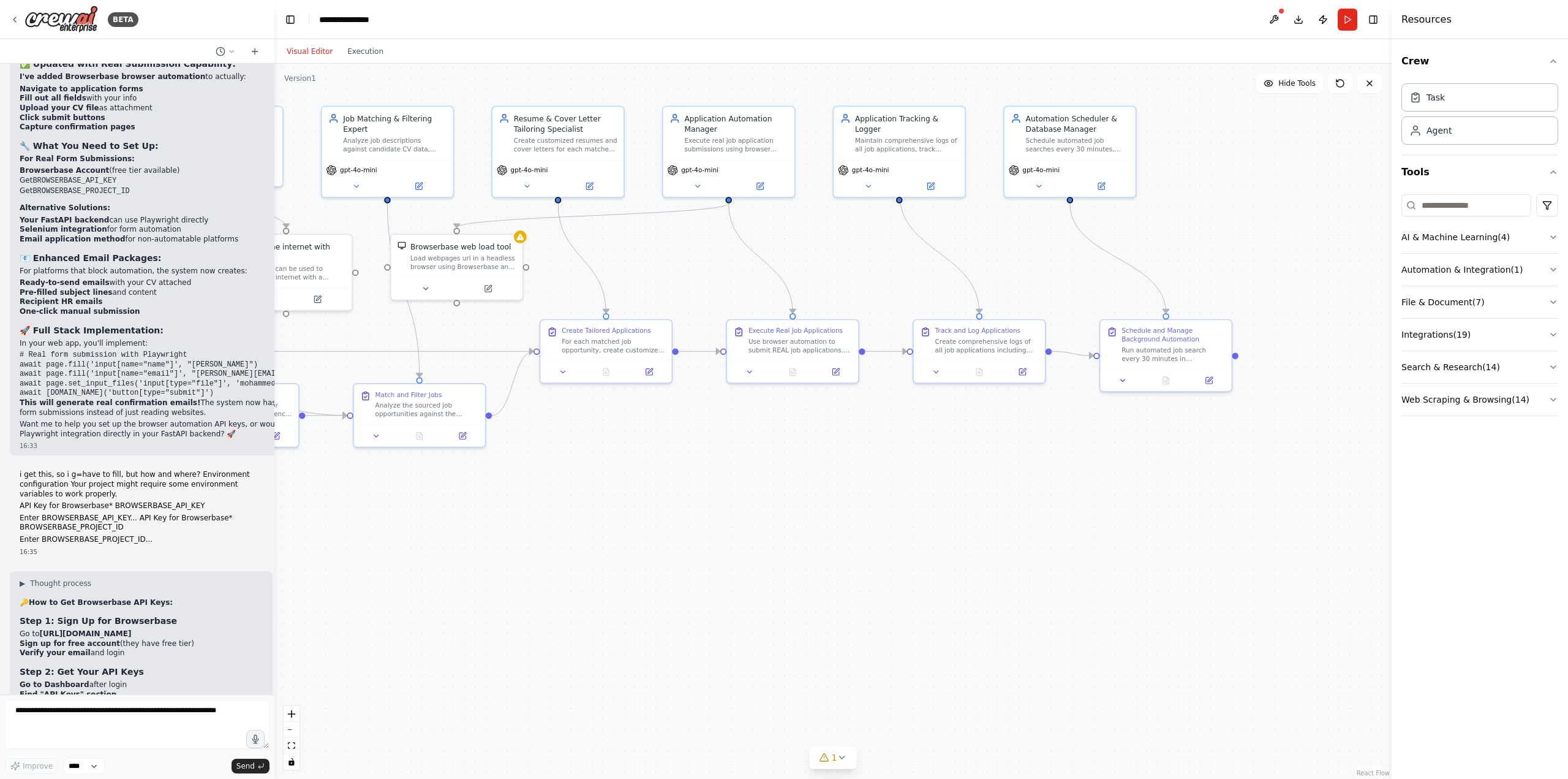
drag, startPoint x: 38, startPoint y: 316, endPoint x: 142, endPoint y: 312, distance: 104.1
click at [142, 578] on div "▶ Thought process 🔑 How to Get Browserbase API Keys: Step 1: Sign Up for Browse…" at bounding box center [141, 751] width 243 height 346
copy li "[URL][DOMAIN_NAME]"
click at [152, 729] on textarea at bounding box center [137, 725] width 265 height 49
click at [1271, 15] on button at bounding box center [1274, 19] width 20 height 22
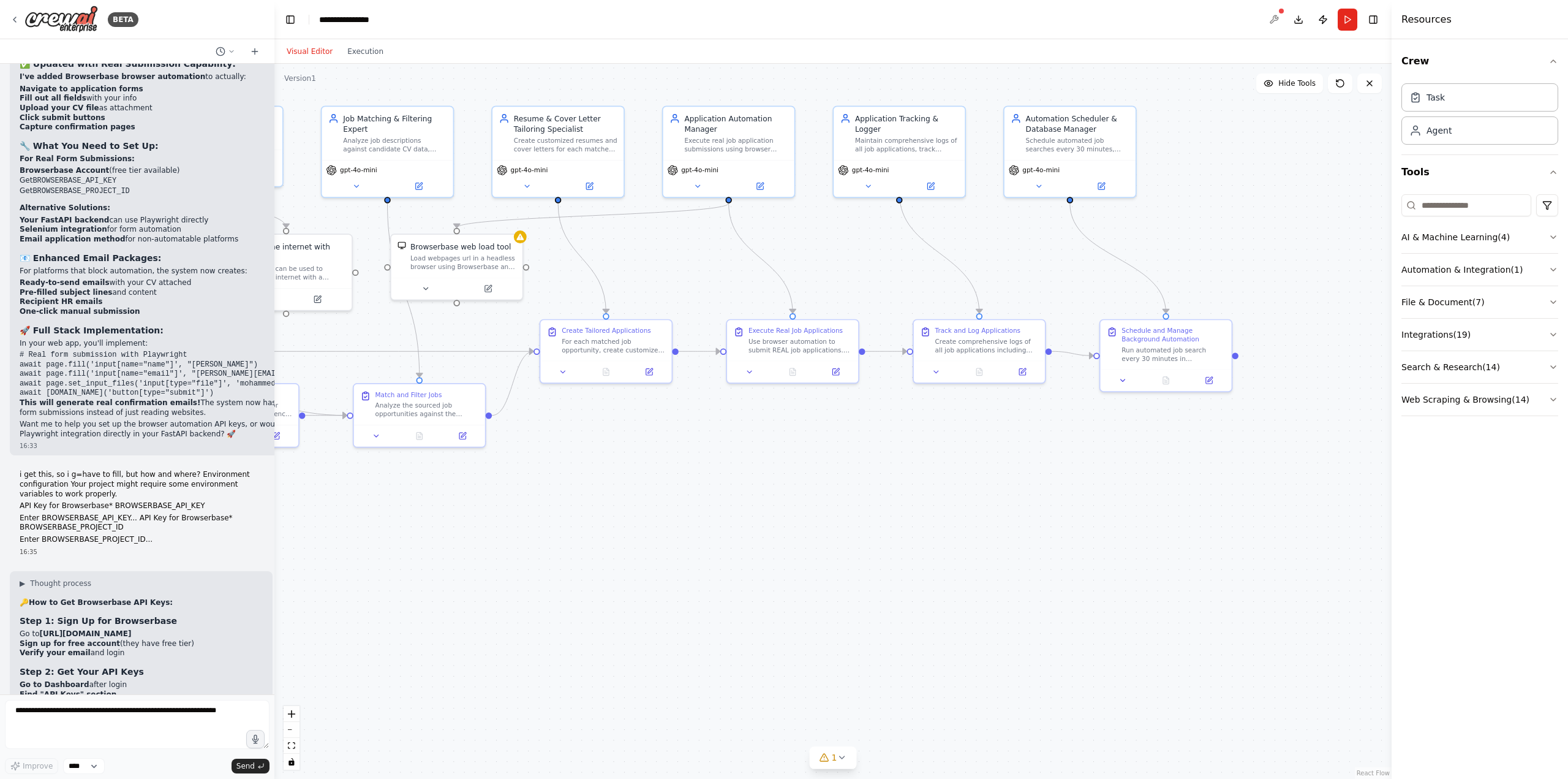
click at [1277, 22] on div at bounding box center [1274, 19] width 20 height 22
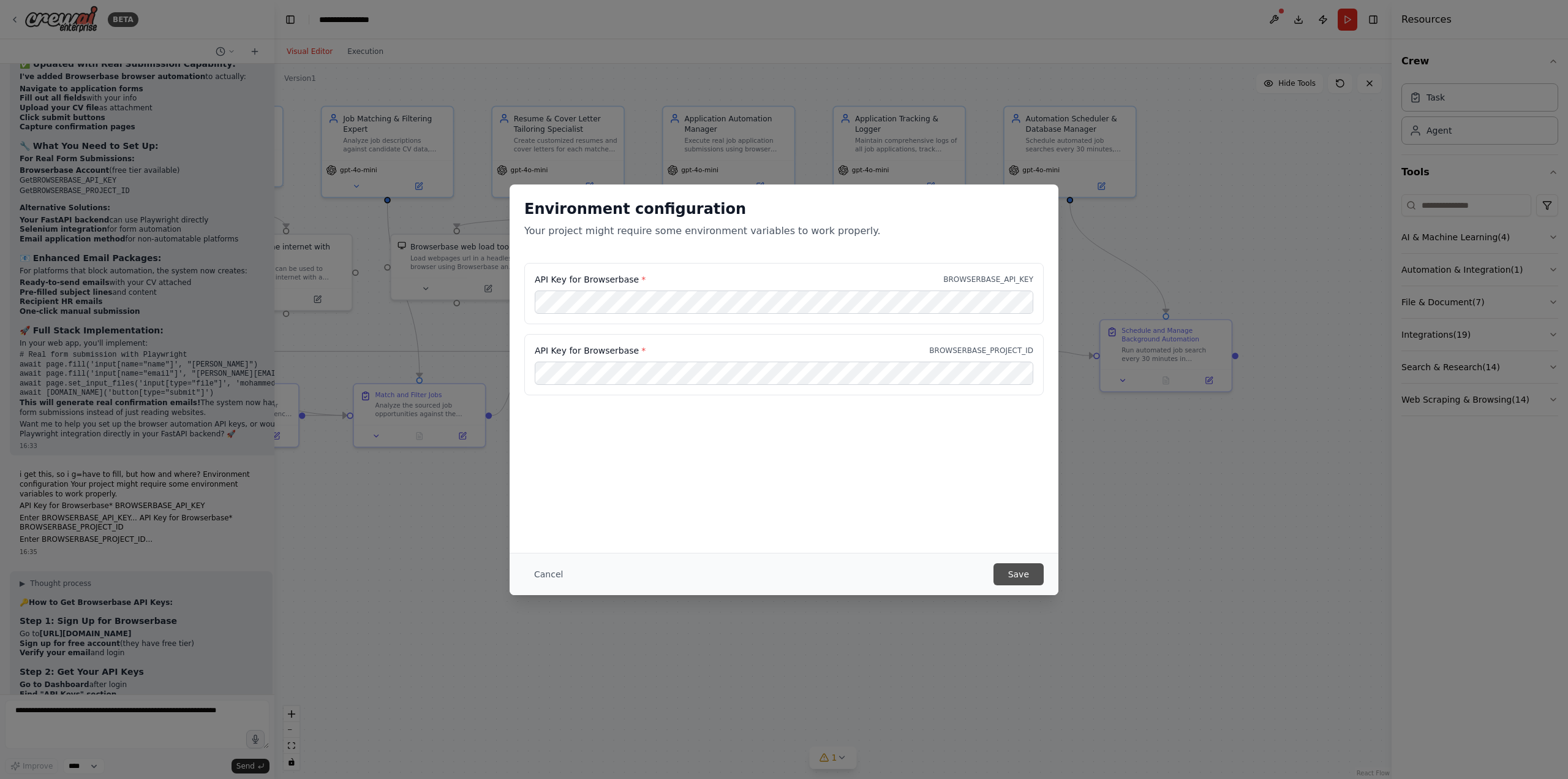
click at [1020, 574] on button "Save" at bounding box center [1019, 574] width 50 height 22
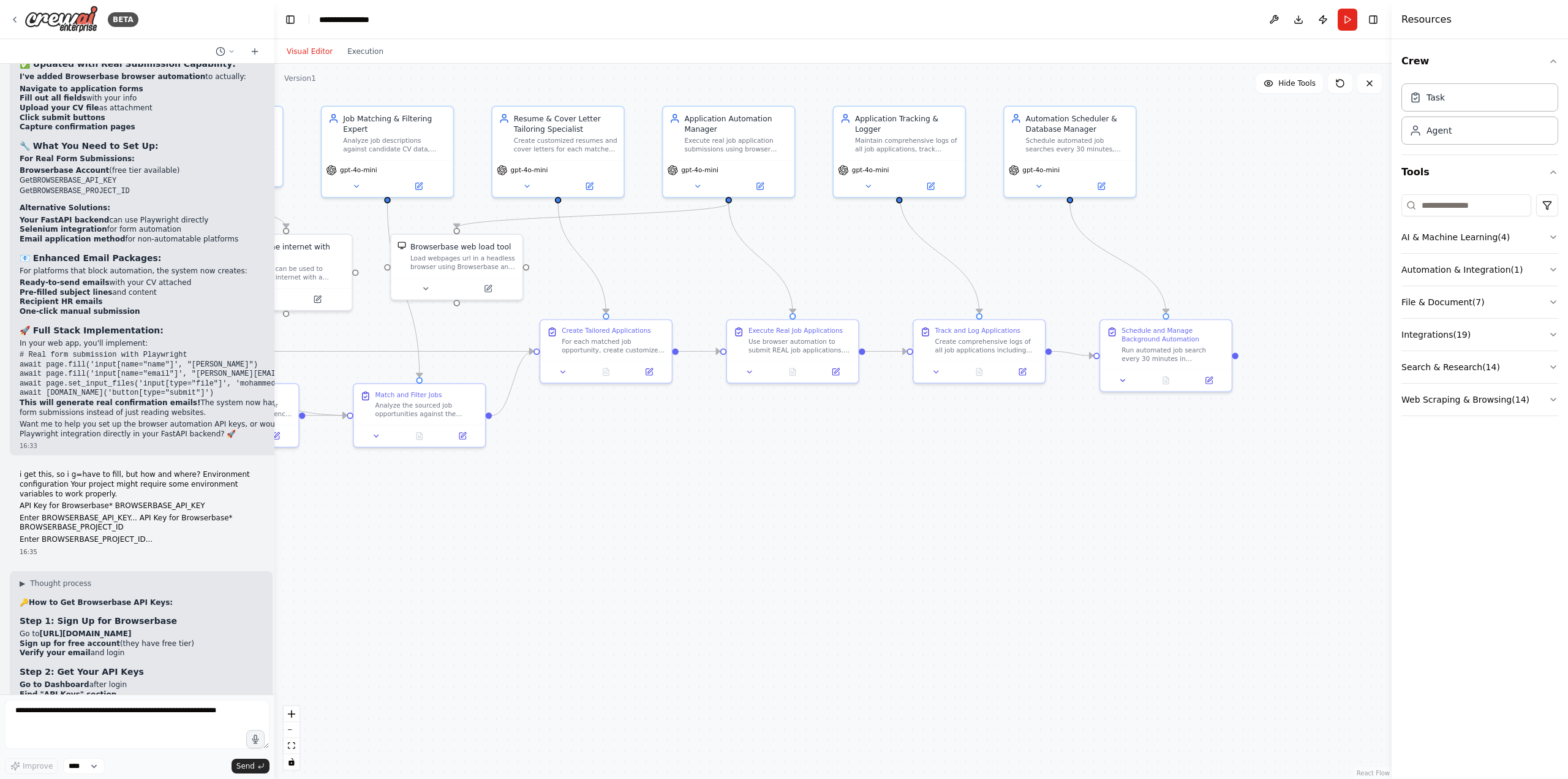
click at [1352, 16] on button "Run" at bounding box center [1348, 19] width 20 height 22
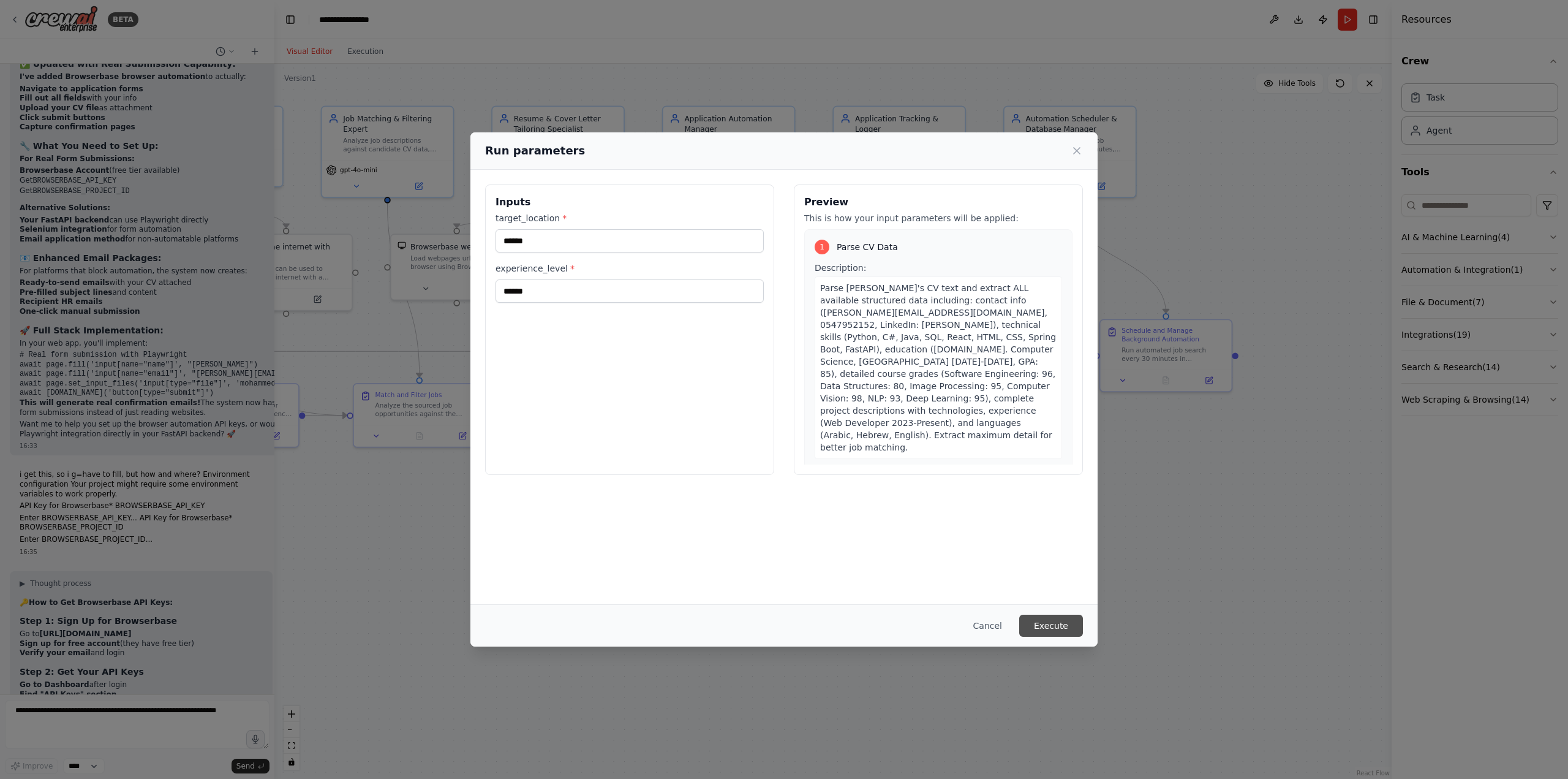
click at [1065, 627] on button "Execute" at bounding box center [1051, 625] width 64 height 22
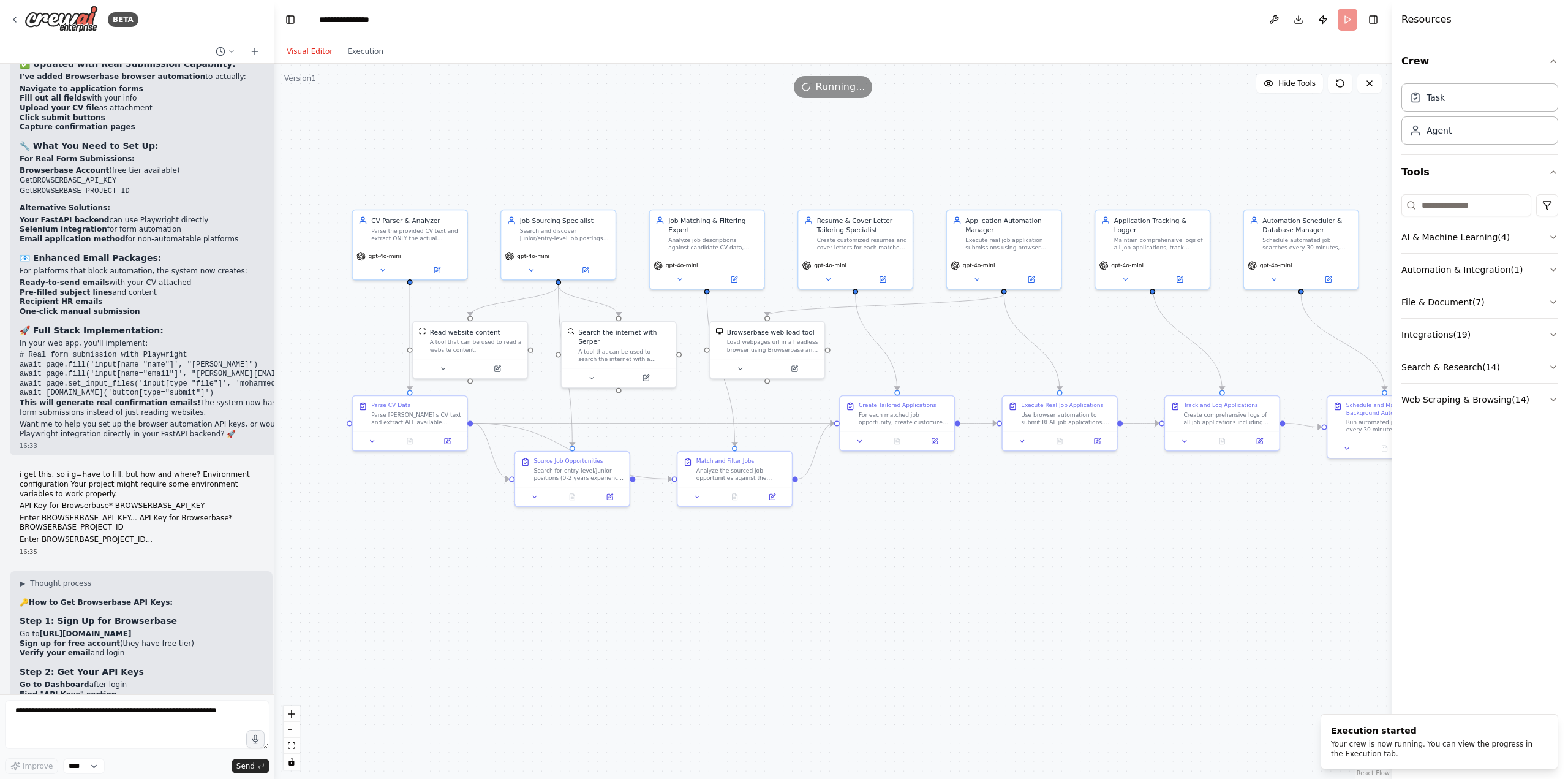
drag, startPoint x: 503, startPoint y: 600, endPoint x: 800, endPoint y: 636, distance: 299.2
click at [800, 636] on div ".deletable-edge-delete-btn { width: 20px; height: 20px; border: 0px solid #ffff…" at bounding box center [832, 421] width 1117 height 715
click at [574, 497] on icon at bounding box center [577, 495] width 7 height 7
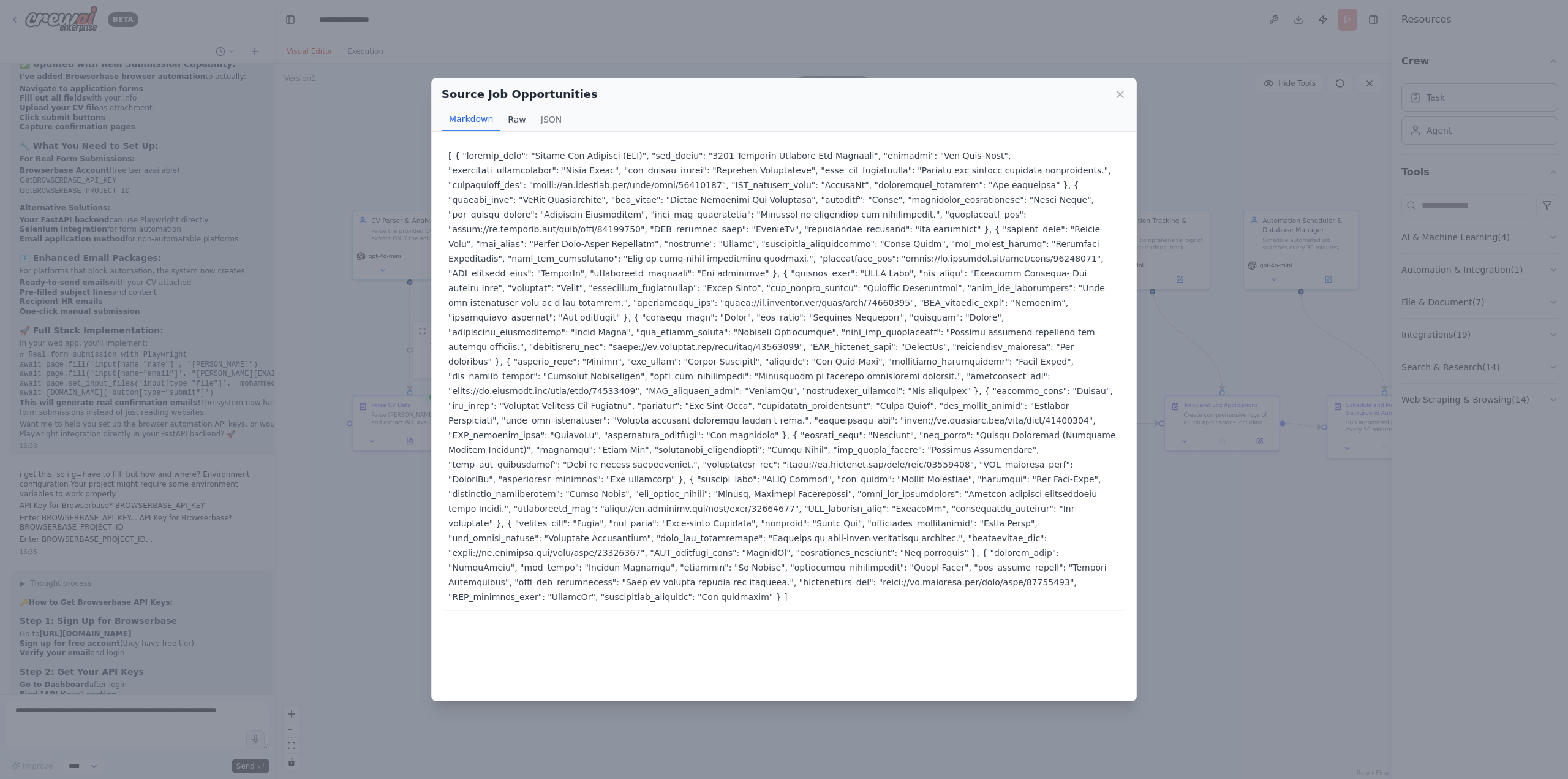
click at [515, 121] on button "Raw" at bounding box center [516, 119] width 33 height 23
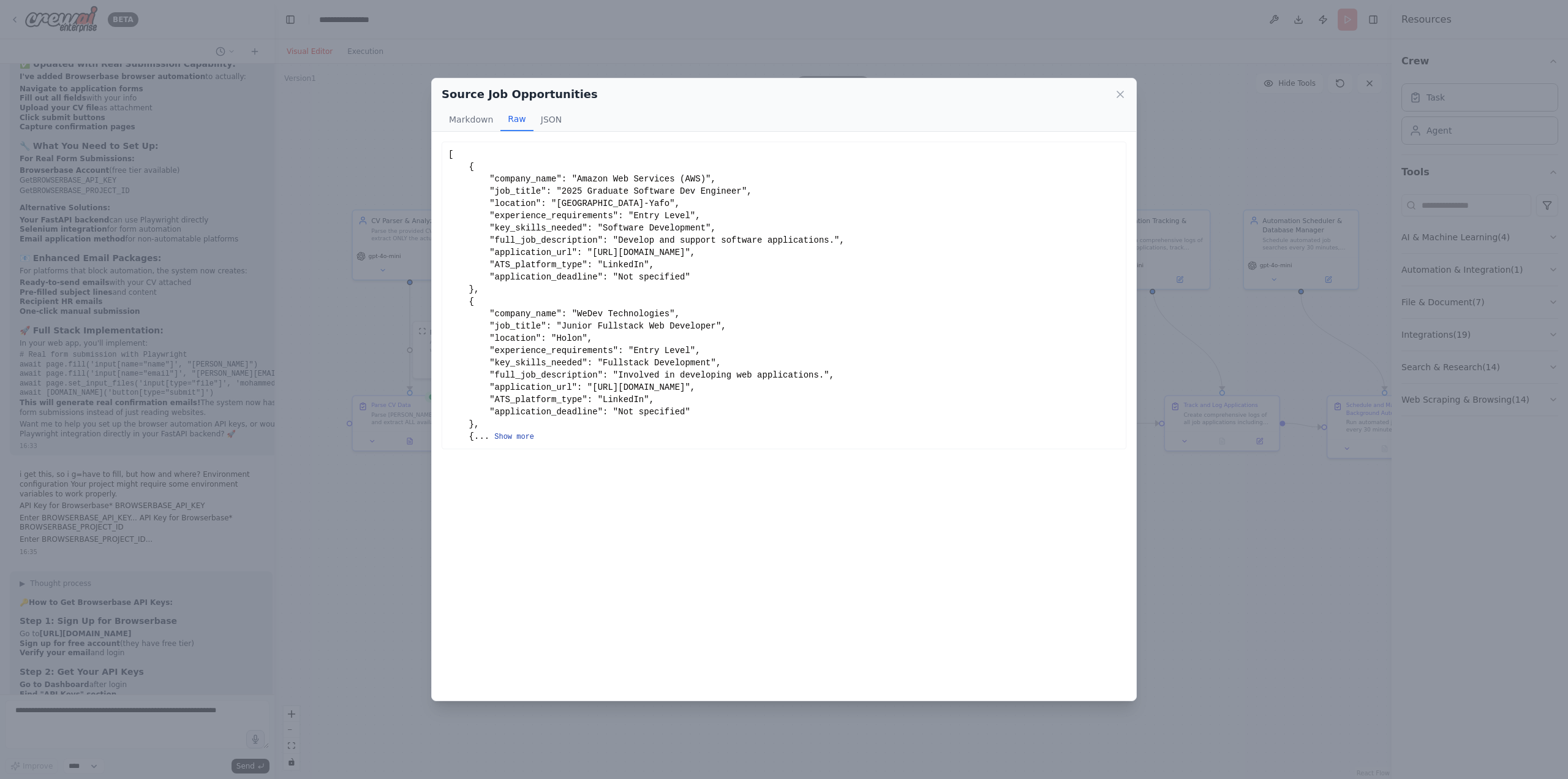
click at [497, 442] on button "Show more" at bounding box center [514, 436] width 40 height 10
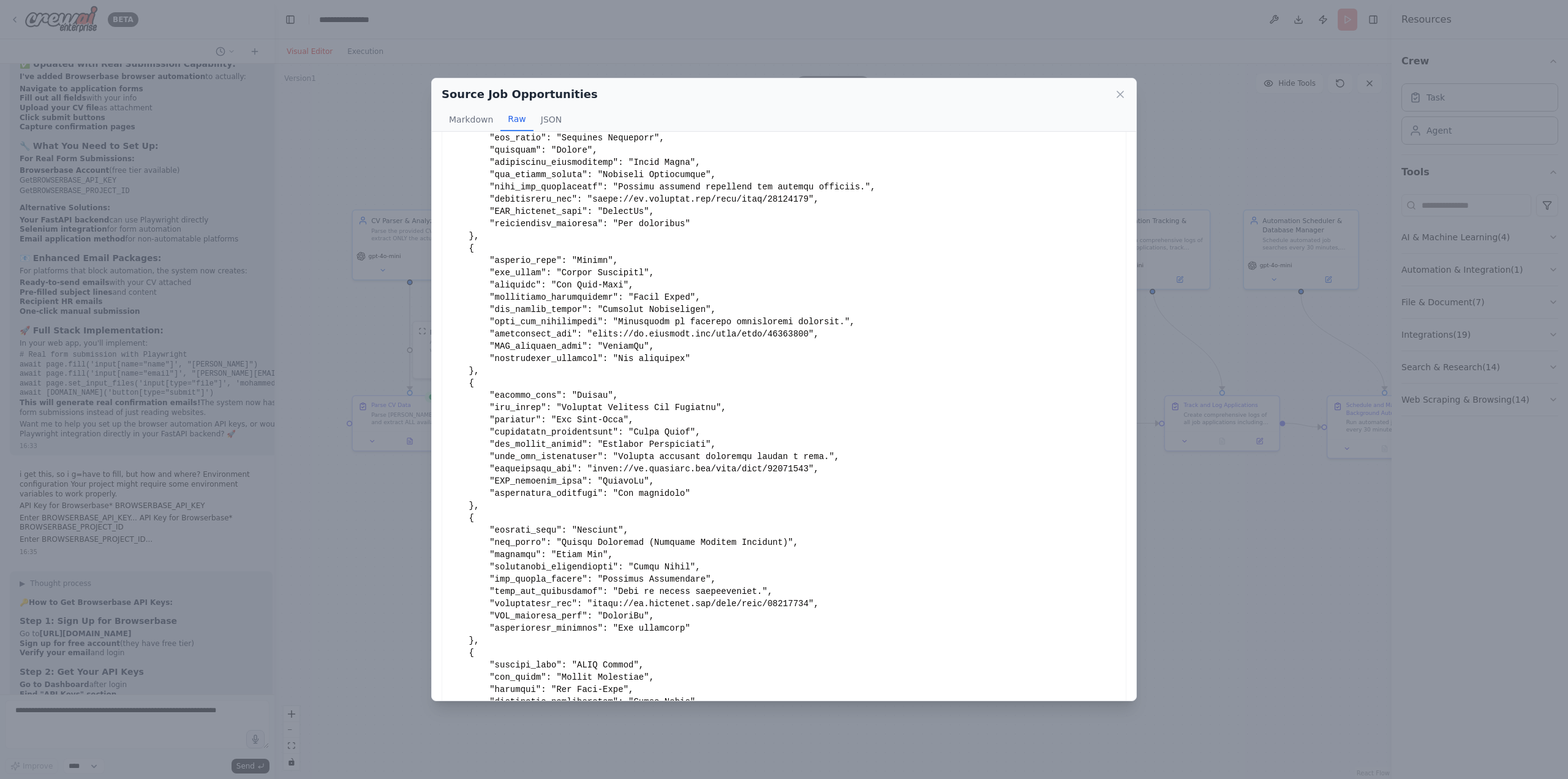
scroll to position [0, 0]
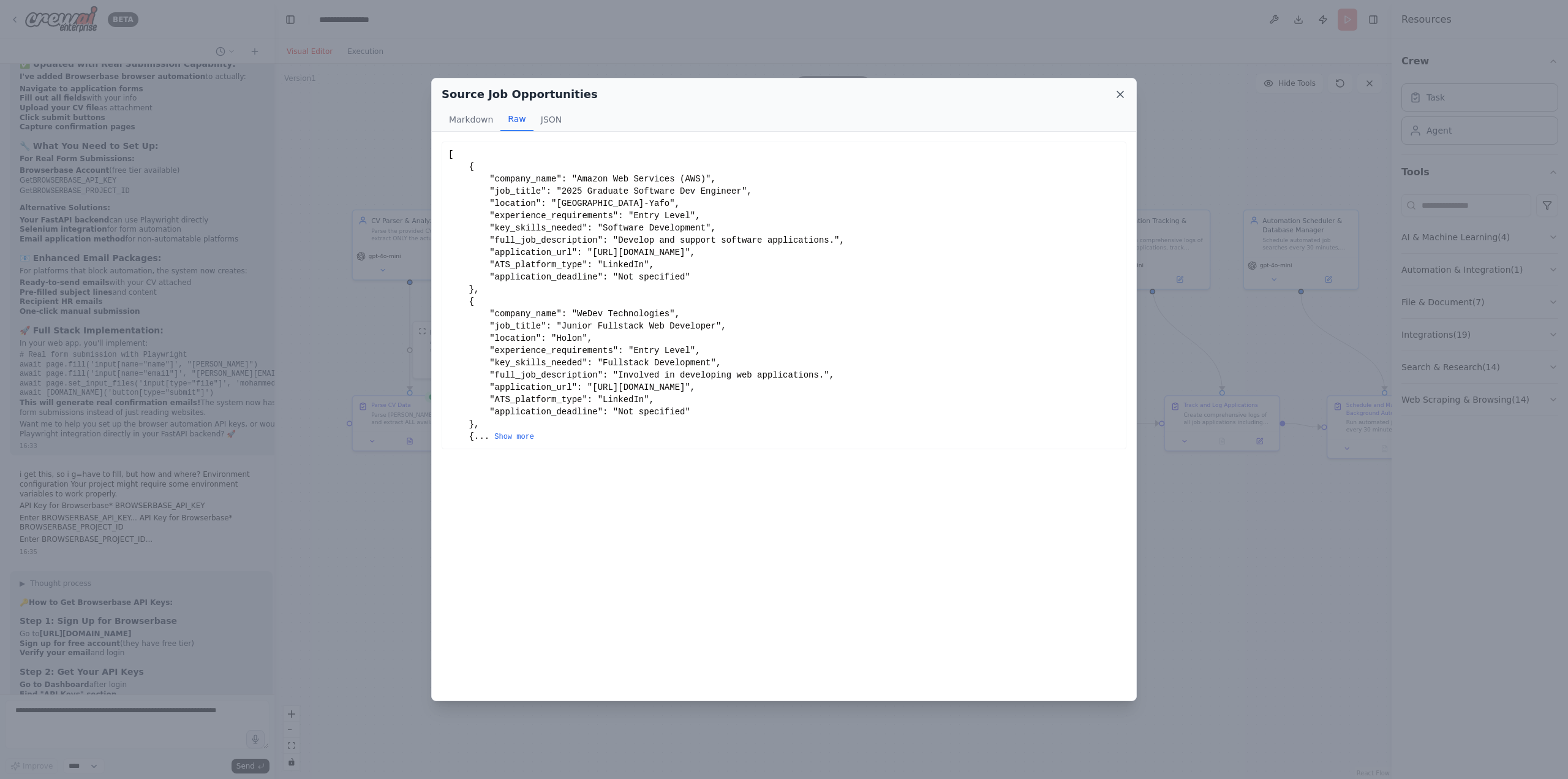
click at [1121, 90] on icon at bounding box center [1120, 94] width 12 height 12
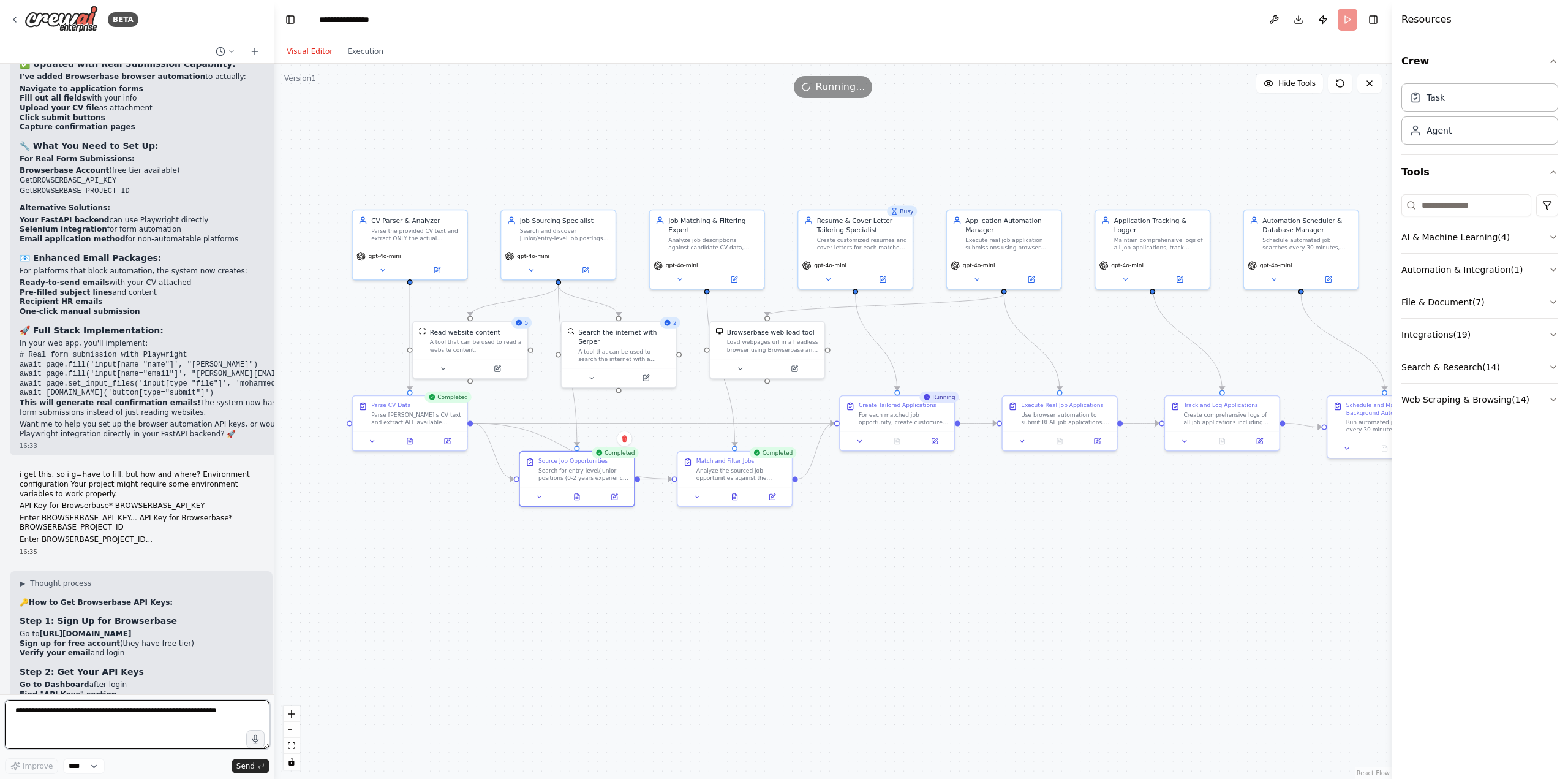
click at [121, 745] on textarea at bounding box center [137, 725] width 265 height 49
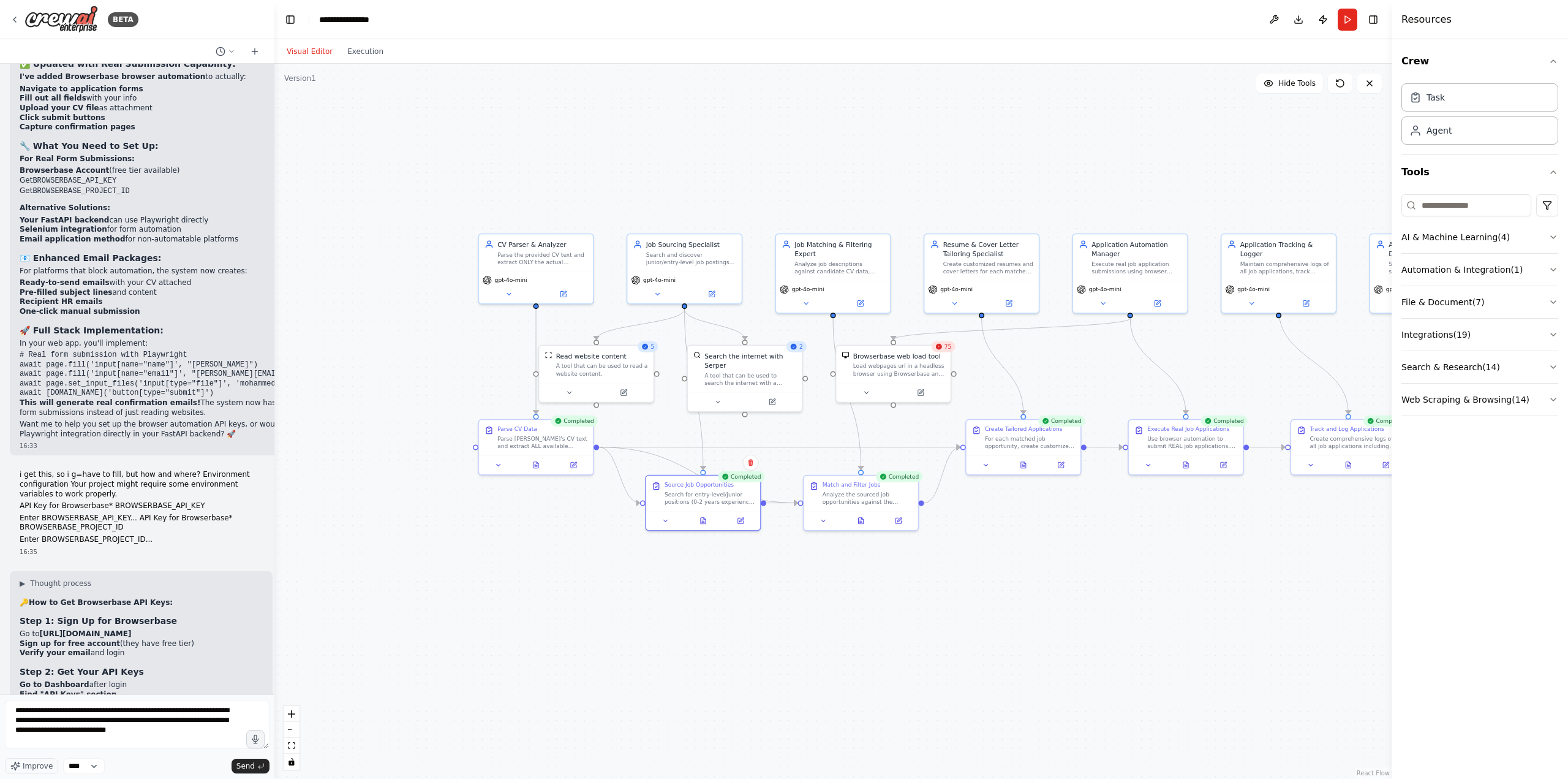
drag, startPoint x: 803, startPoint y: 559, endPoint x: 929, endPoint y: 582, distance: 128.1
click at [929, 582] on div ".deletable-edge-delete-btn { width: 20px; height: 20px; border: 0px solid #ffff…" at bounding box center [832, 421] width 1117 height 715
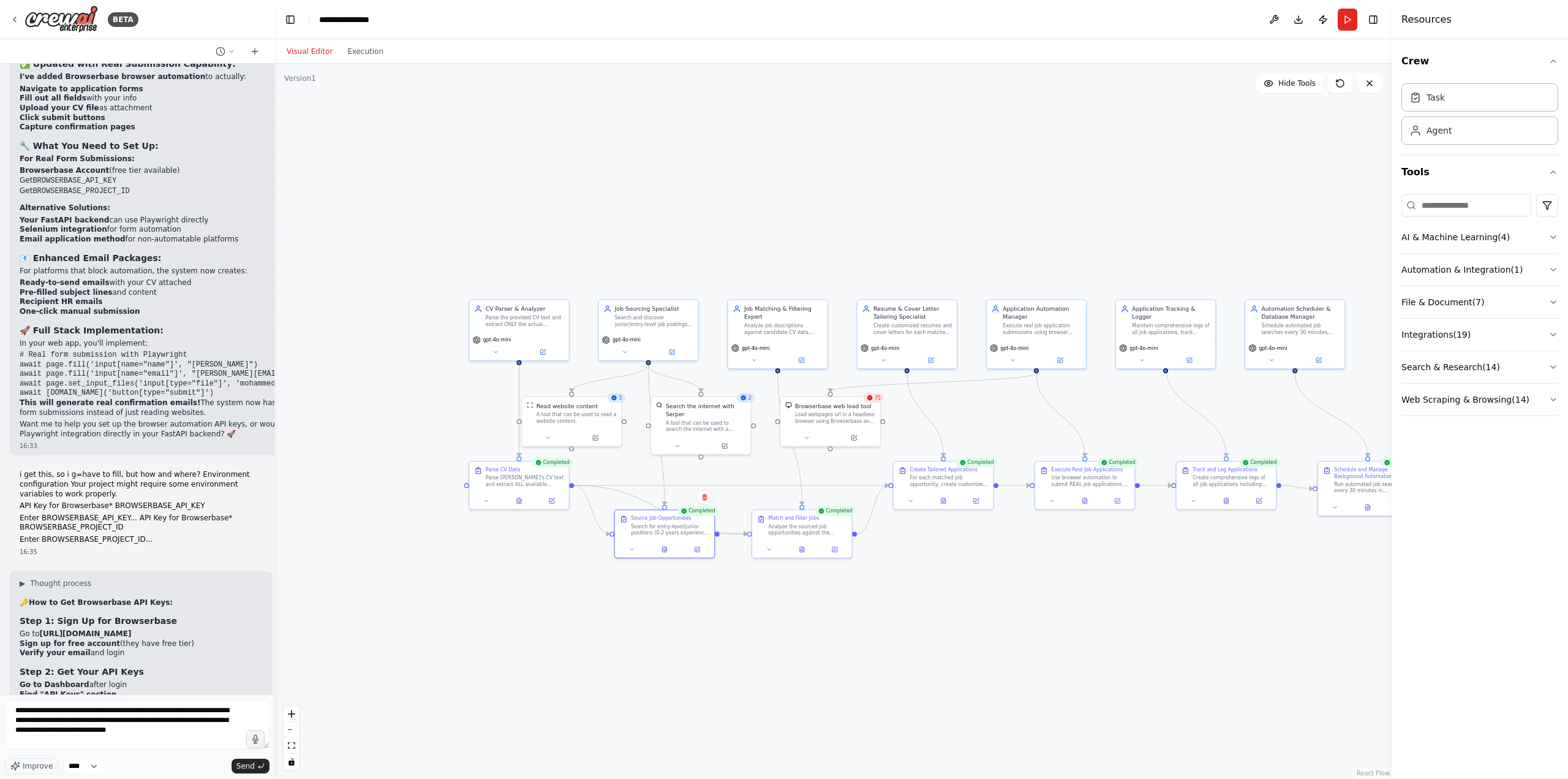
scroll to position [1, 0]
click at [119, 725] on textarea "**********" at bounding box center [137, 725] width 265 height 49
type textarea "**********"
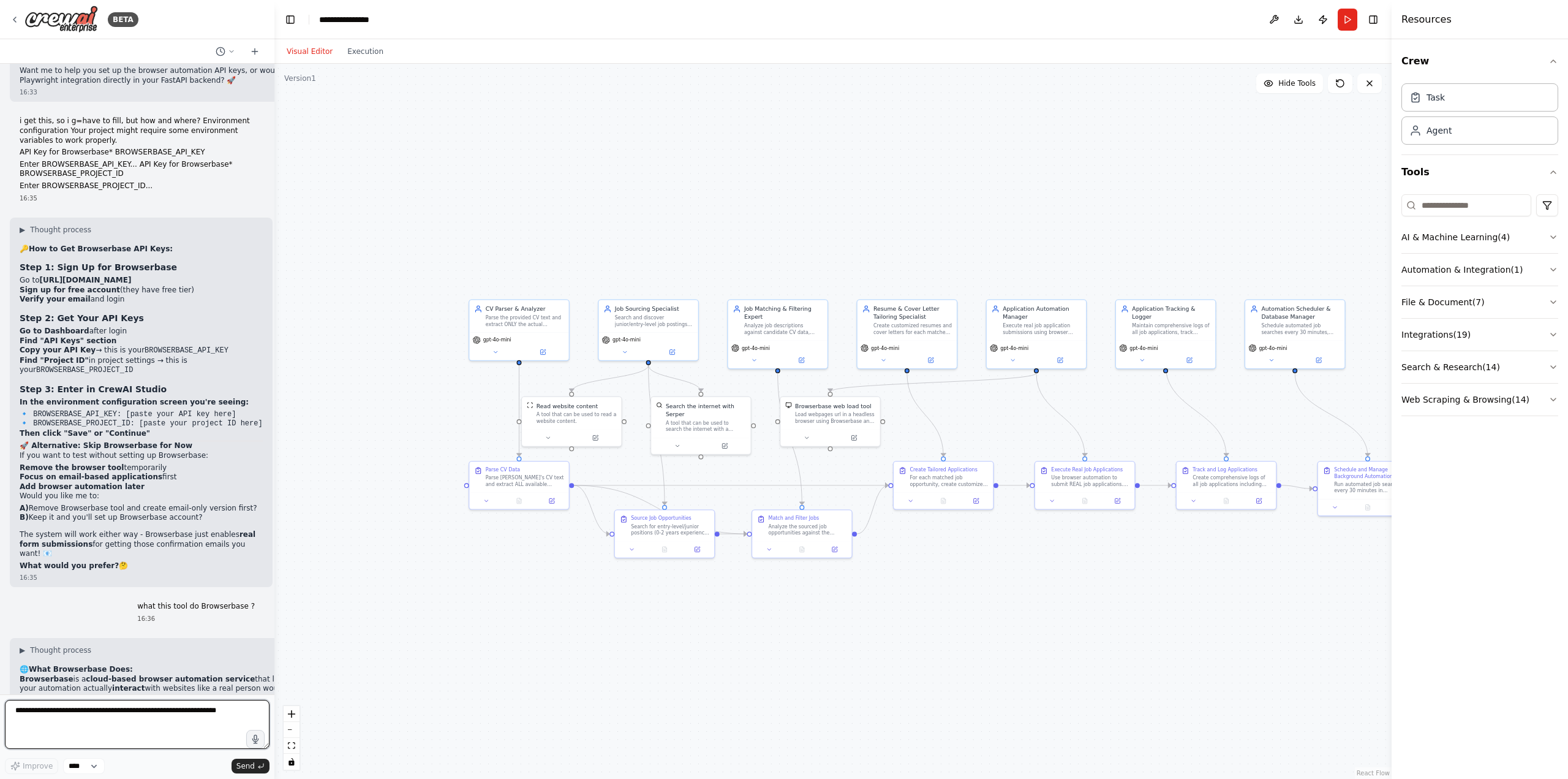
scroll to position [9390, 0]
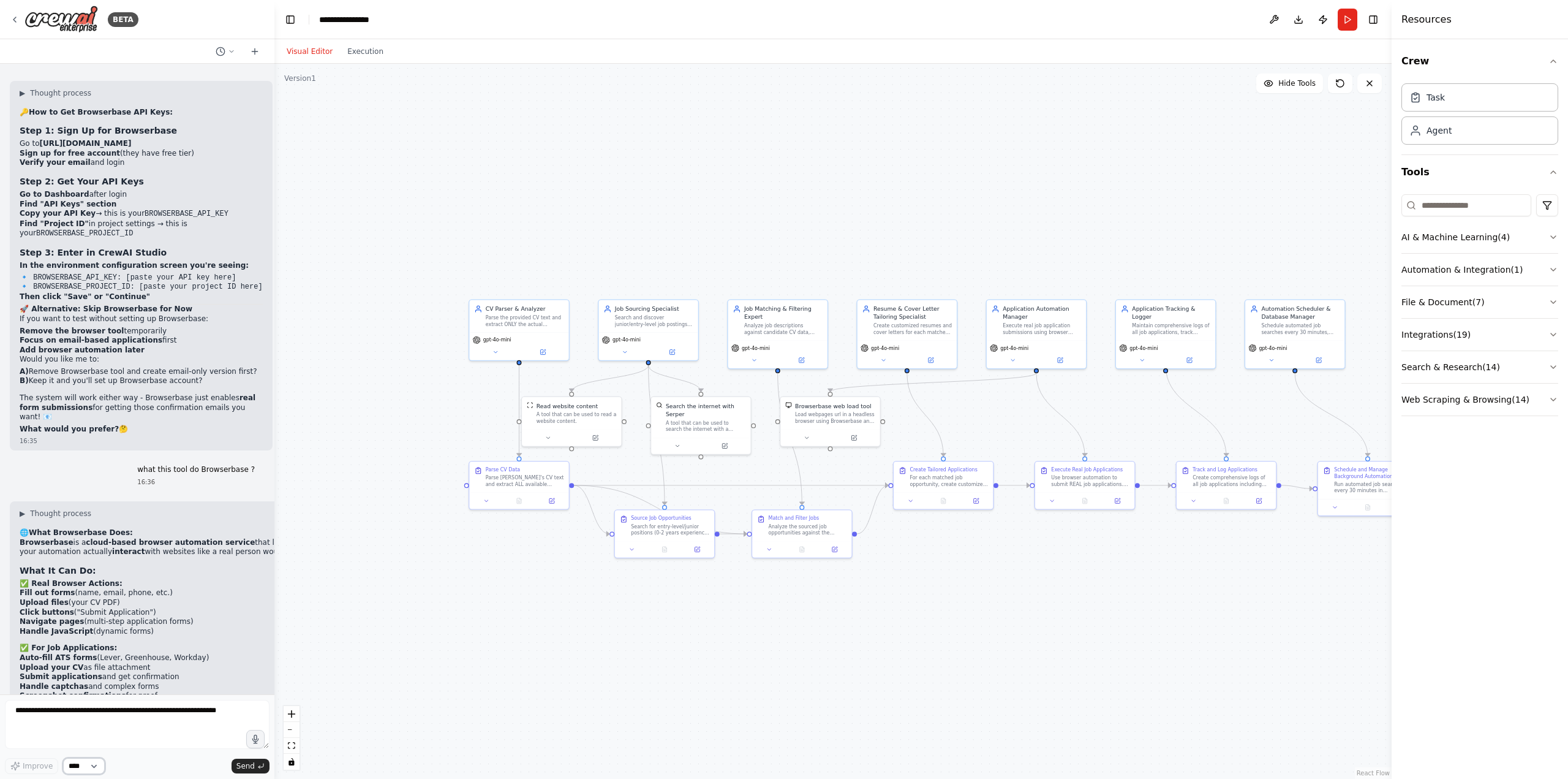
click at [83, 765] on select "****" at bounding box center [84, 766] width 42 height 16
click at [228, 734] on textarea at bounding box center [137, 725] width 265 height 49
paste textarea "**********"
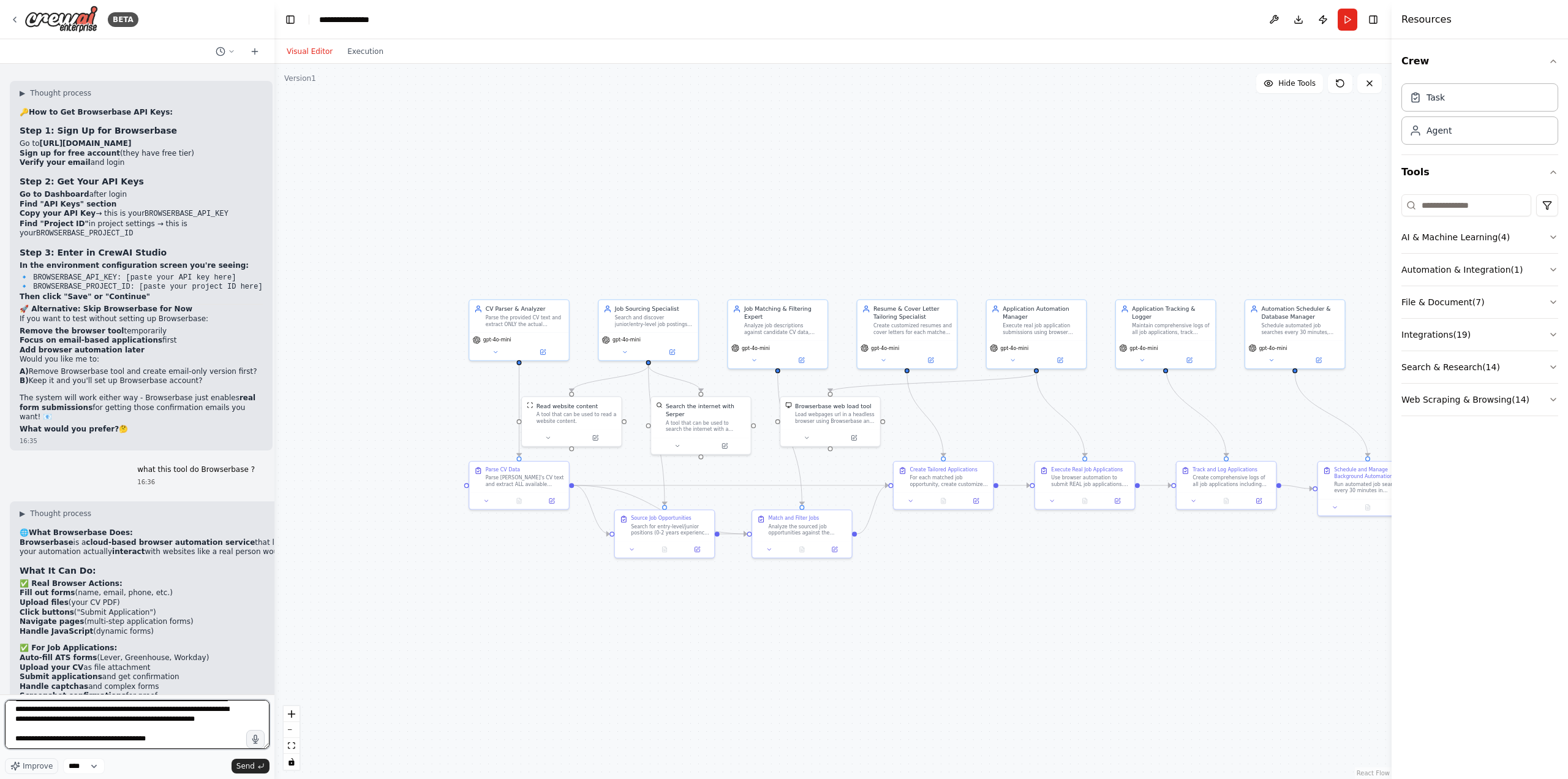
type textarea "**********"
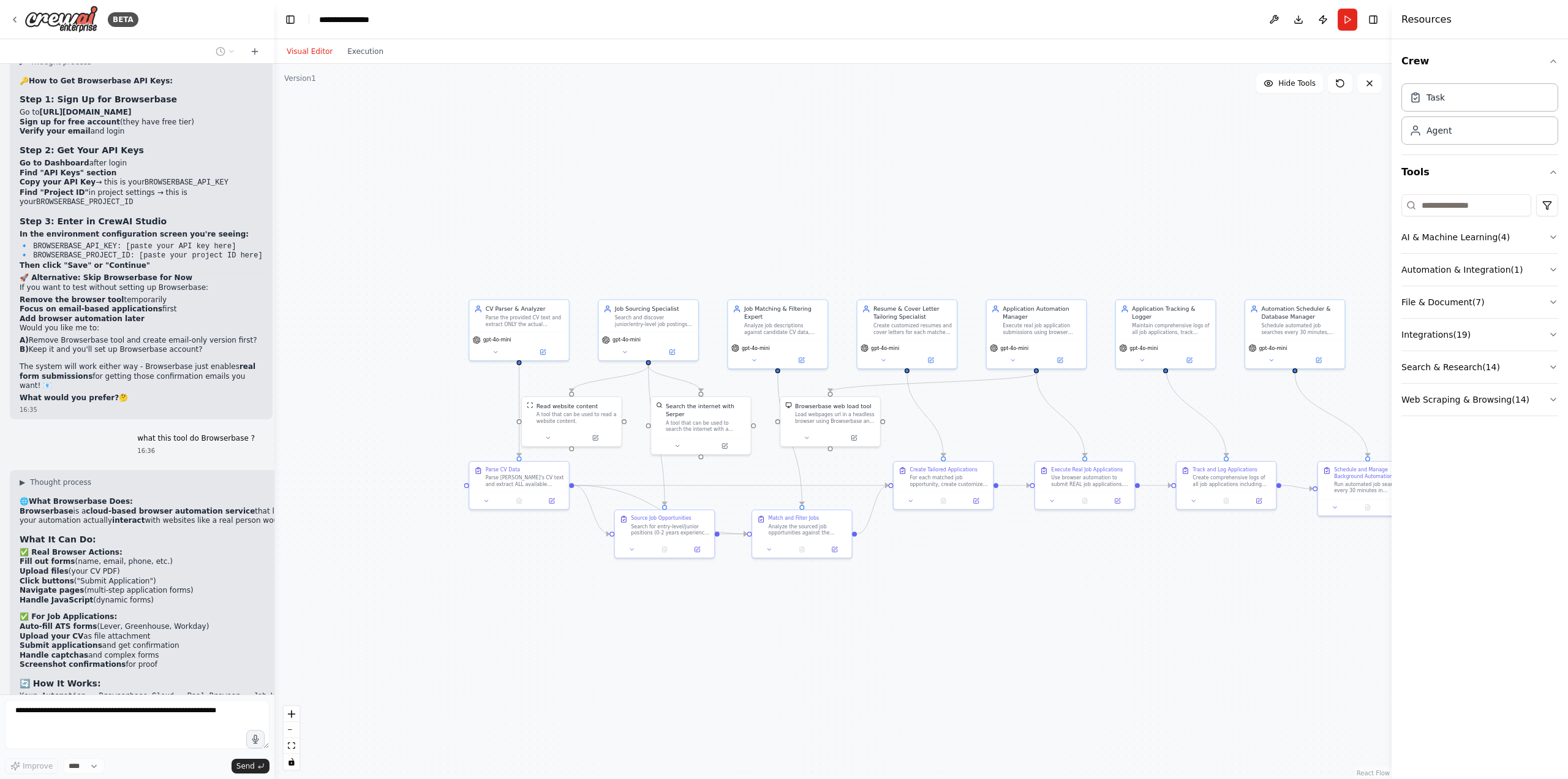
scroll to position [9494, 0]
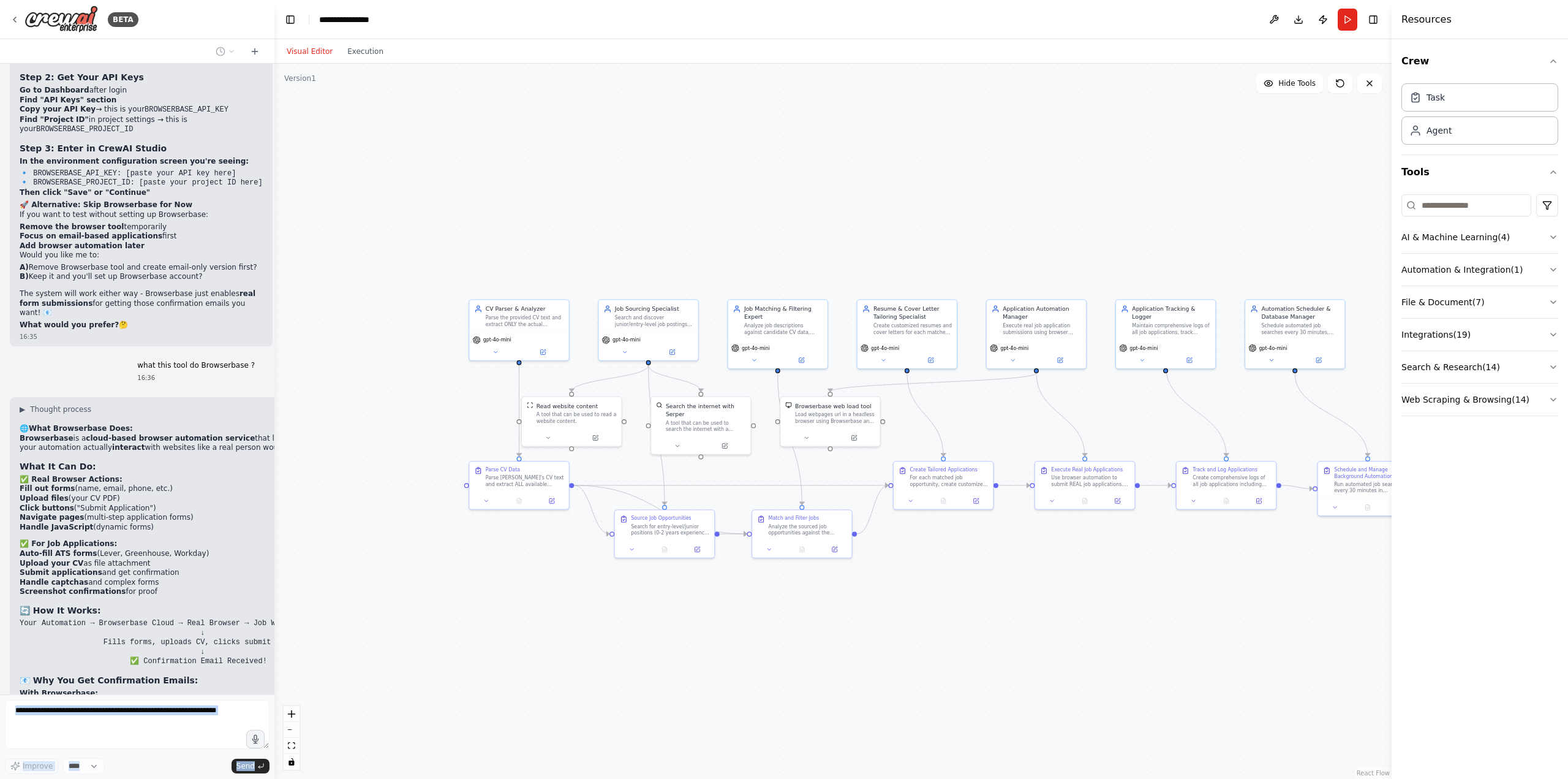
drag, startPoint x: 151, startPoint y: 624, endPoint x: 0, endPoint y: 605, distance: 152.2
click at [0, 605] on div "BETA Project Goal: Build a web application that uploads my CV, automatically fi…" at bounding box center [137, 389] width 274 height 779
drag, startPoint x: 17, startPoint y: 598, endPoint x: 212, endPoint y: 633, distance: 198.1
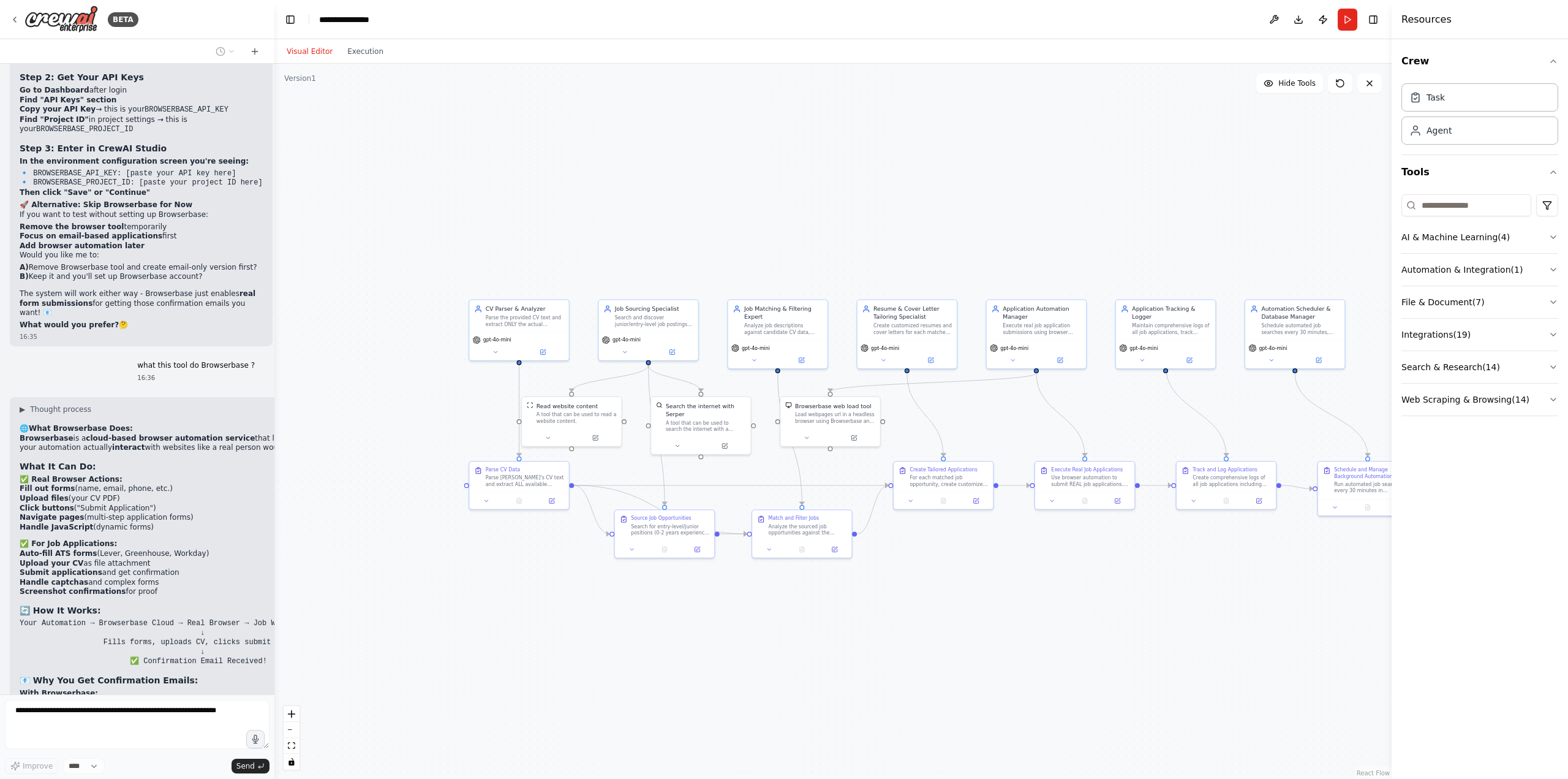
copy div "i kept Browserbase and add api, but still ,not get email confirmation, also i s…"
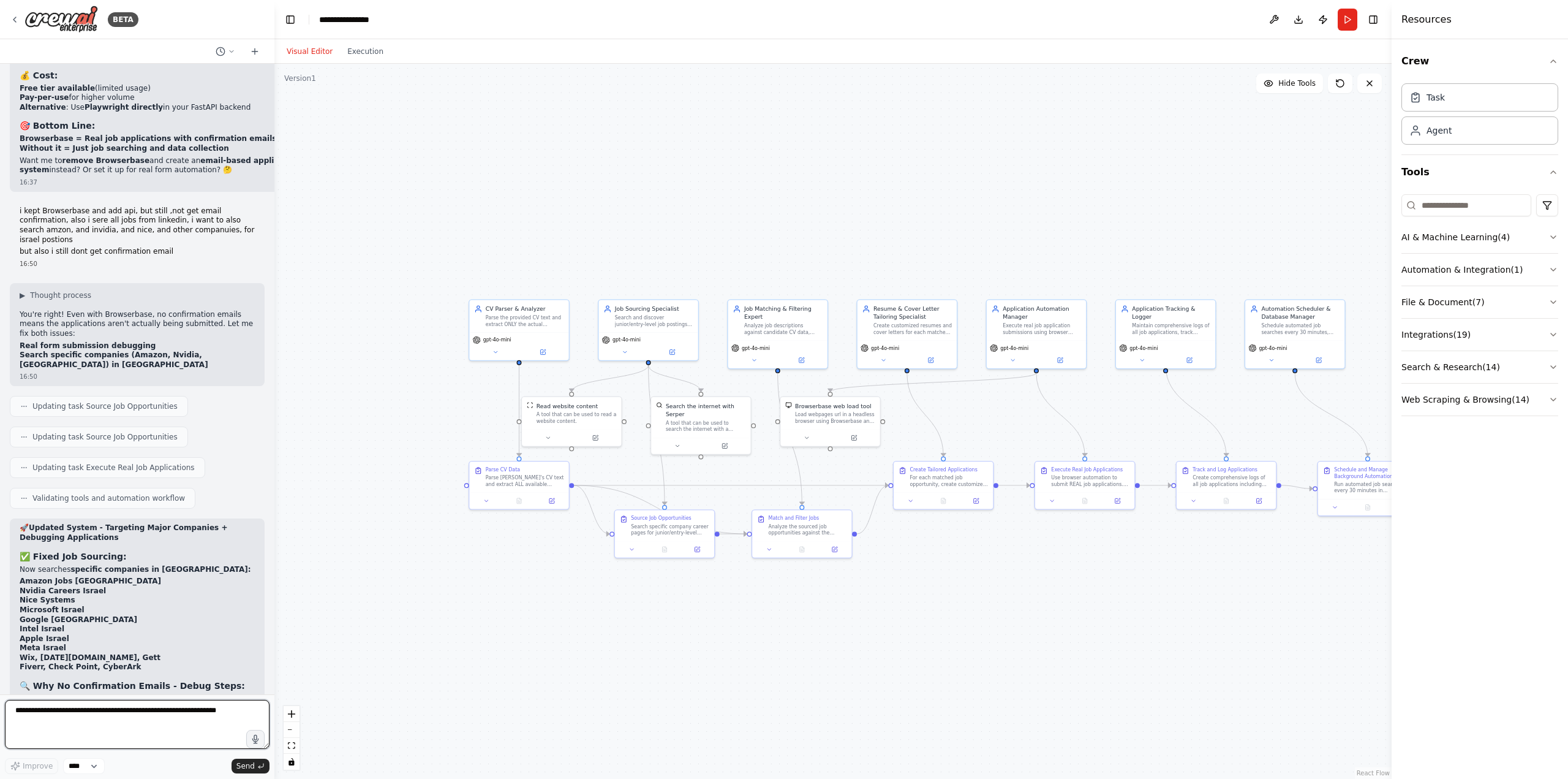
scroll to position [10219, 0]
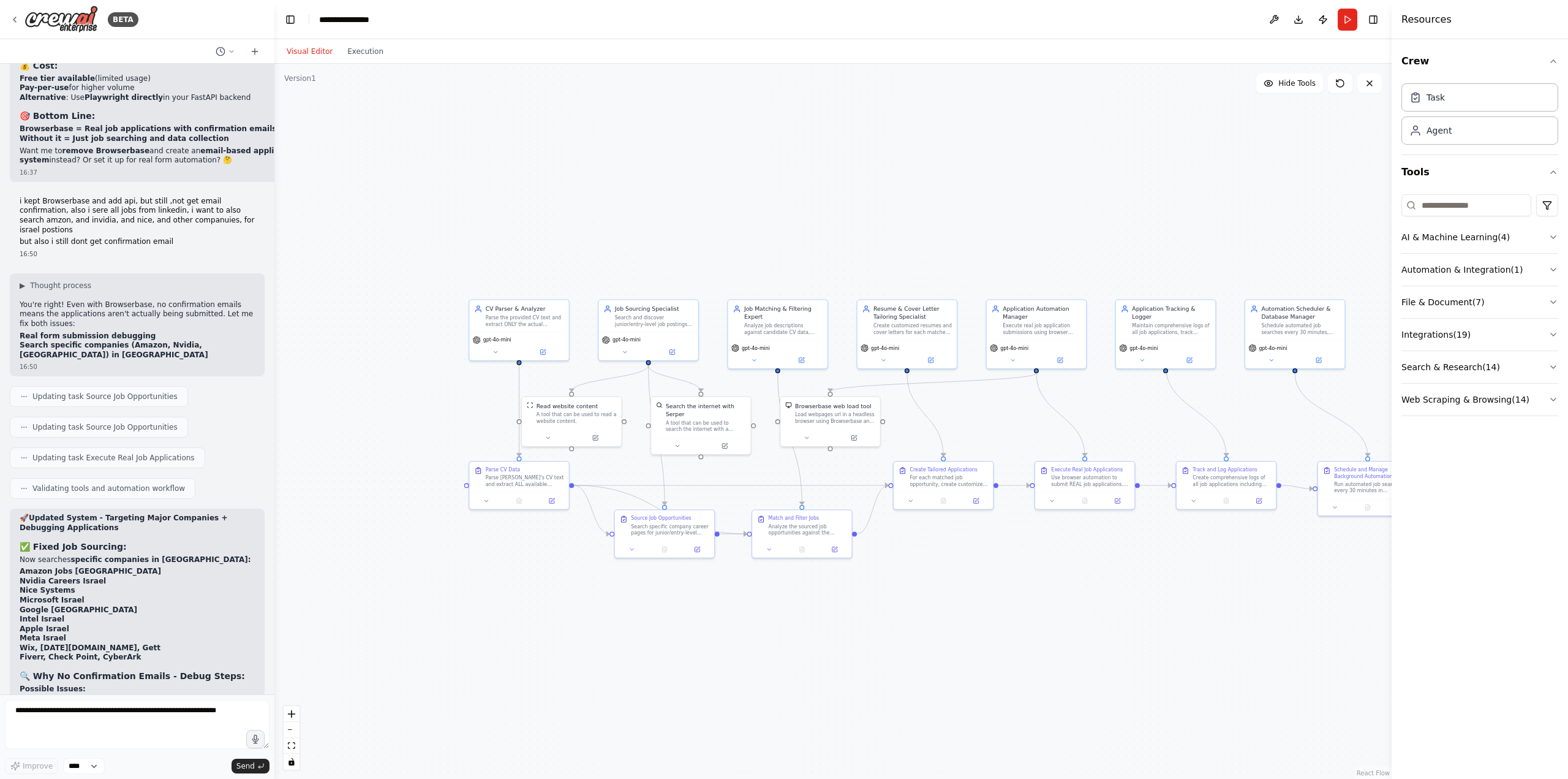
click at [1269, 27] on button at bounding box center [1274, 19] width 20 height 22
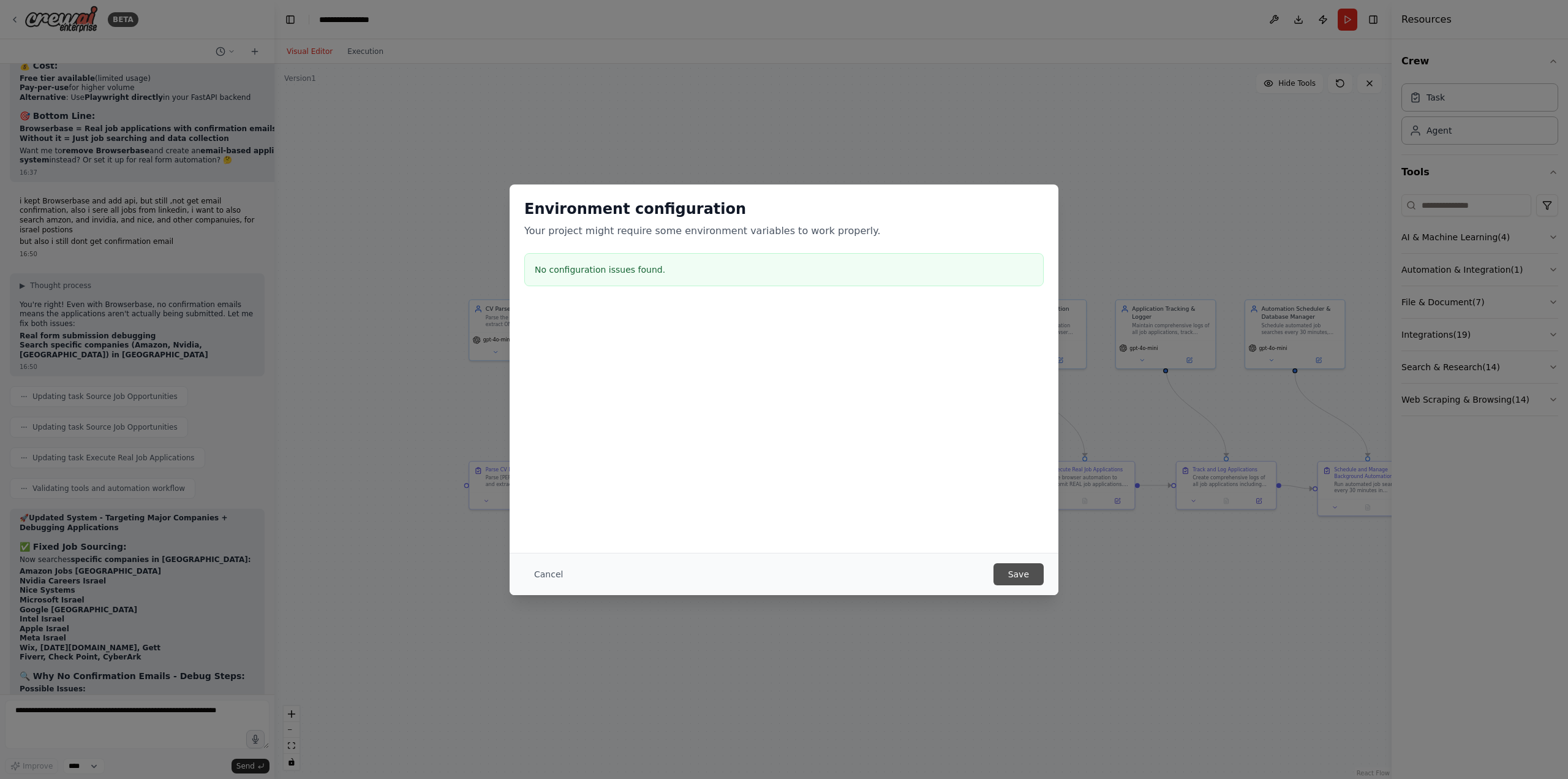
click at [1026, 566] on button "Save" at bounding box center [1019, 574] width 50 height 22
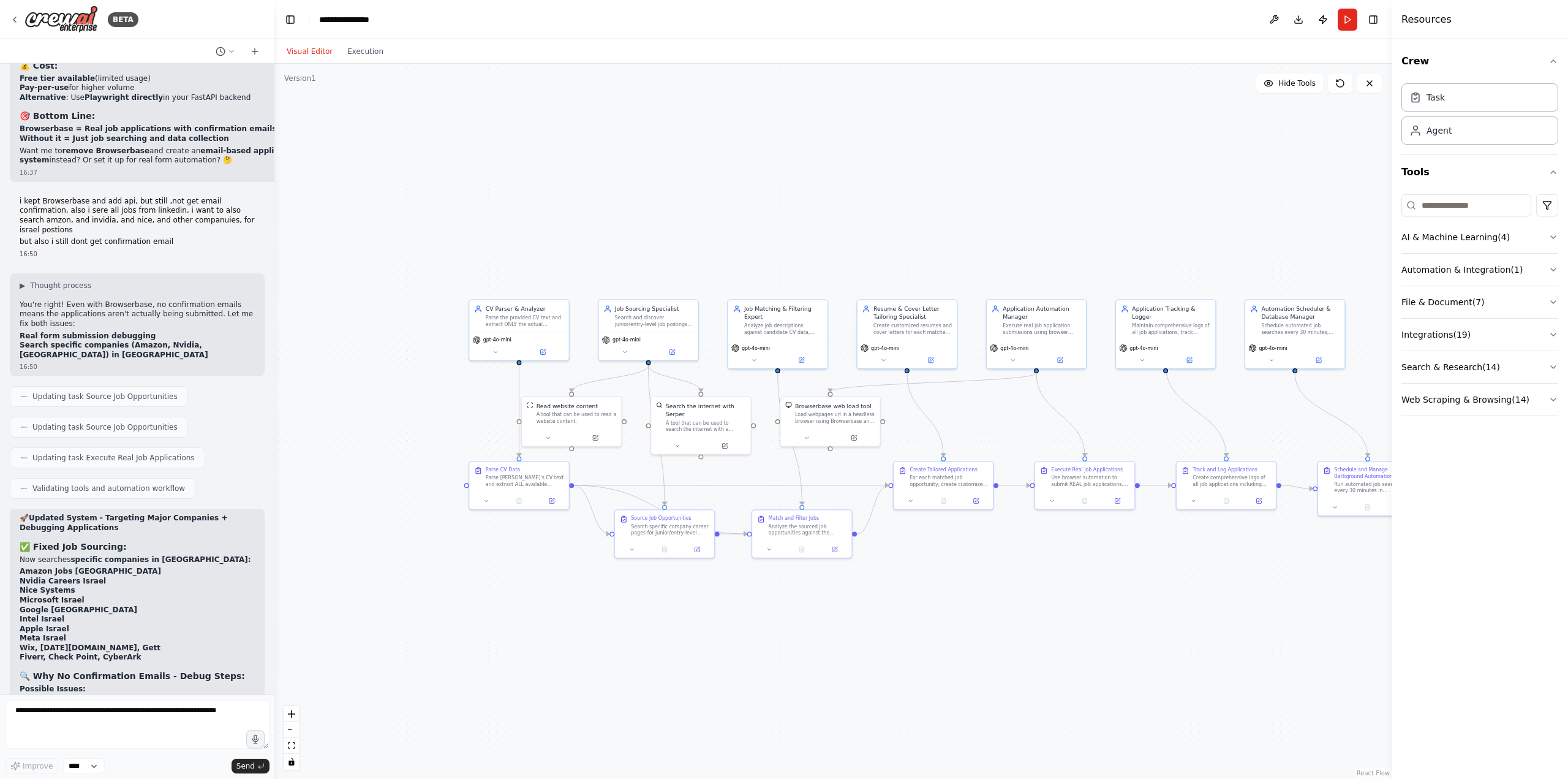
click at [369, 59] on div "Visual Editor Execution" at bounding box center [335, 51] width 112 height 25
click at [364, 42] on div "Visual Editor Execution" at bounding box center [335, 51] width 112 height 25
click at [366, 48] on button "Execution" at bounding box center [365, 51] width 51 height 15
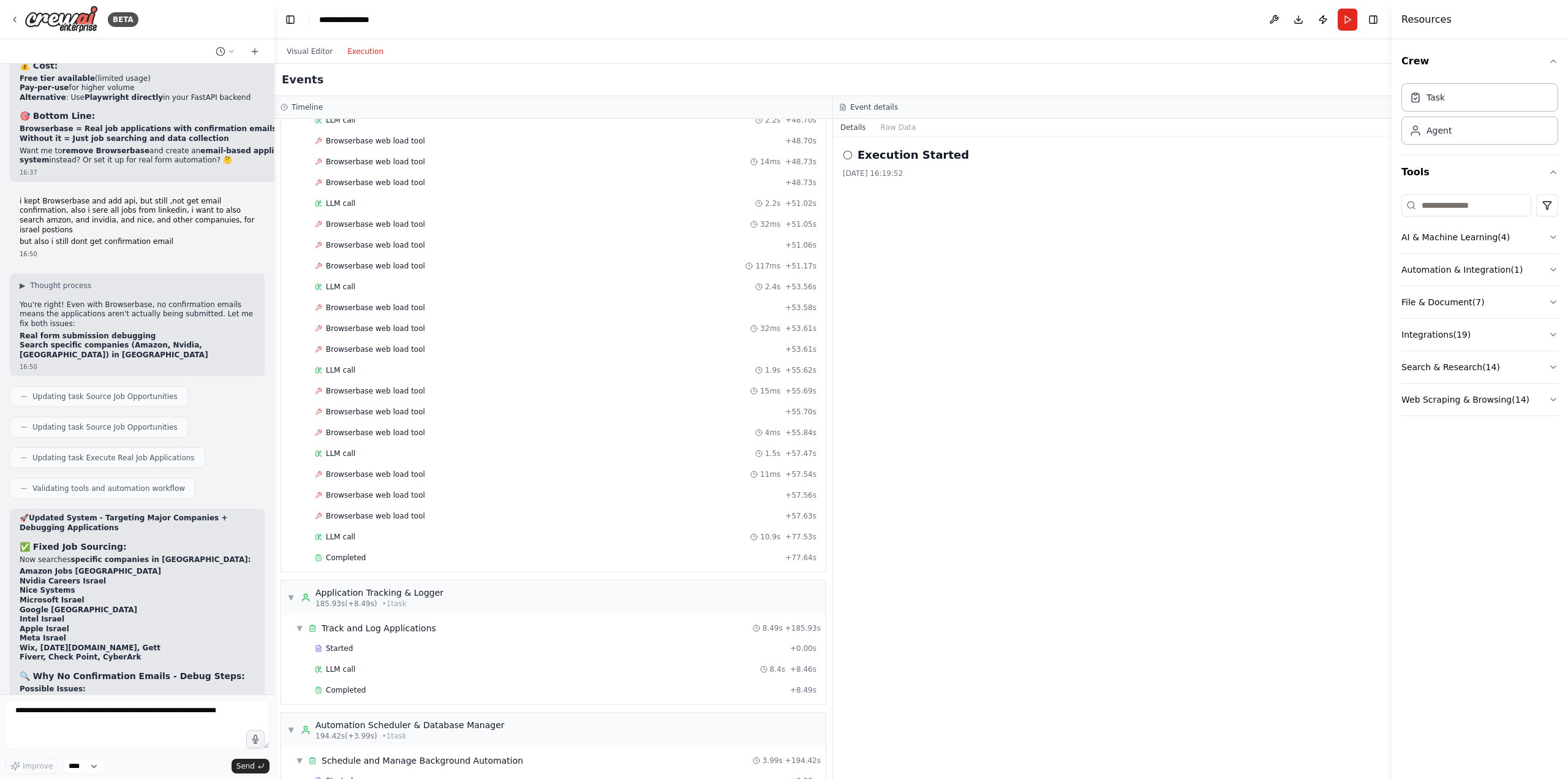
scroll to position [2687, 0]
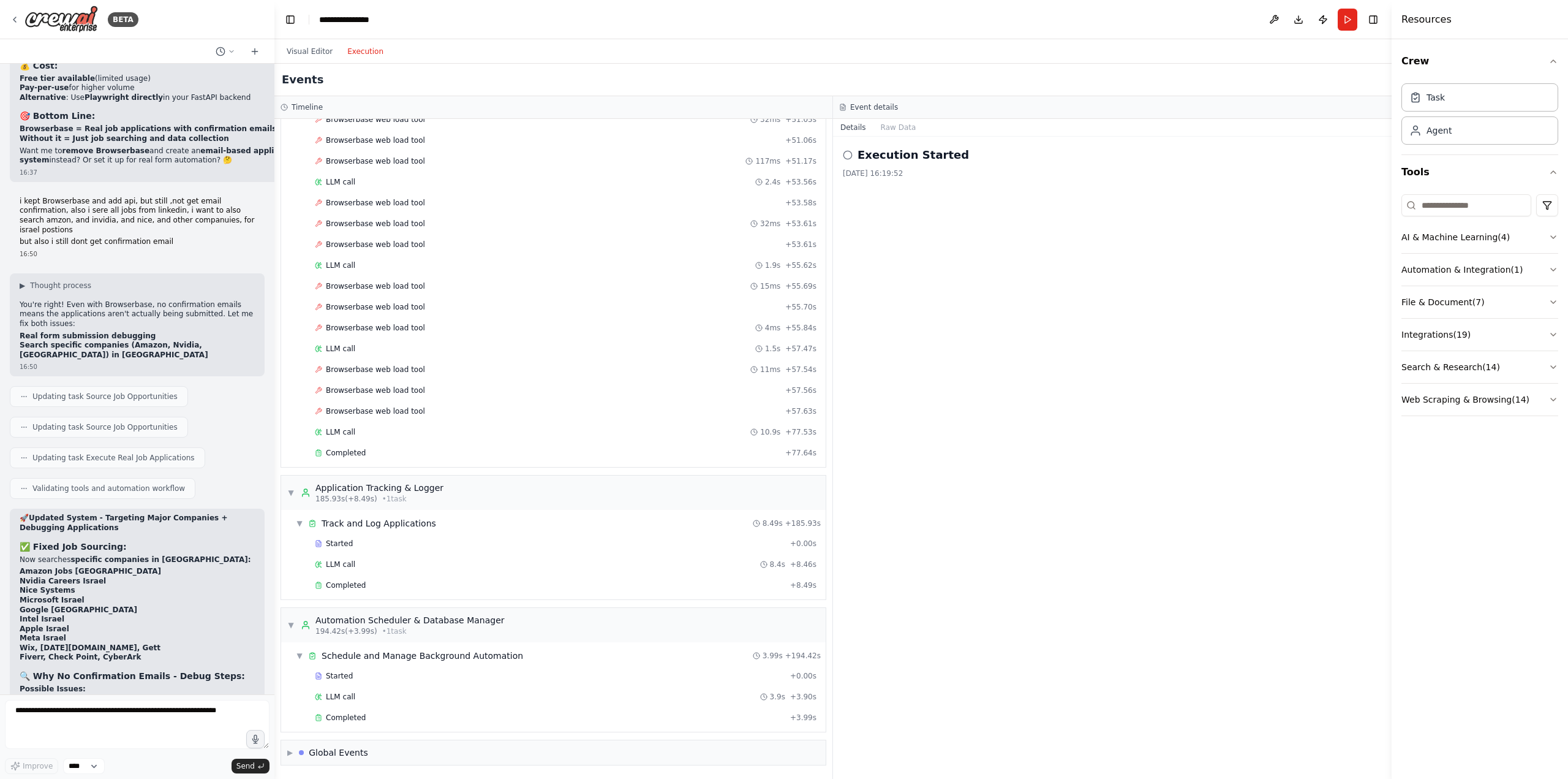
drag, startPoint x: 72, startPoint y: 551, endPoint x: 151, endPoint y: 550, distance: 79.0
click at [313, 52] on button "Visual Editor" at bounding box center [309, 51] width 60 height 15
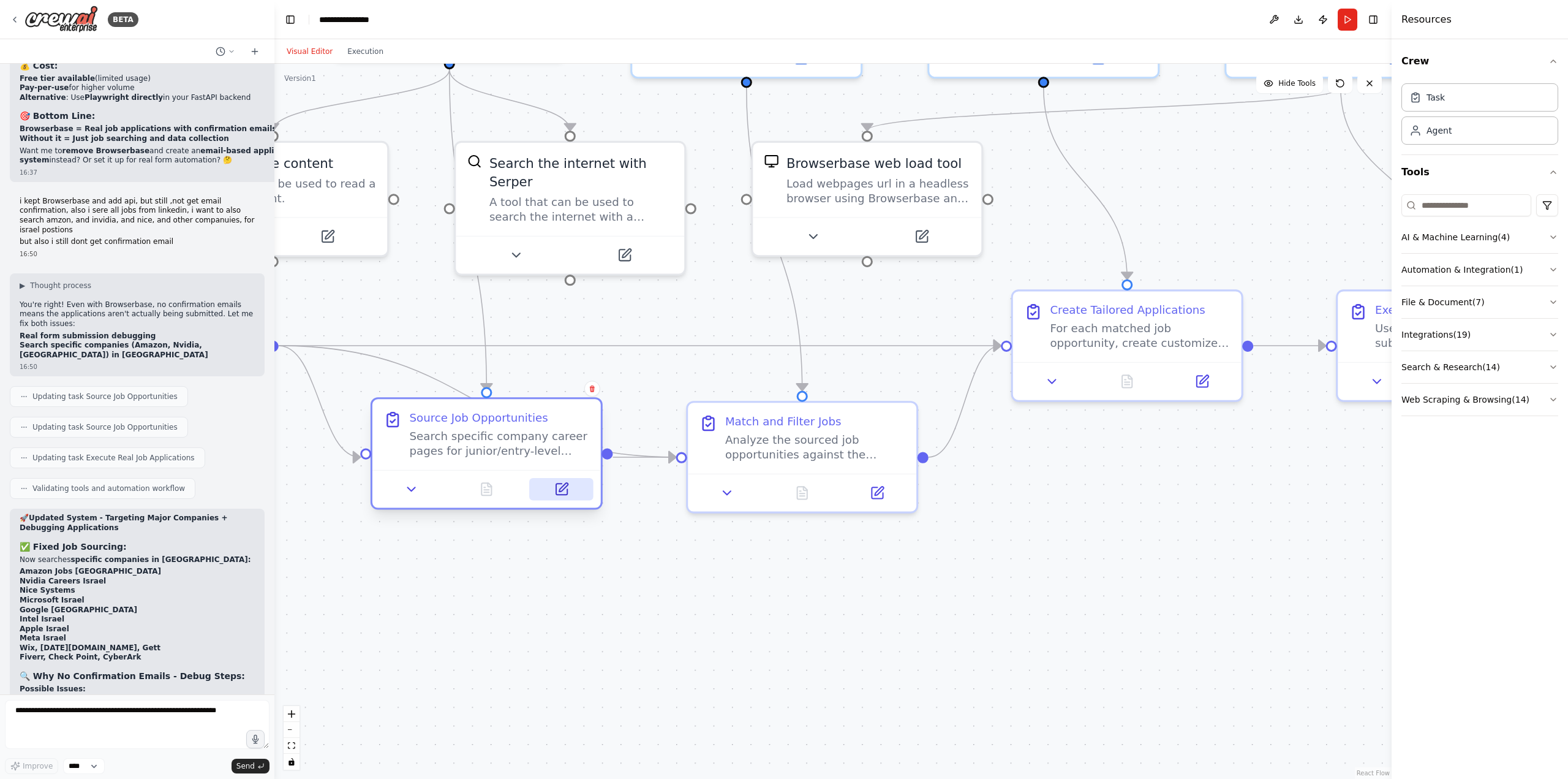
click at [562, 491] on icon at bounding box center [563, 487] width 9 height 9
click at [558, 483] on icon at bounding box center [562, 489] width 11 height 11
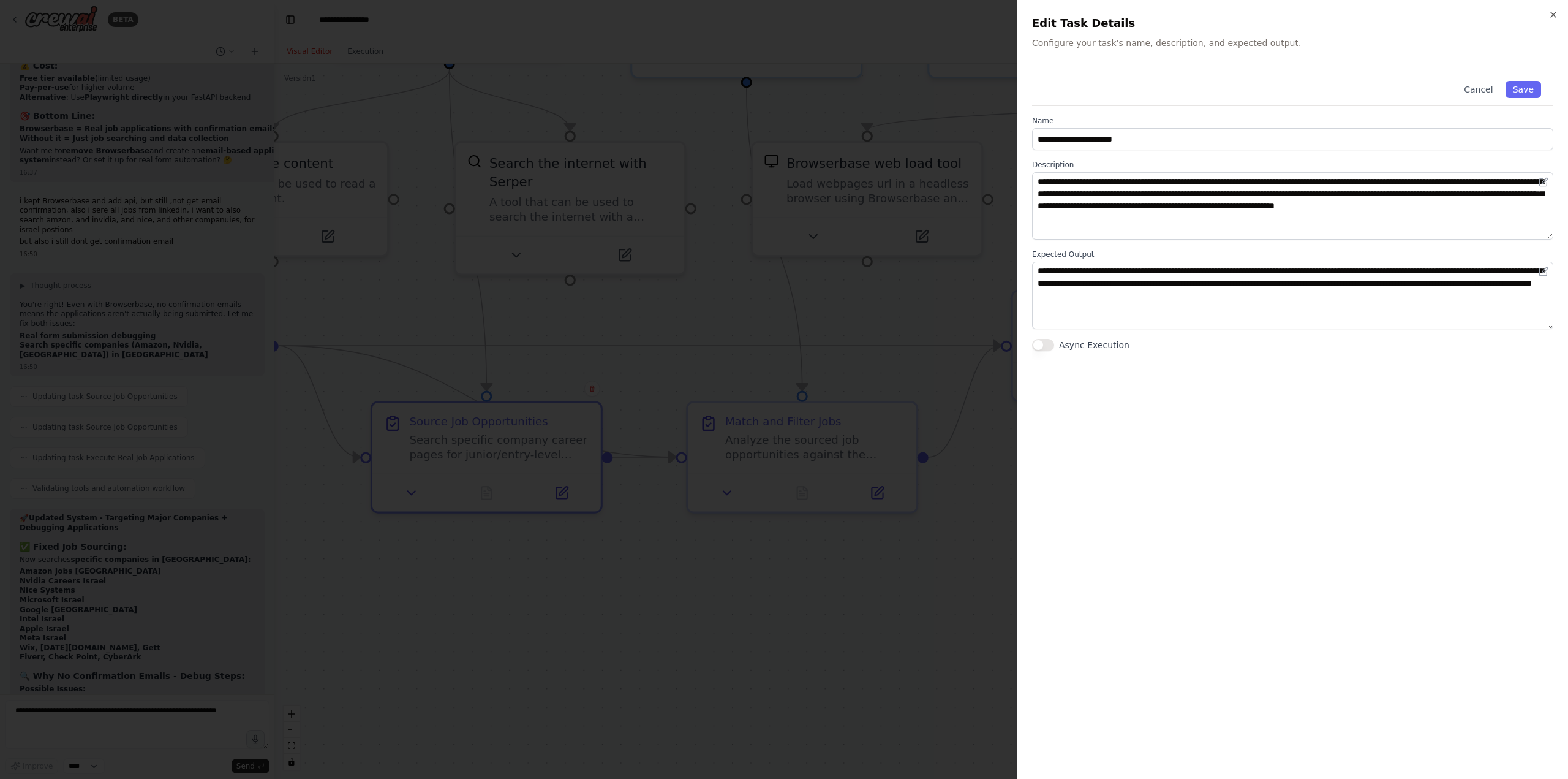
click at [938, 357] on div at bounding box center [784, 389] width 1568 height 779
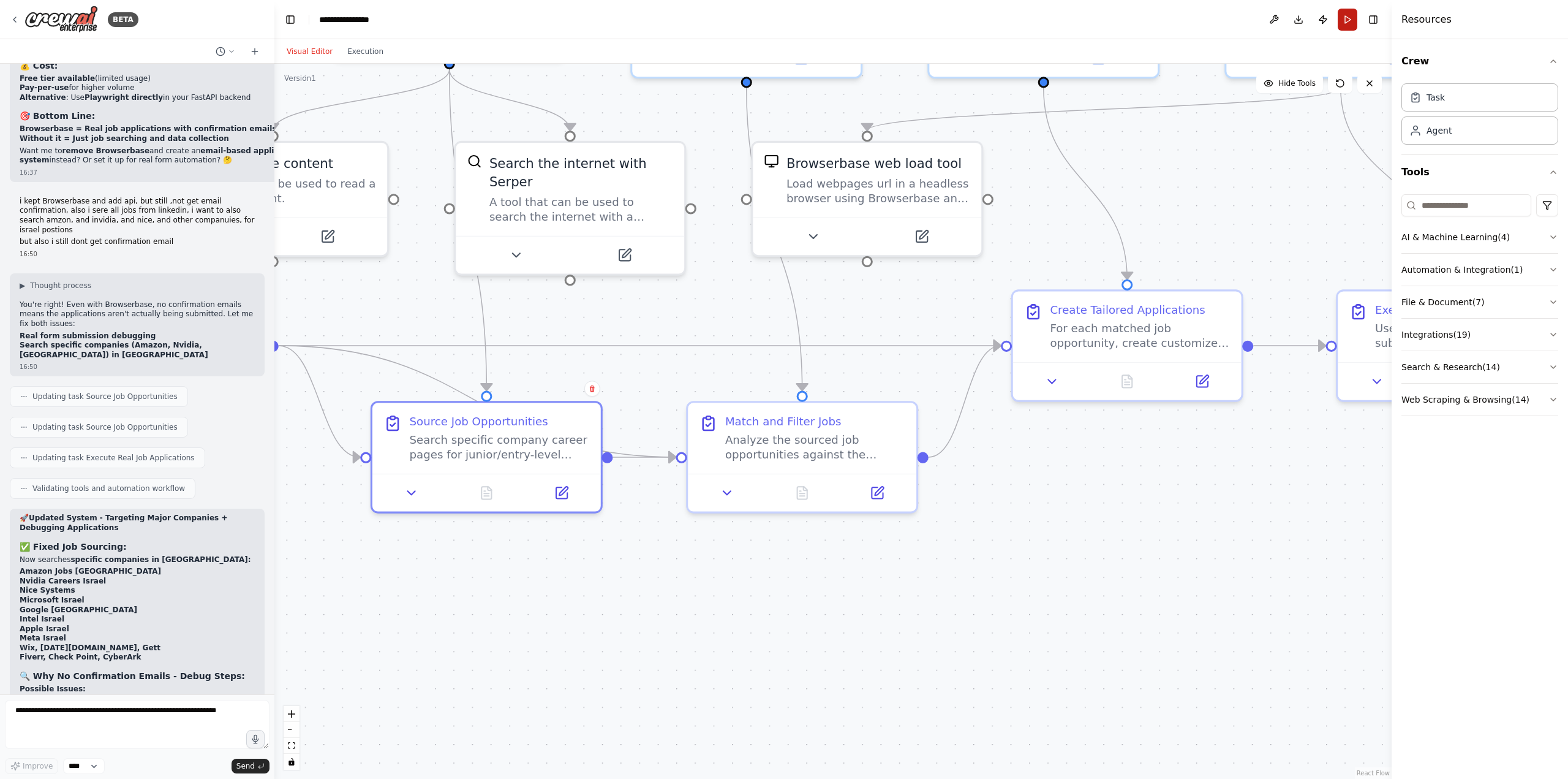
click at [1343, 15] on button "Run" at bounding box center [1348, 19] width 20 height 22
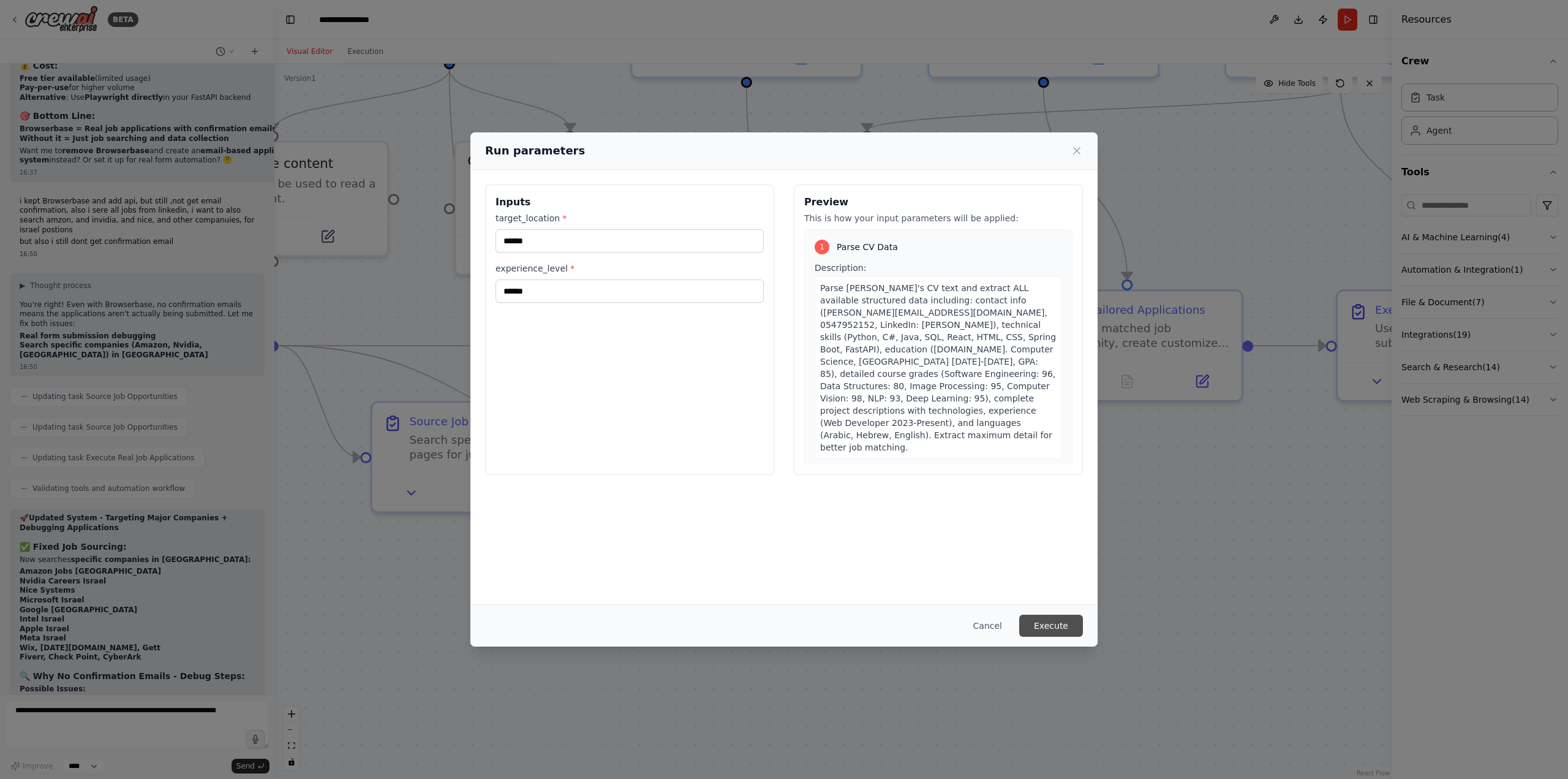
click at [1065, 636] on button "Execute" at bounding box center [1051, 625] width 64 height 22
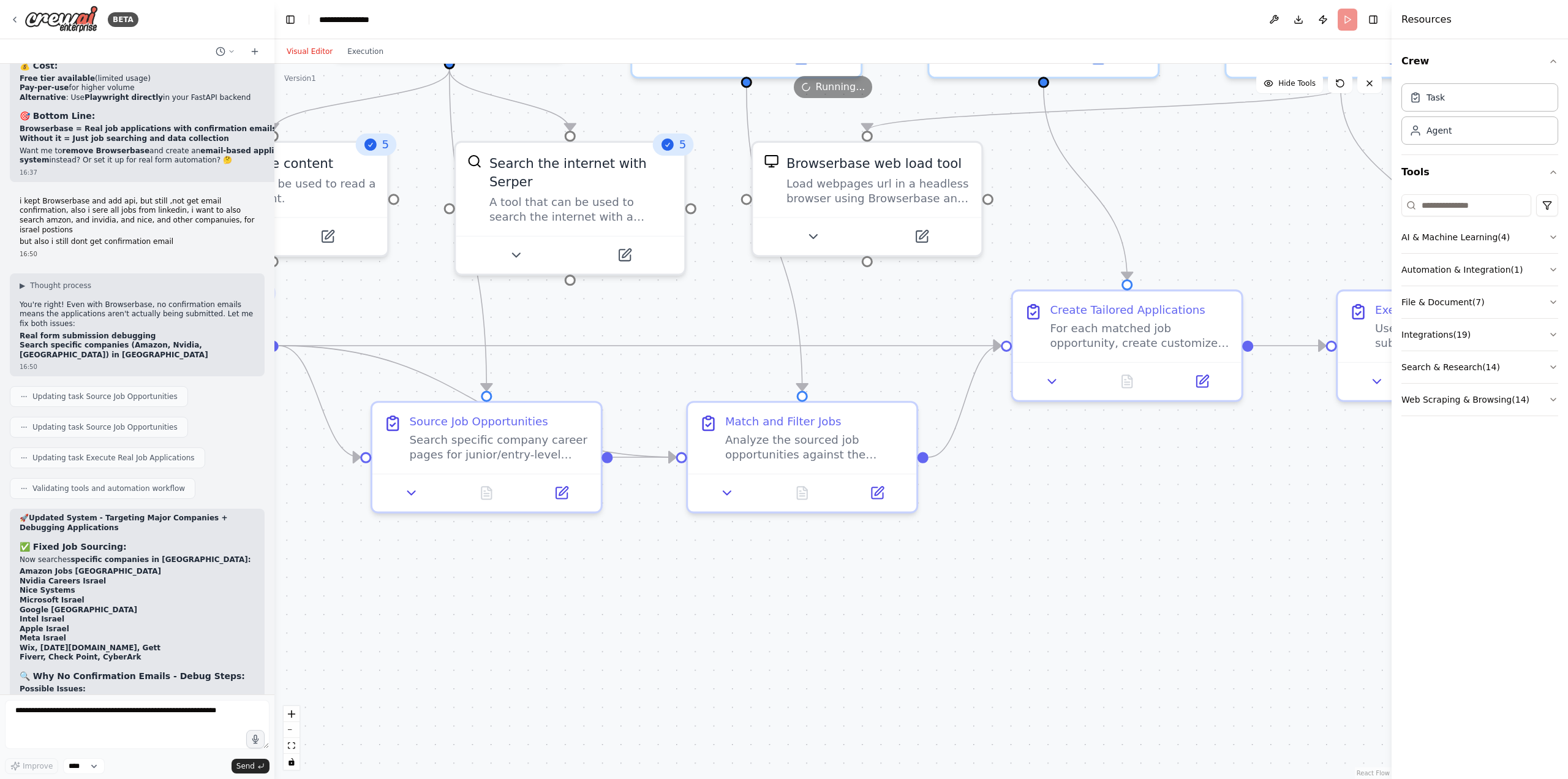
scroll to position [10219, 0]
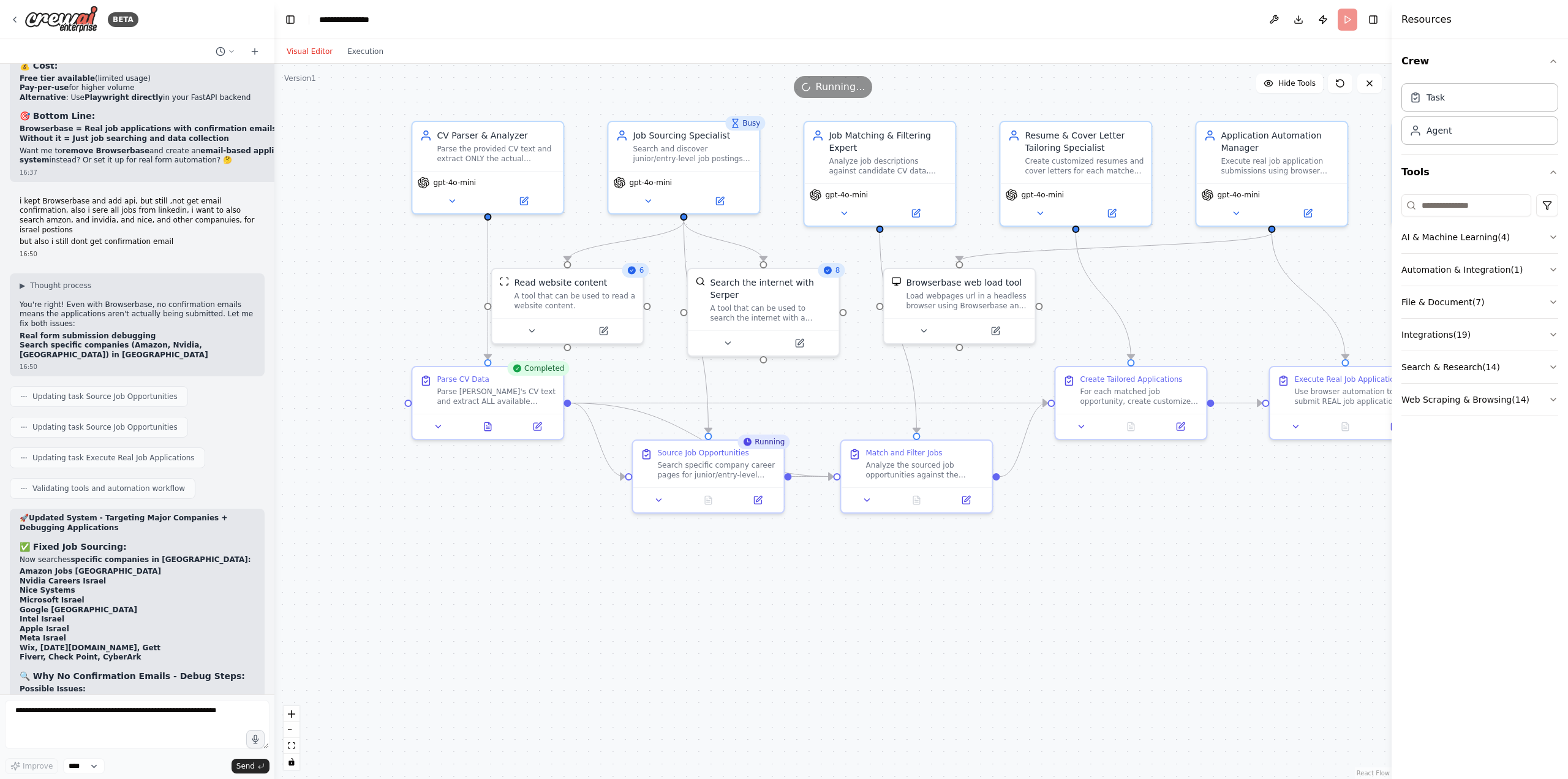
drag, startPoint x: 629, startPoint y: 659, endPoint x: 785, endPoint y: 649, distance: 156.3
click at [785, 649] on div ".deletable-edge-delete-btn { width: 20px; height: 20px; border: 0px solid #ffff…" at bounding box center [832, 421] width 1117 height 715
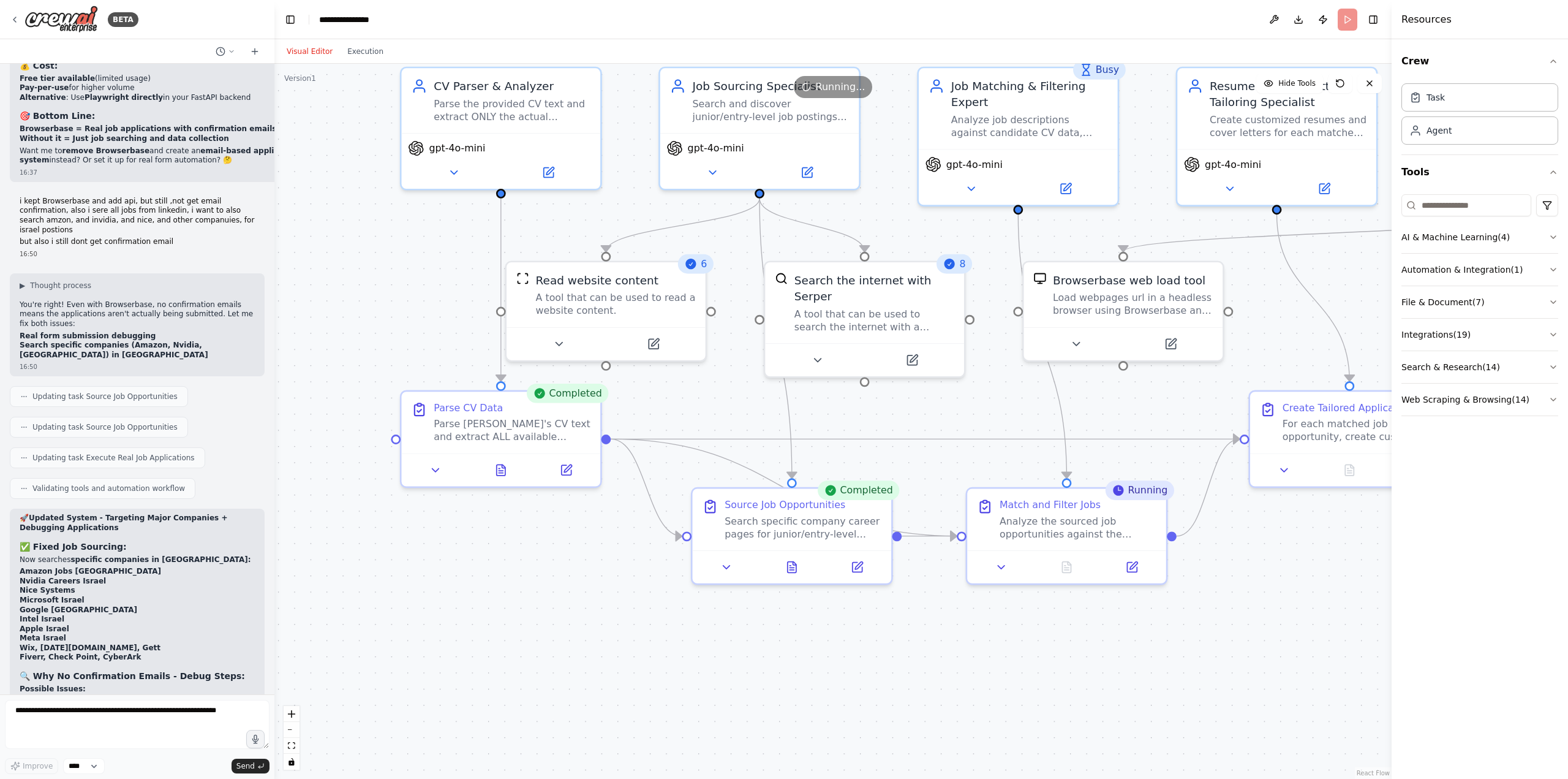
drag, startPoint x: 740, startPoint y: 631, endPoint x: 833, endPoint y: 748, distance: 149.5
click at [833, 748] on div ".deletable-edge-delete-btn { width: 20px; height: 20px; border: 0px solid #ffff…" at bounding box center [832, 421] width 1117 height 715
click at [794, 580] on div "Source Job Opportunities Search specific company career pages for junior/entry-…" at bounding box center [792, 533] width 202 height 98
click at [791, 572] on button at bounding box center [791, 564] width 68 height 20
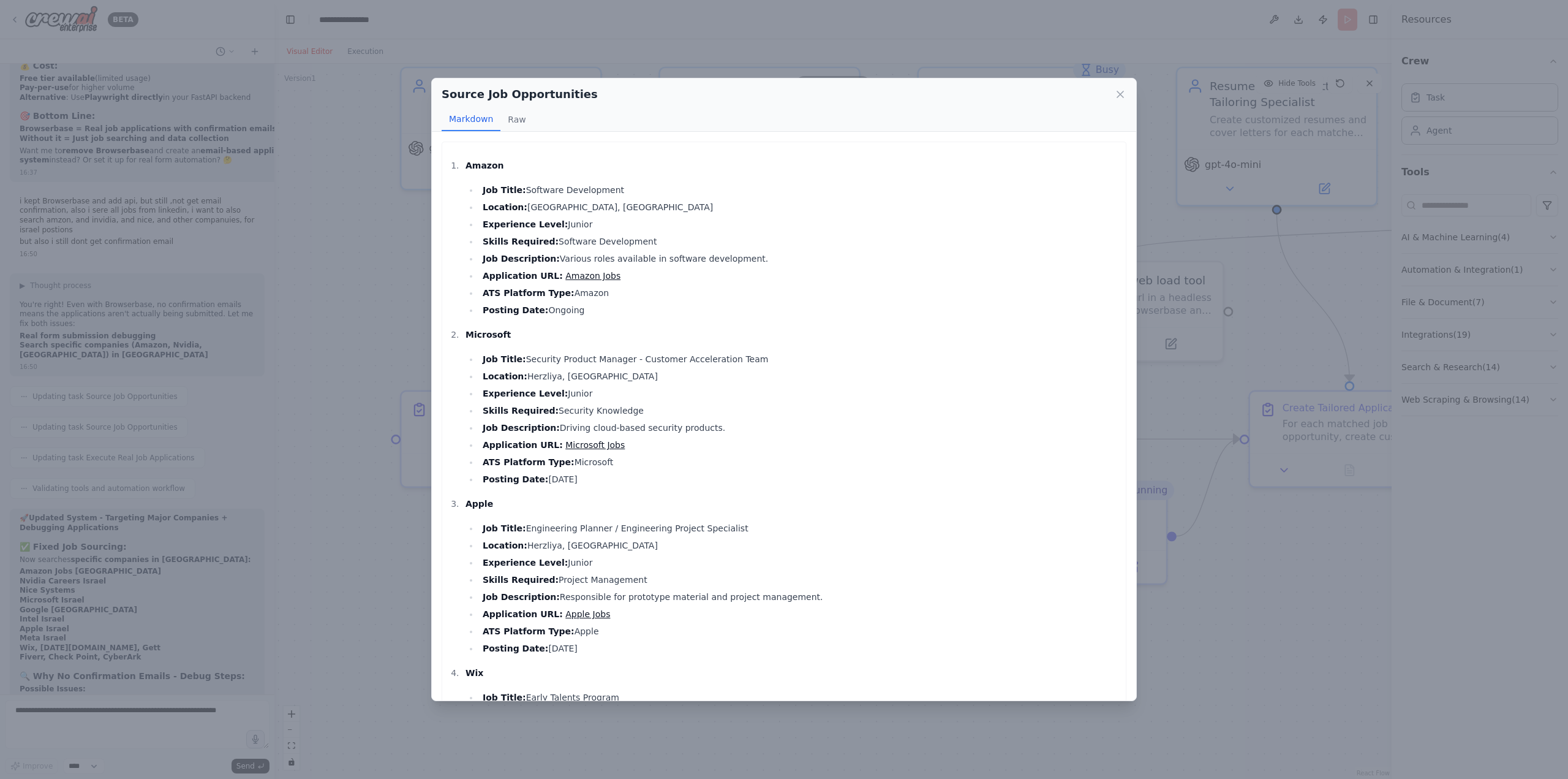
click at [578, 448] on link "Microsoft Jobs" at bounding box center [595, 444] width 59 height 10
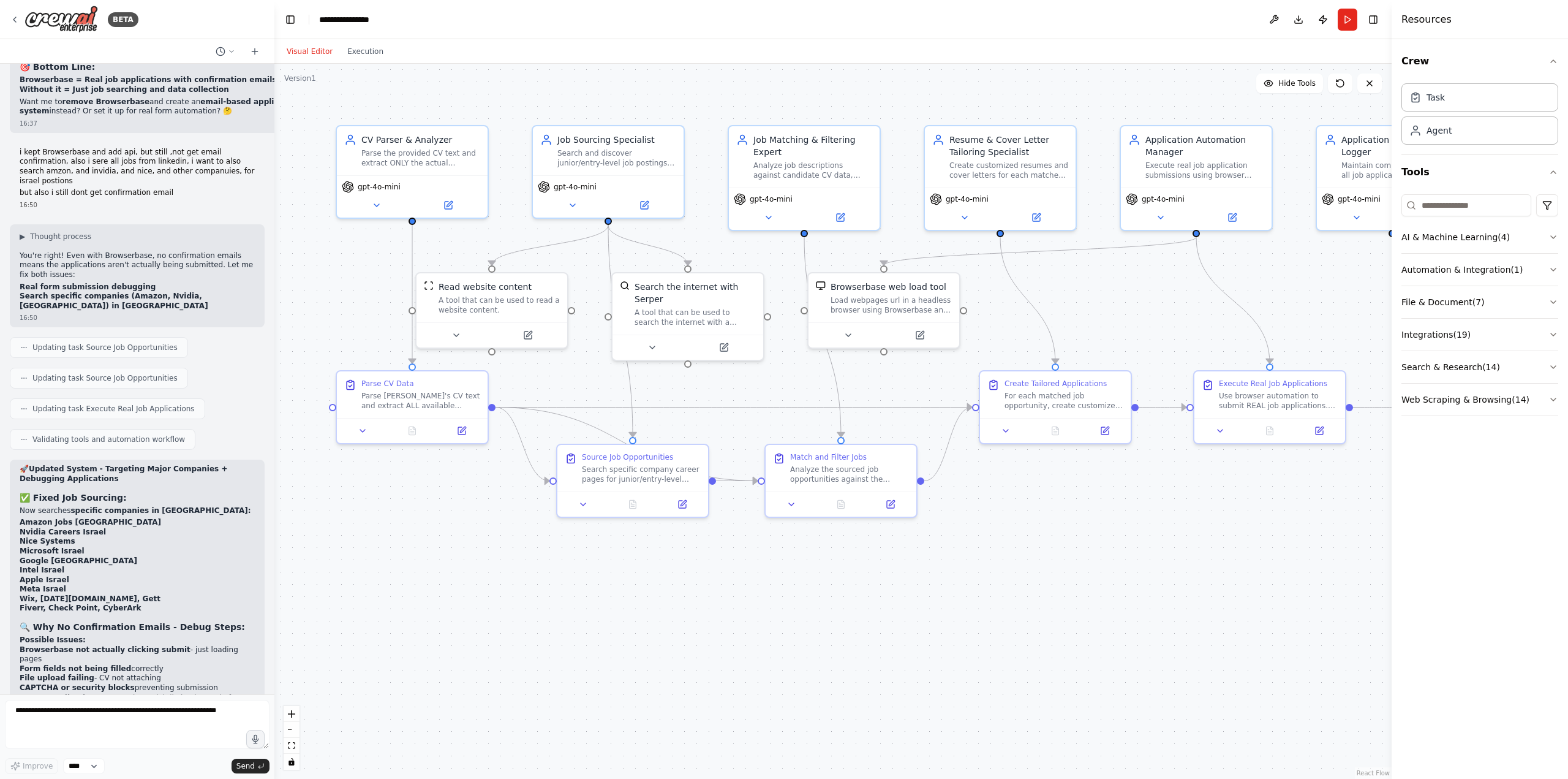
scroll to position [10219, 0]
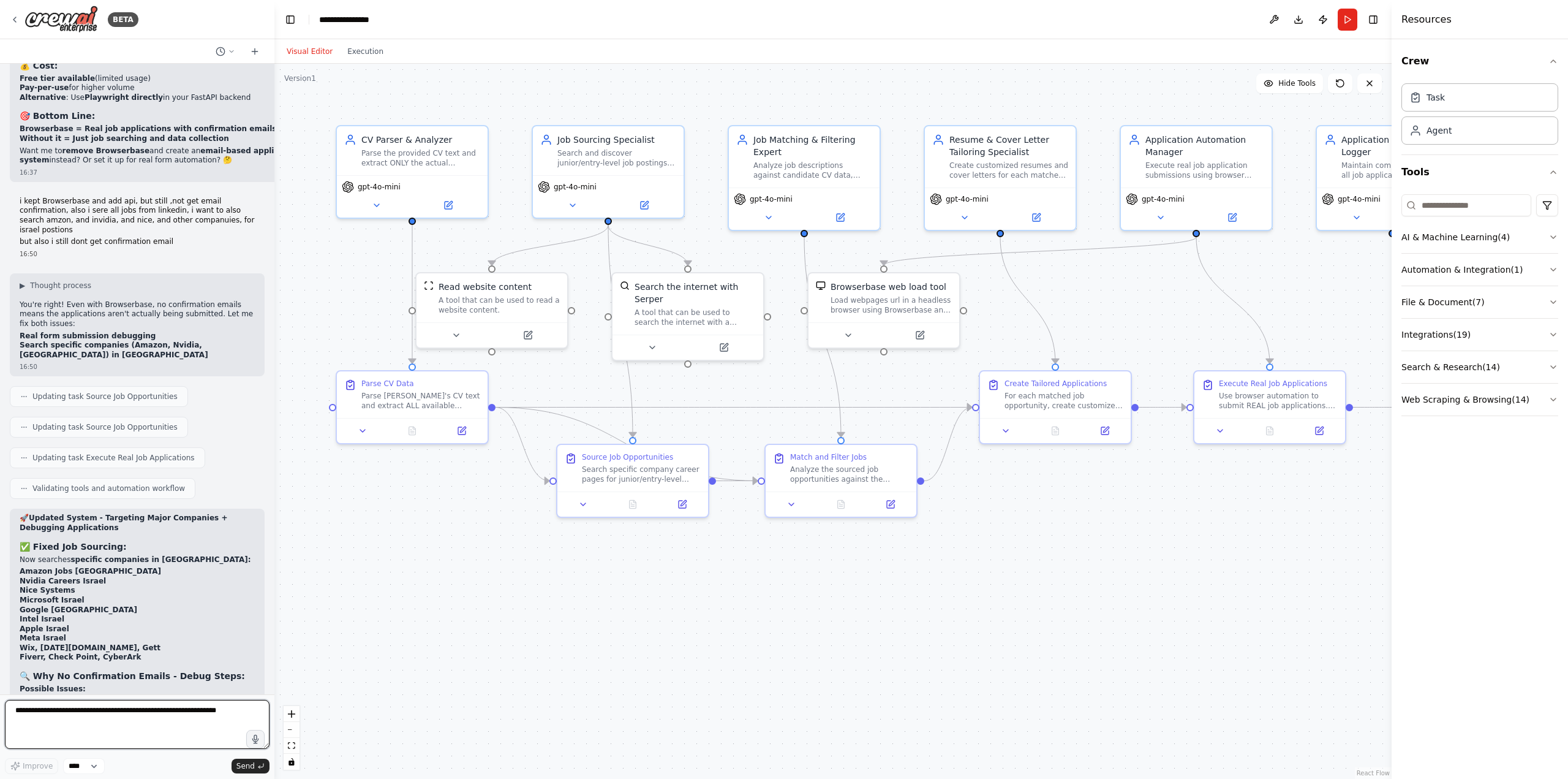
click at [67, 715] on textarea at bounding box center [137, 725] width 265 height 49
type textarea "**********"
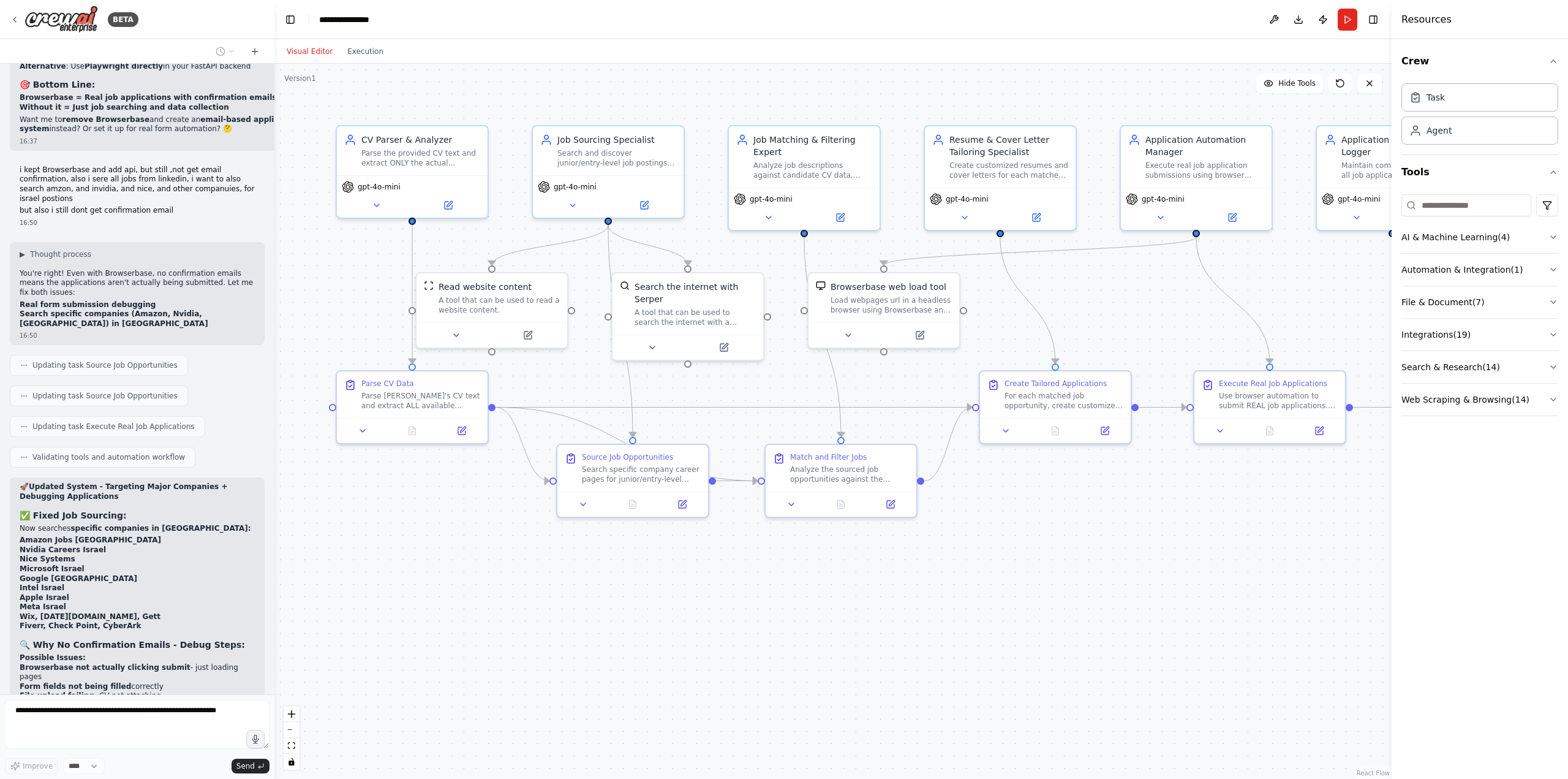
scroll to position [10392, 0]
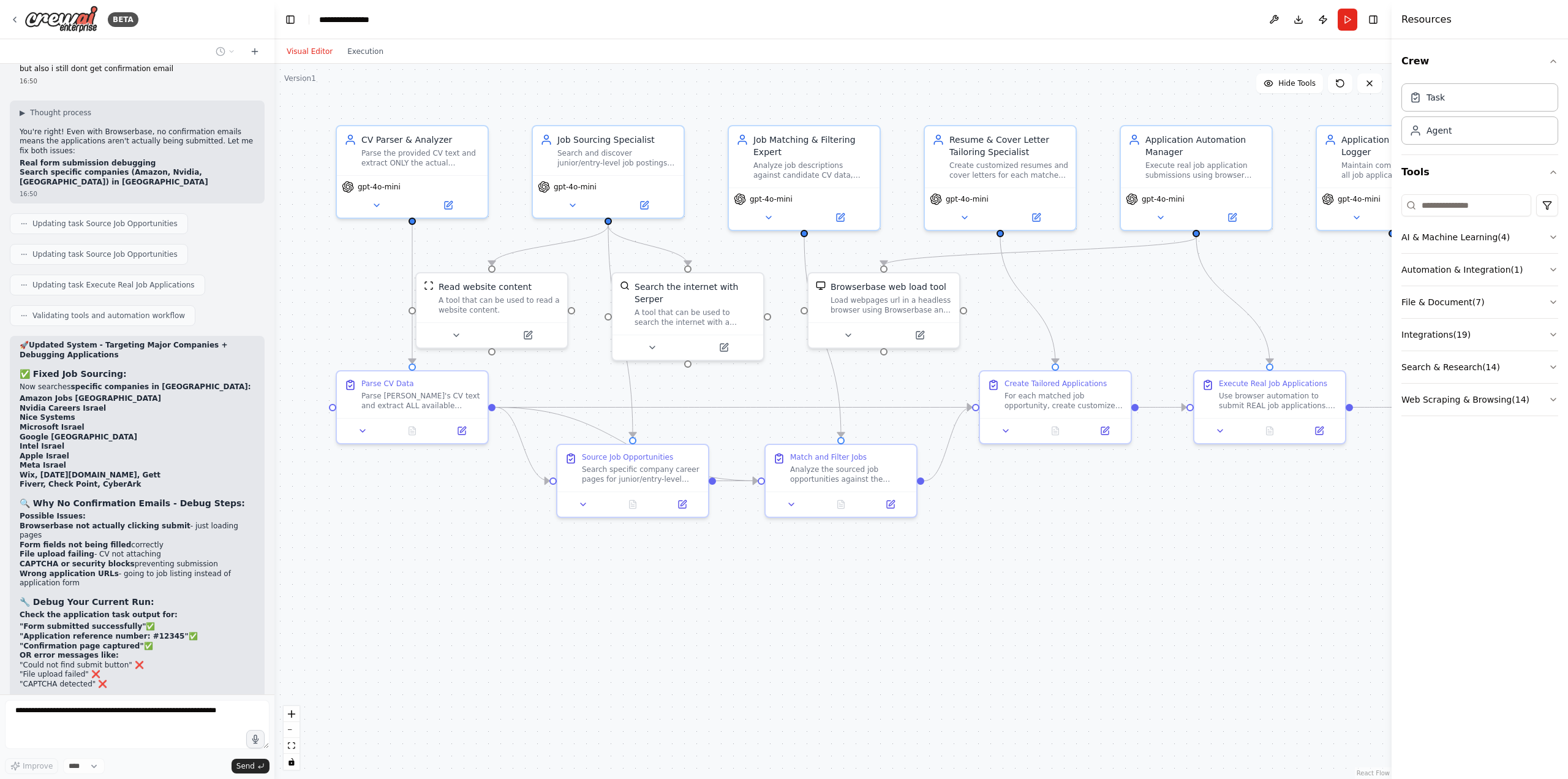
drag, startPoint x: 70, startPoint y: 632, endPoint x: 17, endPoint y: 534, distance: 111.4
copy div "i tried to enter on of the web site, each website has diffrent steps, like one …"
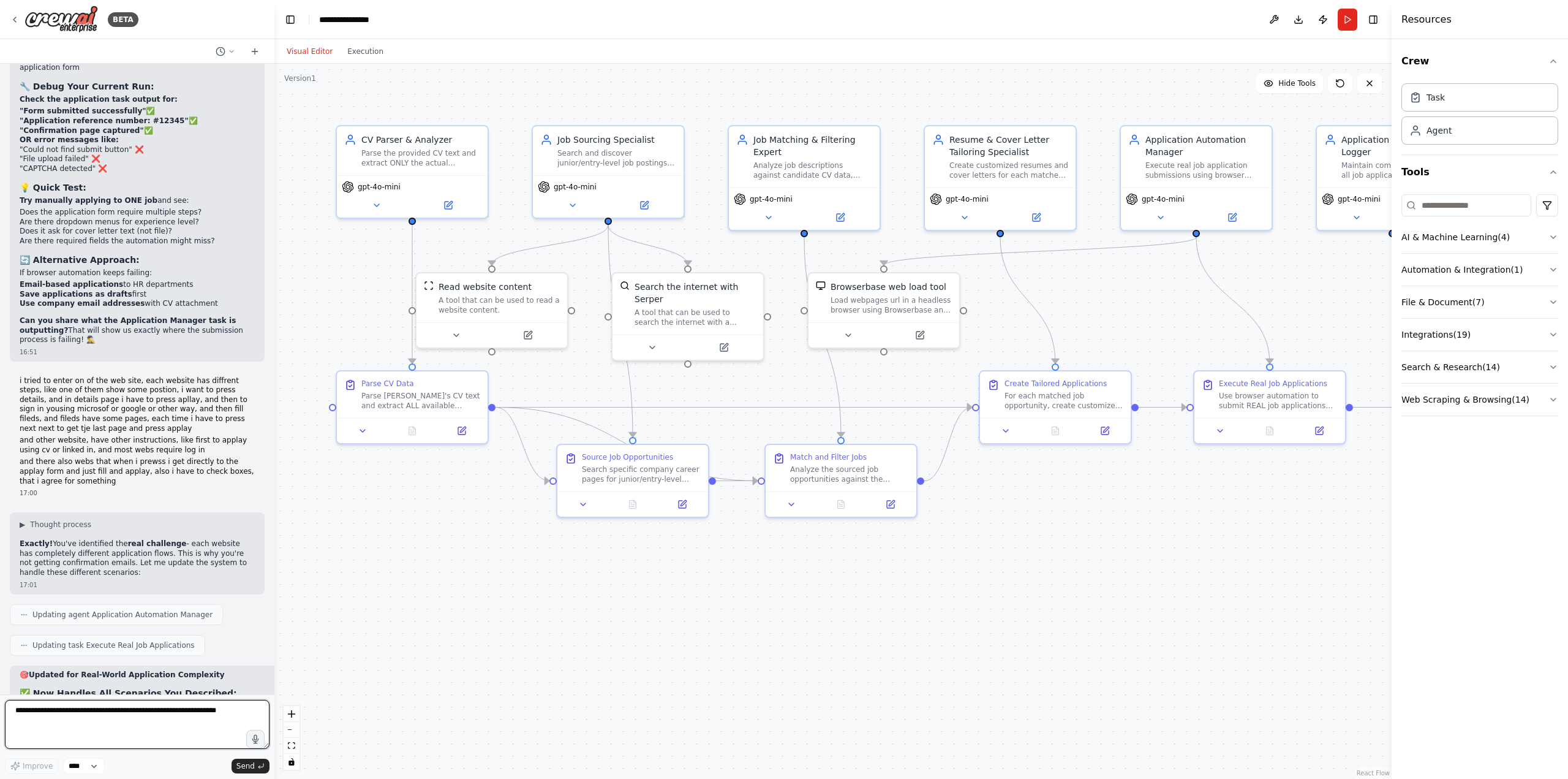
scroll to position [10919, 0]
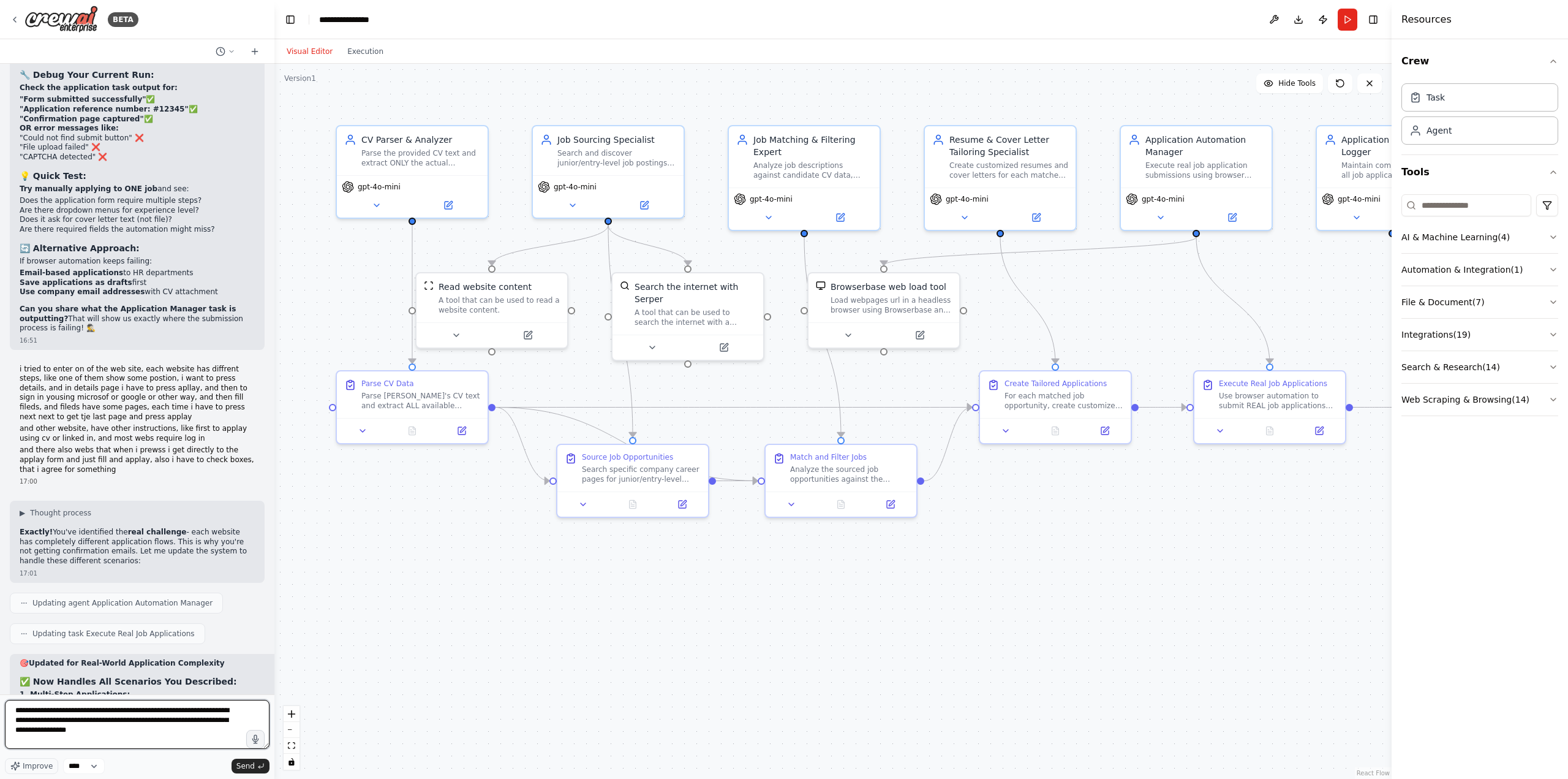
type textarea "**********"
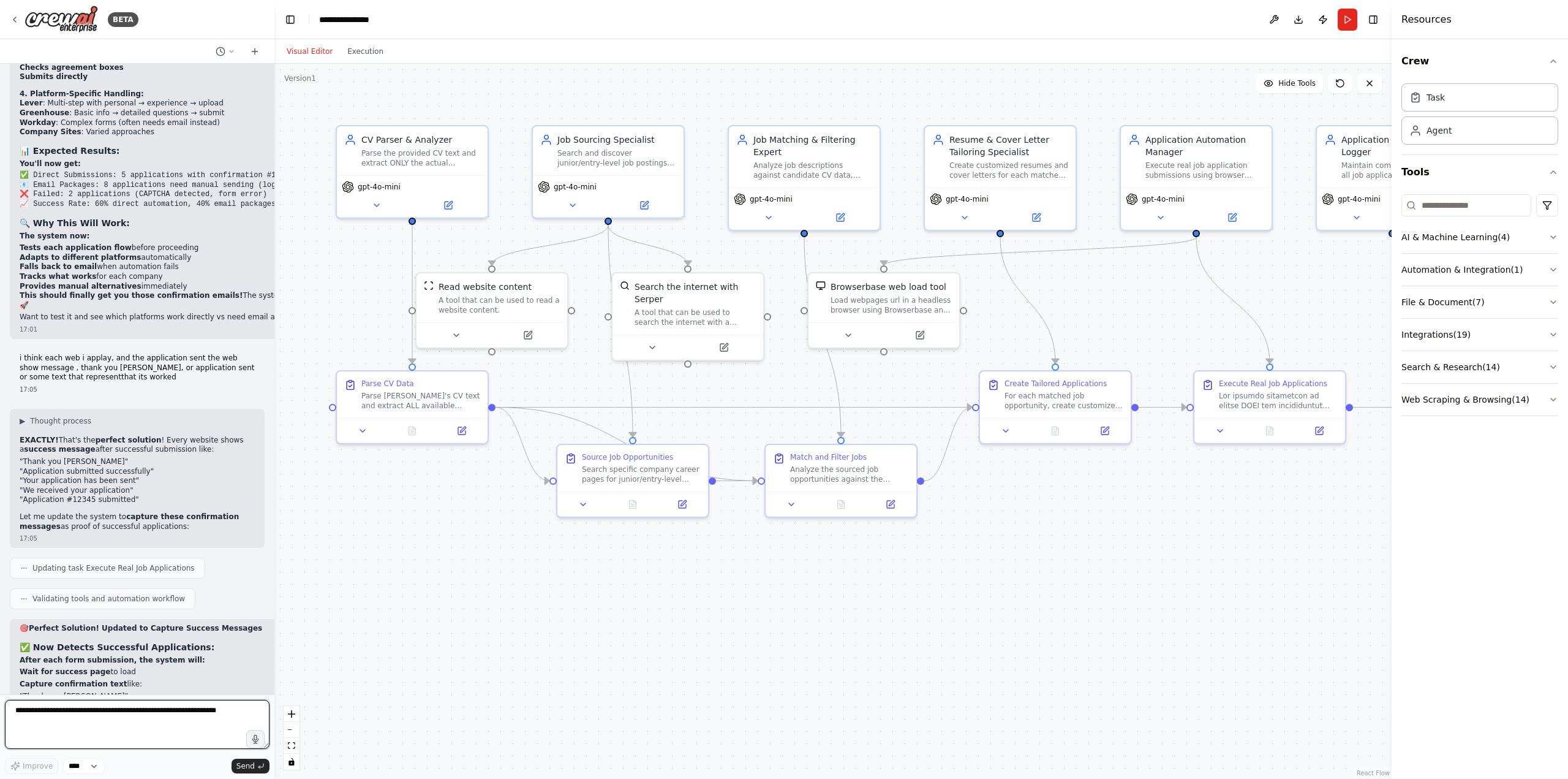
scroll to position [11661, 0]
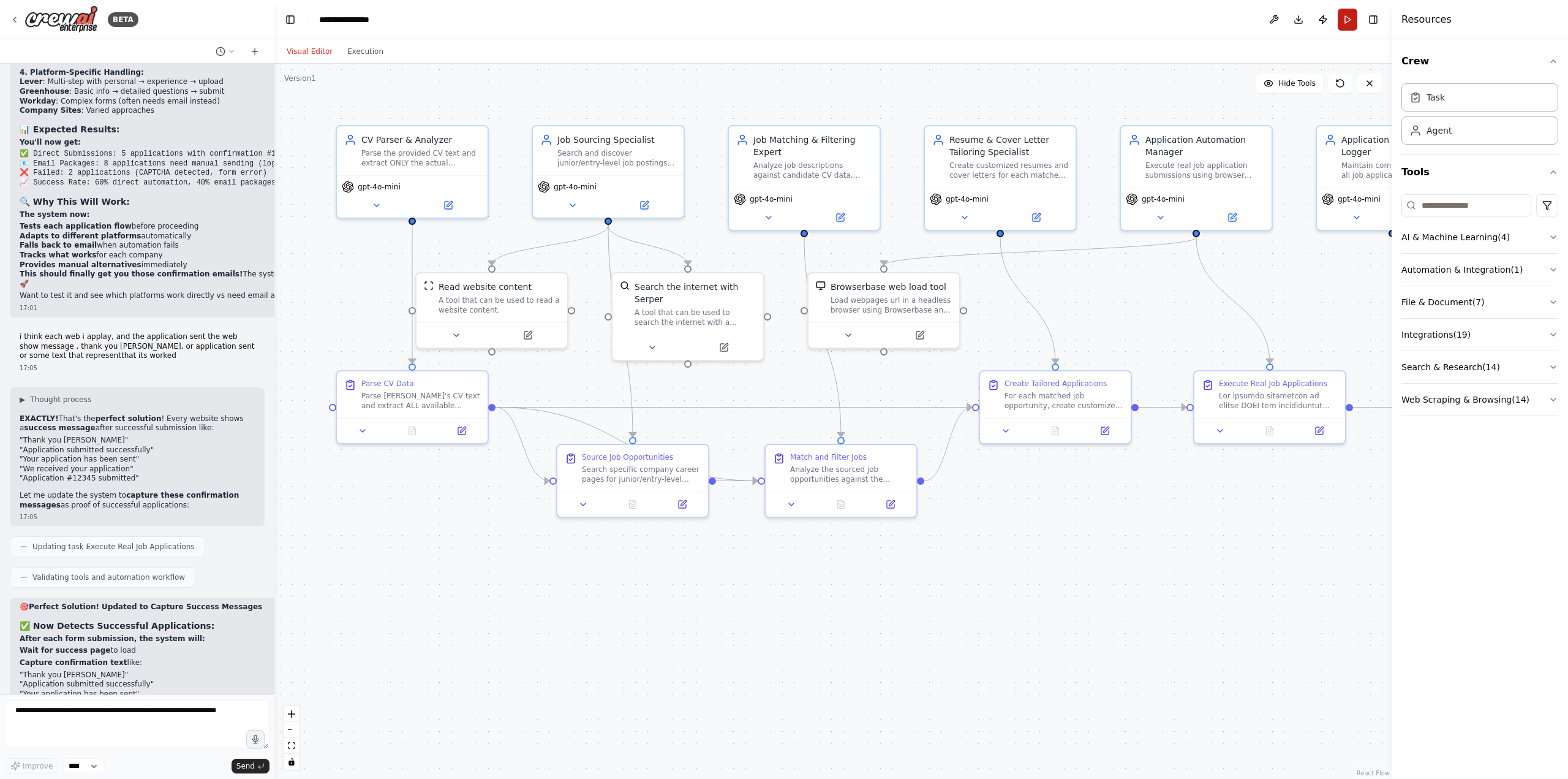
click at [1350, 28] on button "Run" at bounding box center [1348, 19] width 20 height 22
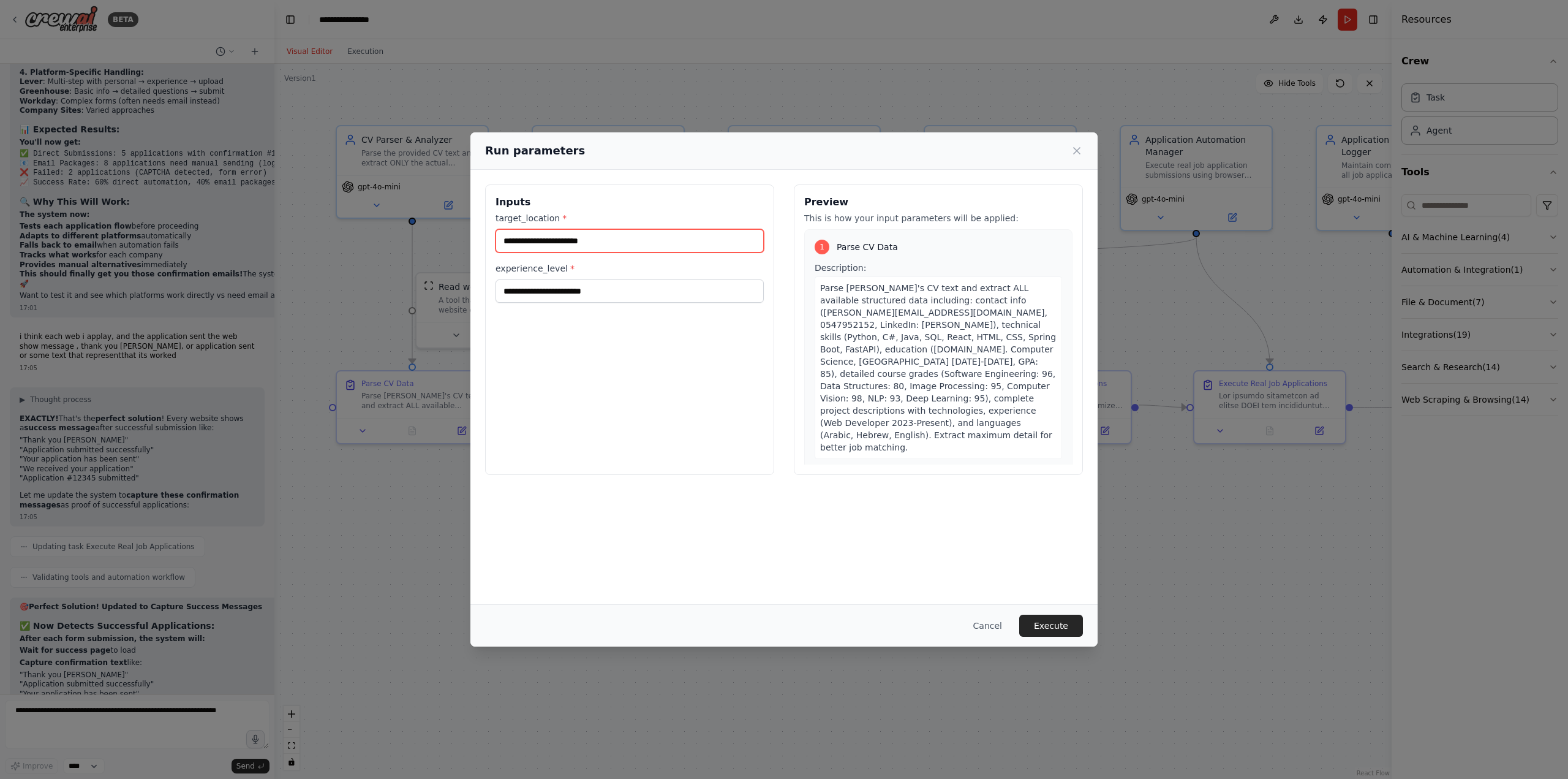
click at [553, 238] on input "target_location *" at bounding box center [629, 240] width 268 height 23
type input "******"
click at [580, 285] on input "experience_level *" at bounding box center [629, 291] width 268 height 23
type input "******"
click at [1050, 628] on button "Execute" at bounding box center [1051, 625] width 64 height 22
